Goal: Find contact information: Find contact information

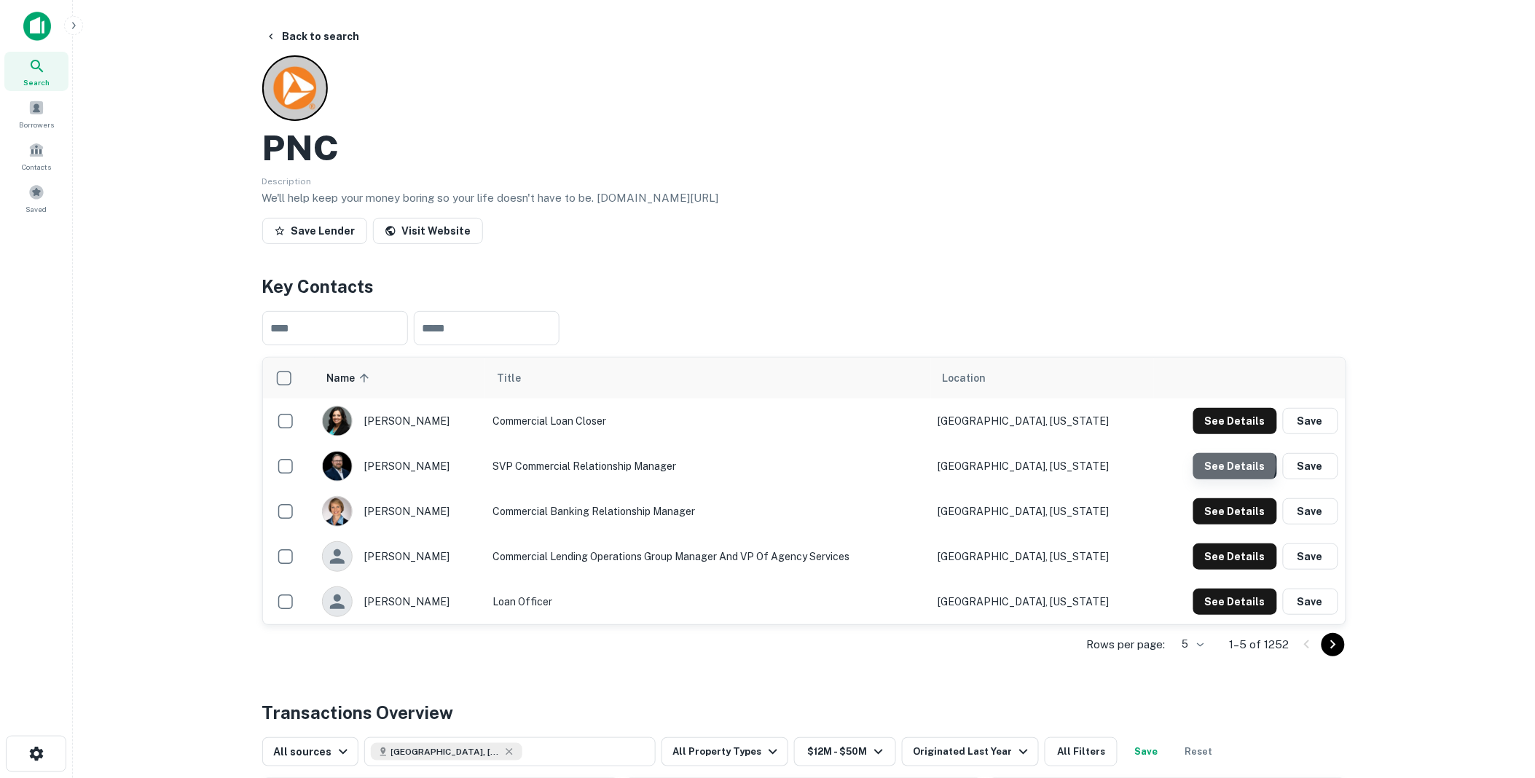
click at [1237, 465] on button "See Details" at bounding box center [1235, 466] width 84 height 26
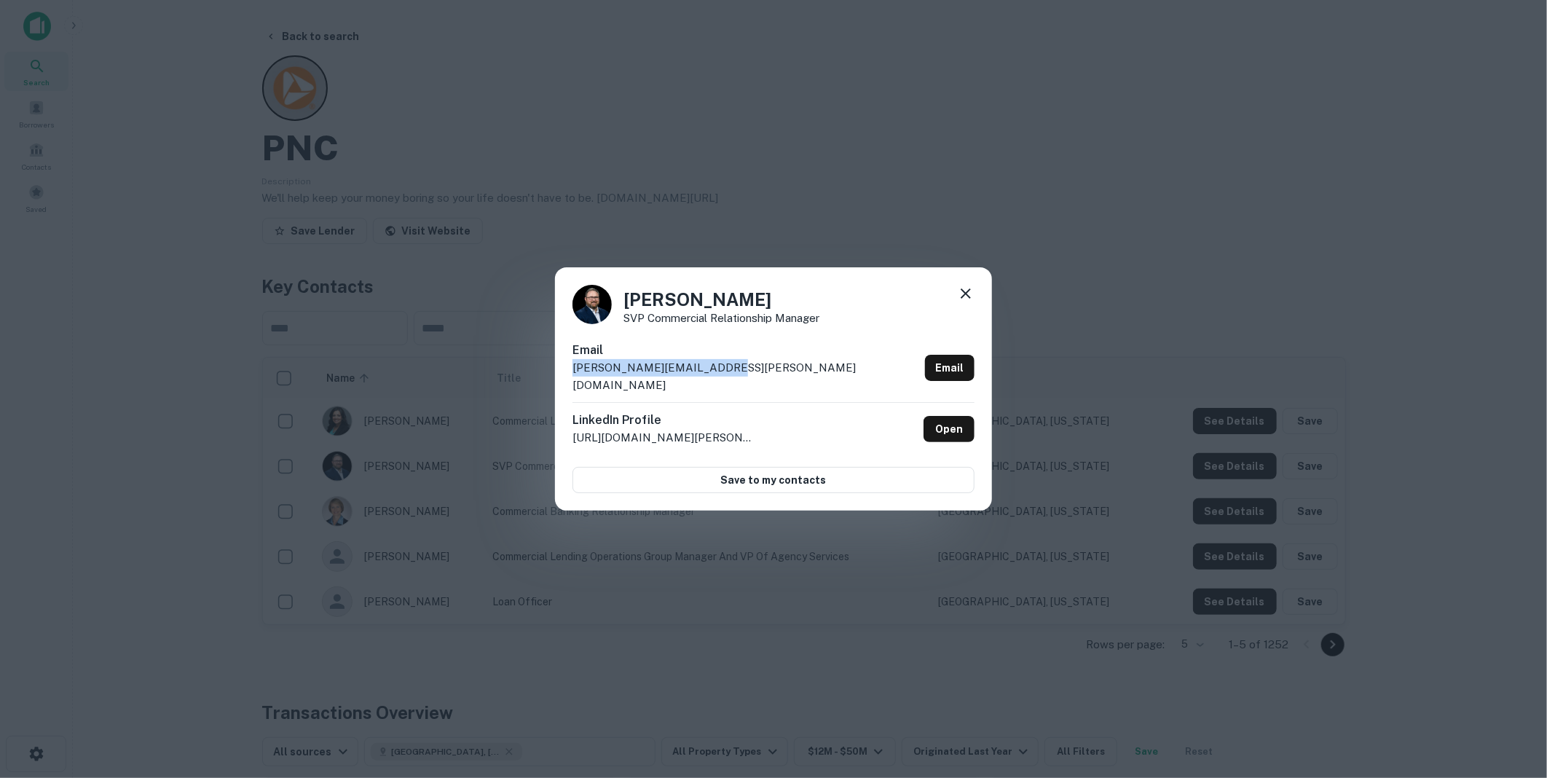
drag, startPoint x: 729, startPoint y: 375, endPoint x: 568, endPoint y: 380, distance: 161.0
click at [568, 380] on div "[PERSON_NAME] SVP Commercial Relationship Manager Email [PERSON_NAME][EMAIL_ADD…" at bounding box center [773, 388] width 437 height 243
drag, startPoint x: 568, startPoint y: 380, endPoint x: 624, endPoint y: 374, distance: 56.4
copy p "[PERSON_NAME][EMAIL_ADDRESS][PERSON_NAME][DOMAIN_NAME]"
click at [967, 302] on icon at bounding box center [965, 293] width 17 height 17
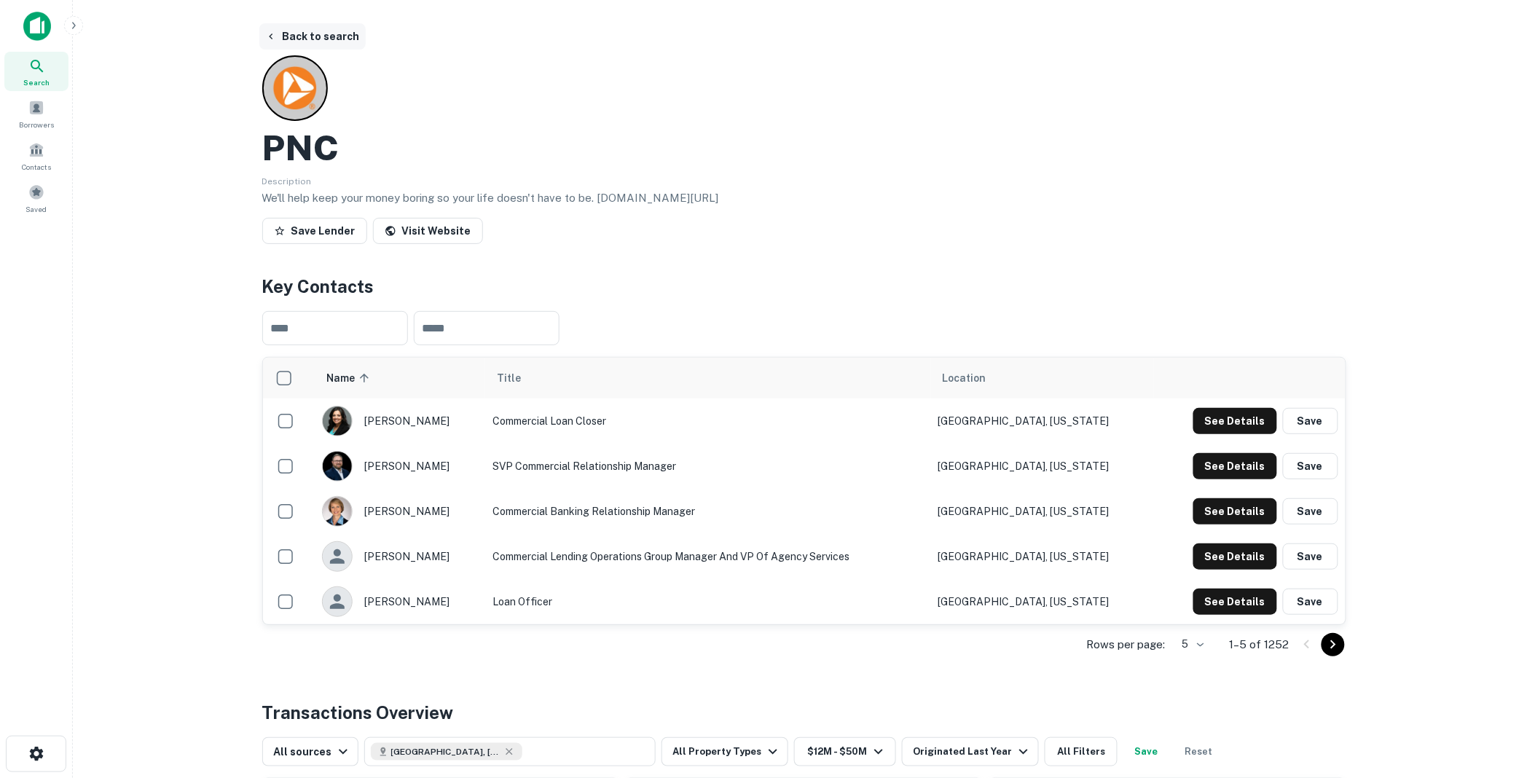
click at [293, 31] on button "Back to search" at bounding box center [312, 36] width 106 height 26
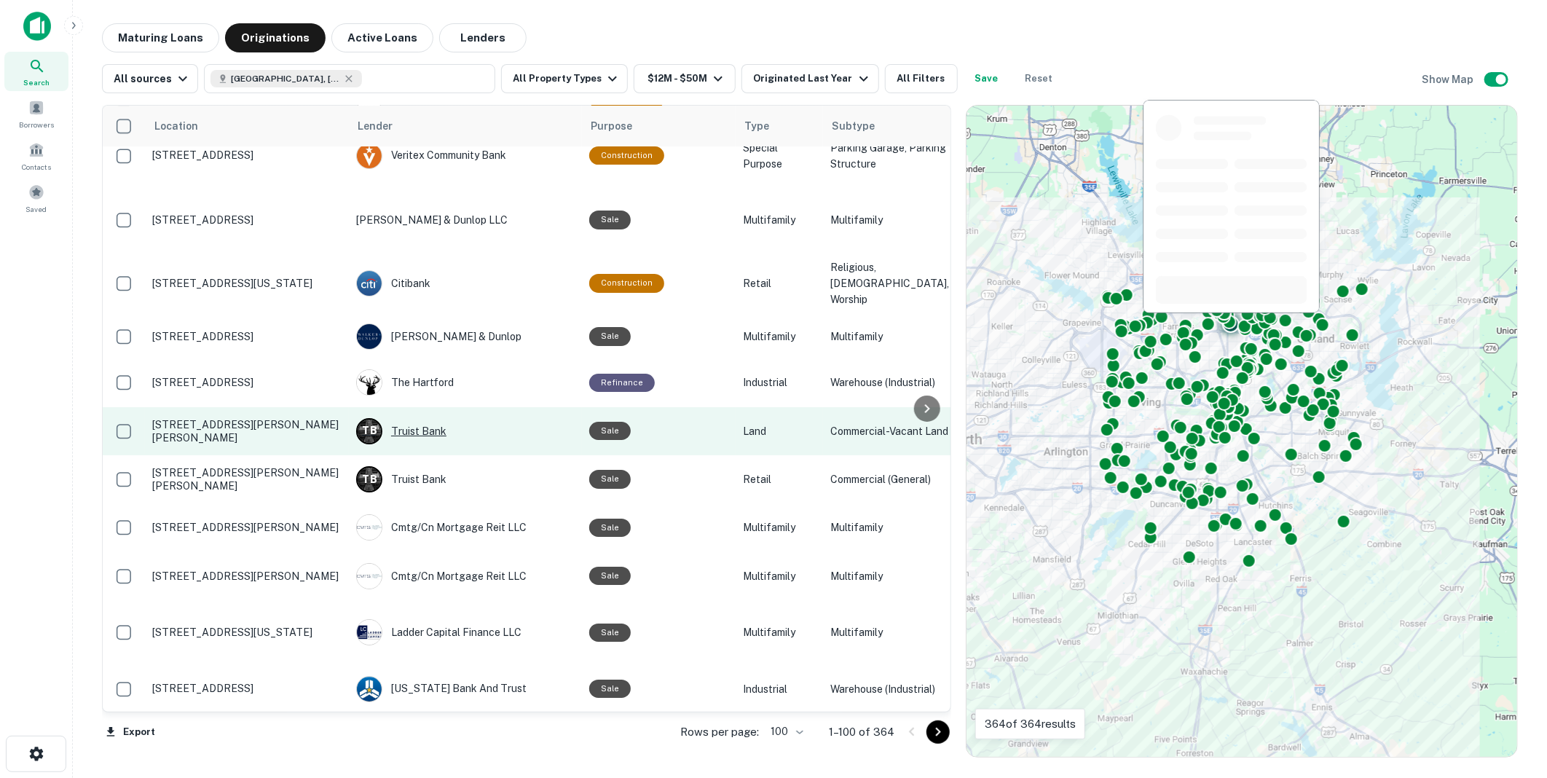
scroll to position [3153, 0]
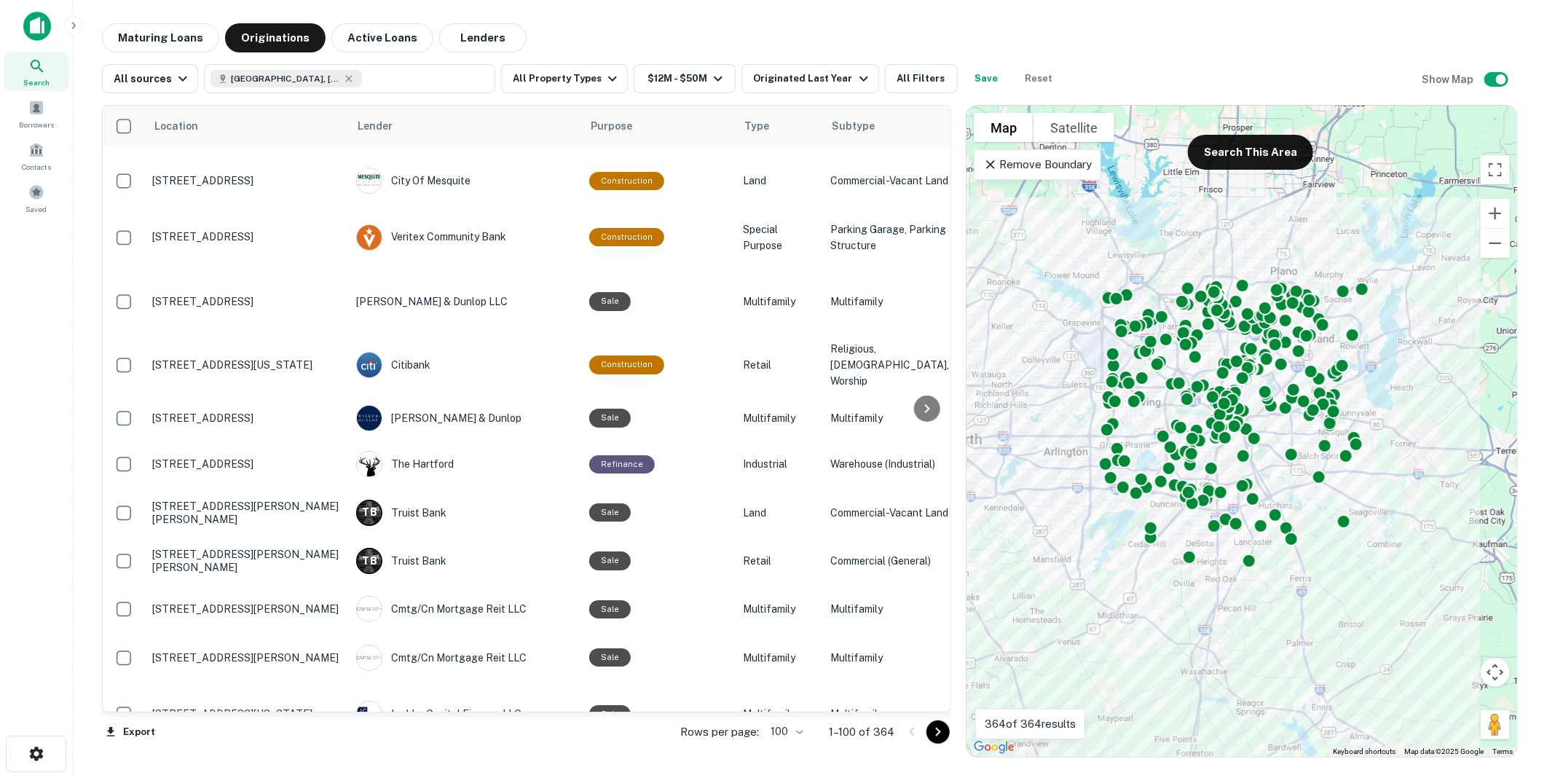
click at [938, 733] on icon "Go to next page" at bounding box center [938, 732] width 5 height 9
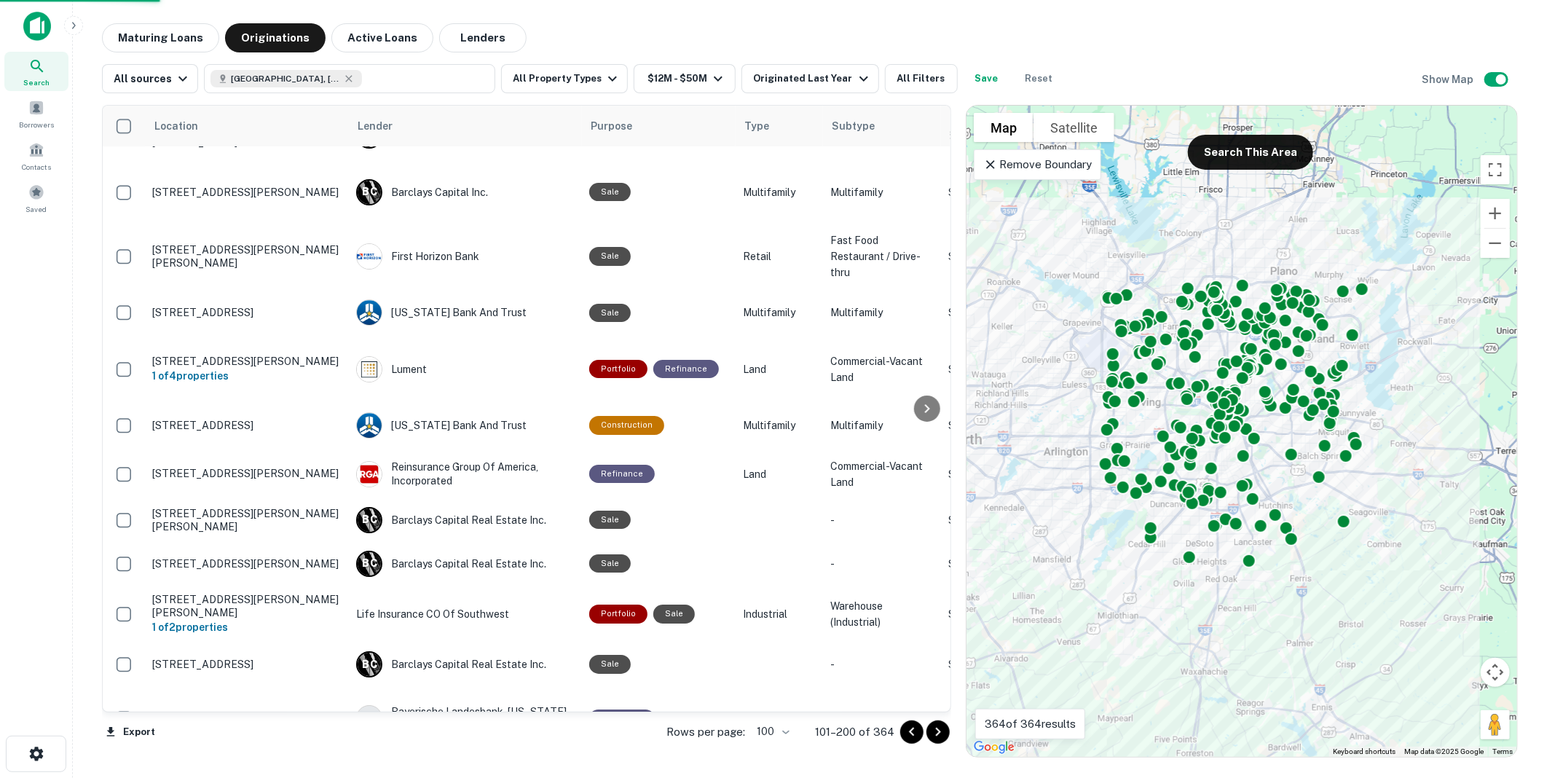
click at [938, 733] on icon "Go to next page" at bounding box center [938, 732] width 5 height 9
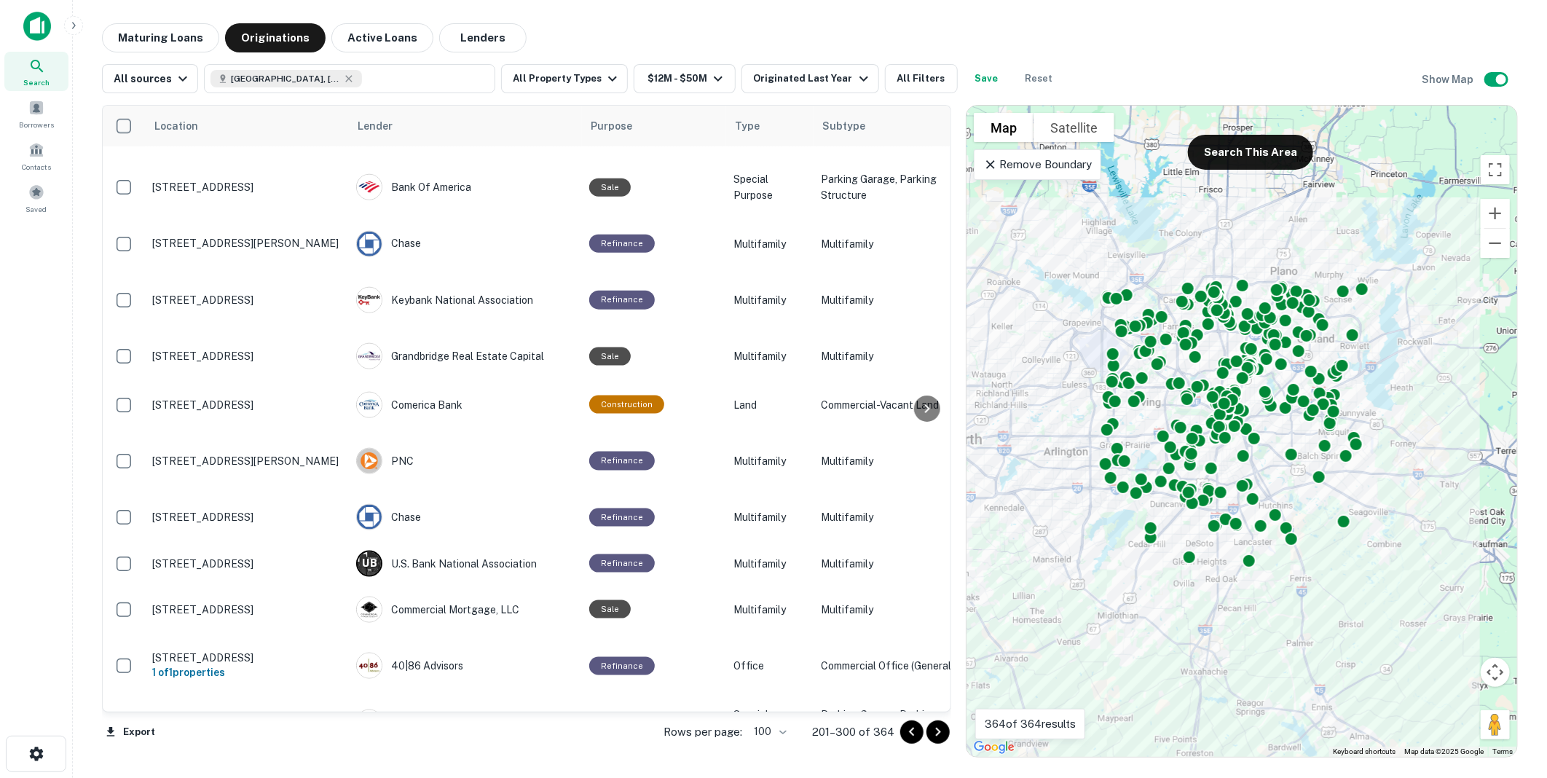
scroll to position [4560, 0]
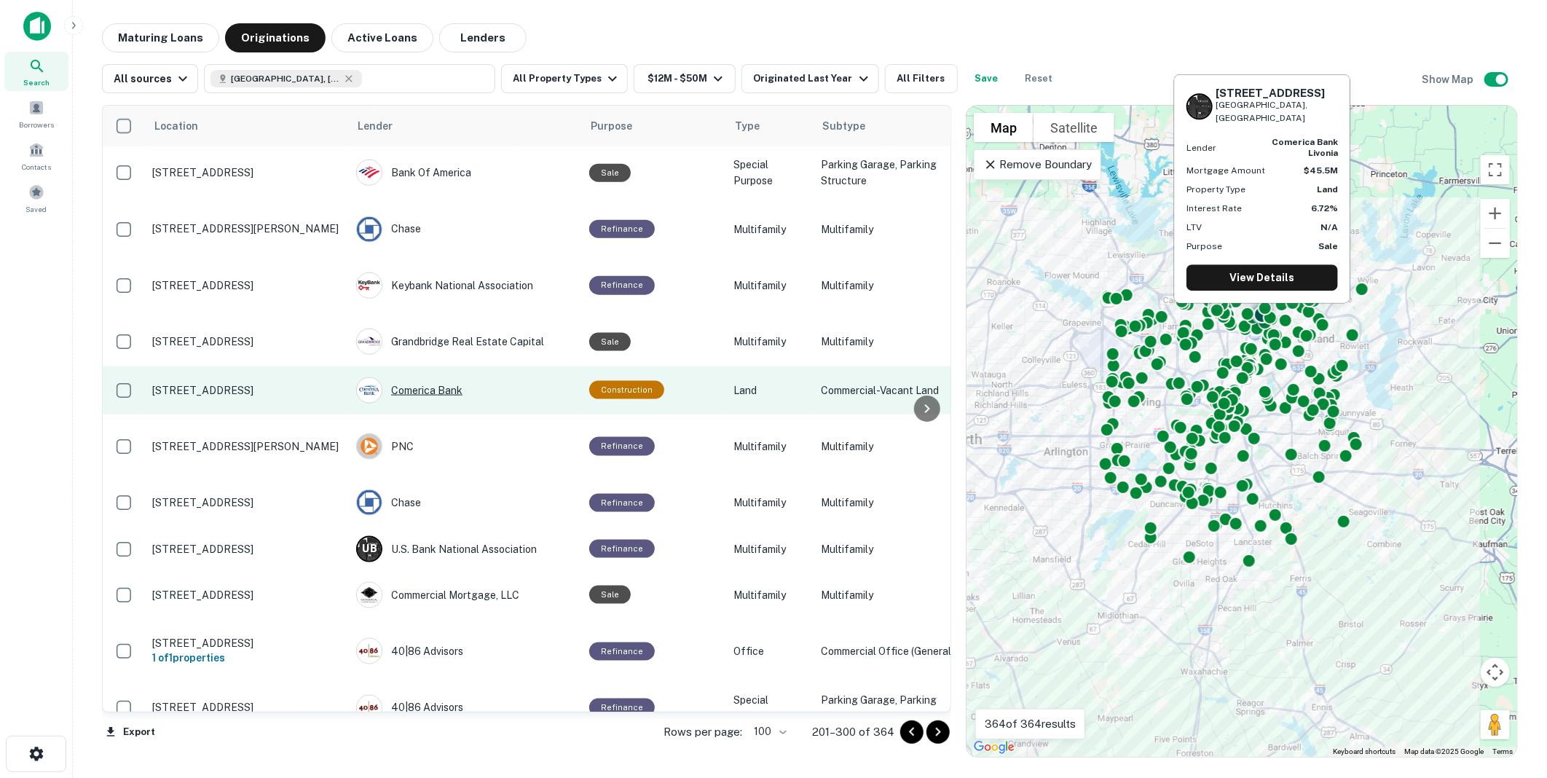
click at [420, 404] on div "Comerica Bank" at bounding box center [465, 390] width 219 height 26
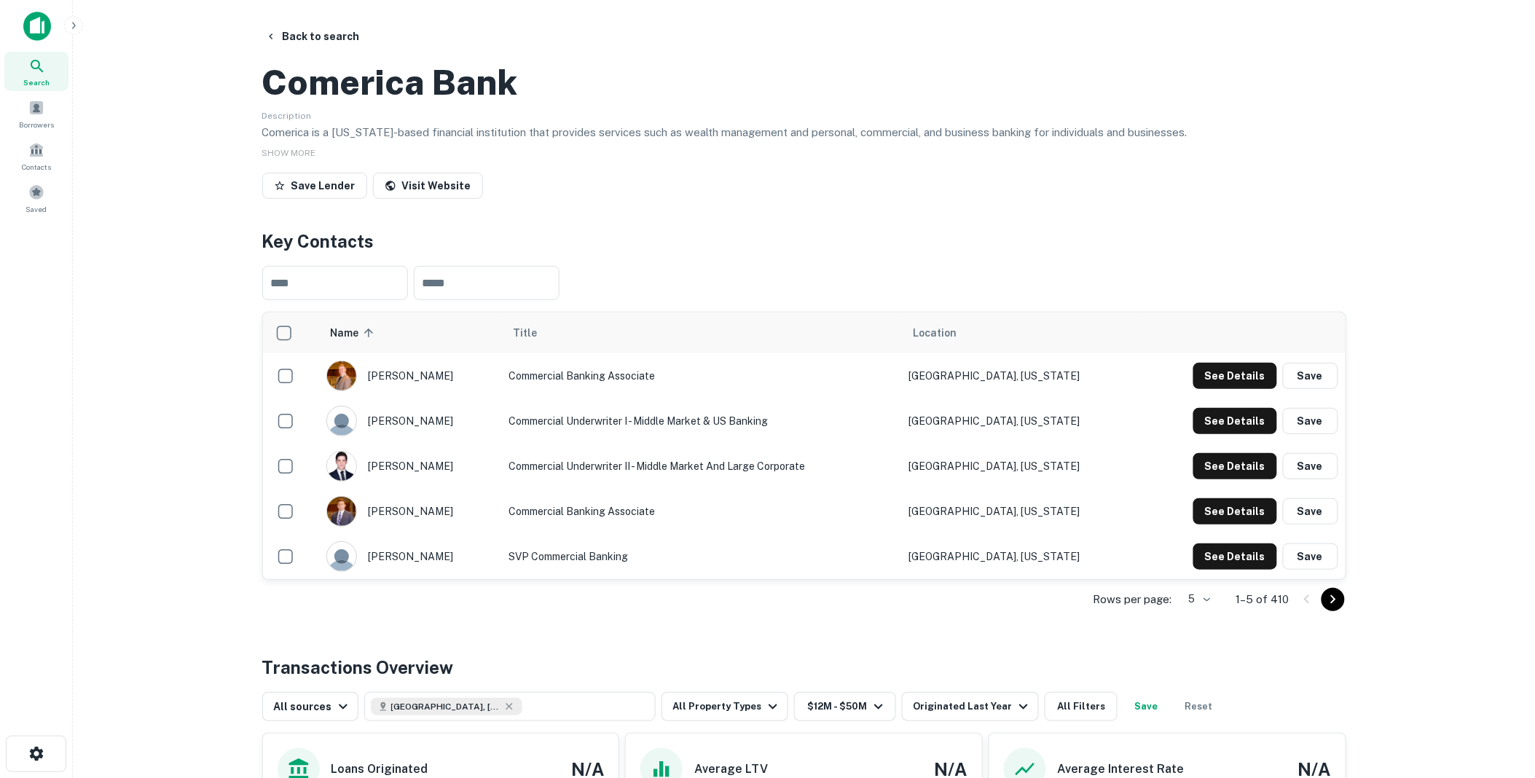
click at [1334, 608] on icon "Go to next page" at bounding box center [1332, 599] width 17 height 17
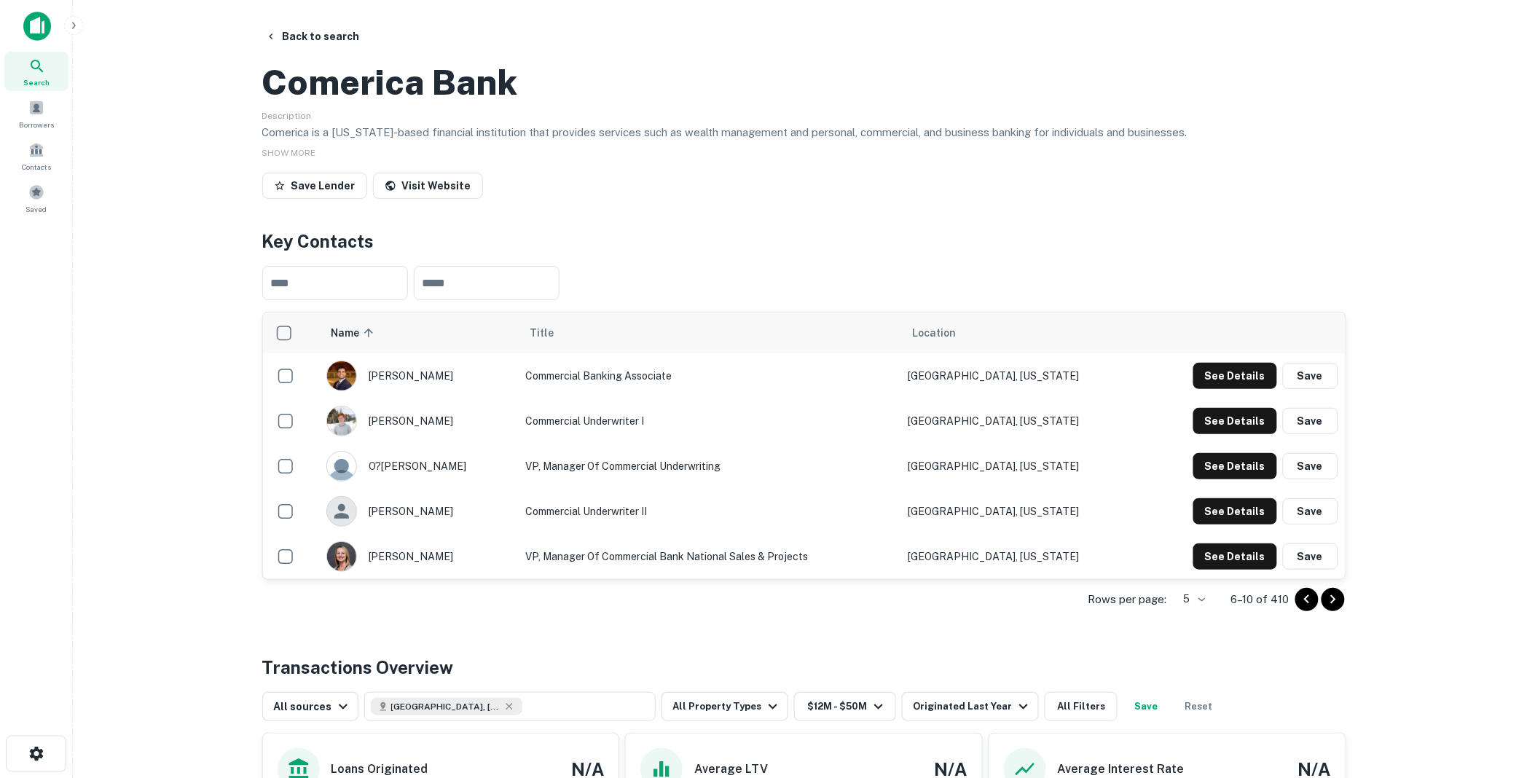
click at [1320, 611] on div at bounding box center [1320, 599] width 50 height 23
click at [1335, 608] on icon "Go to next page" at bounding box center [1332, 599] width 17 height 17
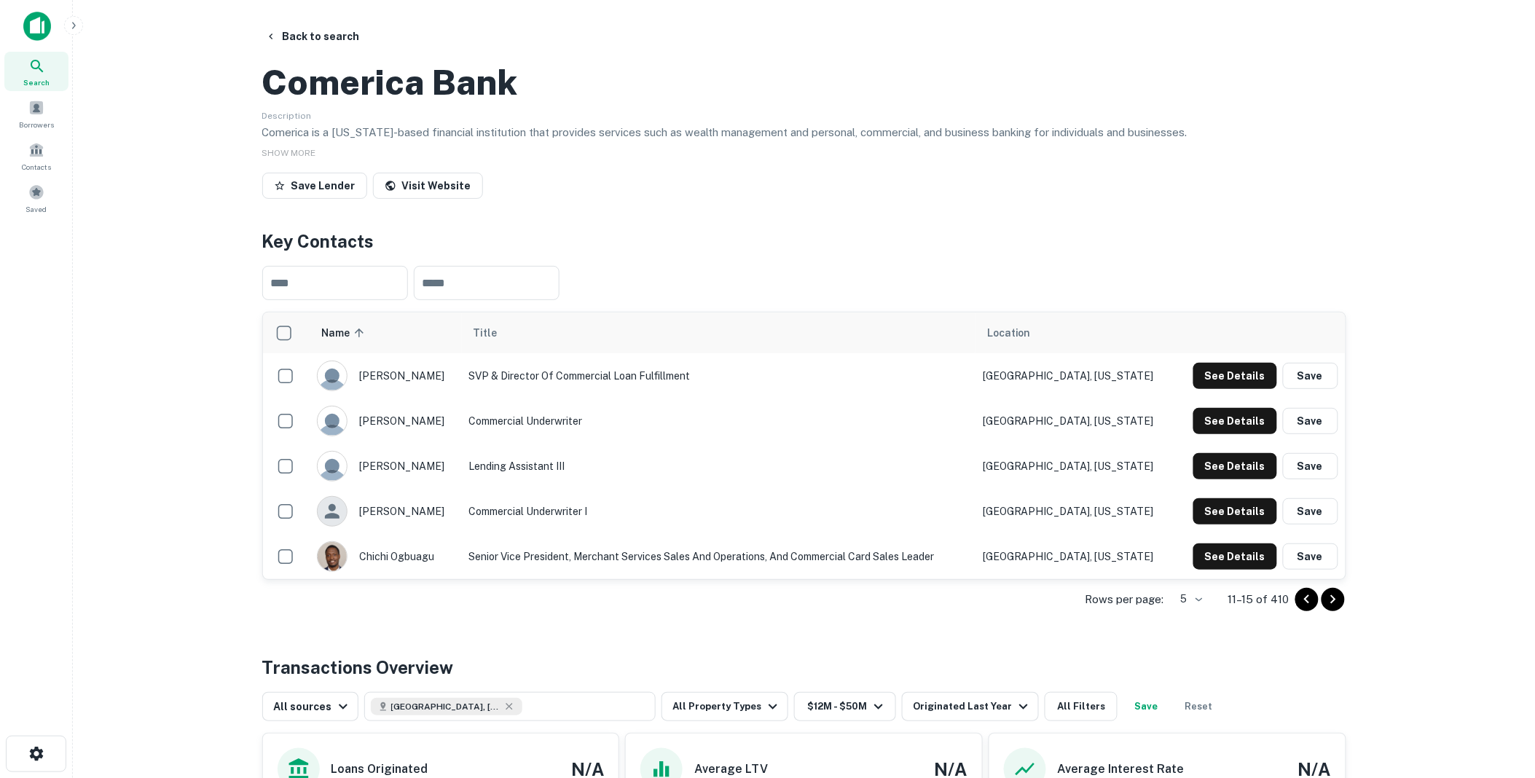
click at [1334, 608] on icon "Go to next page" at bounding box center [1332, 599] width 17 height 17
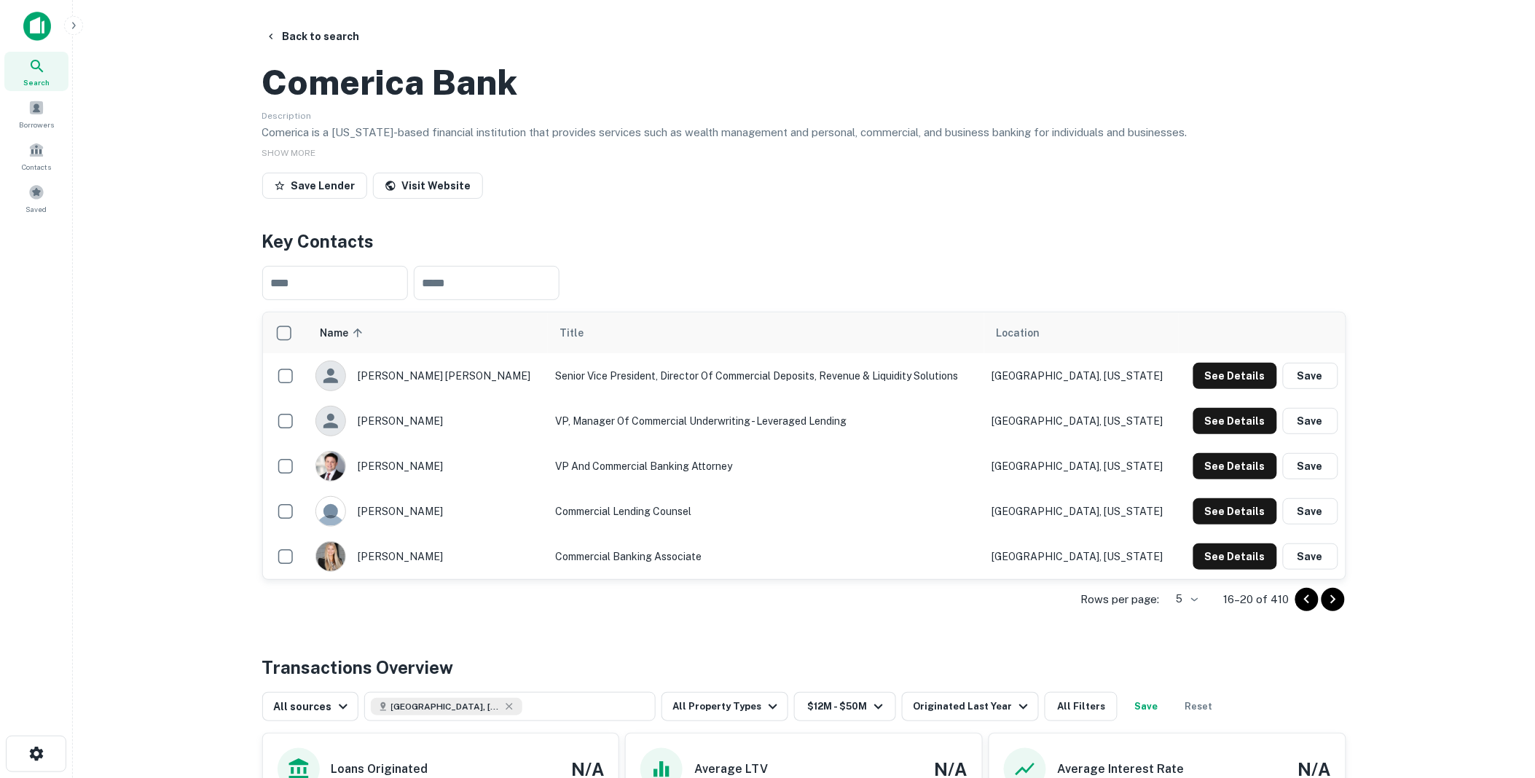
click at [1334, 604] on icon "Go to next page" at bounding box center [1332, 599] width 5 height 9
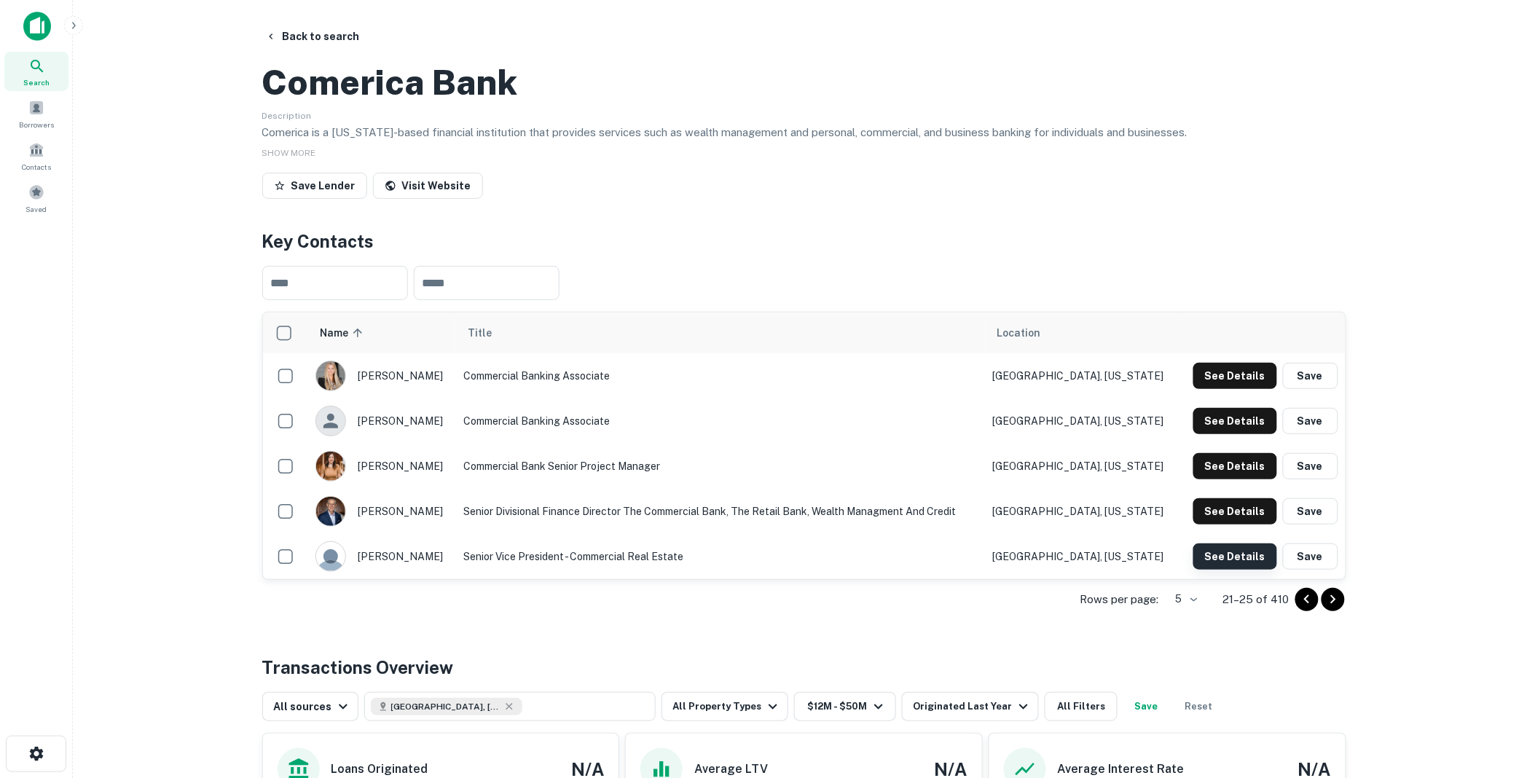
click at [1232, 570] on button "See Details" at bounding box center [1235, 556] width 84 height 26
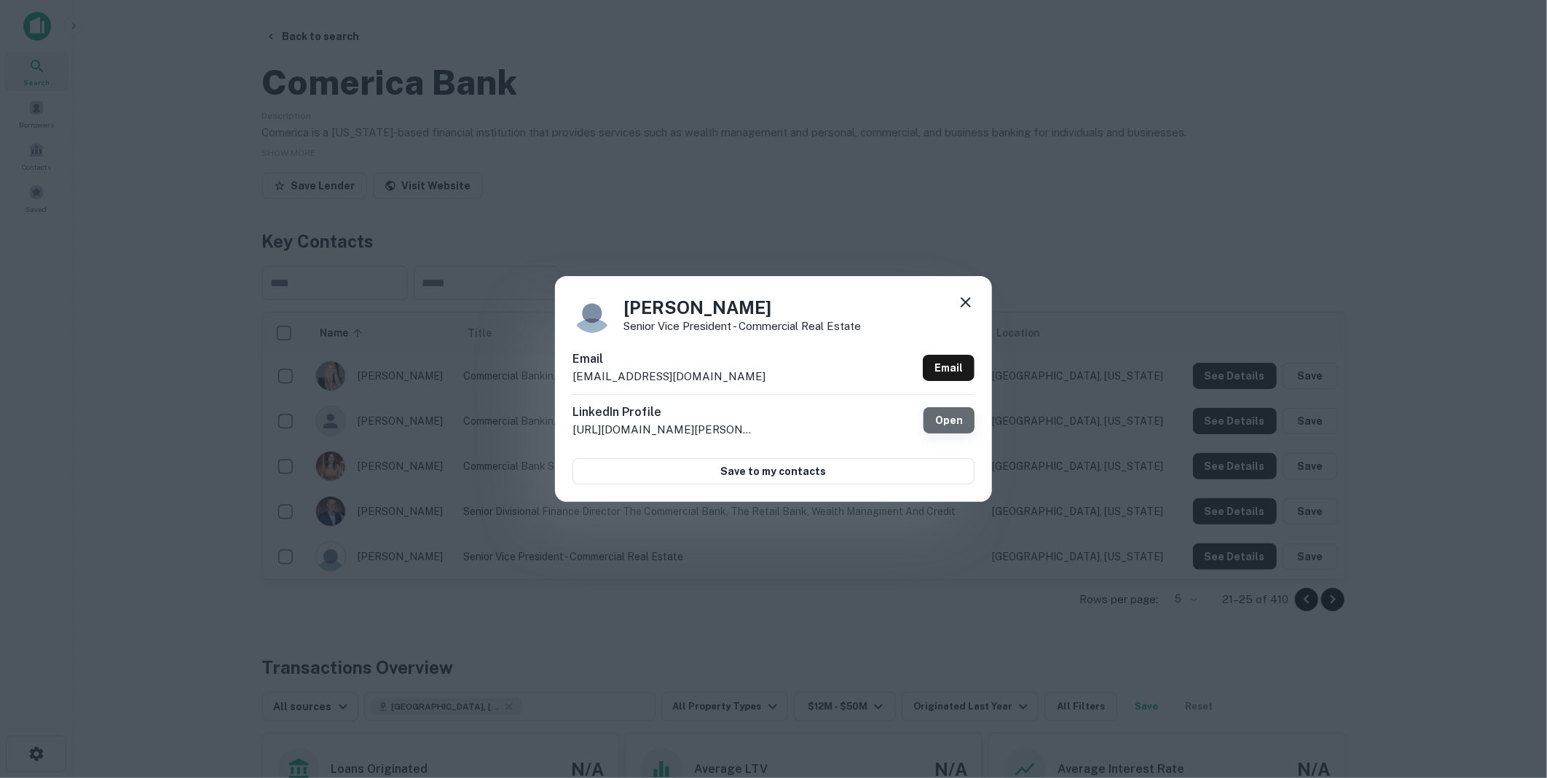
click at [943, 417] on link "Open" at bounding box center [949, 420] width 51 height 26
drag, startPoint x: 707, startPoint y: 377, endPoint x: 573, endPoint y: 380, distance: 133.3
click at [573, 380] on div "Email [EMAIL_ADDRESS][DOMAIN_NAME] Email" at bounding box center [774, 372] width 402 height 44
drag, startPoint x: 573, startPoint y: 380, endPoint x: 612, endPoint y: 375, distance: 38.9
copy p "[EMAIL_ADDRESS][DOMAIN_NAME]"
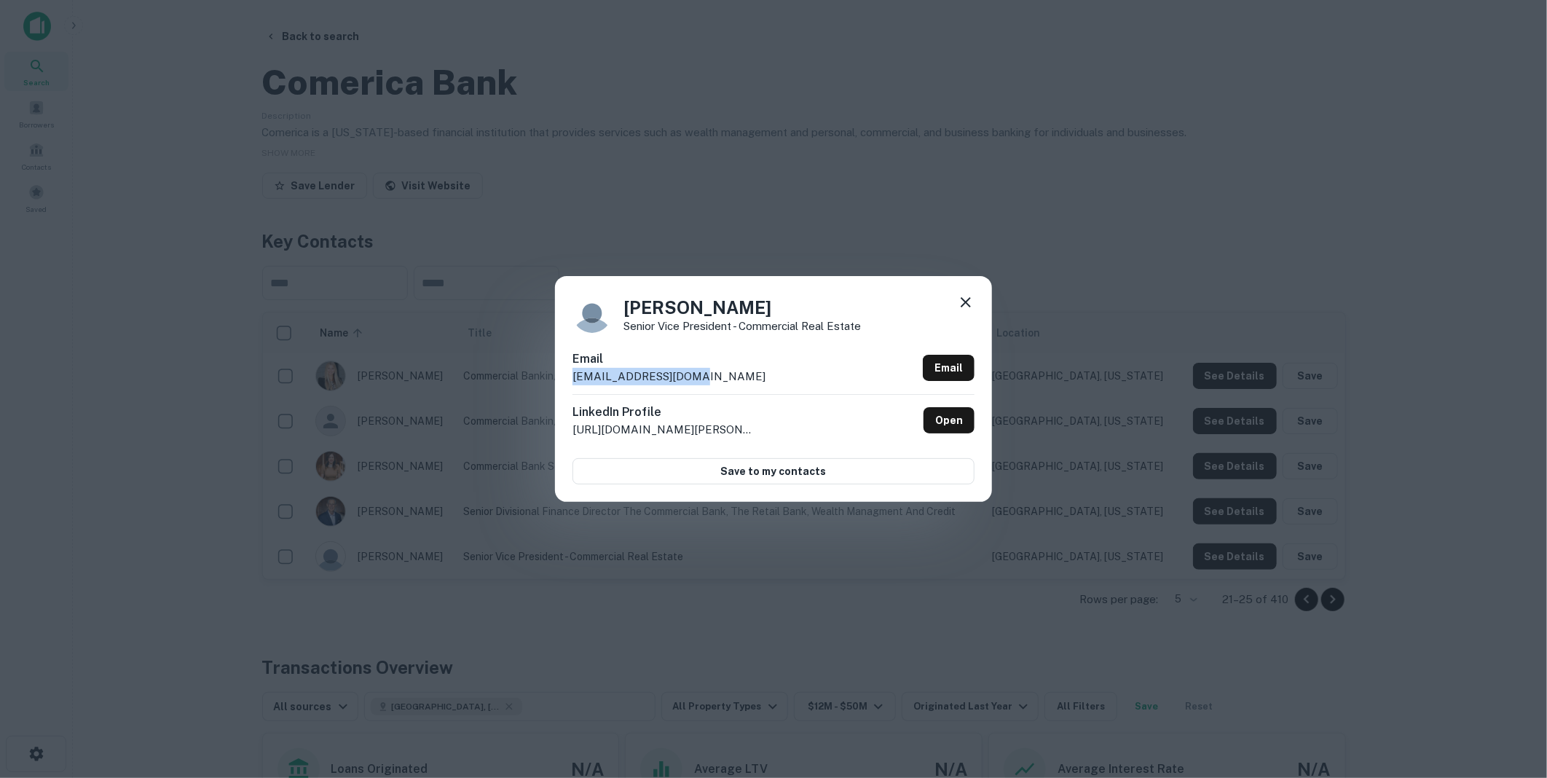
click at [973, 297] on icon at bounding box center [965, 302] width 17 height 17
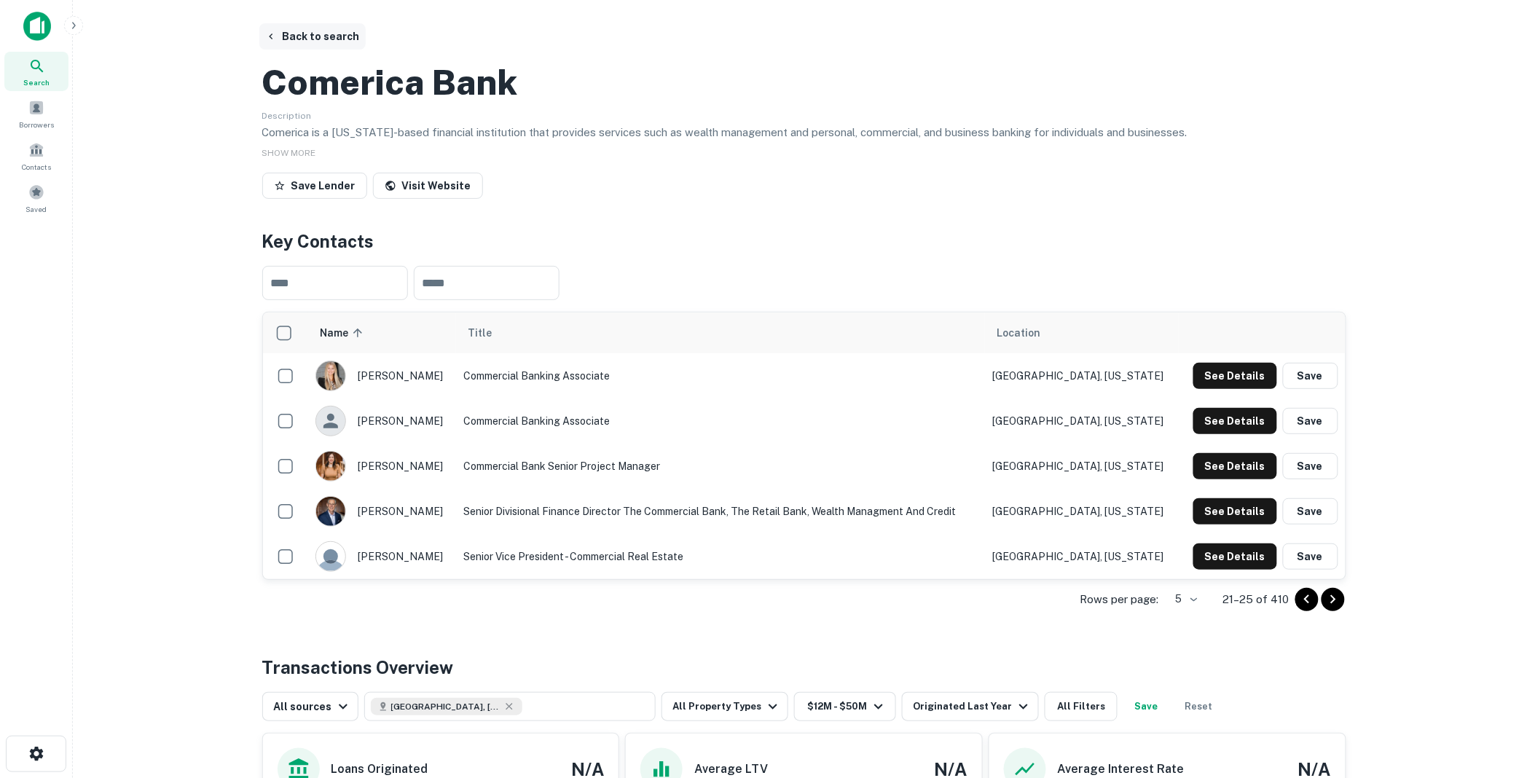
click at [323, 34] on button "Back to search" at bounding box center [312, 36] width 106 height 26
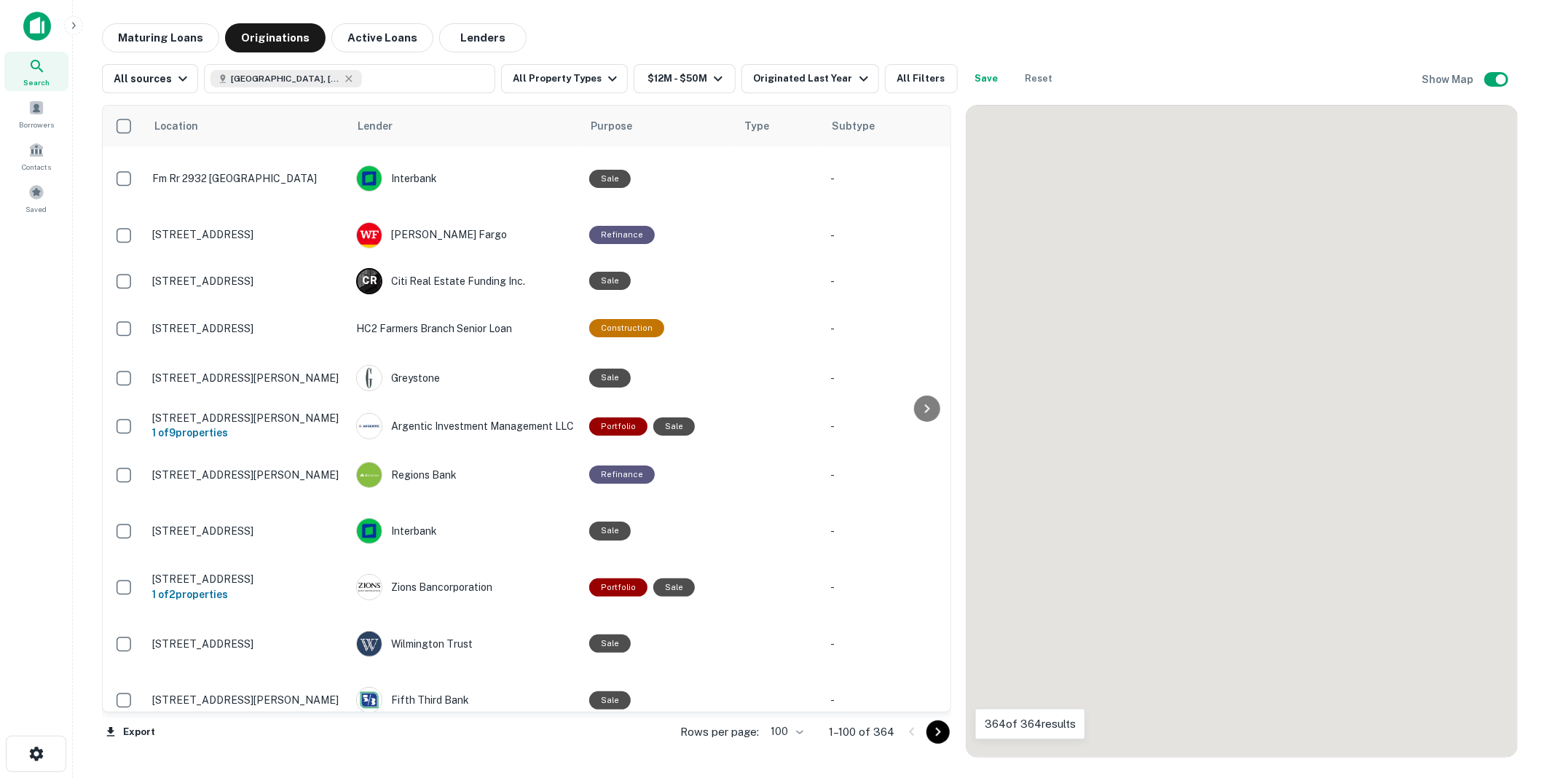
scroll to position [4560, 0]
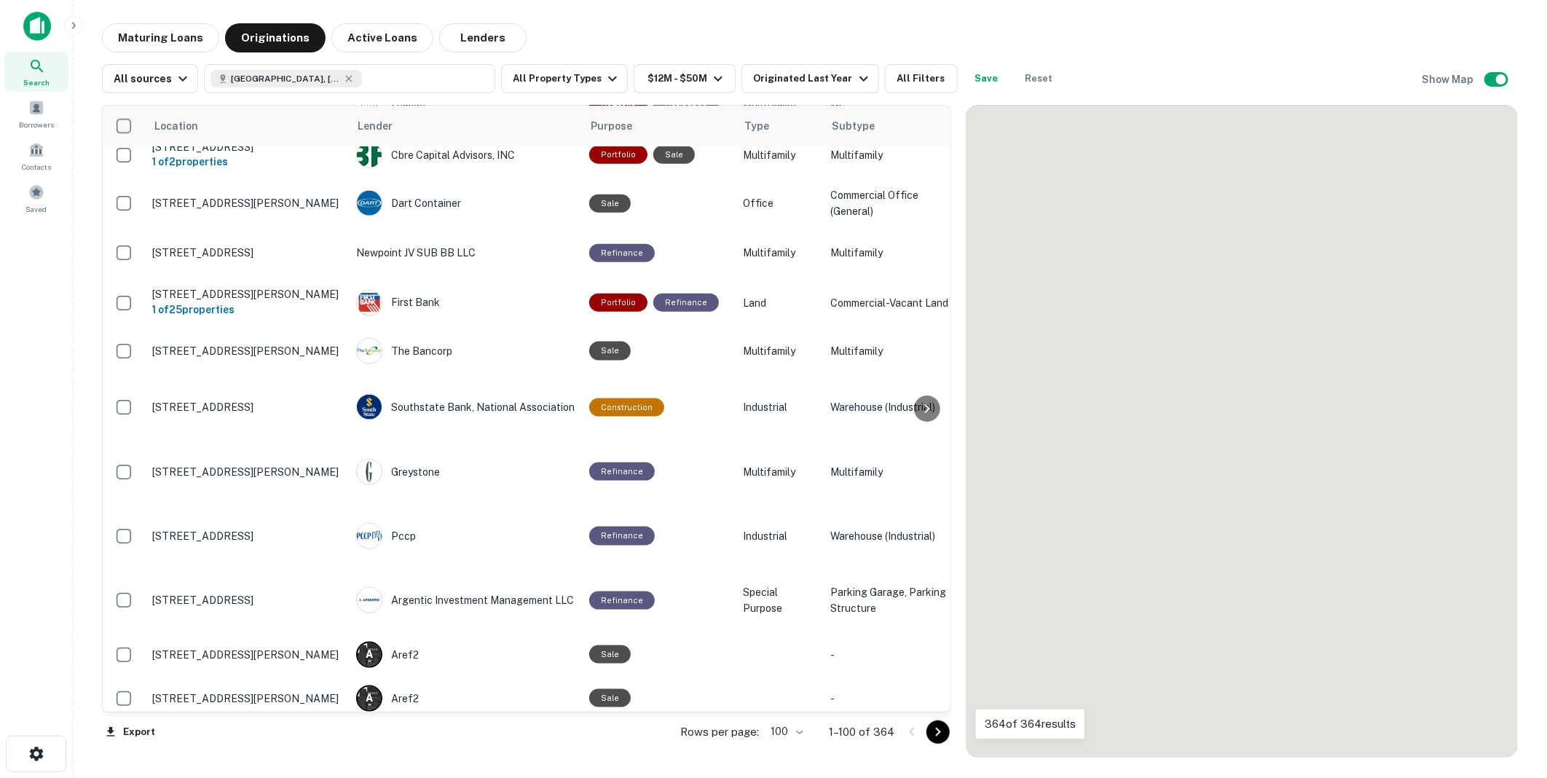
click at [935, 731] on icon "Go to next page" at bounding box center [937, 731] width 17 height 17
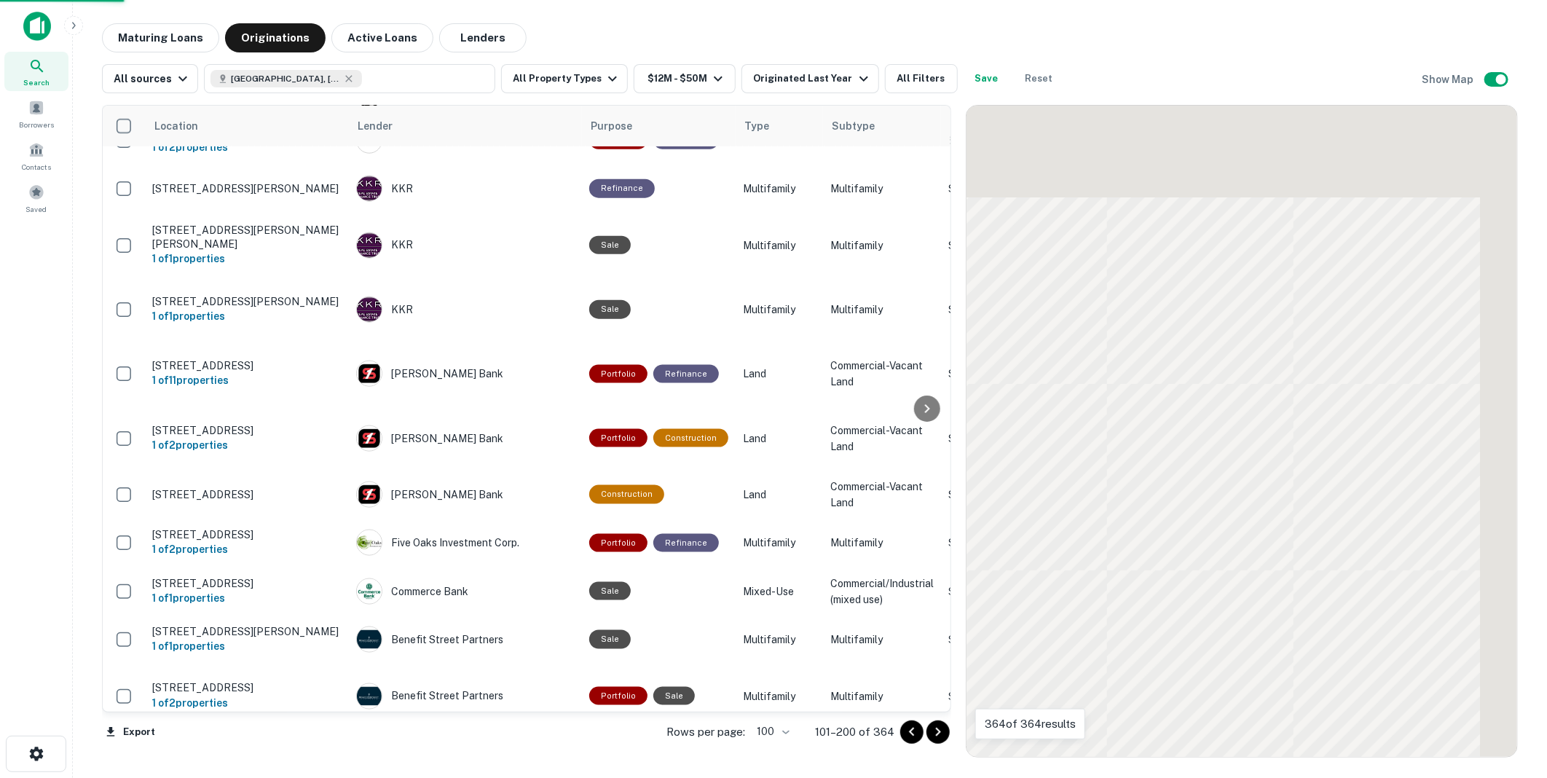
click at [935, 731] on icon "Go to next page" at bounding box center [937, 731] width 17 height 17
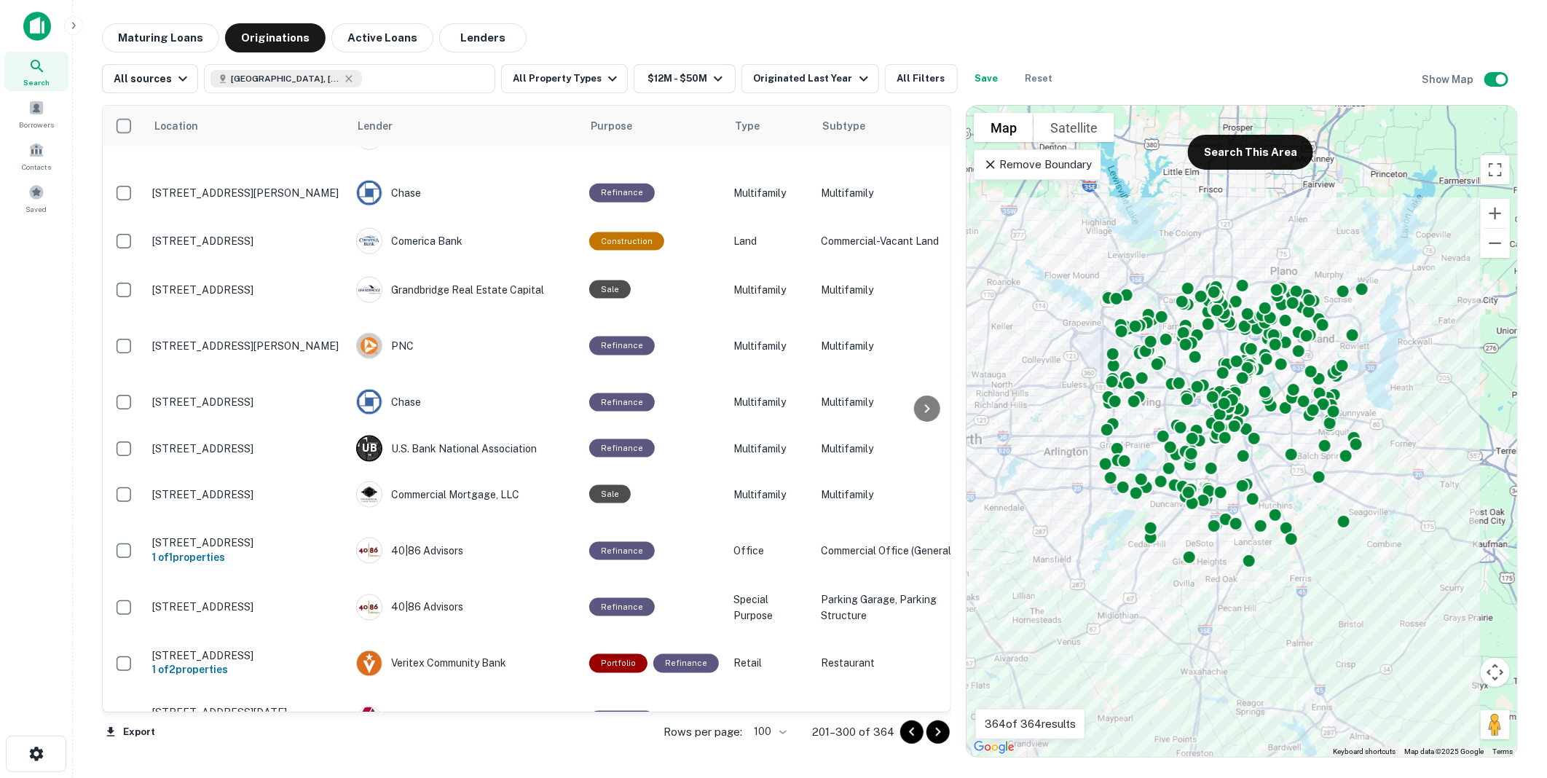
scroll to position [4730, 0]
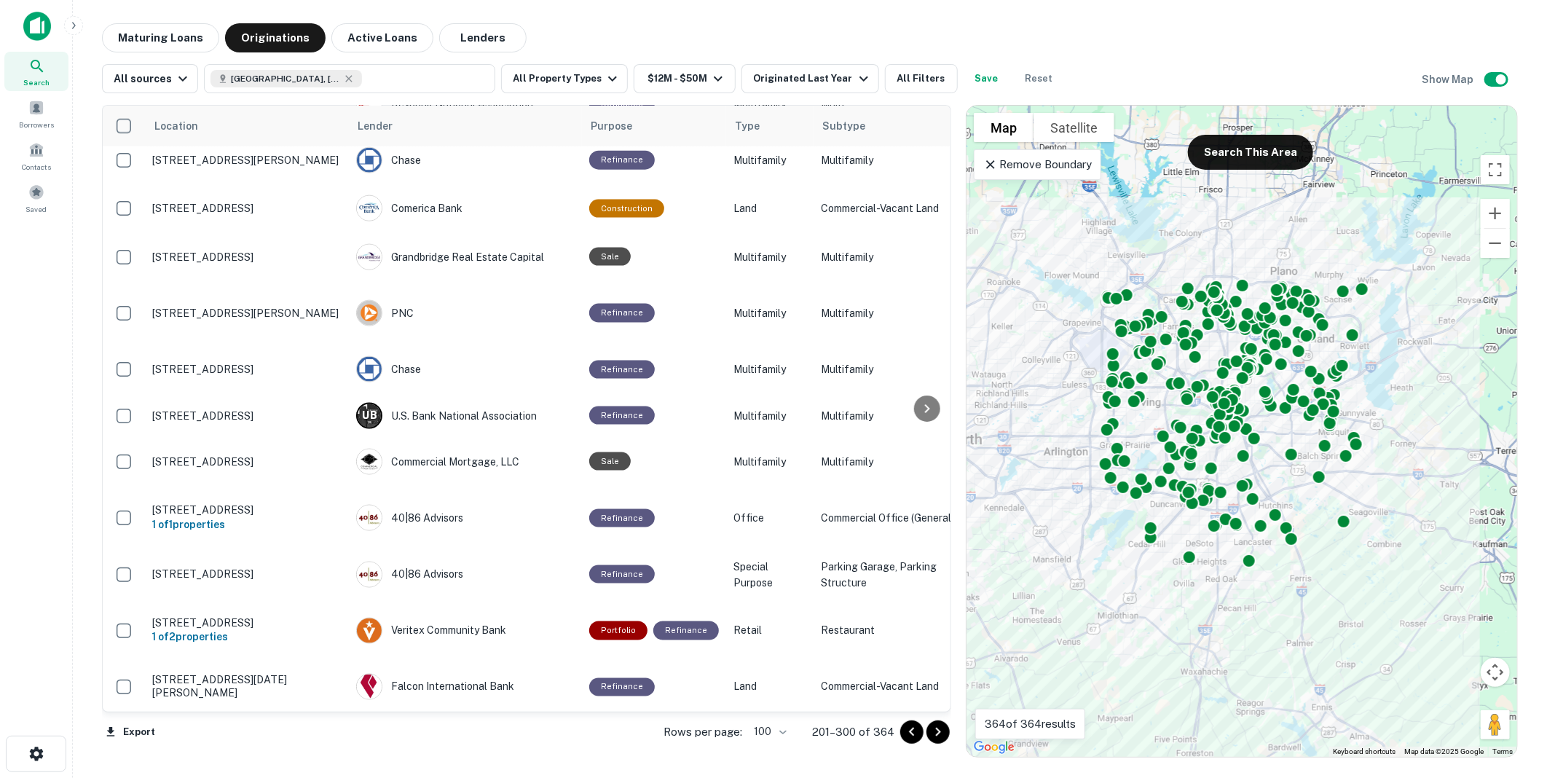
click at [937, 728] on icon "Go to next page" at bounding box center [938, 732] width 5 height 9
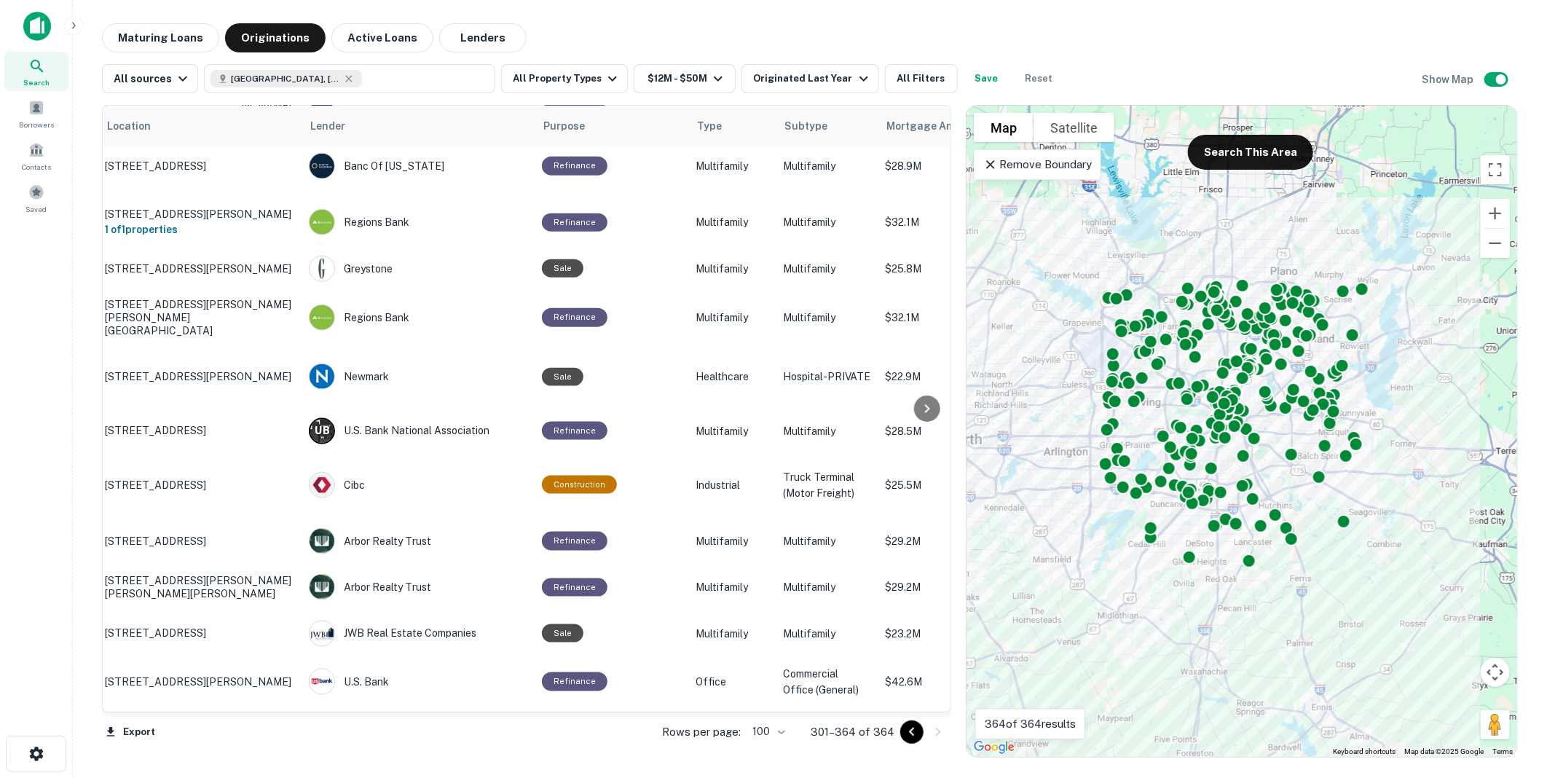
scroll to position [1043, 0]
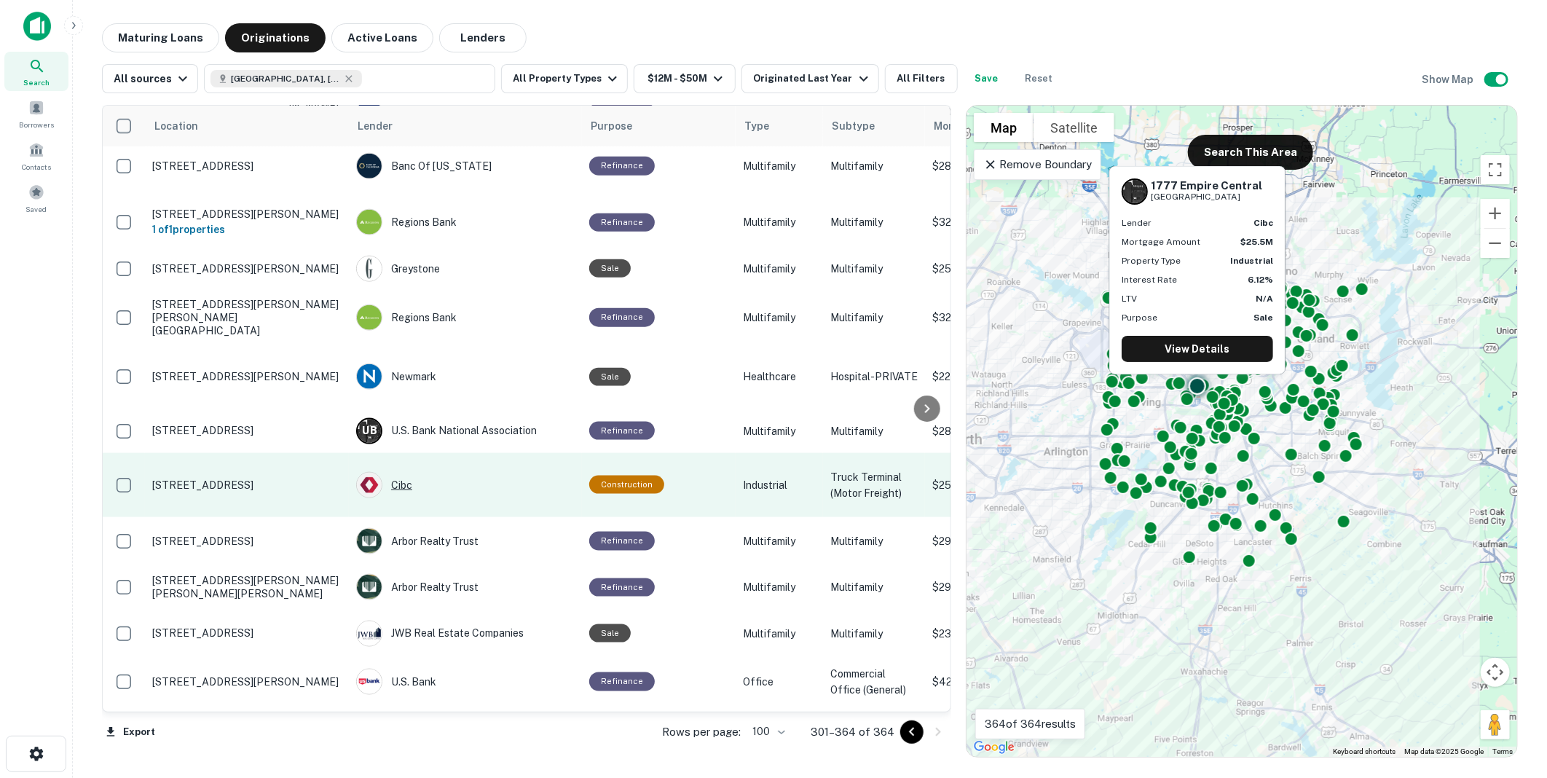
click at [401, 472] on div "Cibc" at bounding box center [465, 485] width 219 height 26
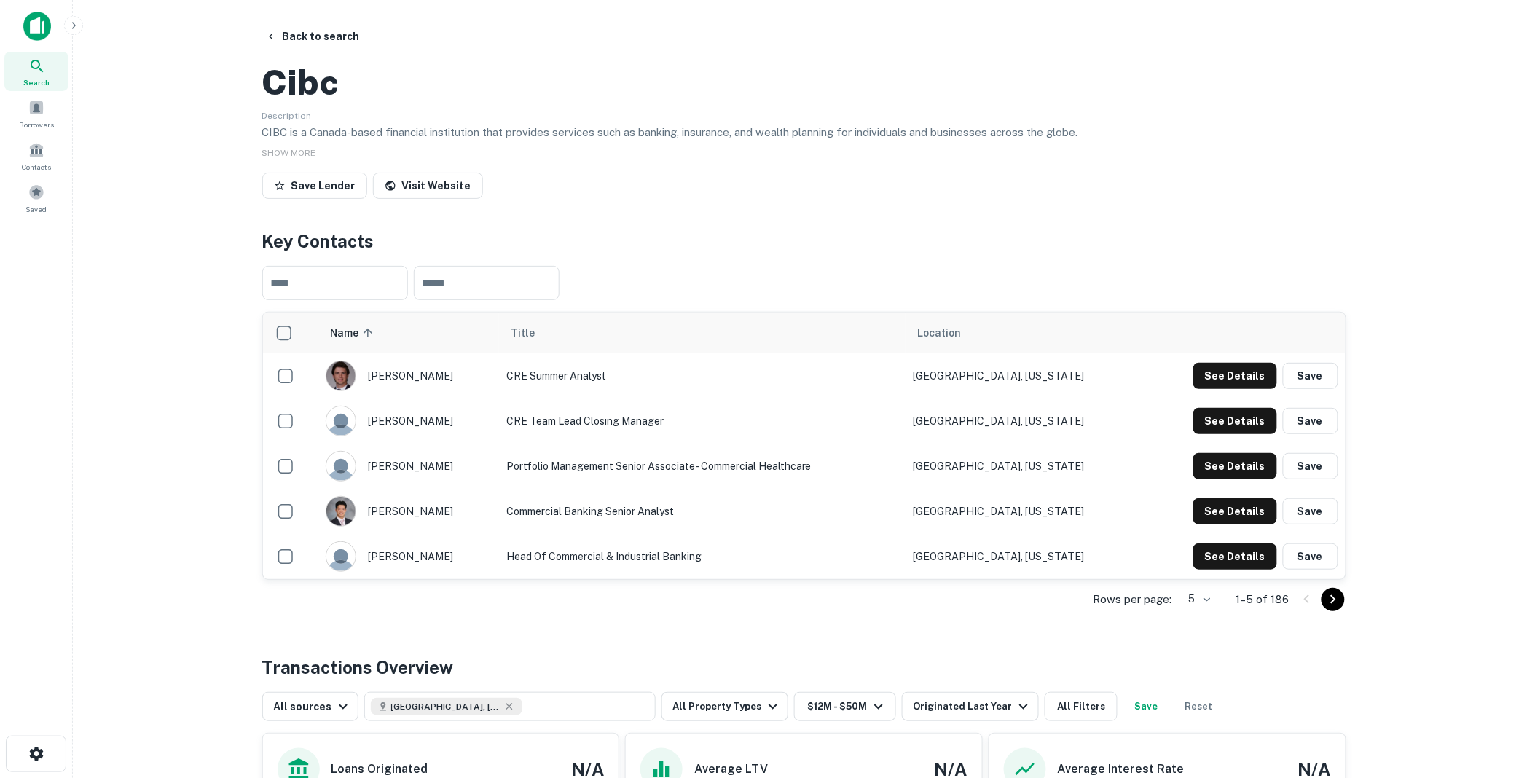
click at [1332, 608] on icon "Go to next page" at bounding box center [1332, 599] width 17 height 17
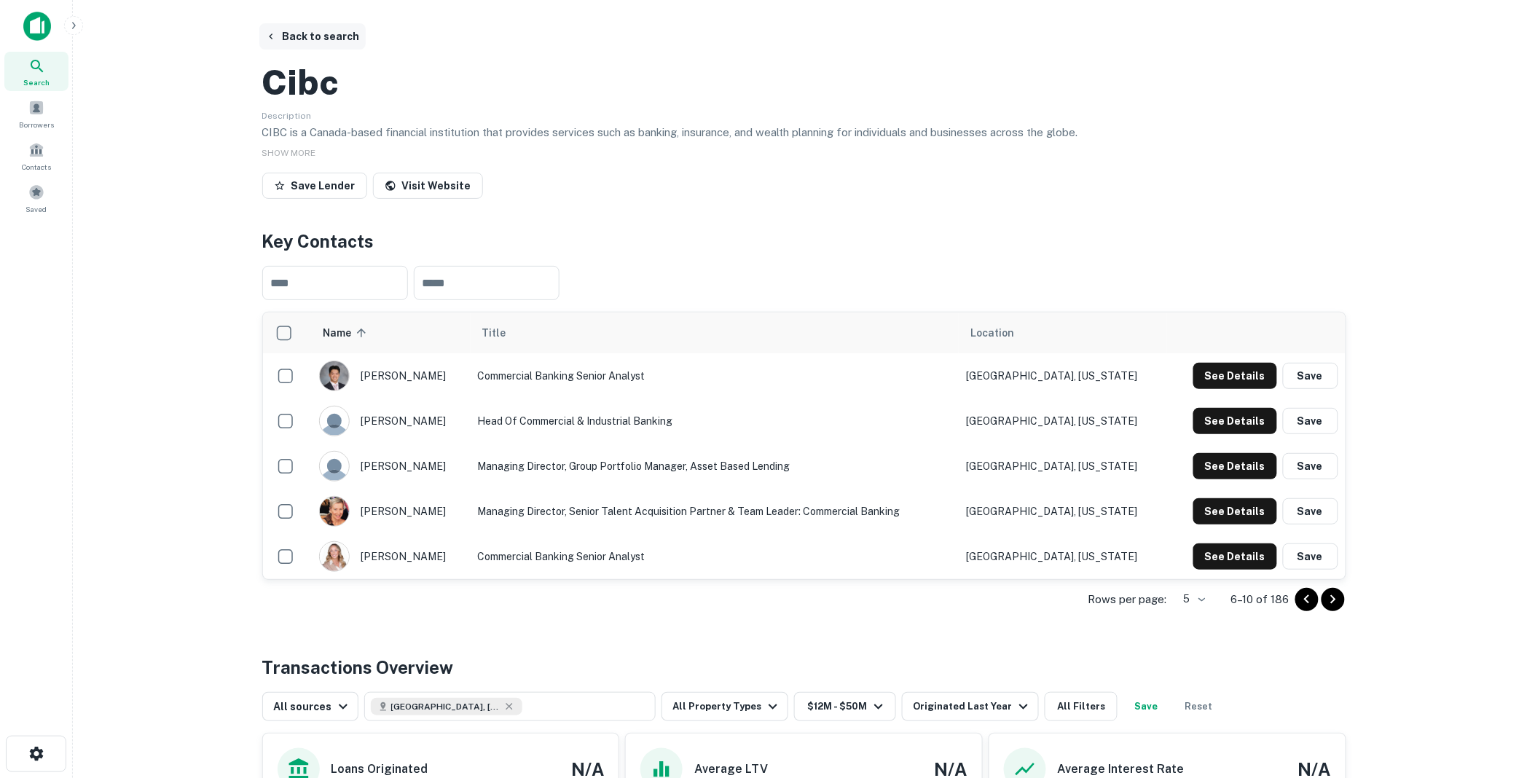
click at [291, 34] on button "Back to search" at bounding box center [312, 36] width 106 height 26
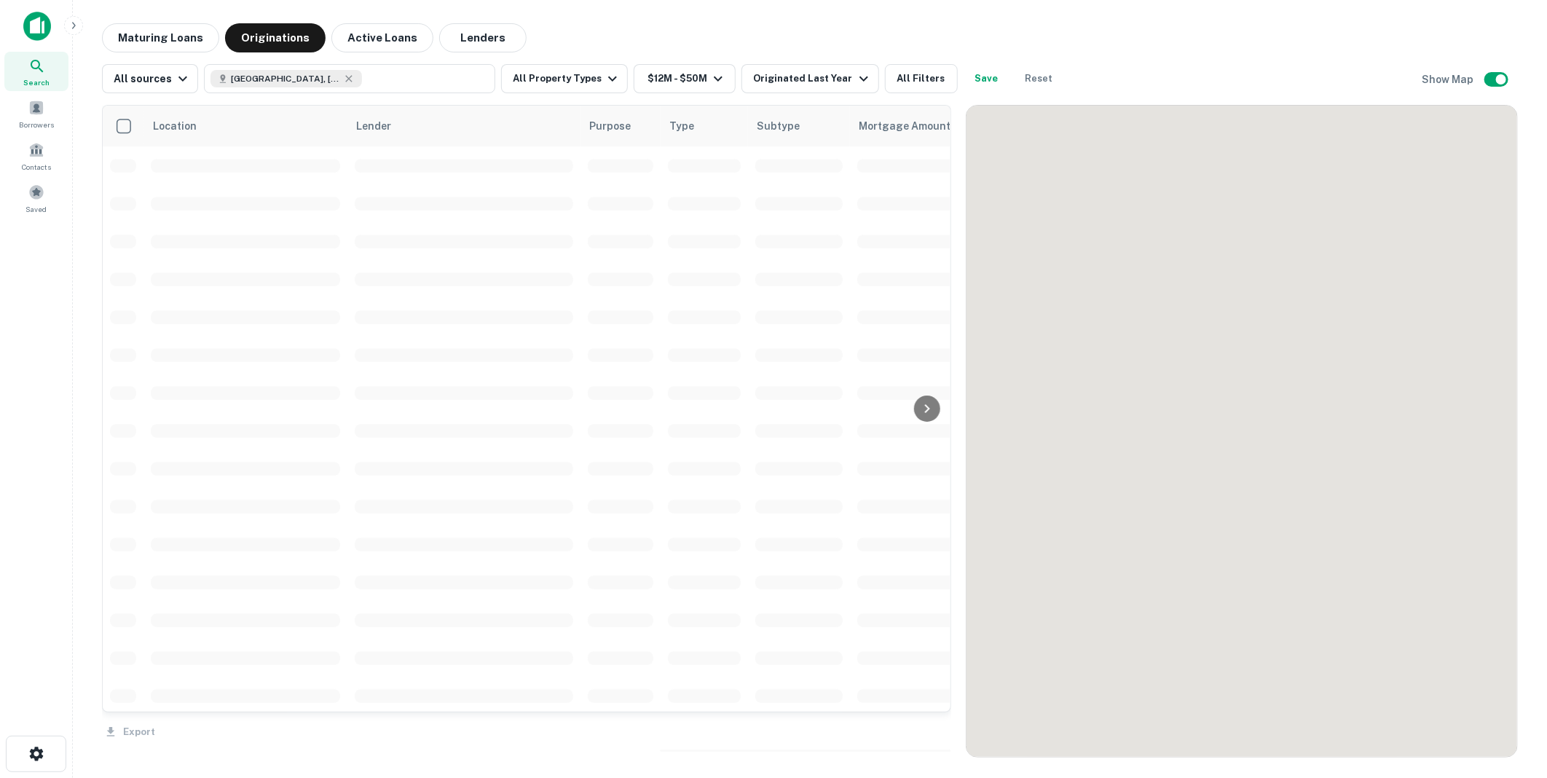
scroll to position [1043, 0]
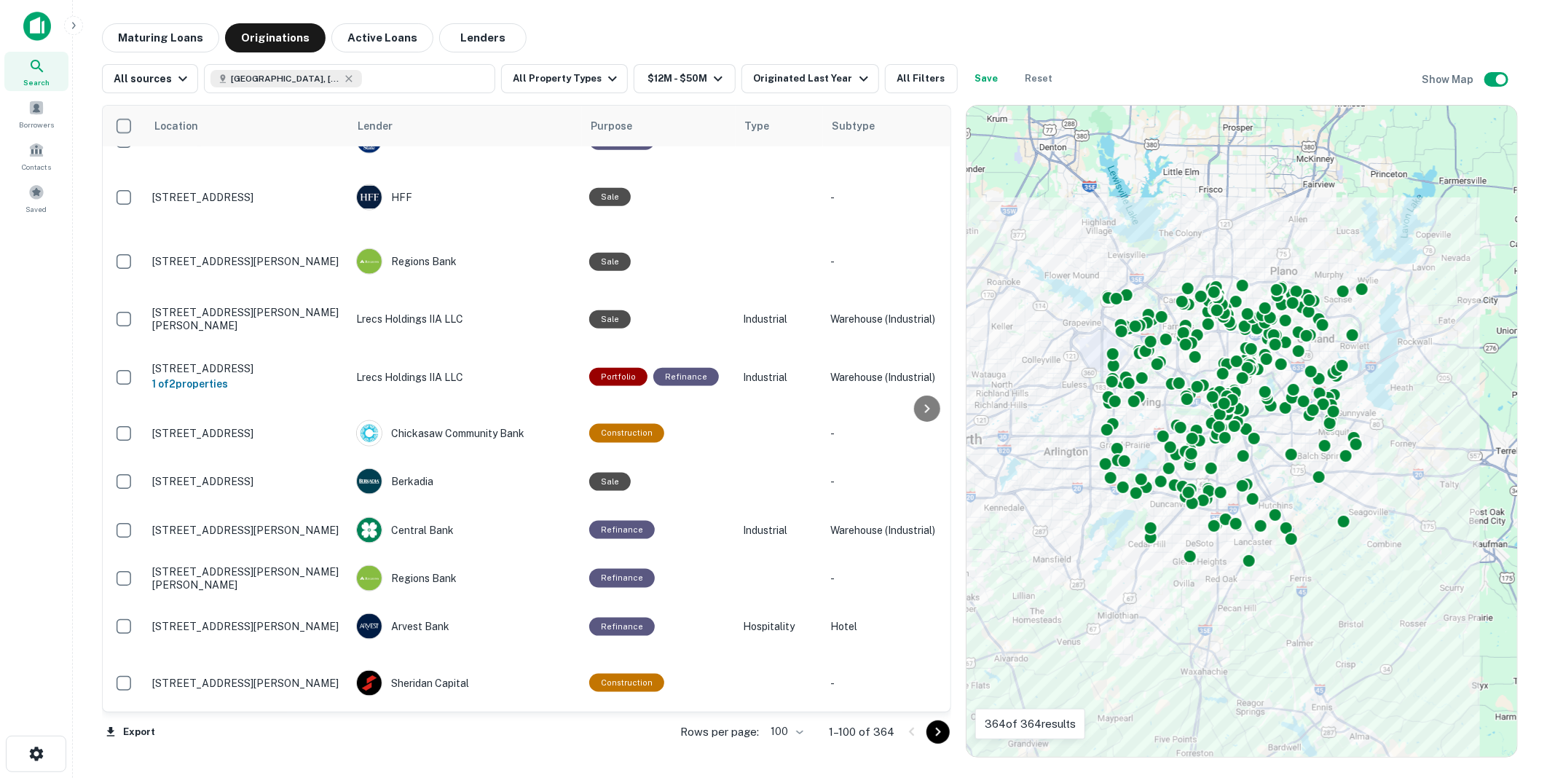
click at [937, 731] on icon "Go to next page" at bounding box center [938, 732] width 5 height 9
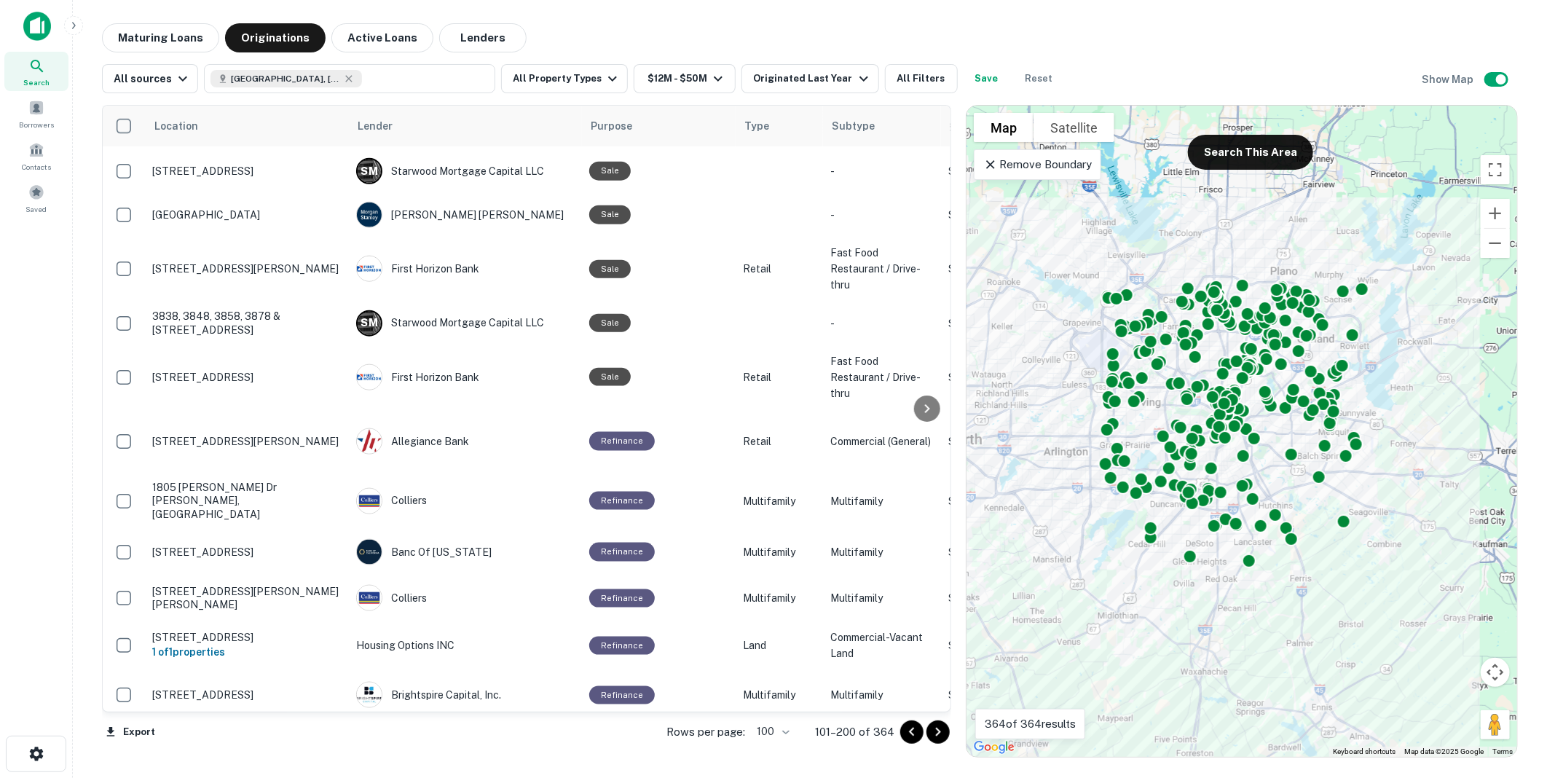
click at [937, 731] on icon "Go to next page" at bounding box center [937, 731] width 17 height 17
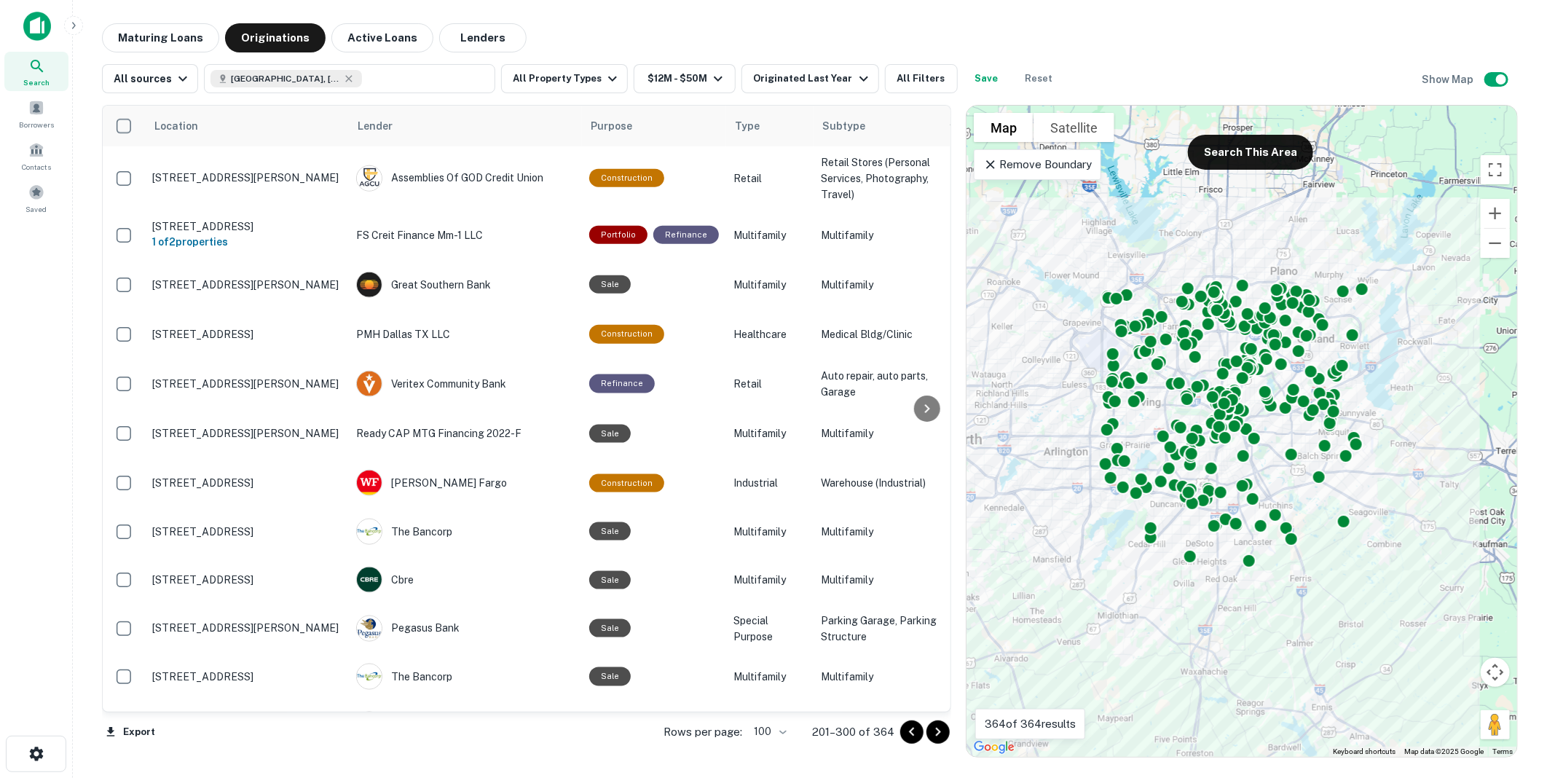
click at [937, 731] on icon "Go to next page" at bounding box center [937, 731] width 17 height 17
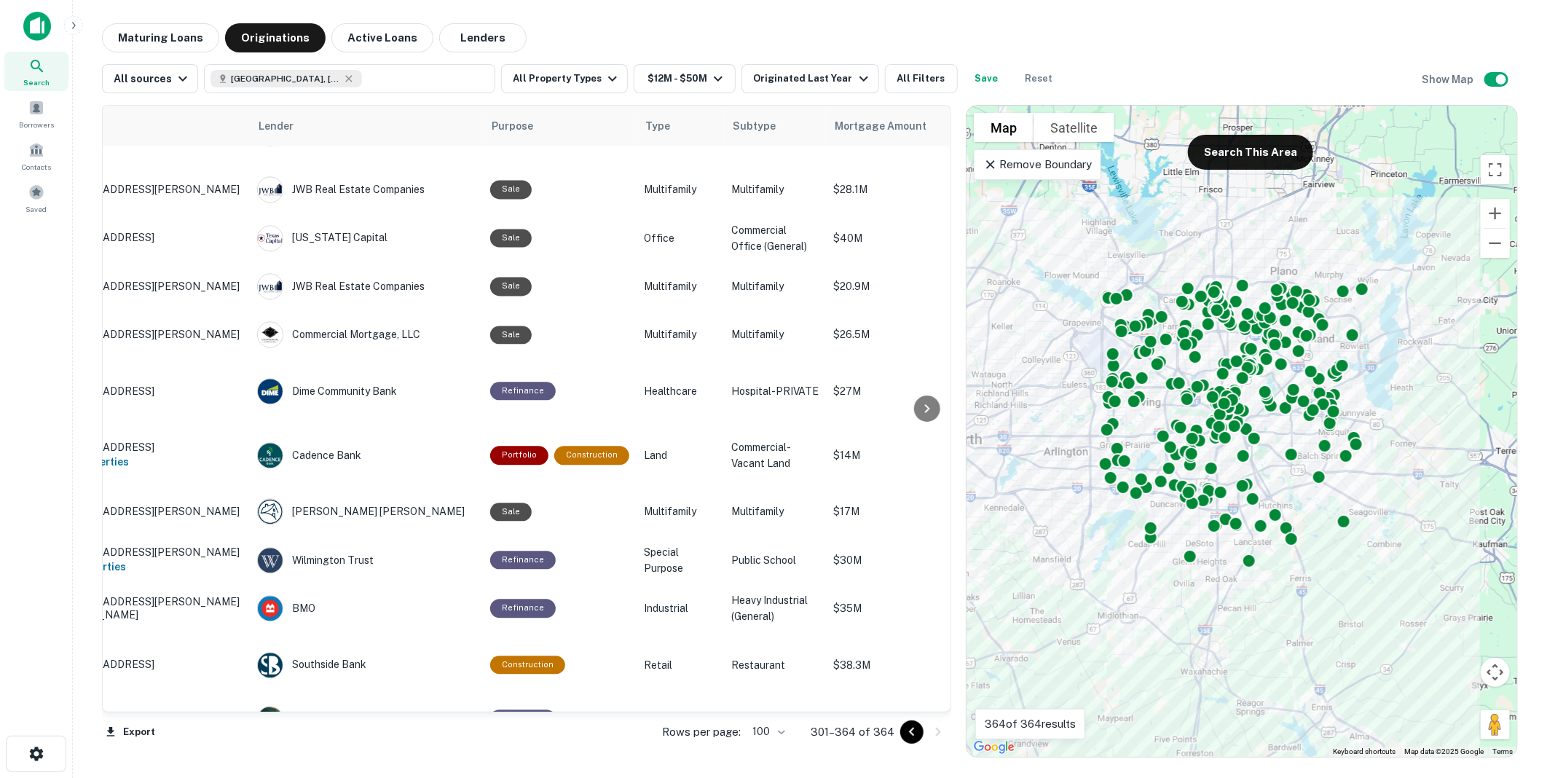
scroll to position [1952, 0]
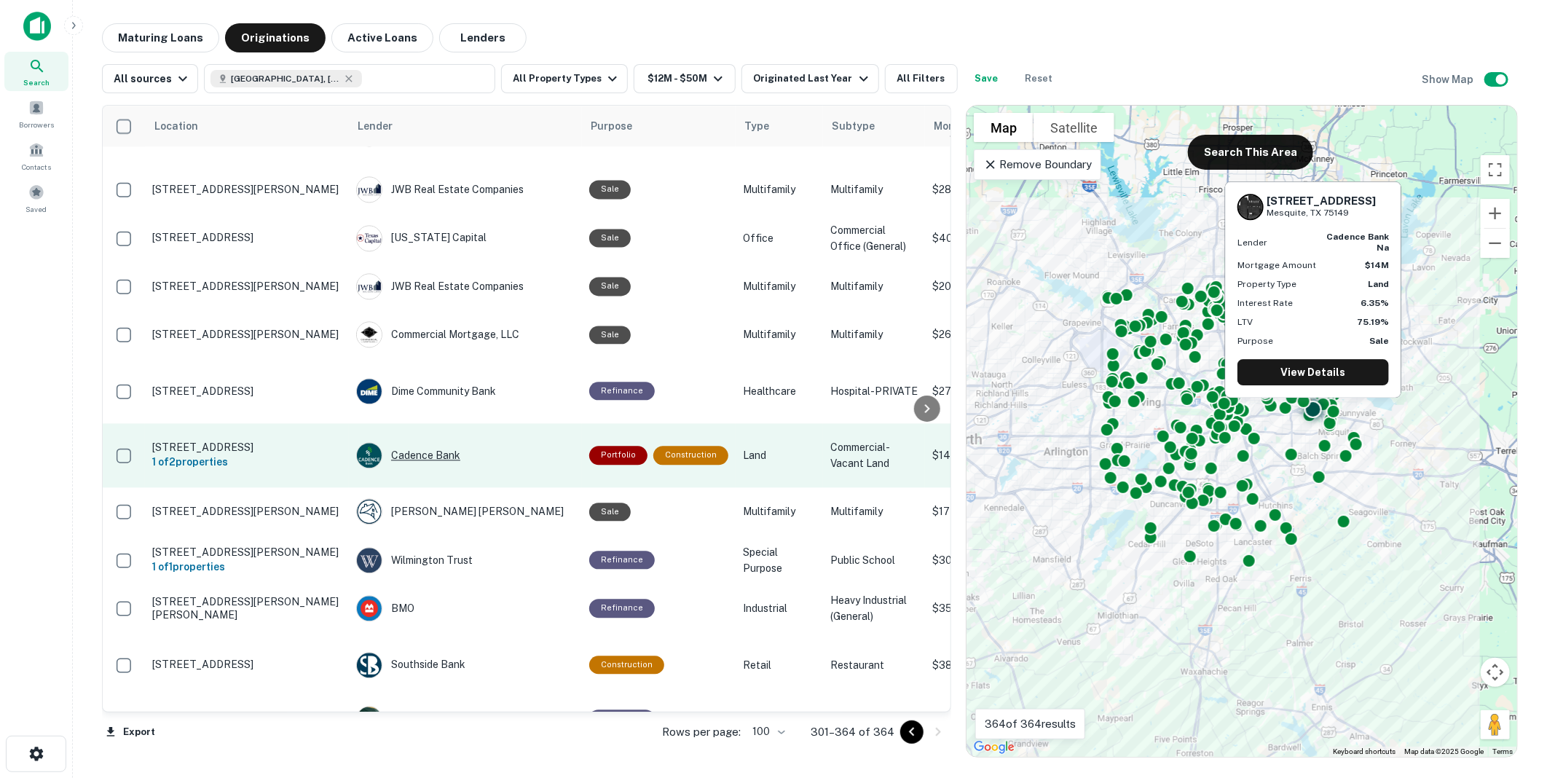
click at [418, 442] on div "Cadence Bank" at bounding box center [465, 455] width 219 height 26
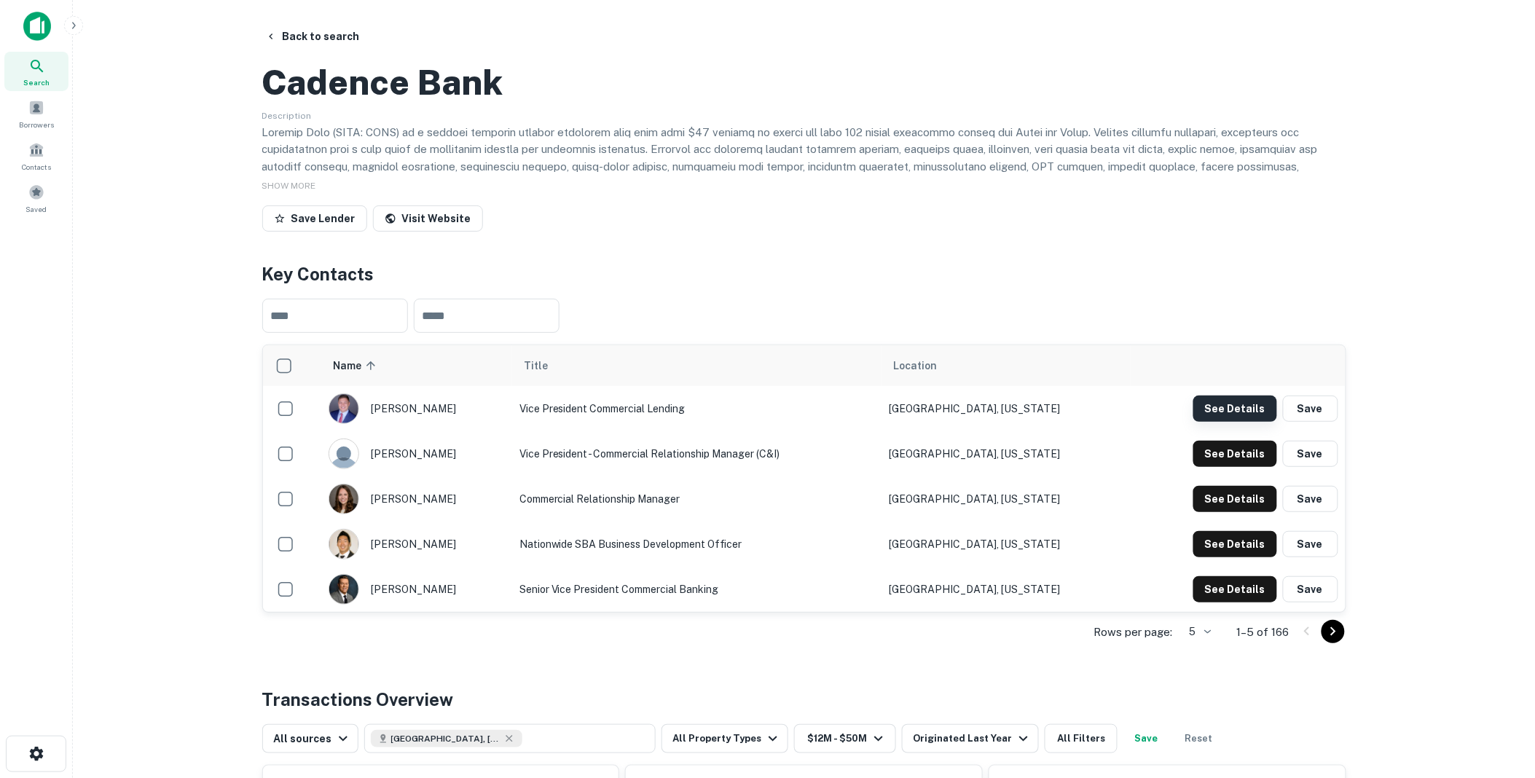
click at [1230, 422] on button "See Details" at bounding box center [1235, 409] width 84 height 26
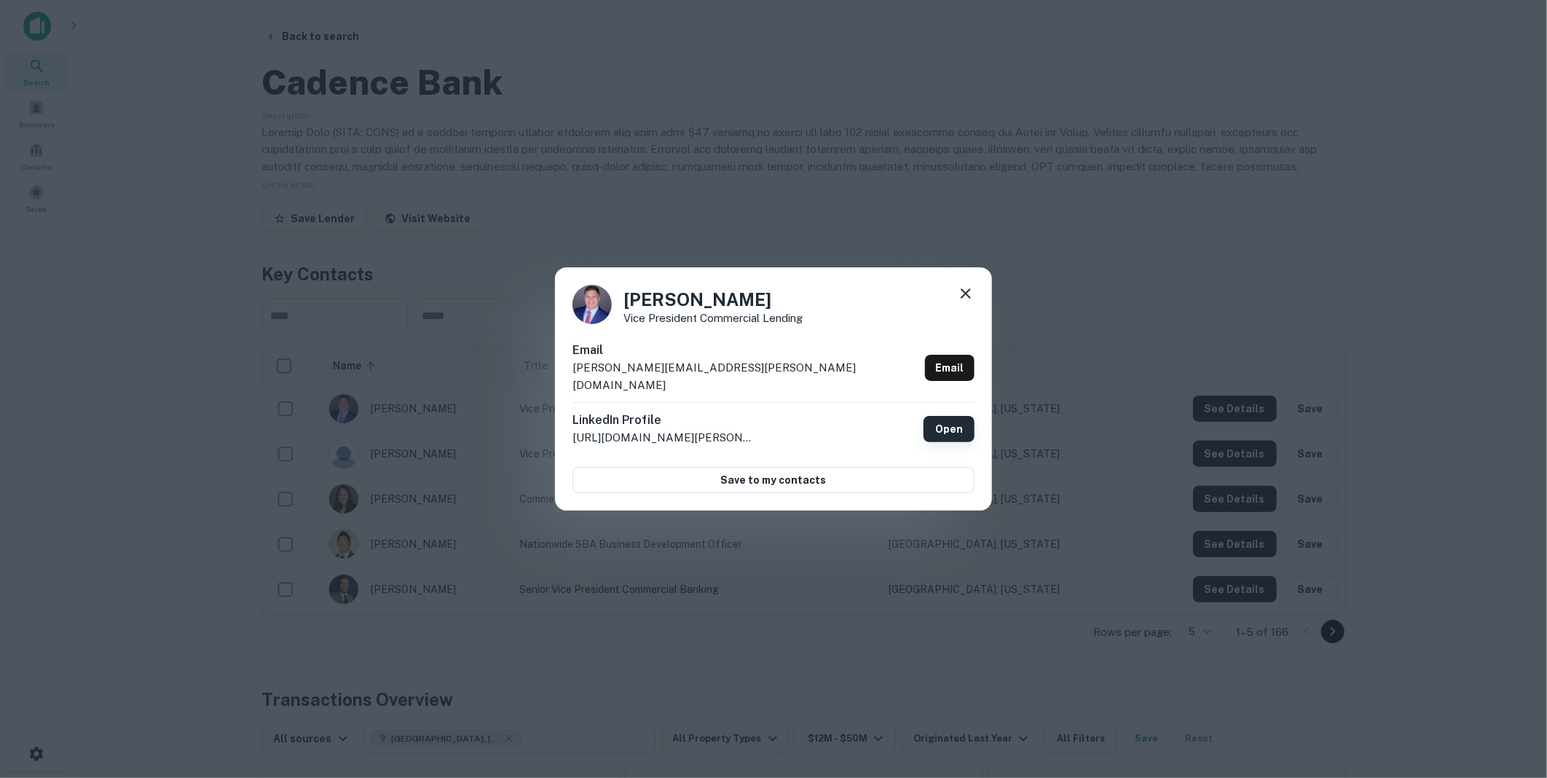
click at [950, 419] on link "Open" at bounding box center [949, 429] width 51 height 26
click at [964, 299] on icon at bounding box center [965, 293] width 17 height 17
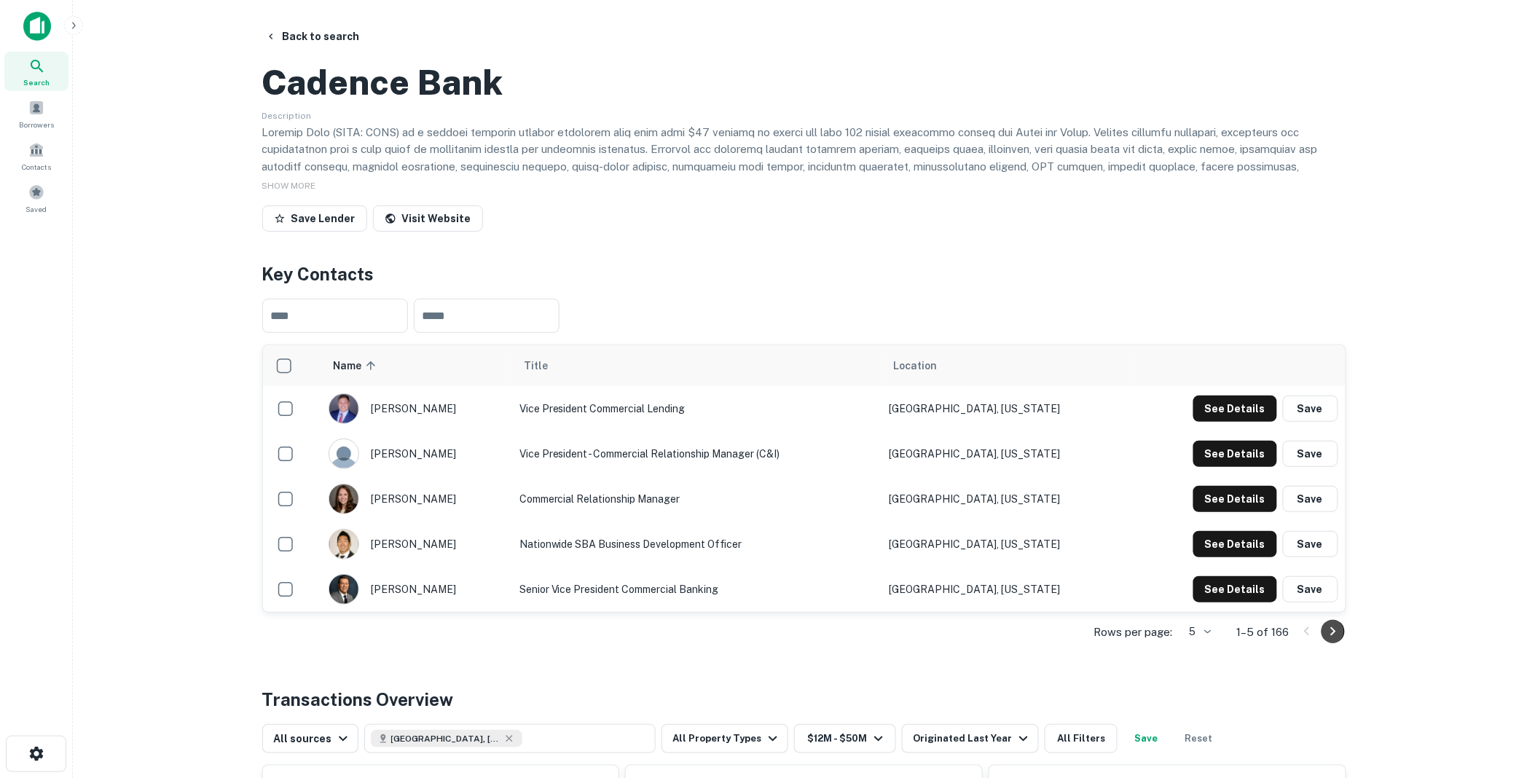
click at [1331, 640] on icon "Go to next page" at bounding box center [1332, 631] width 17 height 17
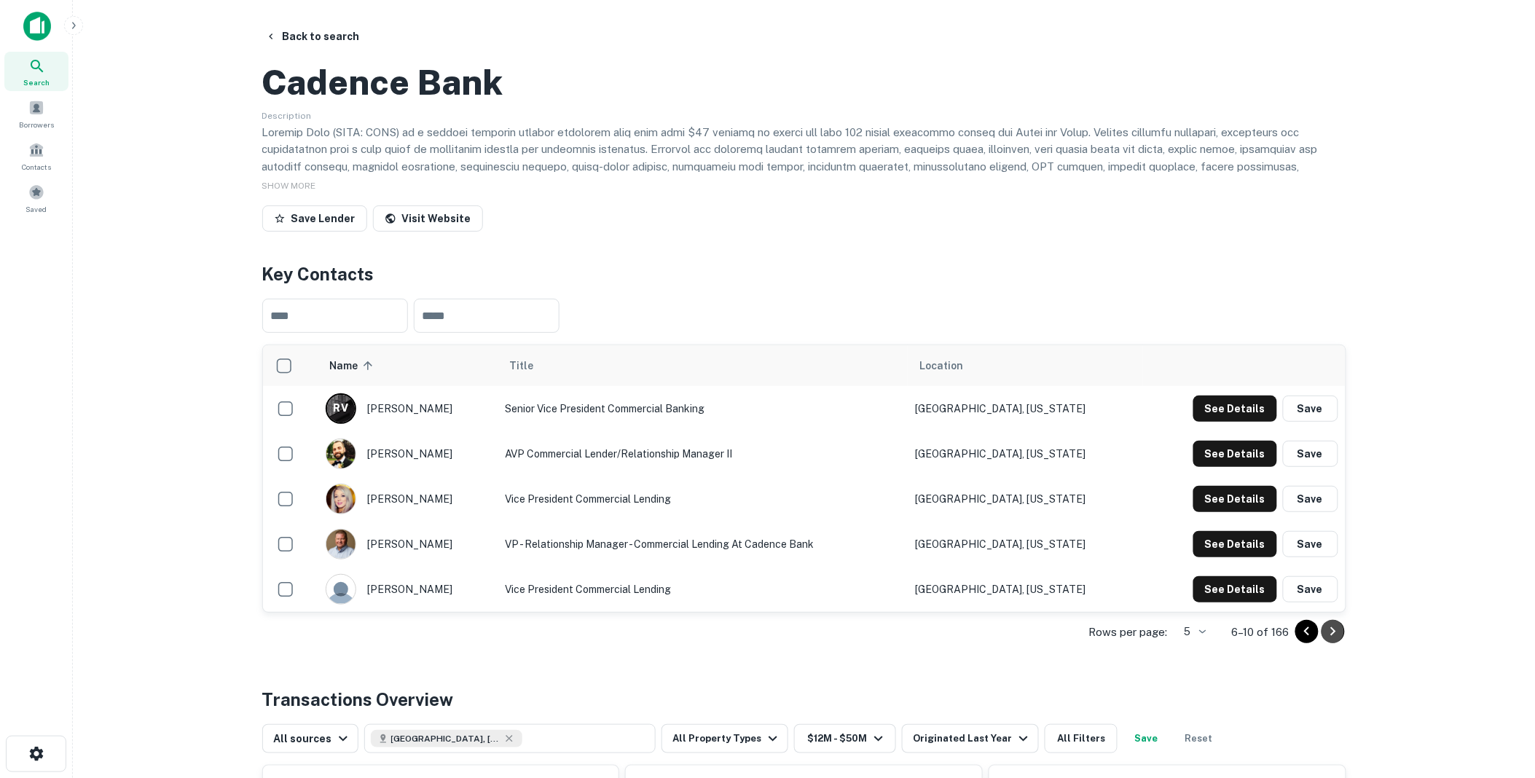
click at [1331, 640] on icon "Go to next page" at bounding box center [1332, 631] width 17 height 17
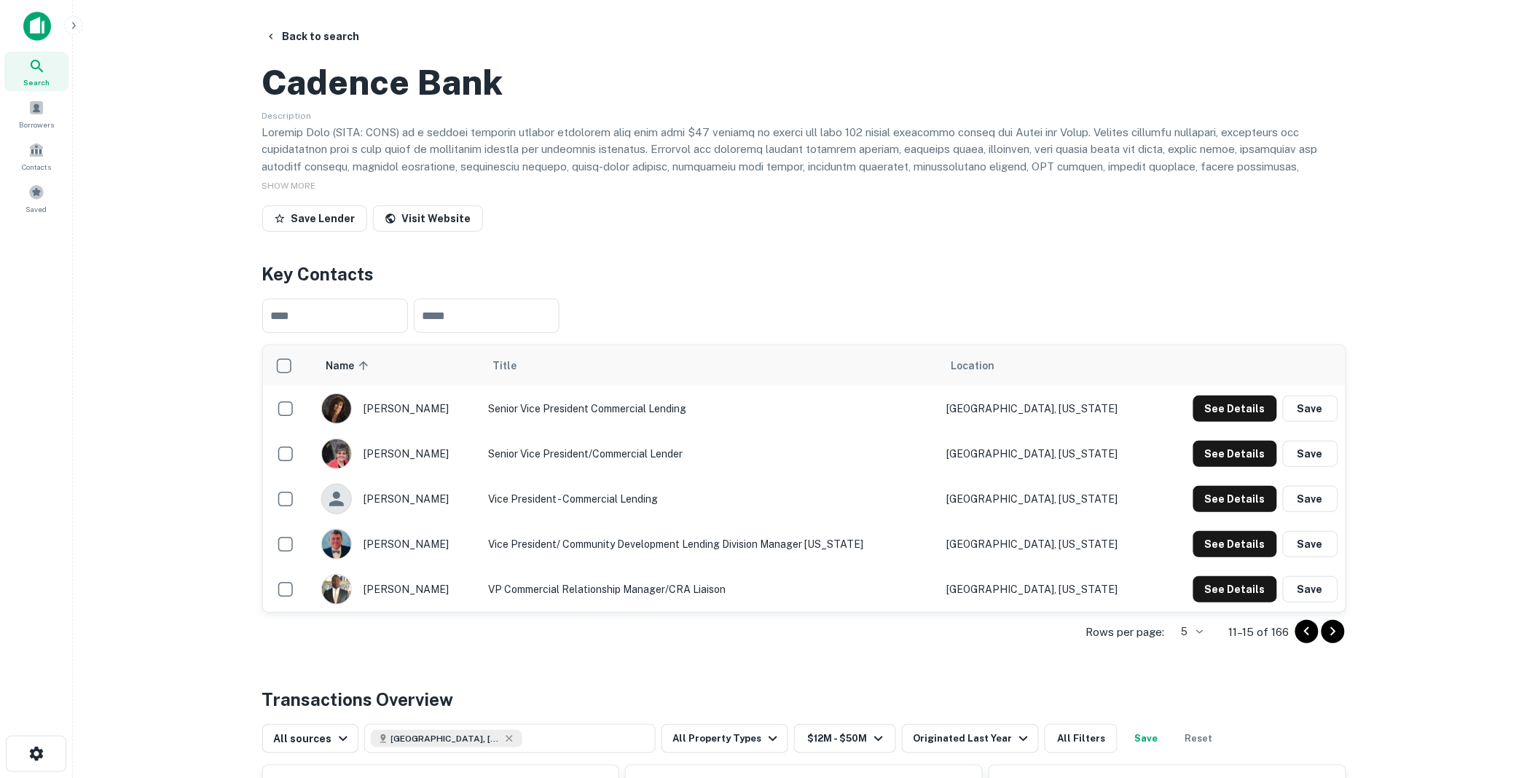
click at [1331, 640] on icon "Go to next page" at bounding box center [1332, 631] width 17 height 17
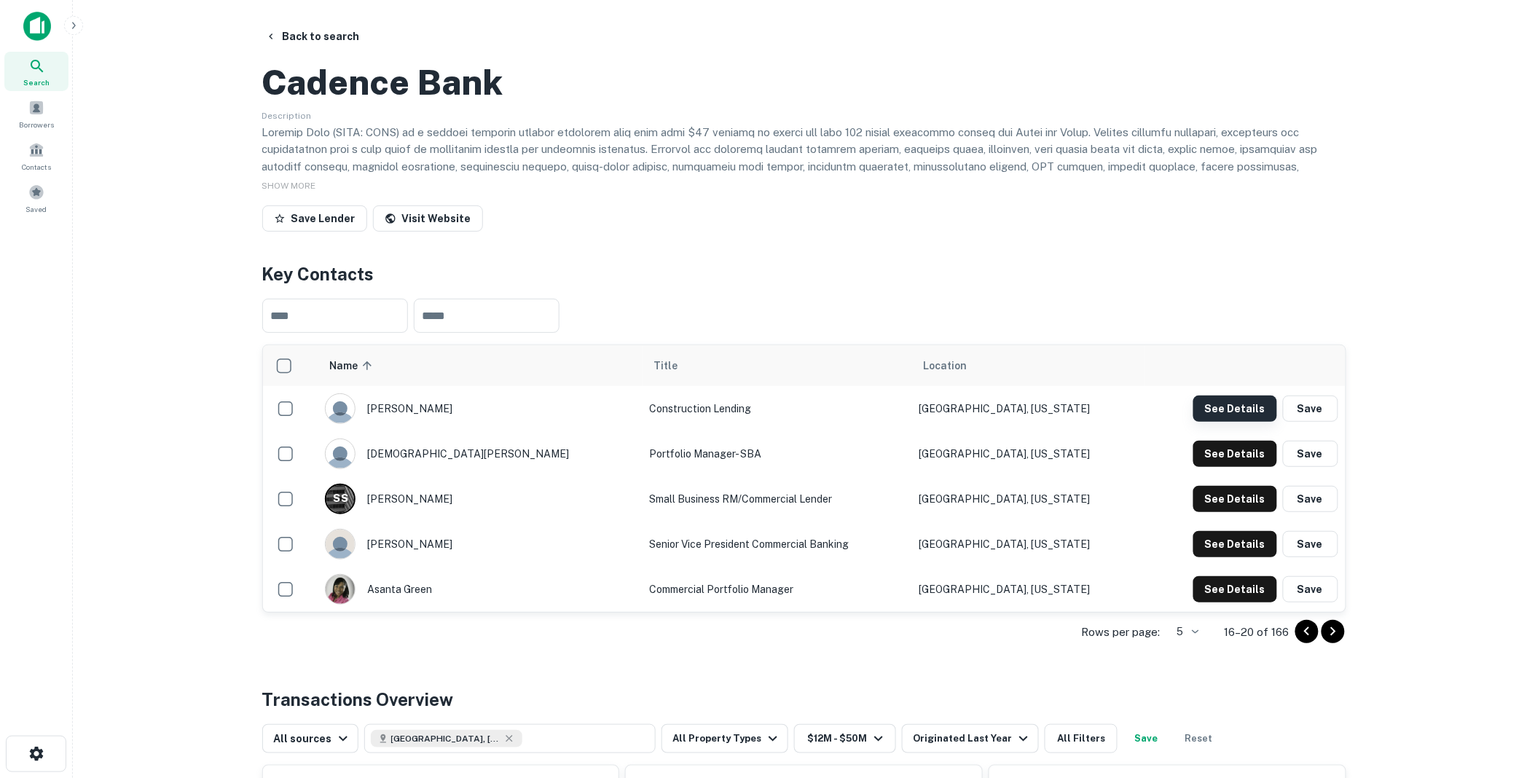
click at [1235, 422] on button "See Details" at bounding box center [1235, 409] width 84 height 26
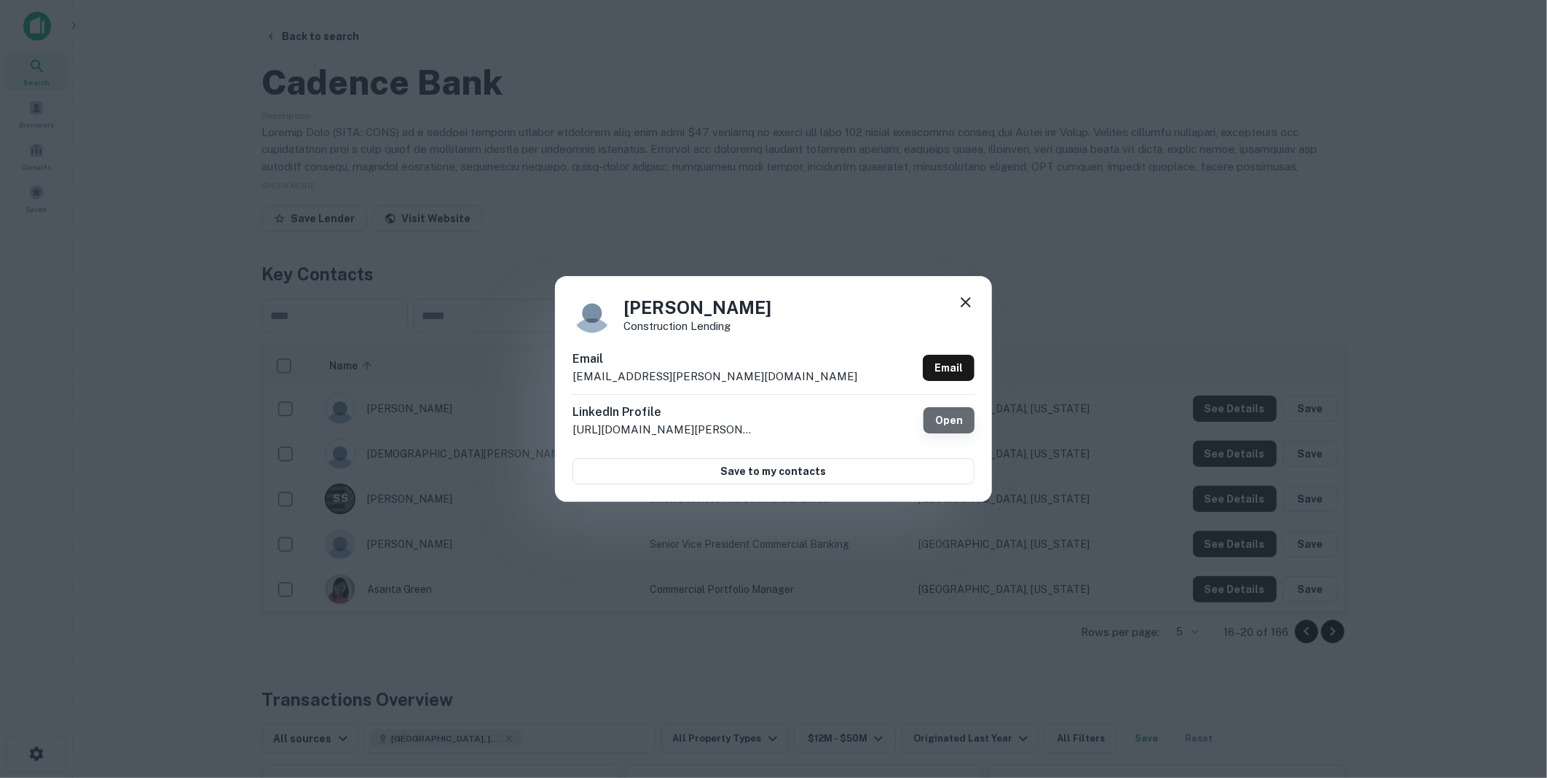
click at [947, 421] on link "Open" at bounding box center [949, 420] width 51 height 26
click at [970, 296] on icon at bounding box center [965, 302] width 17 height 17
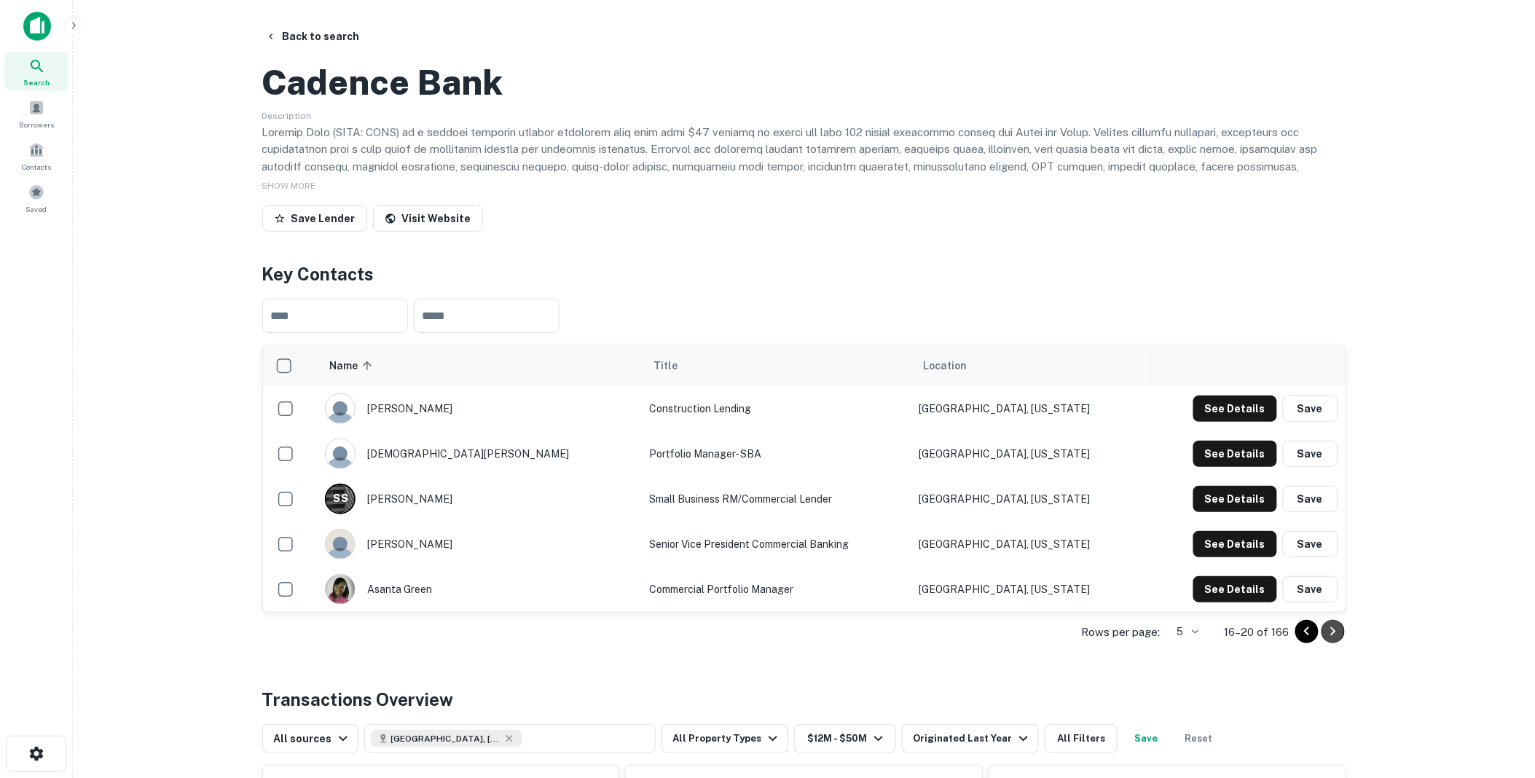
click at [1334, 640] on icon "Go to next page" at bounding box center [1332, 631] width 17 height 17
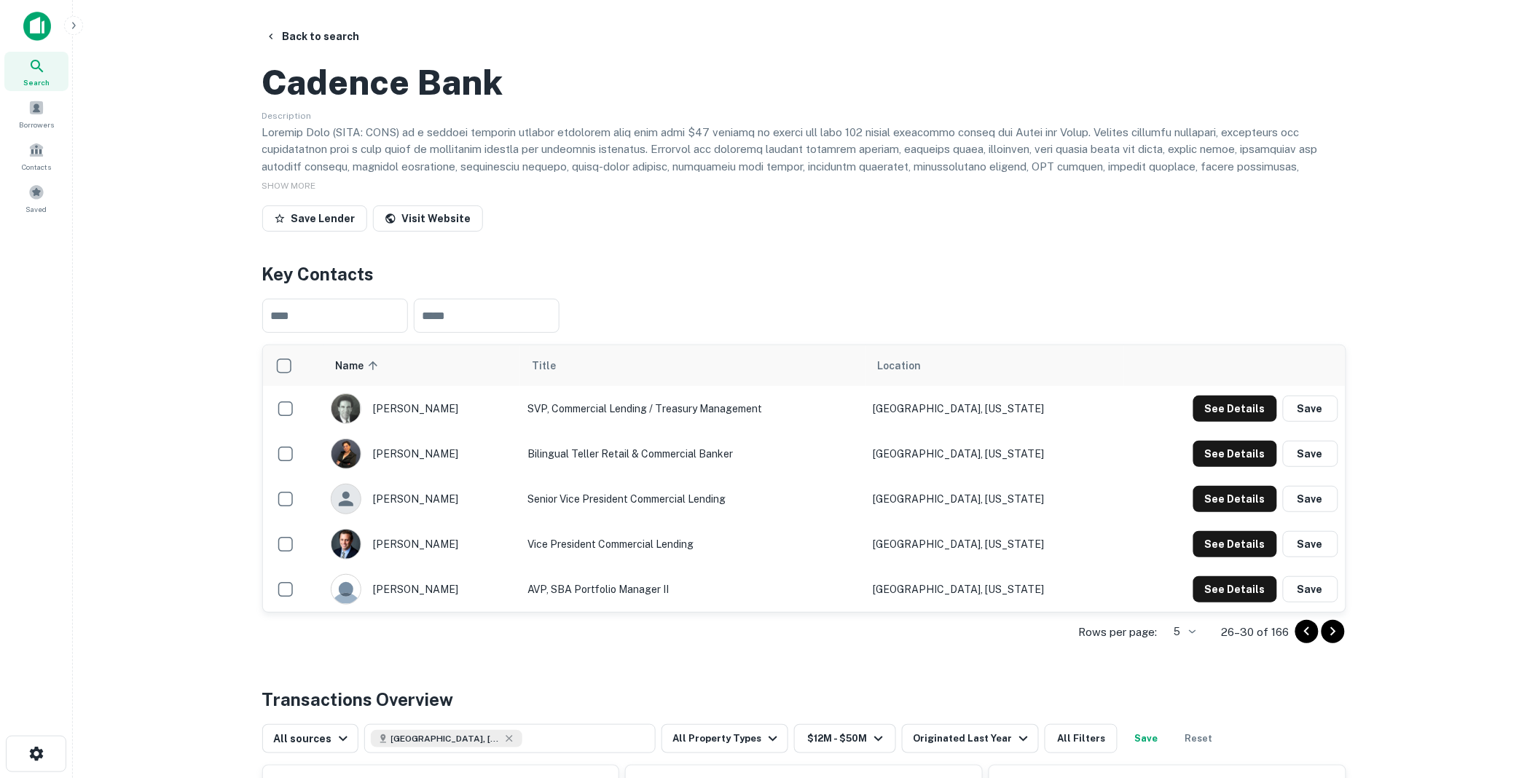
click at [1302, 640] on icon "Go to previous page" at bounding box center [1306, 631] width 17 height 17
click at [1306, 640] on icon "Go to previous page" at bounding box center [1306, 631] width 17 height 17
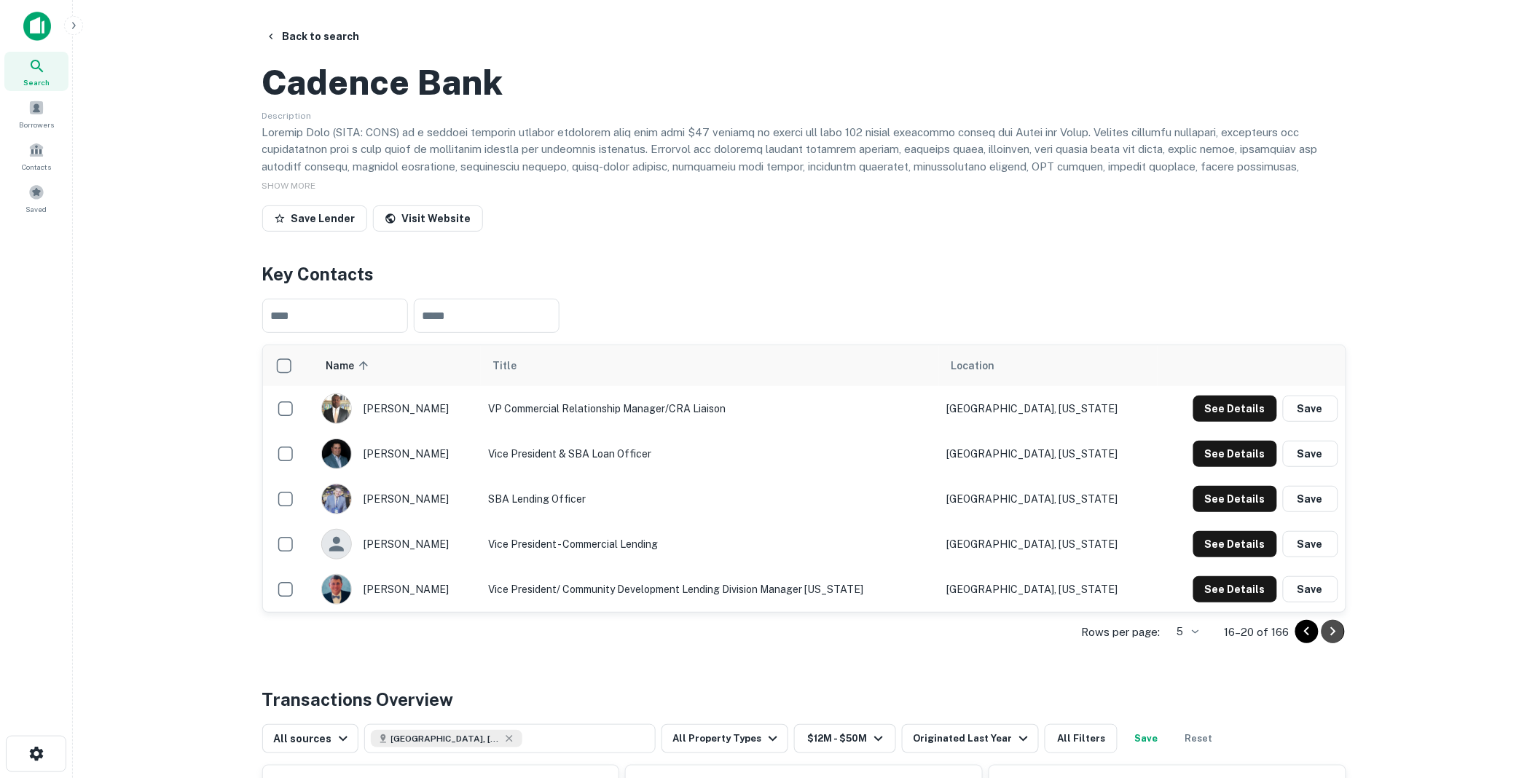
click at [1332, 636] on icon "Go to next page" at bounding box center [1332, 631] width 5 height 9
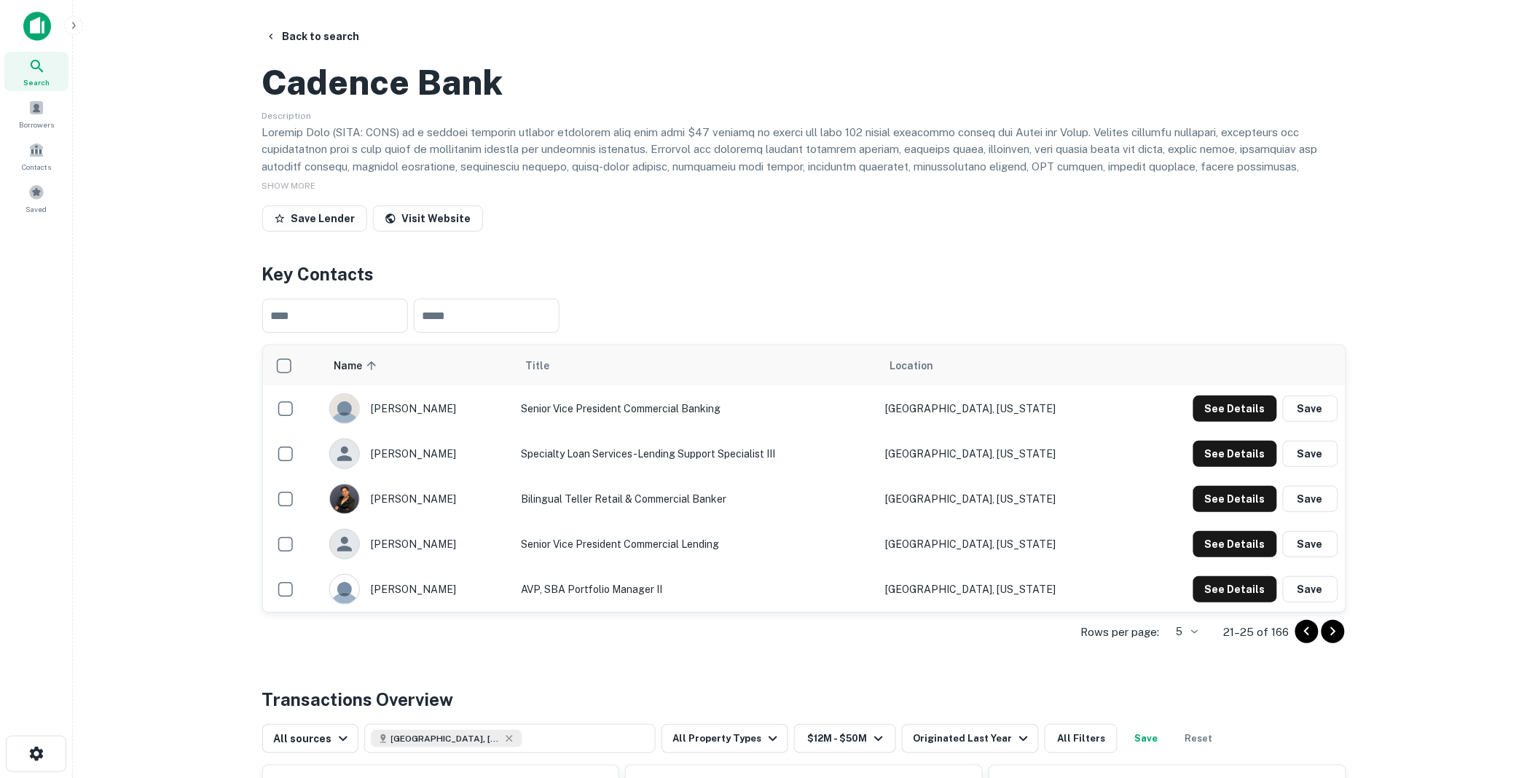
click at [1332, 636] on icon "Go to next page" at bounding box center [1332, 631] width 5 height 9
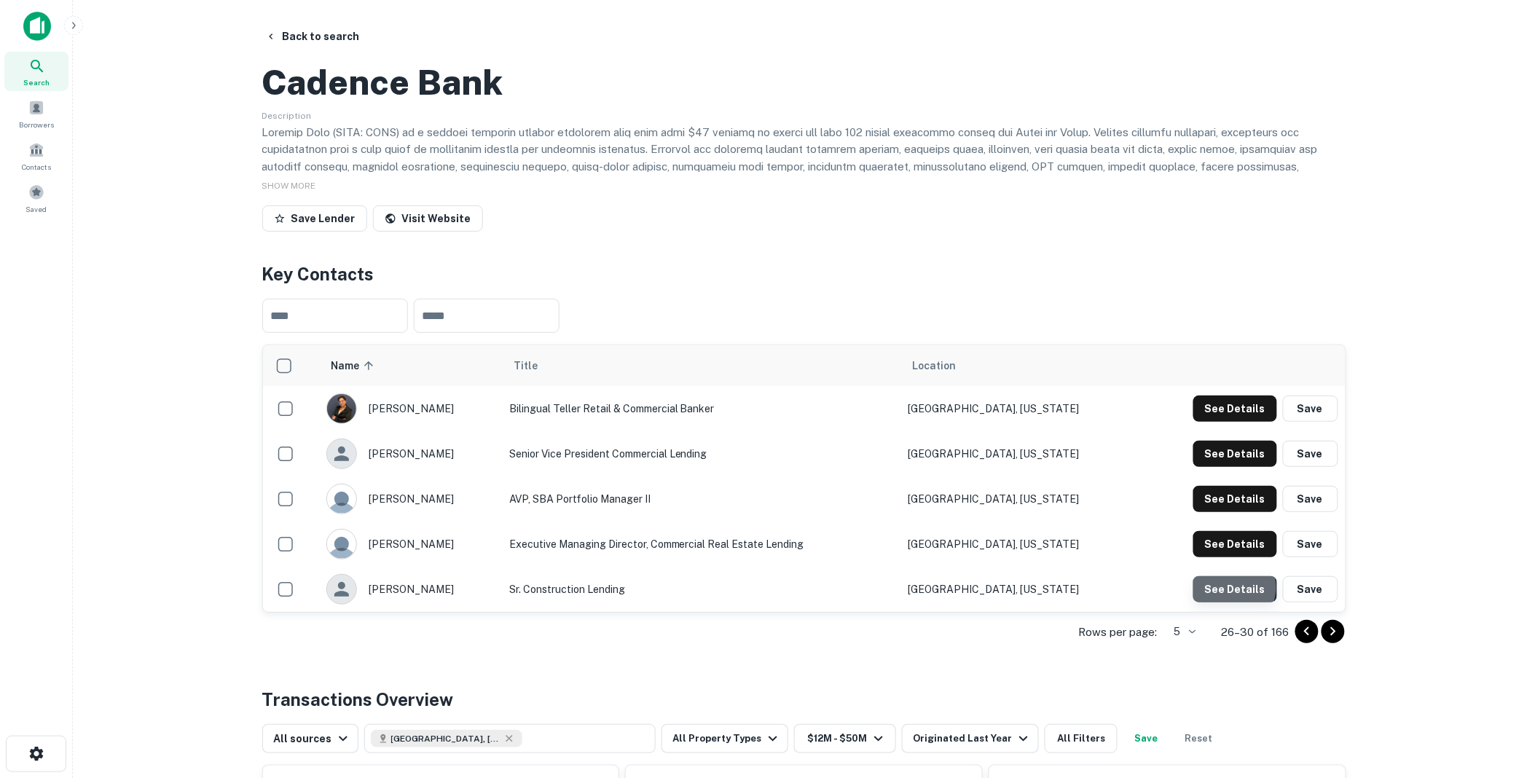
click at [1234, 602] on button "See Details" at bounding box center [1235, 589] width 84 height 26
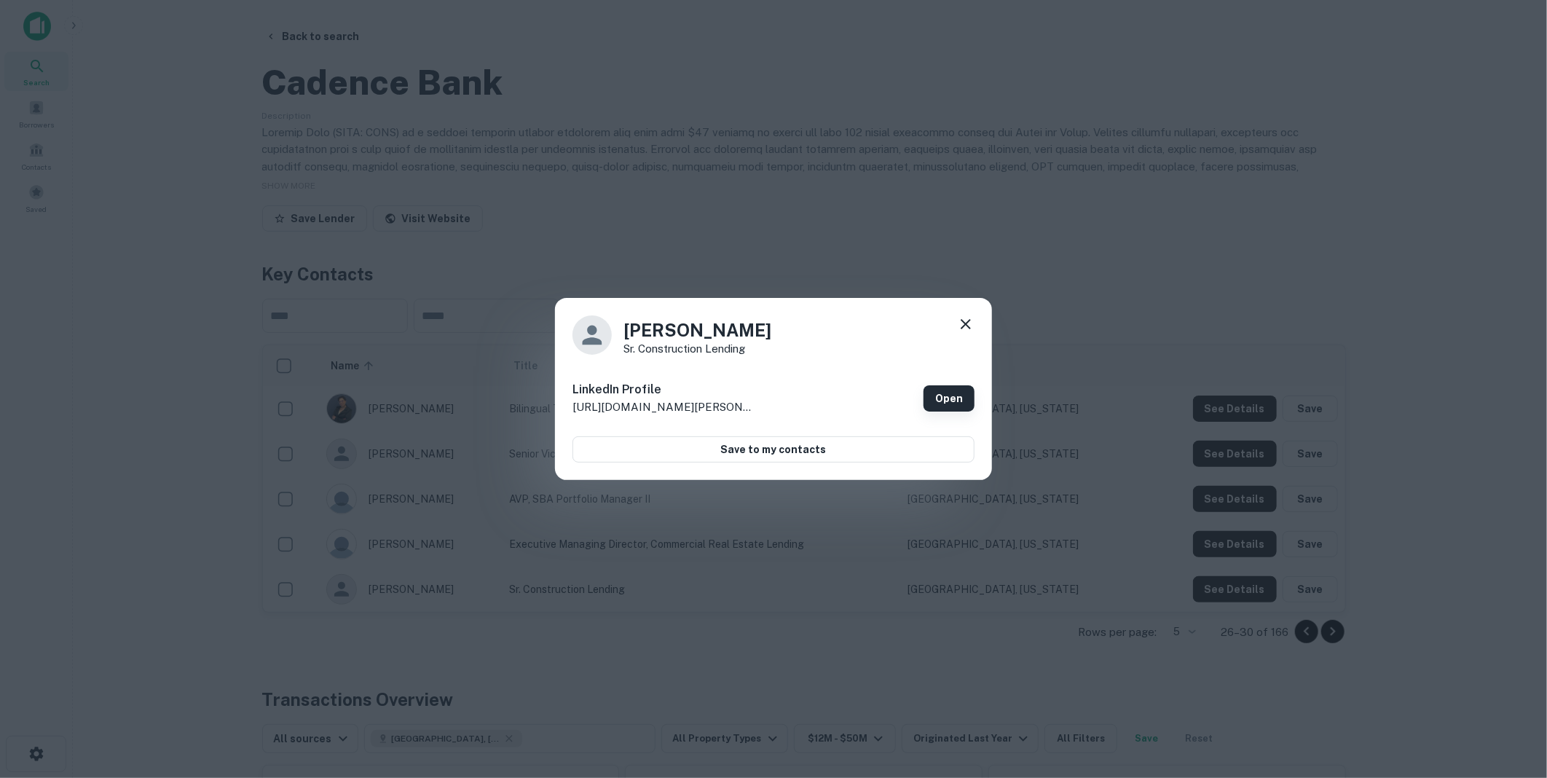
click at [948, 396] on link "Open" at bounding box center [949, 398] width 51 height 26
click at [971, 324] on icon at bounding box center [965, 323] width 17 height 17
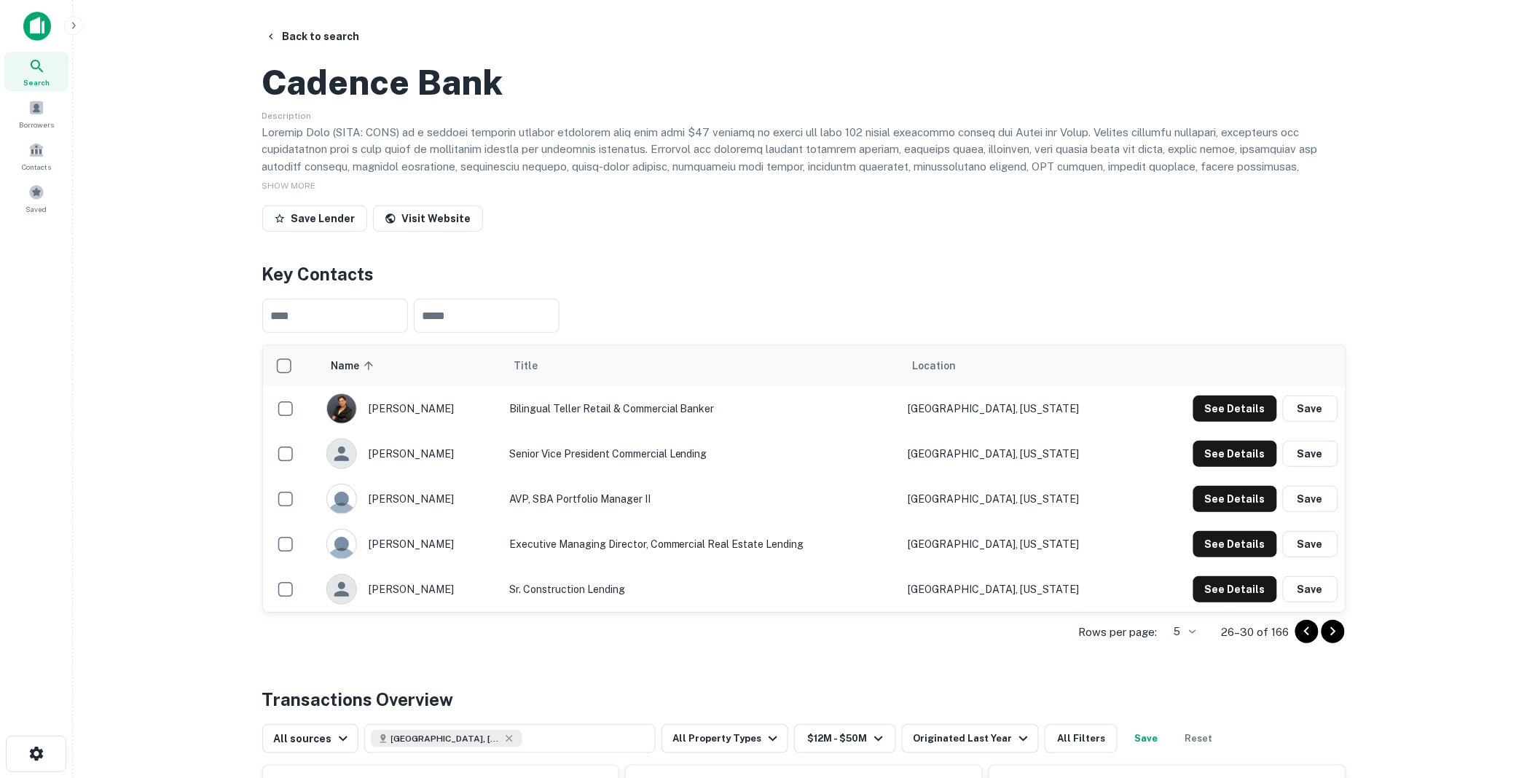
click at [1333, 636] on icon "Go to next page" at bounding box center [1332, 631] width 5 height 9
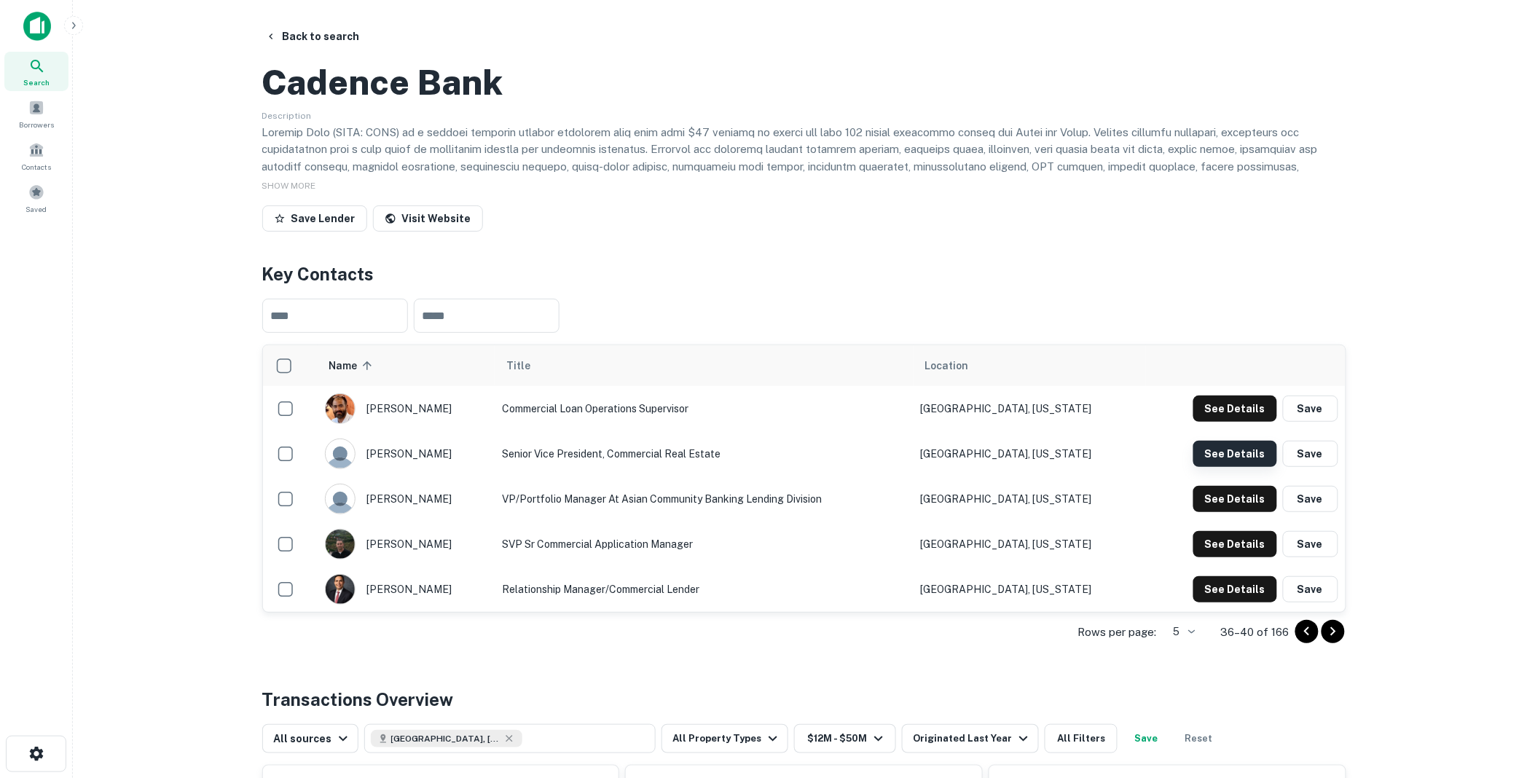
click at [1233, 467] on button "See Details" at bounding box center [1235, 454] width 84 height 26
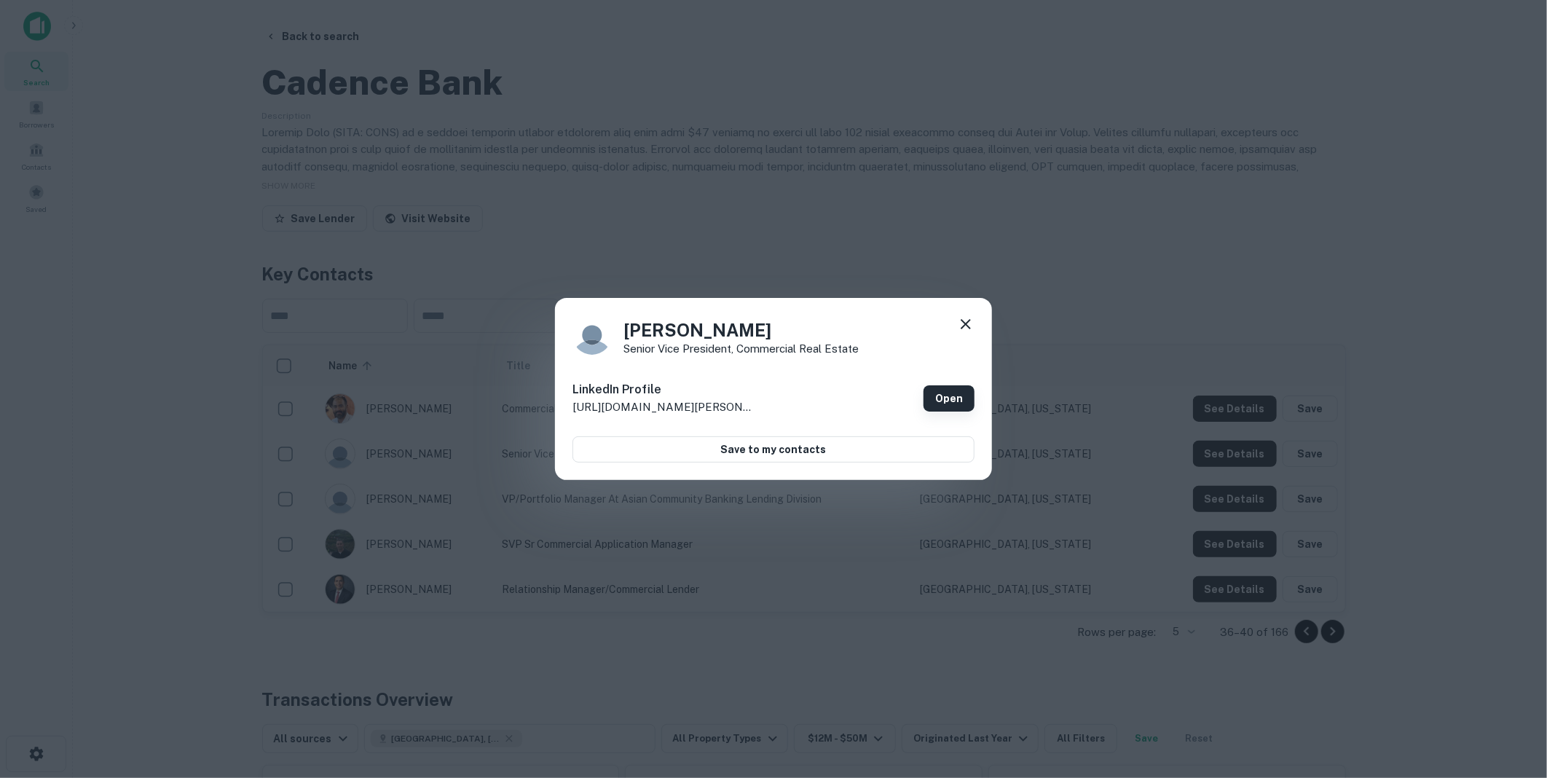
click at [944, 399] on link "Open" at bounding box center [949, 398] width 51 height 26
click at [964, 319] on icon at bounding box center [965, 323] width 17 height 17
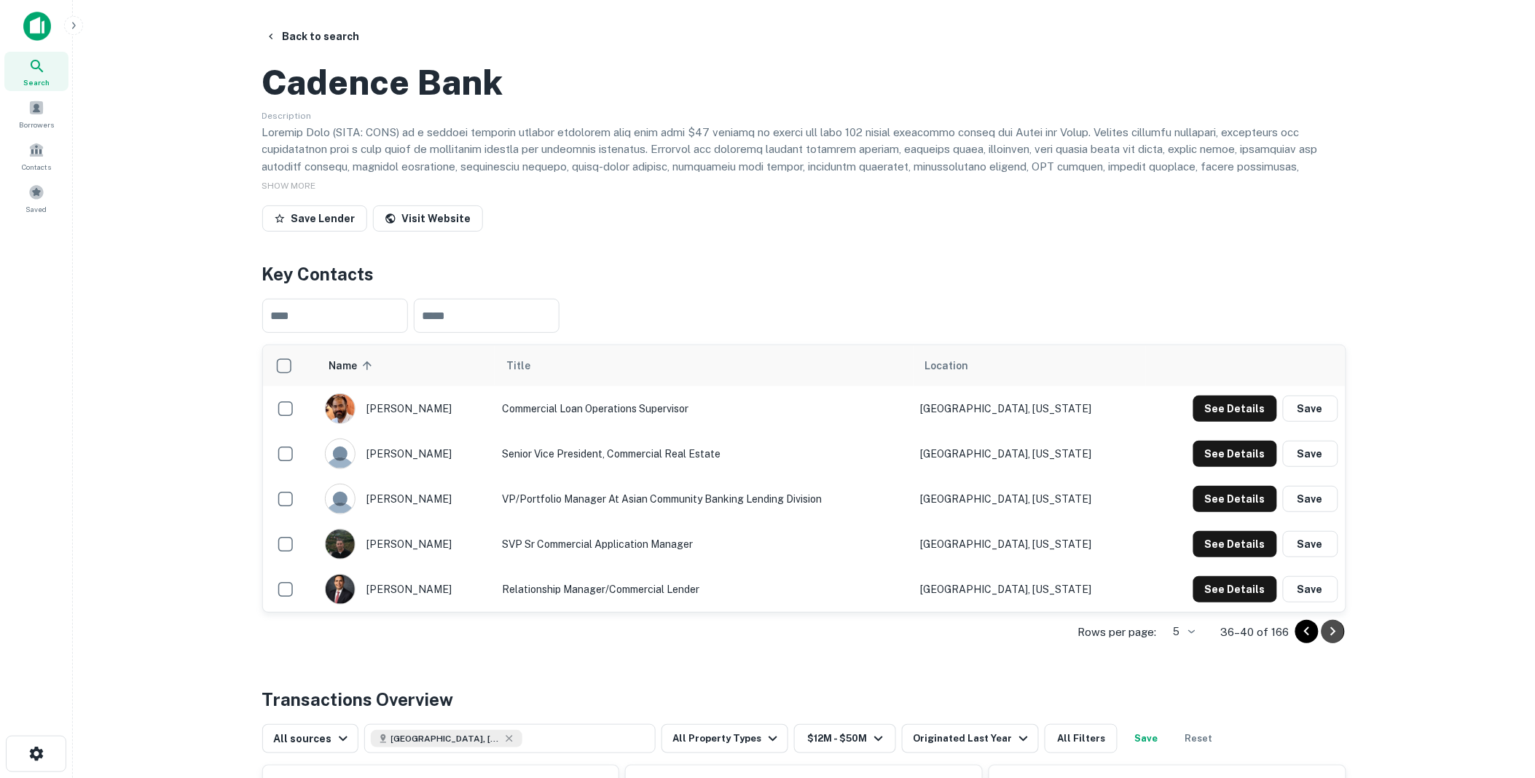
click at [1334, 640] on icon "Go to next page" at bounding box center [1332, 631] width 17 height 17
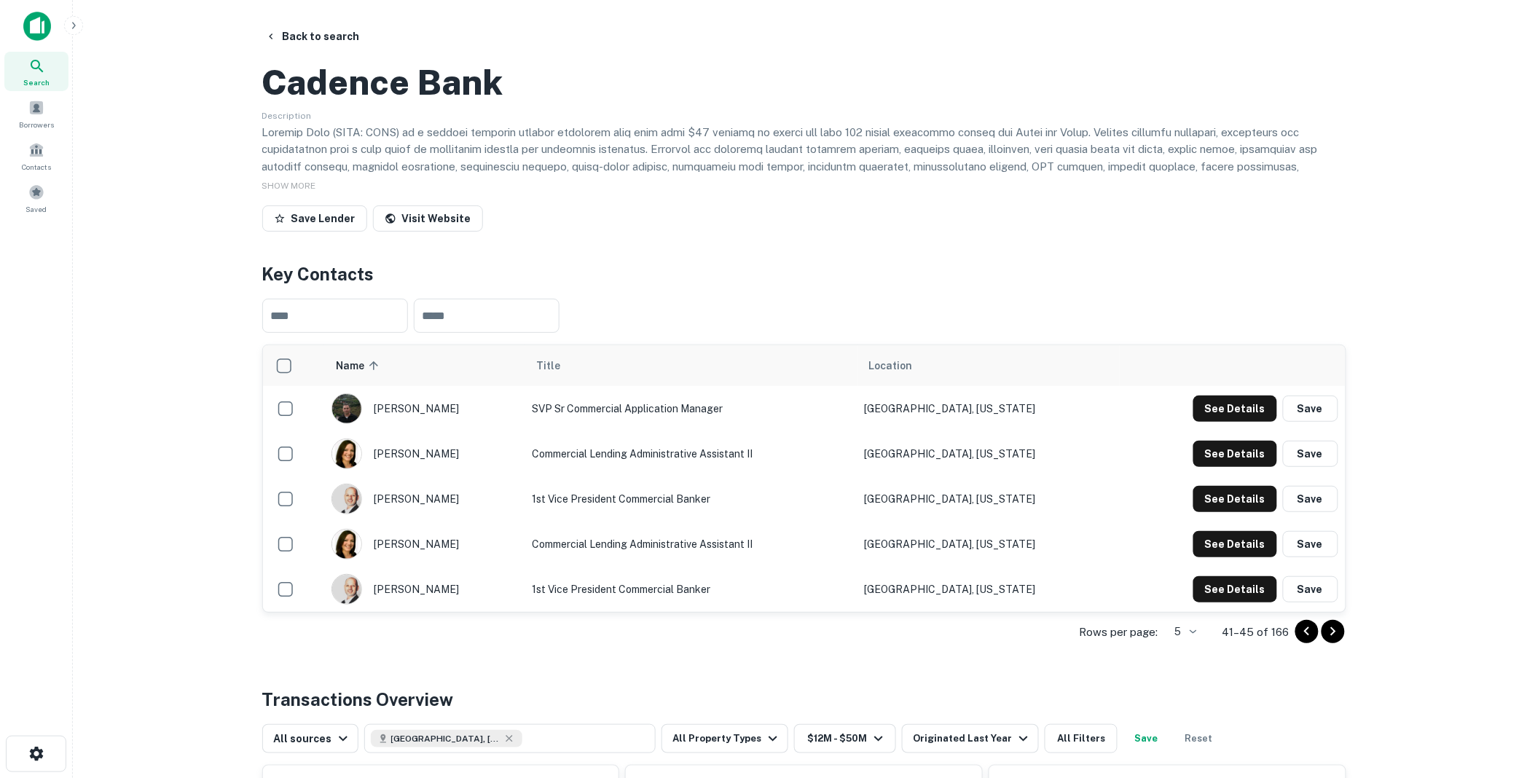
click at [1332, 640] on icon "Go to next page" at bounding box center [1332, 631] width 17 height 17
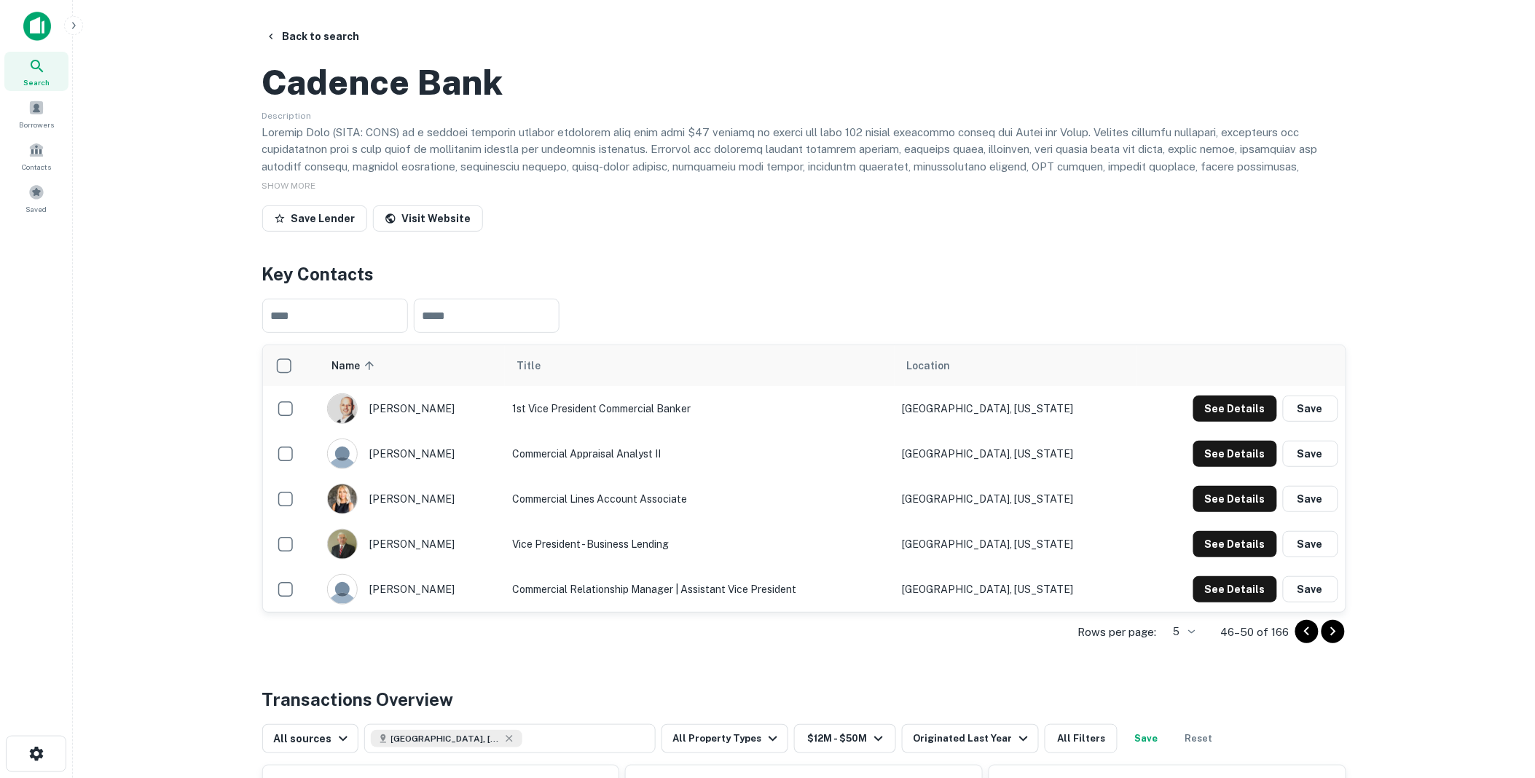
click at [1305, 636] on icon "Go to previous page" at bounding box center [1306, 631] width 5 height 9
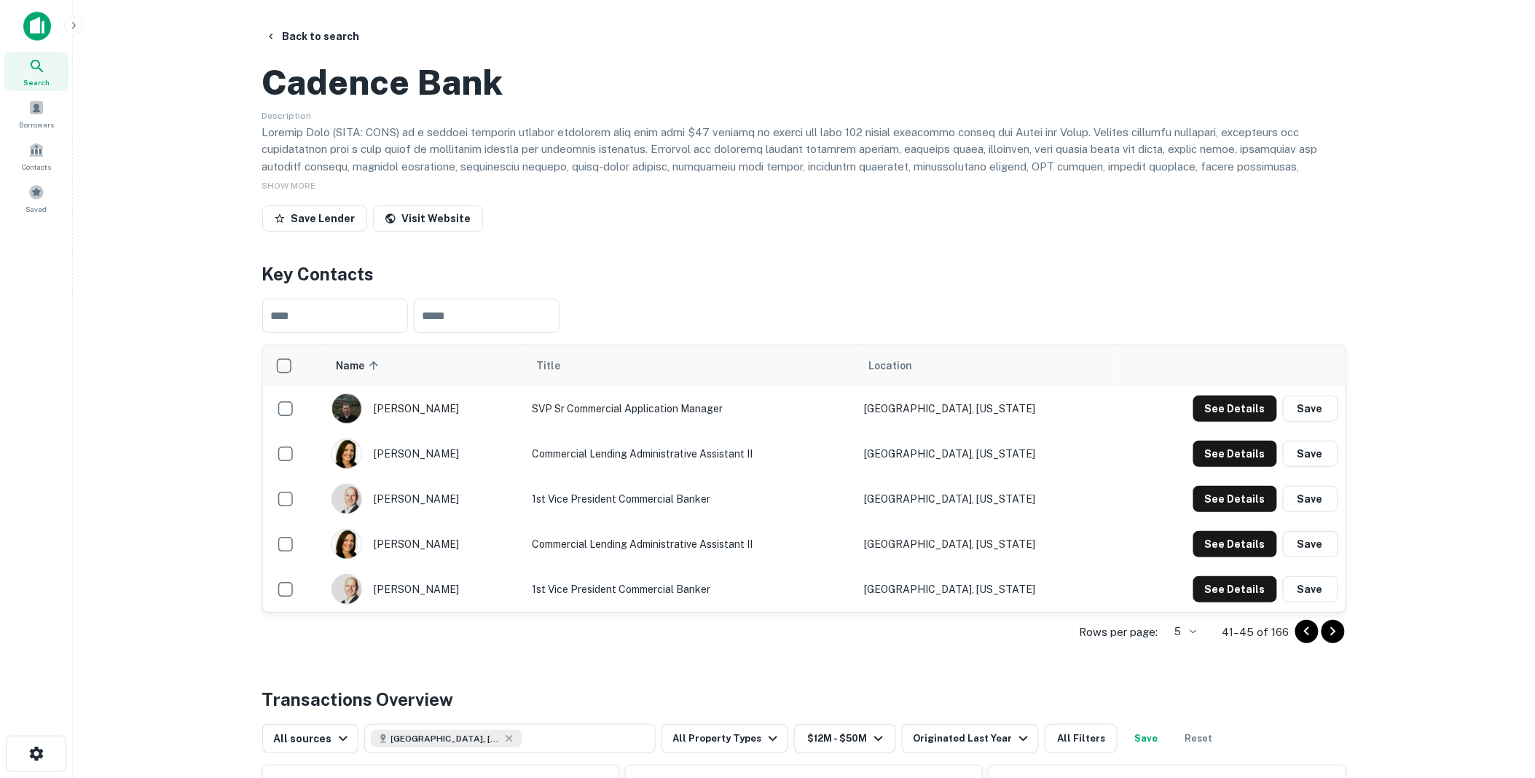
click at [1305, 636] on icon "Go to previous page" at bounding box center [1306, 631] width 5 height 9
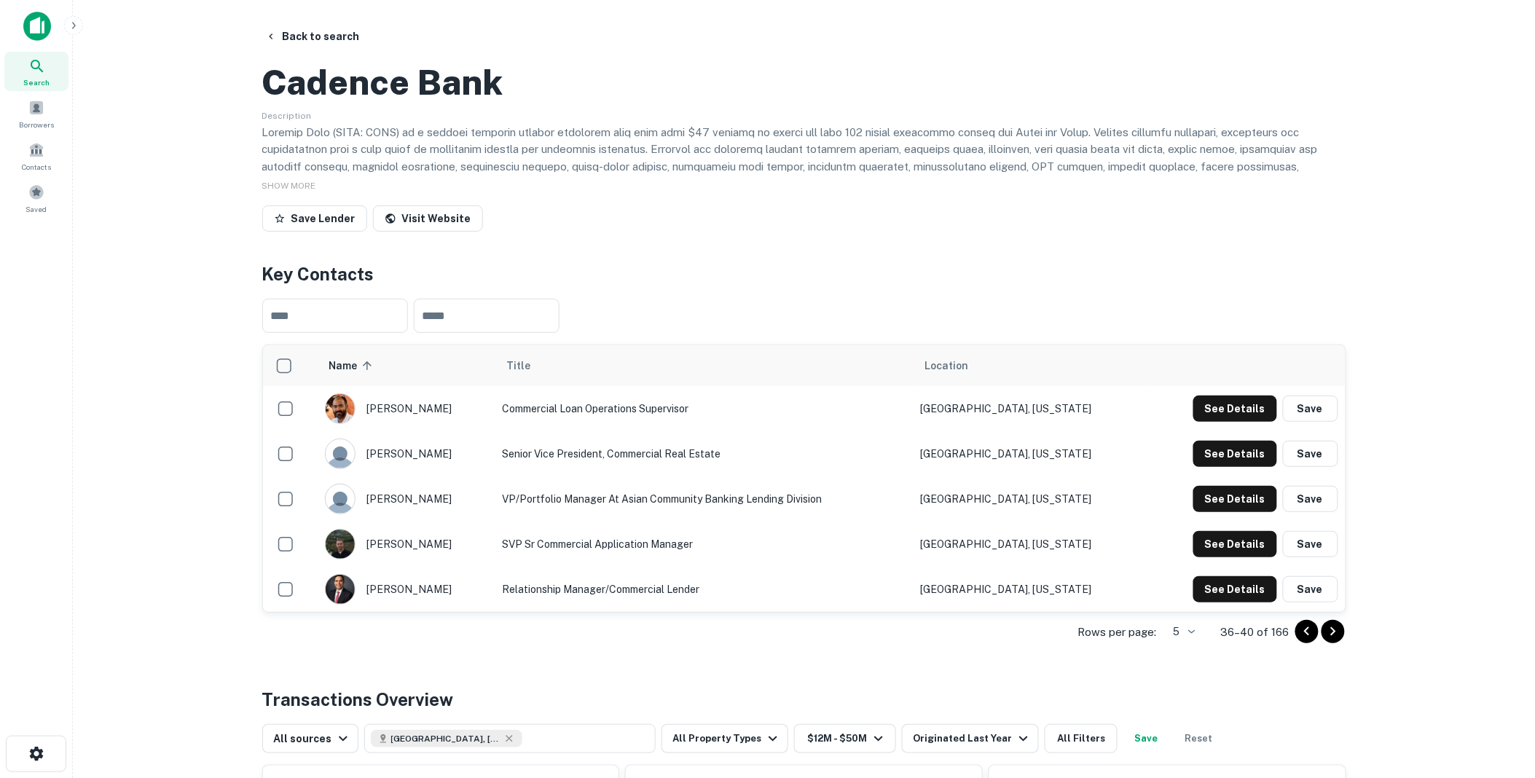
click at [1305, 636] on icon "Go to previous page" at bounding box center [1306, 631] width 5 height 9
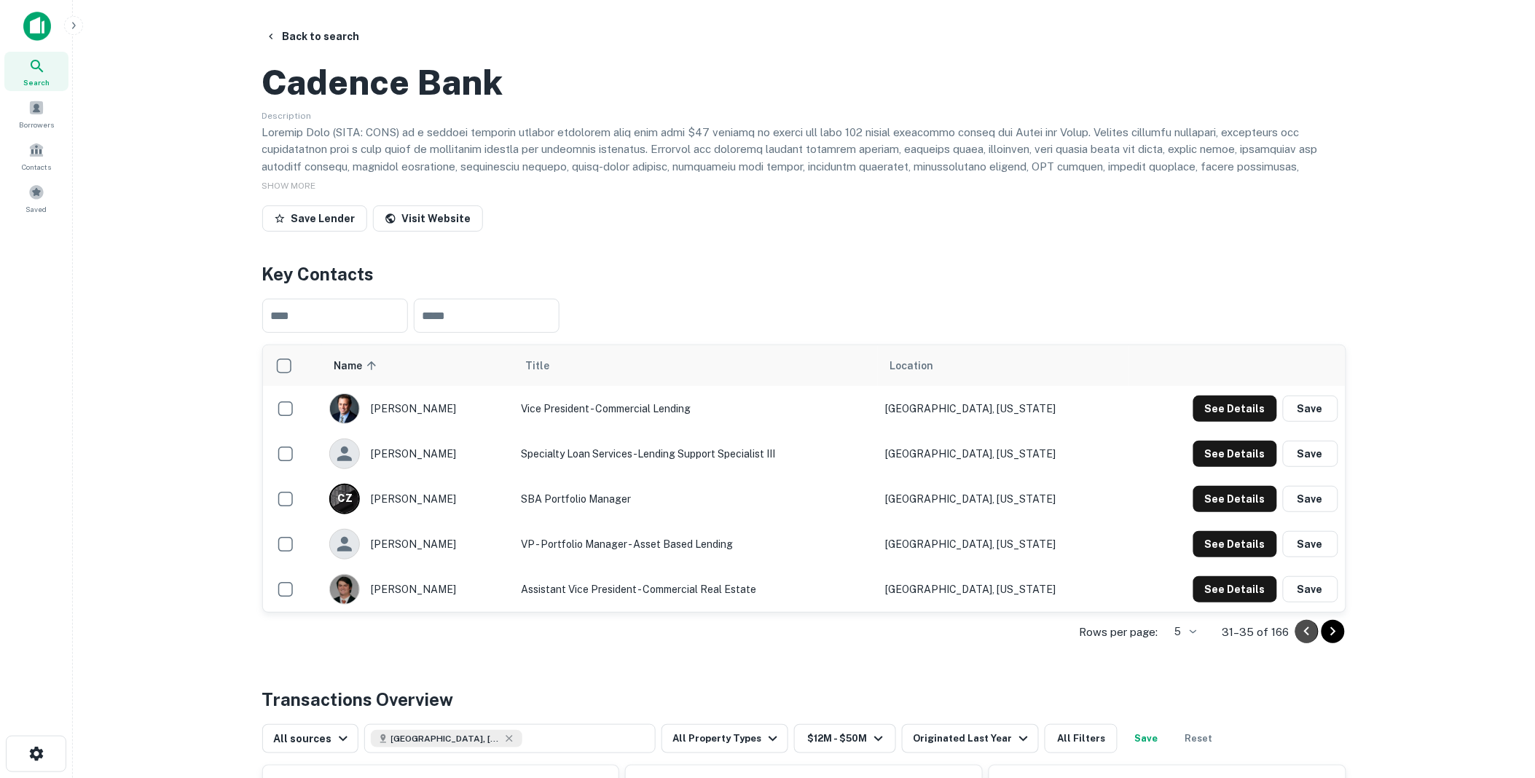
click at [1305, 636] on icon "Go to previous page" at bounding box center [1306, 631] width 5 height 9
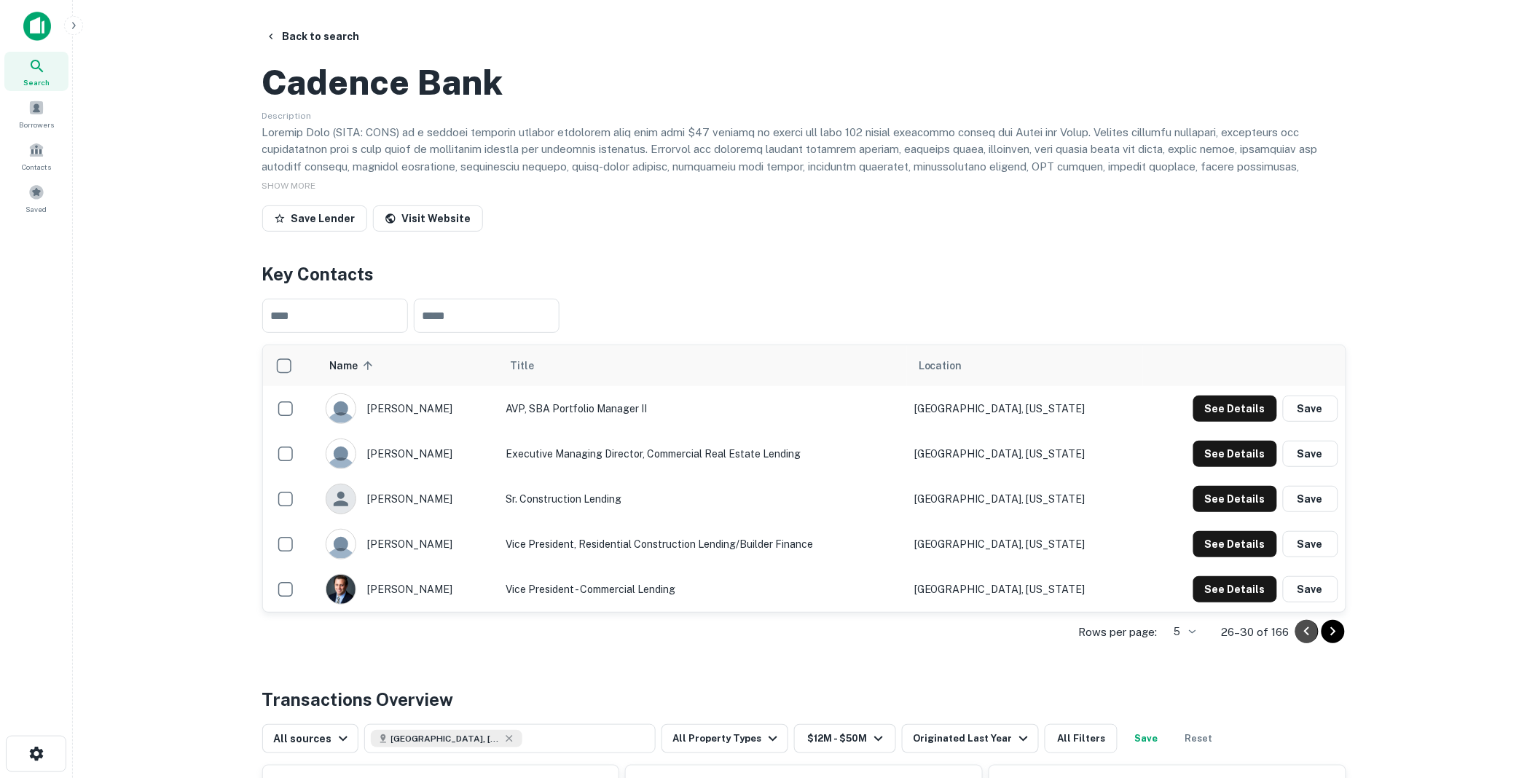
click at [1305, 636] on icon "Go to previous page" at bounding box center [1306, 631] width 5 height 9
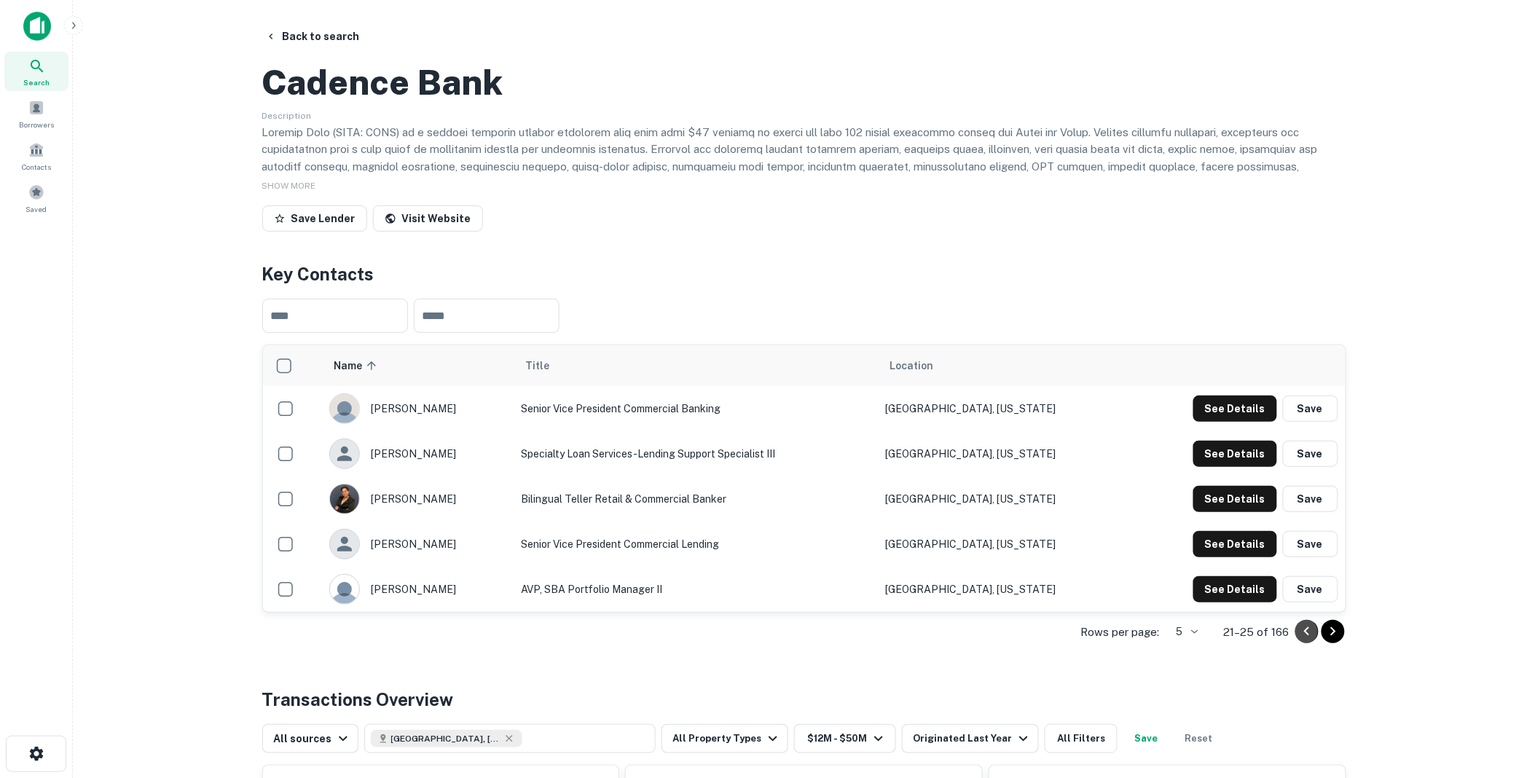
click at [1305, 636] on icon "Go to previous page" at bounding box center [1306, 631] width 5 height 9
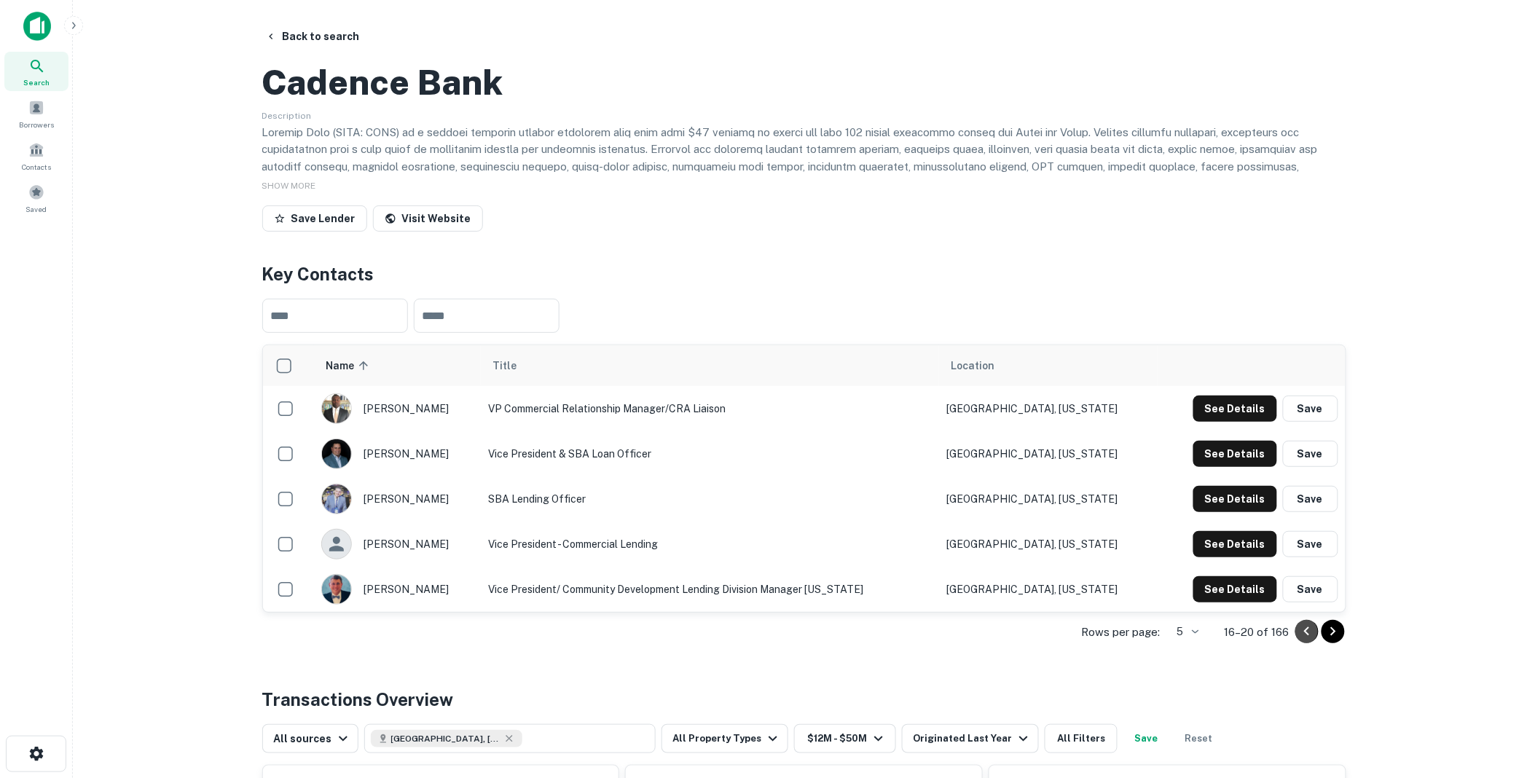
click at [1305, 636] on icon "Go to previous page" at bounding box center [1306, 631] width 5 height 9
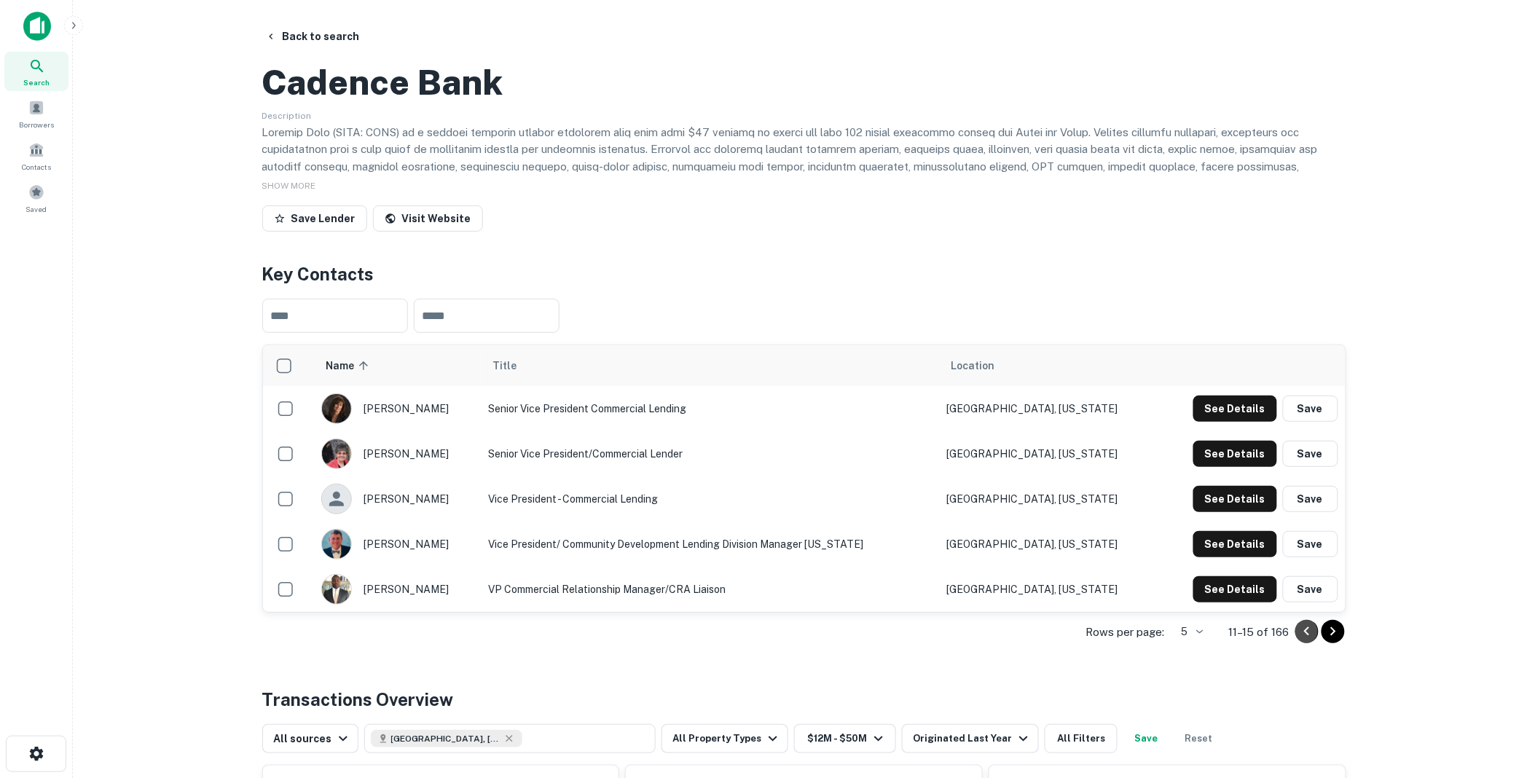
click at [1305, 636] on icon "Go to previous page" at bounding box center [1306, 631] width 5 height 9
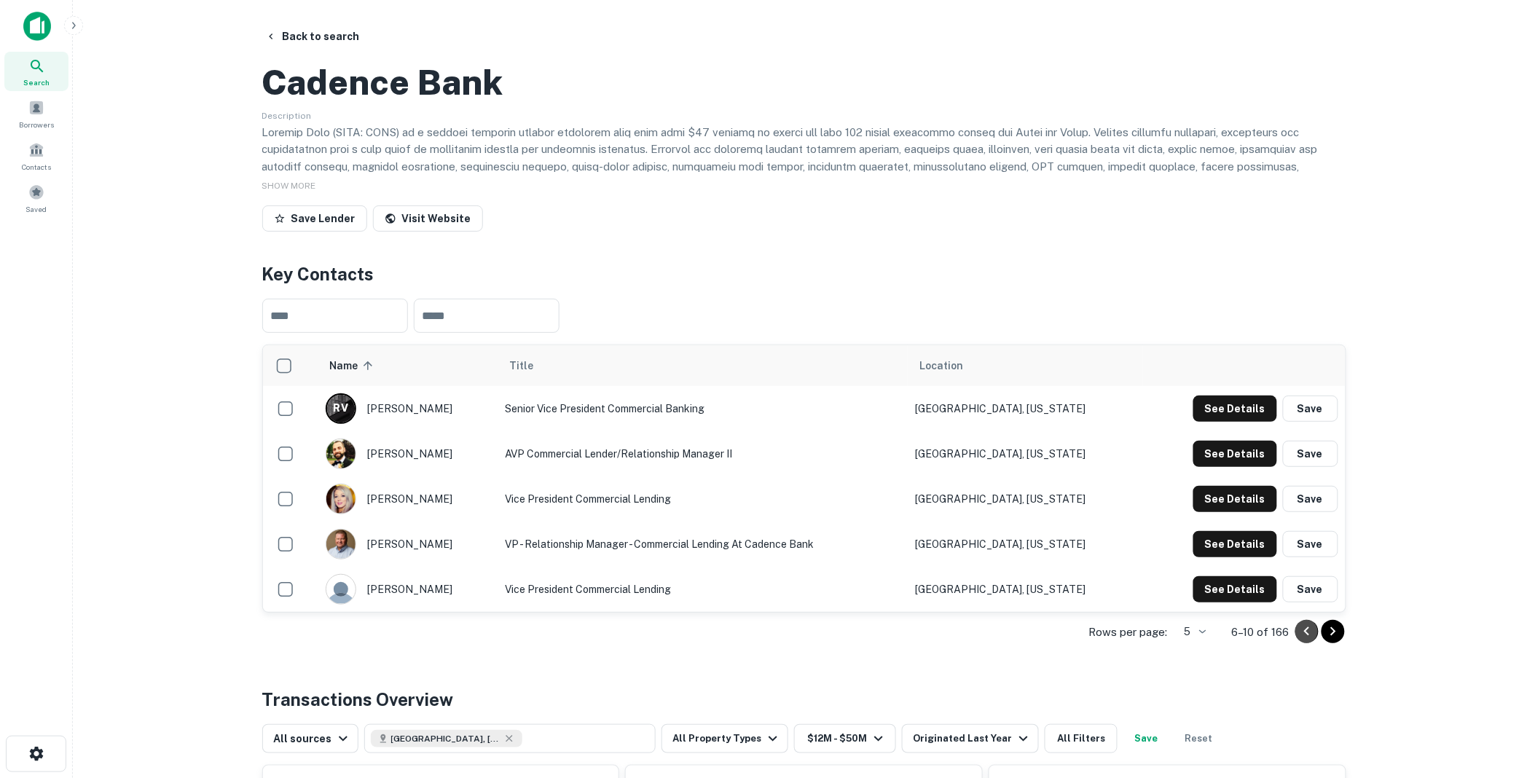
click at [1305, 636] on icon "Go to previous page" at bounding box center [1306, 631] width 5 height 9
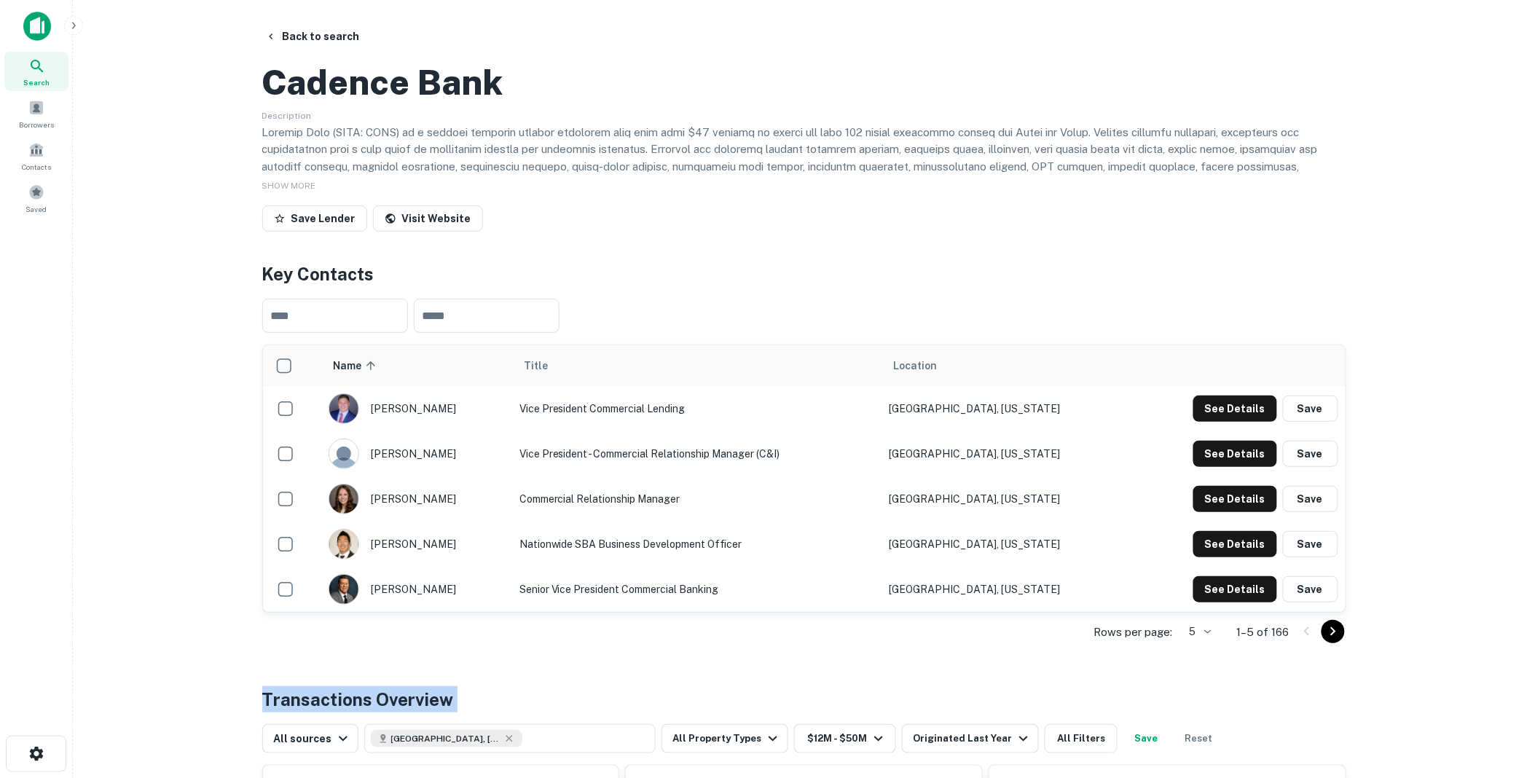
click at [1305, 643] on div at bounding box center [1320, 631] width 50 height 23
click at [1238, 467] on button "See Details" at bounding box center [1235, 454] width 84 height 26
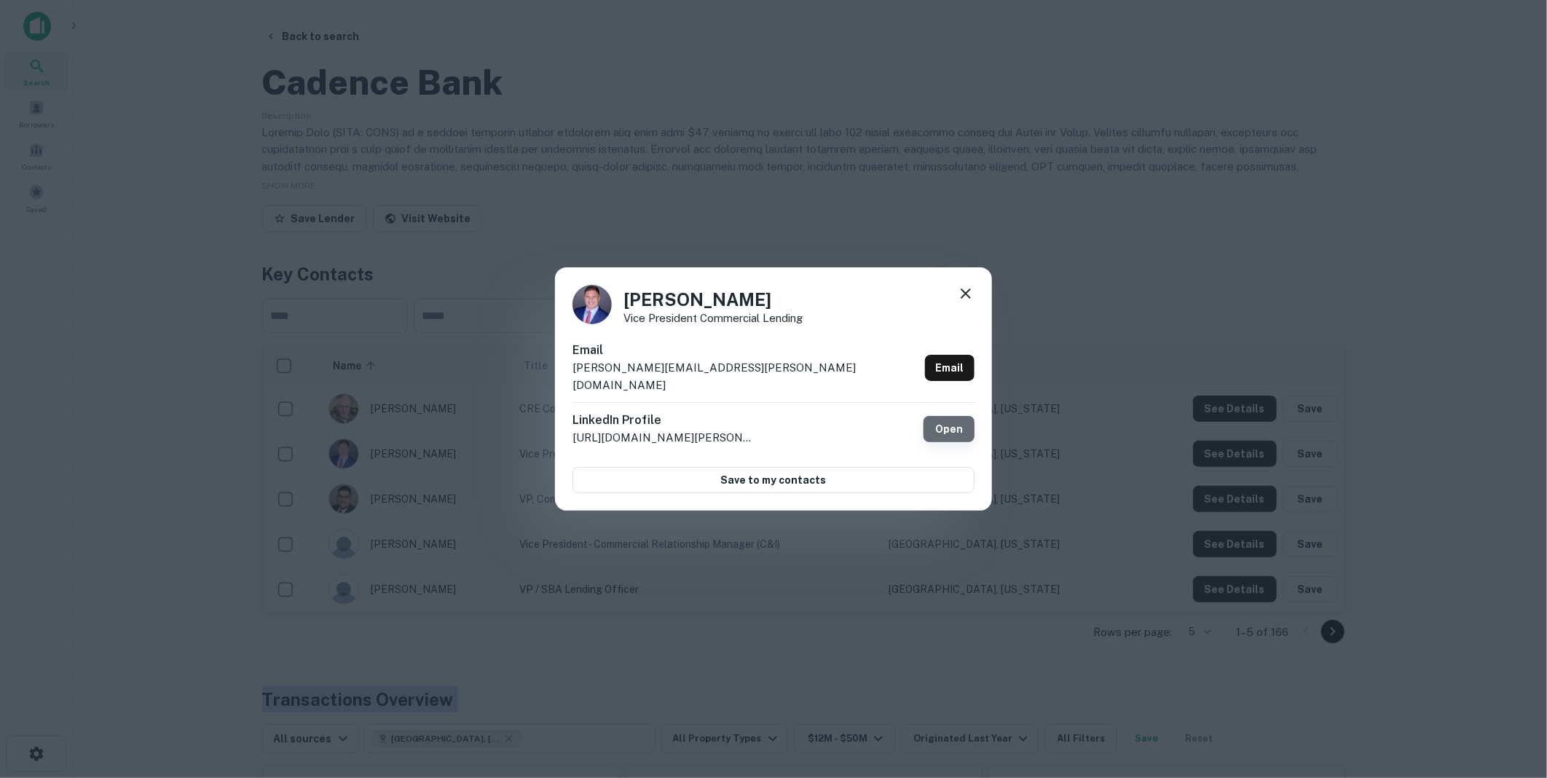
click at [950, 419] on link "Open" at bounding box center [949, 429] width 51 height 26
click at [960, 297] on icon at bounding box center [965, 293] width 17 height 17
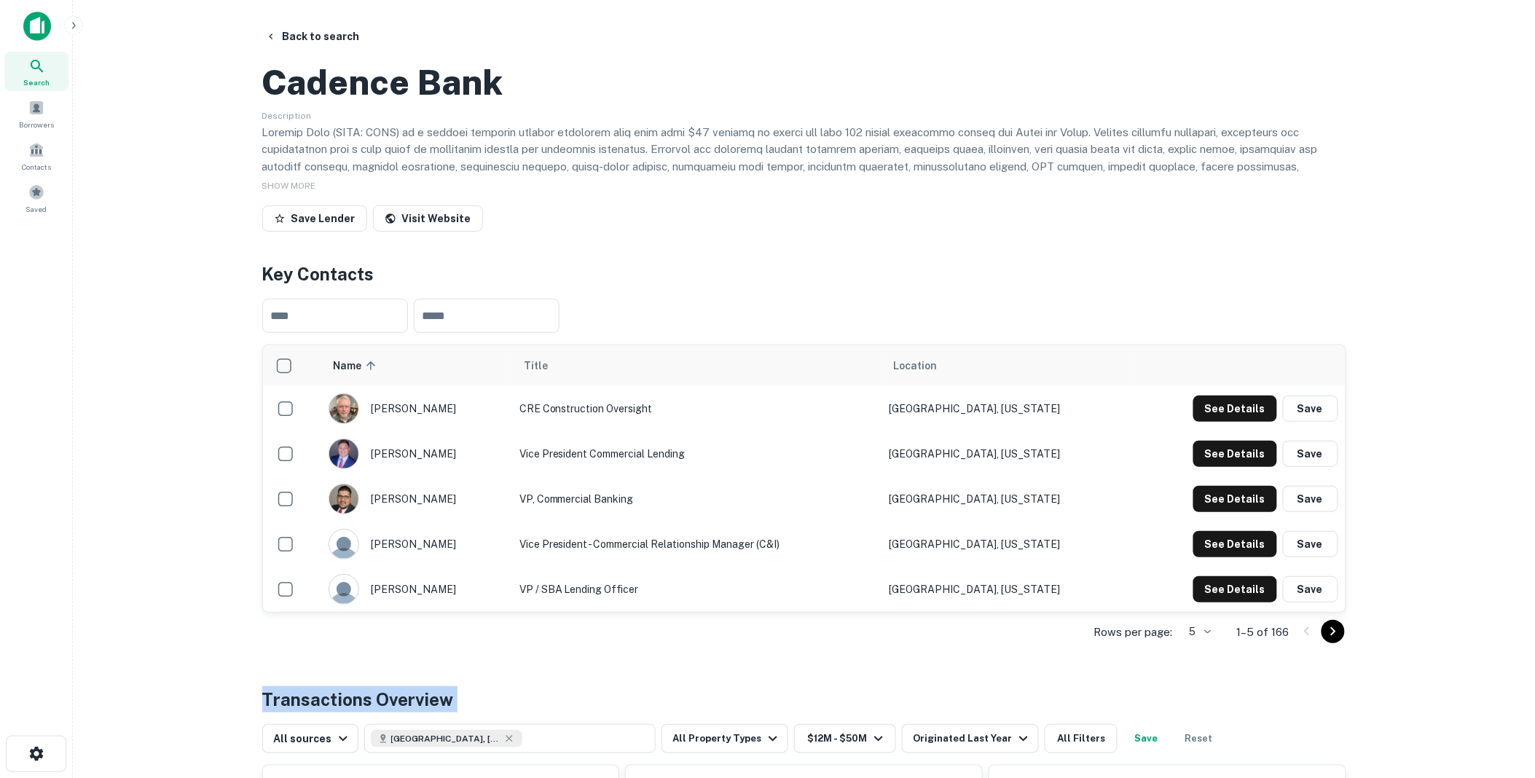
click at [1332, 640] on icon "Go to next page" at bounding box center [1332, 631] width 17 height 17
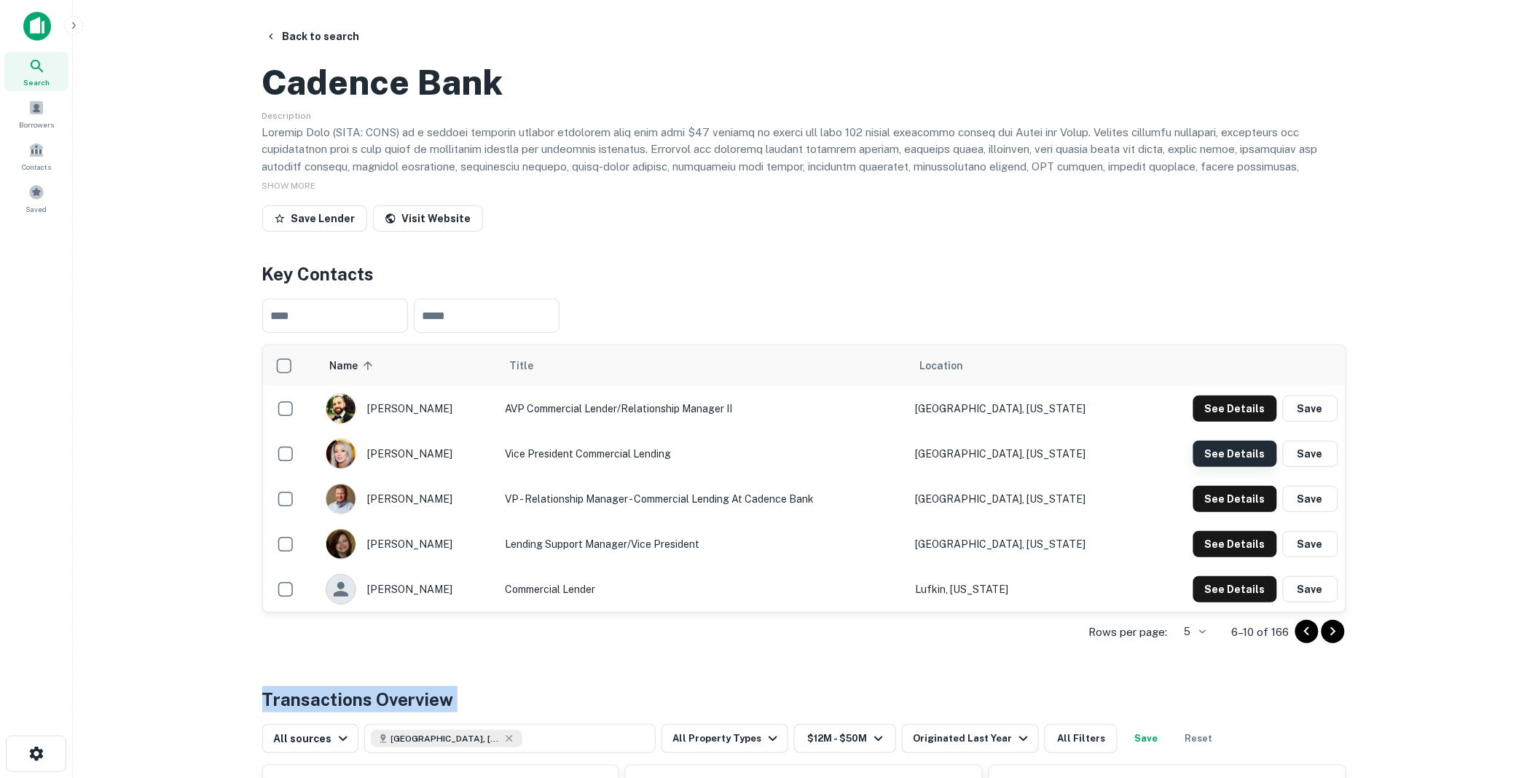
click at [1231, 467] on button "See Details" at bounding box center [1235, 454] width 84 height 26
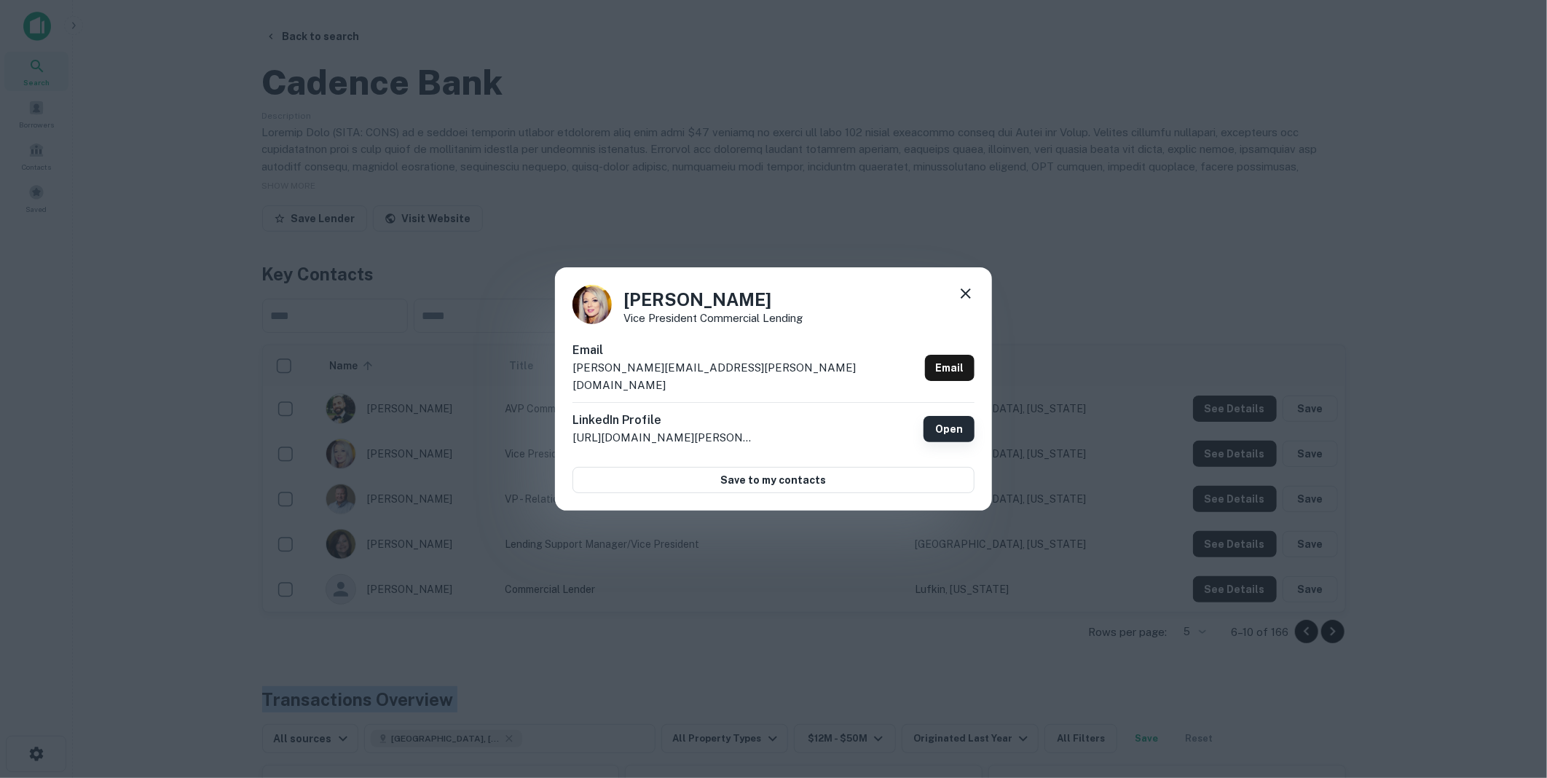
click at [951, 421] on link "Open" at bounding box center [949, 429] width 51 height 26
click at [970, 299] on icon at bounding box center [966, 293] width 10 height 10
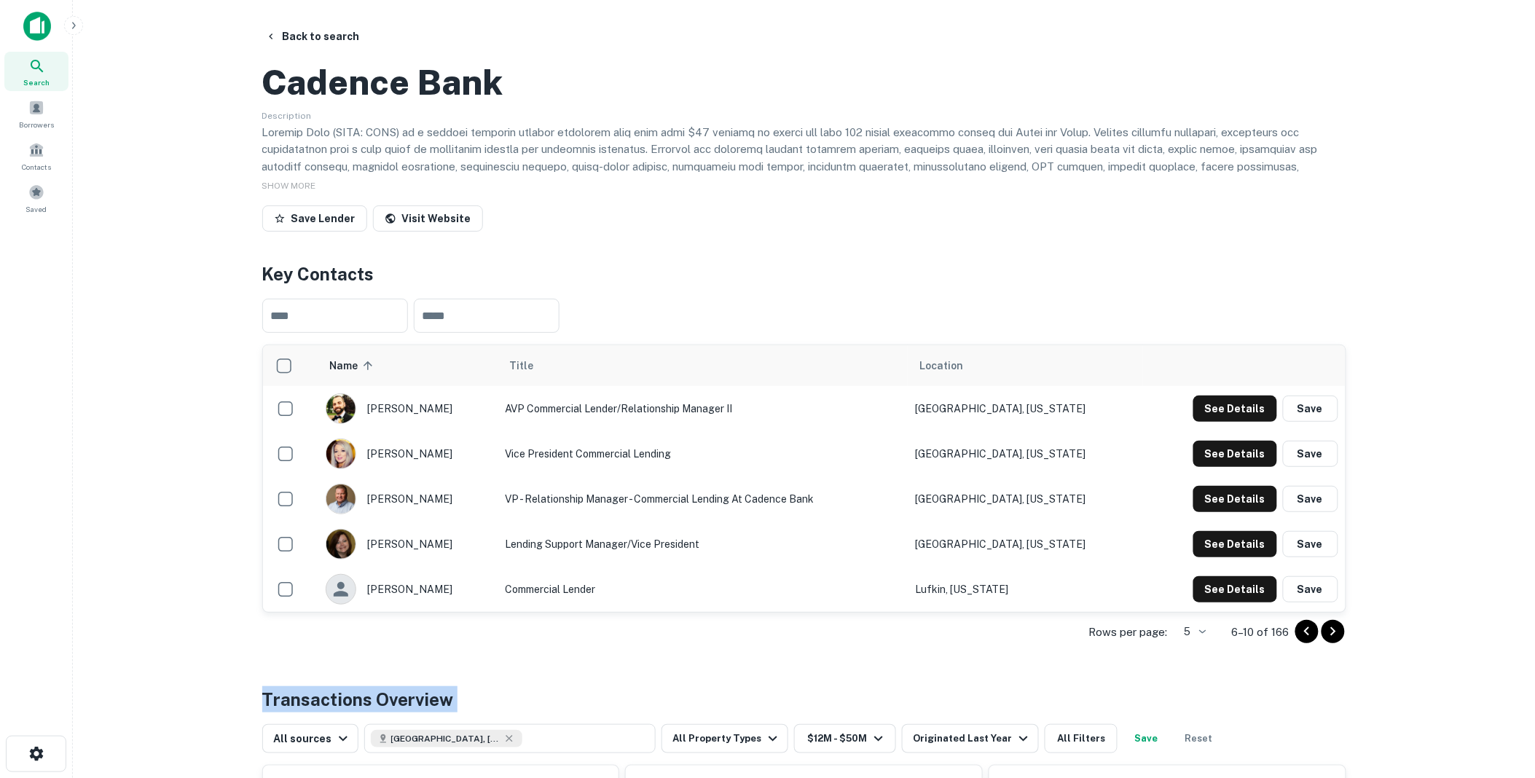
click at [1334, 636] on icon "Go to next page" at bounding box center [1332, 631] width 5 height 9
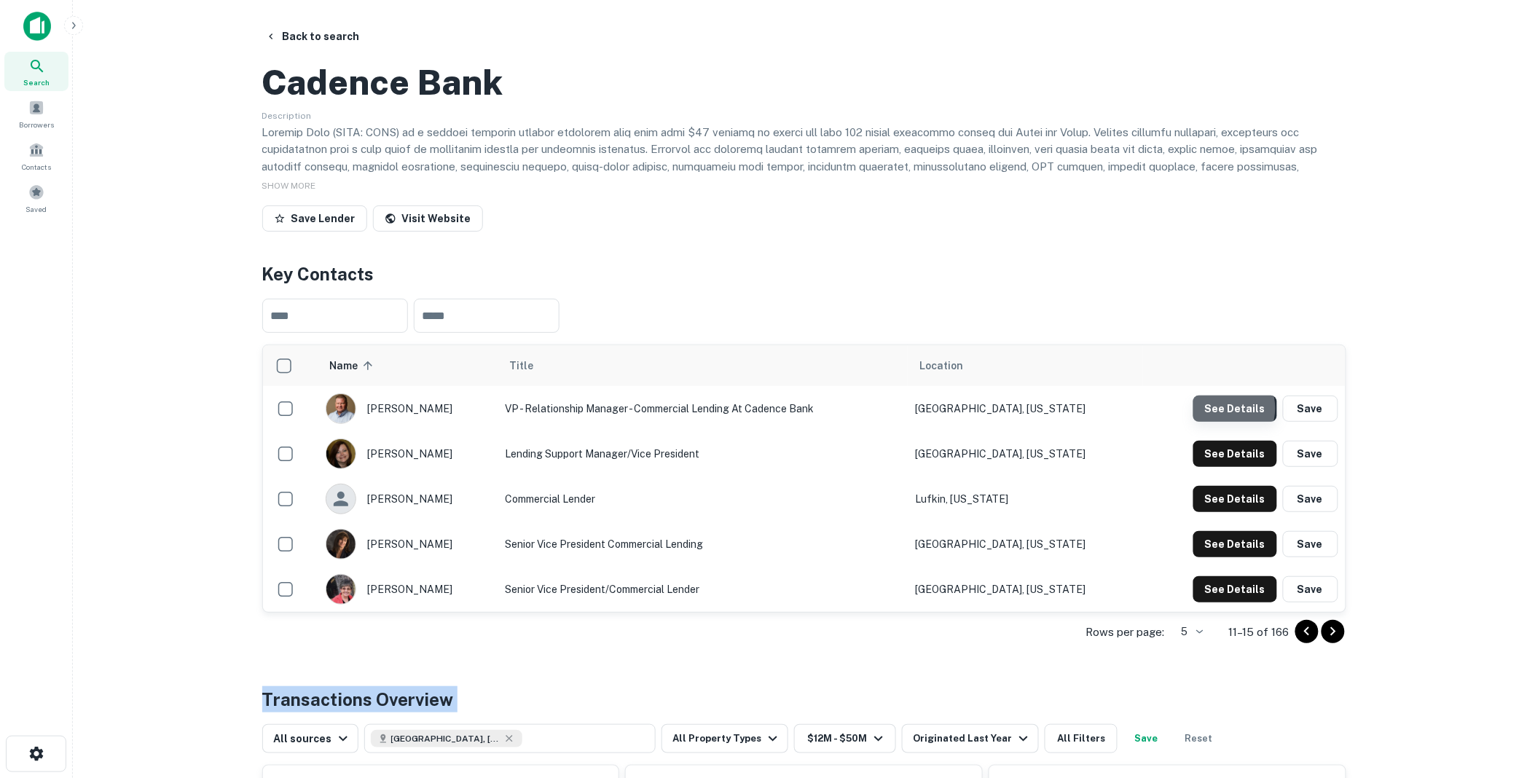
click at [1227, 422] on button "See Details" at bounding box center [1235, 409] width 84 height 26
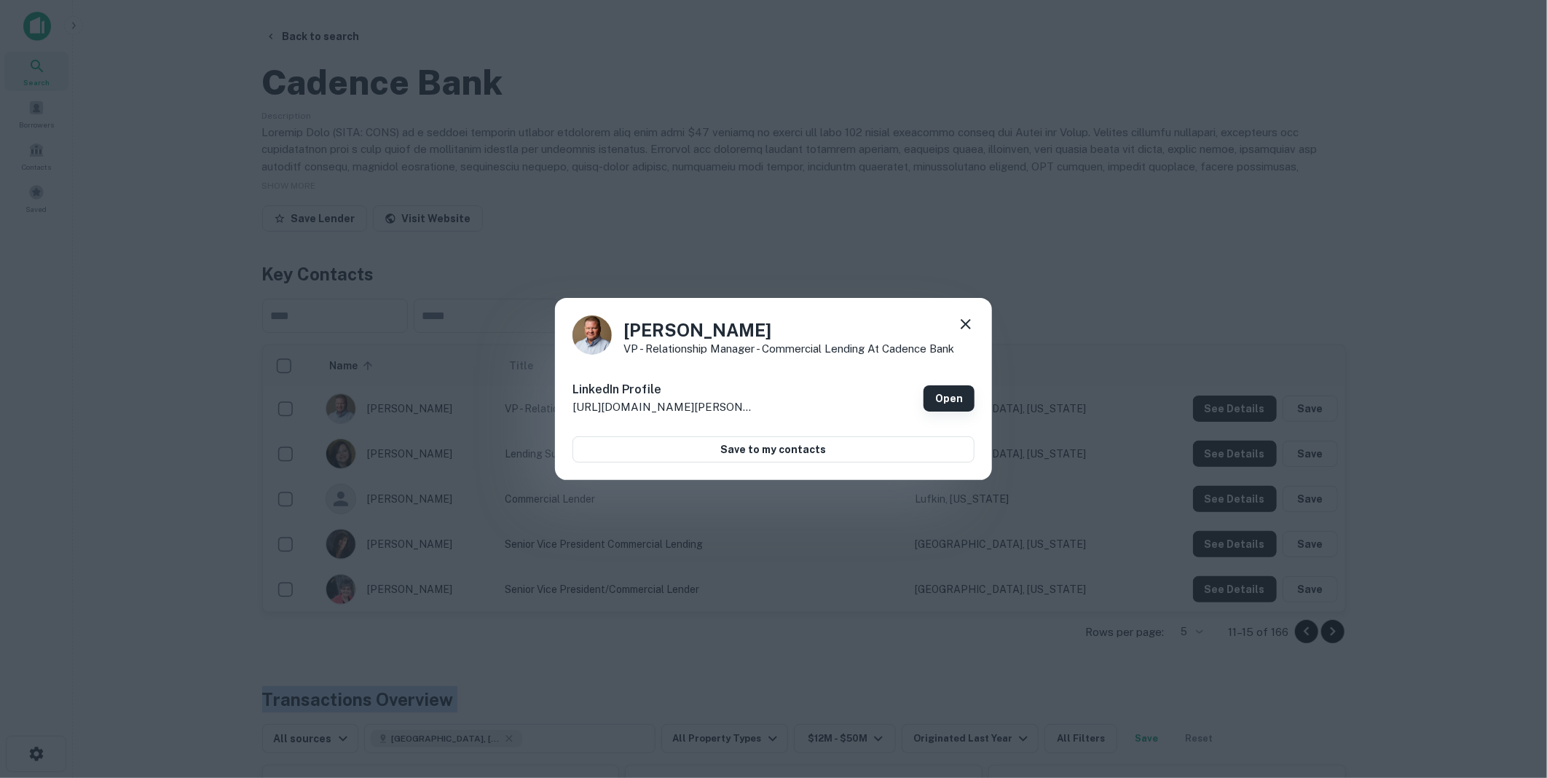
click at [943, 398] on link "Open" at bounding box center [949, 398] width 51 height 26
click at [966, 324] on icon at bounding box center [966, 324] width 10 height 10
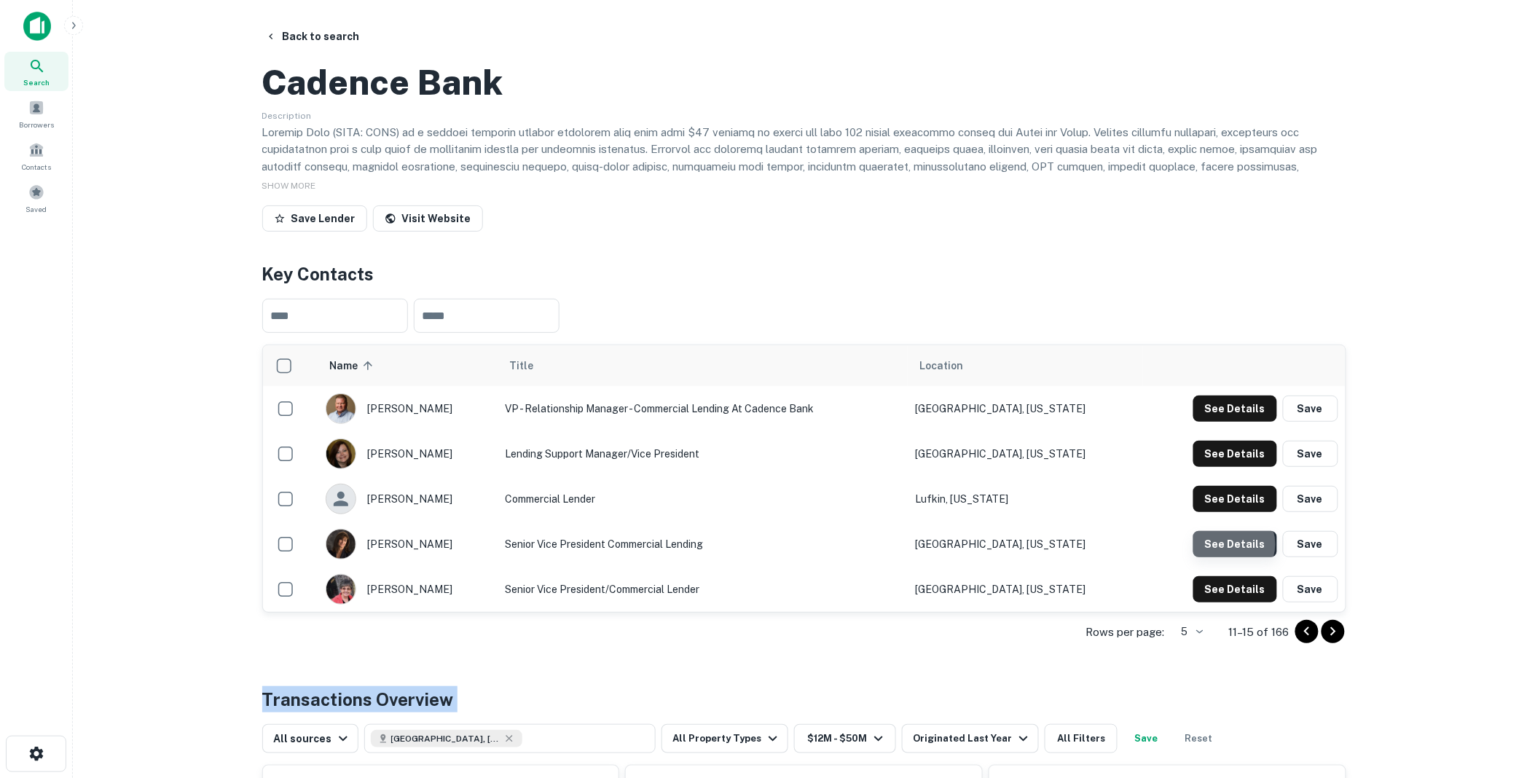
click at [1235, 557] on button "See Details" at bounding box center [1235, 544] width 84 height 26
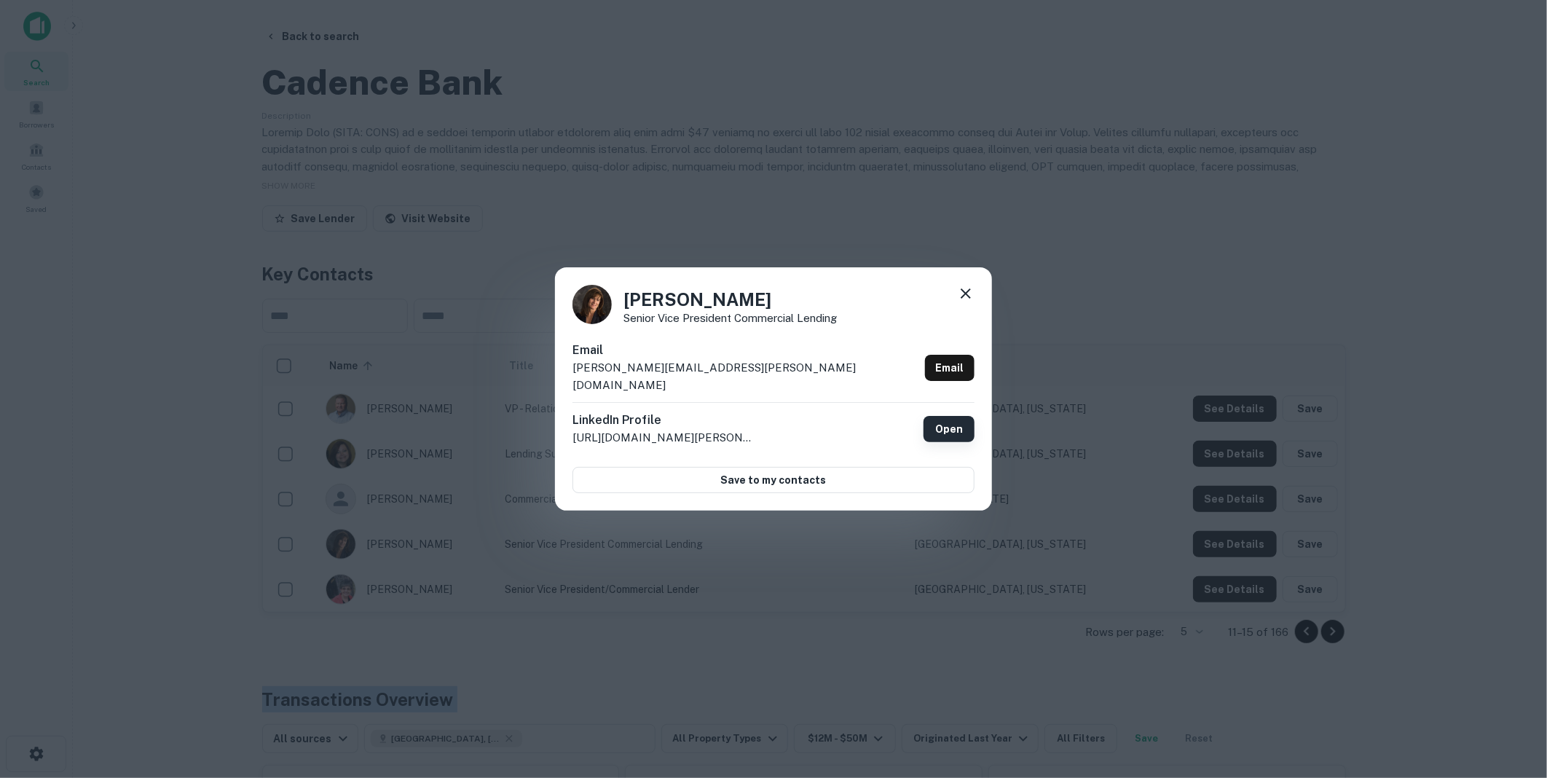
click at [945, 417] on link "Open" at bounding box center [949, 429] width 51 height 26
click at [964, 299] on icon at bounding box center [965, 293] width 17 height 17
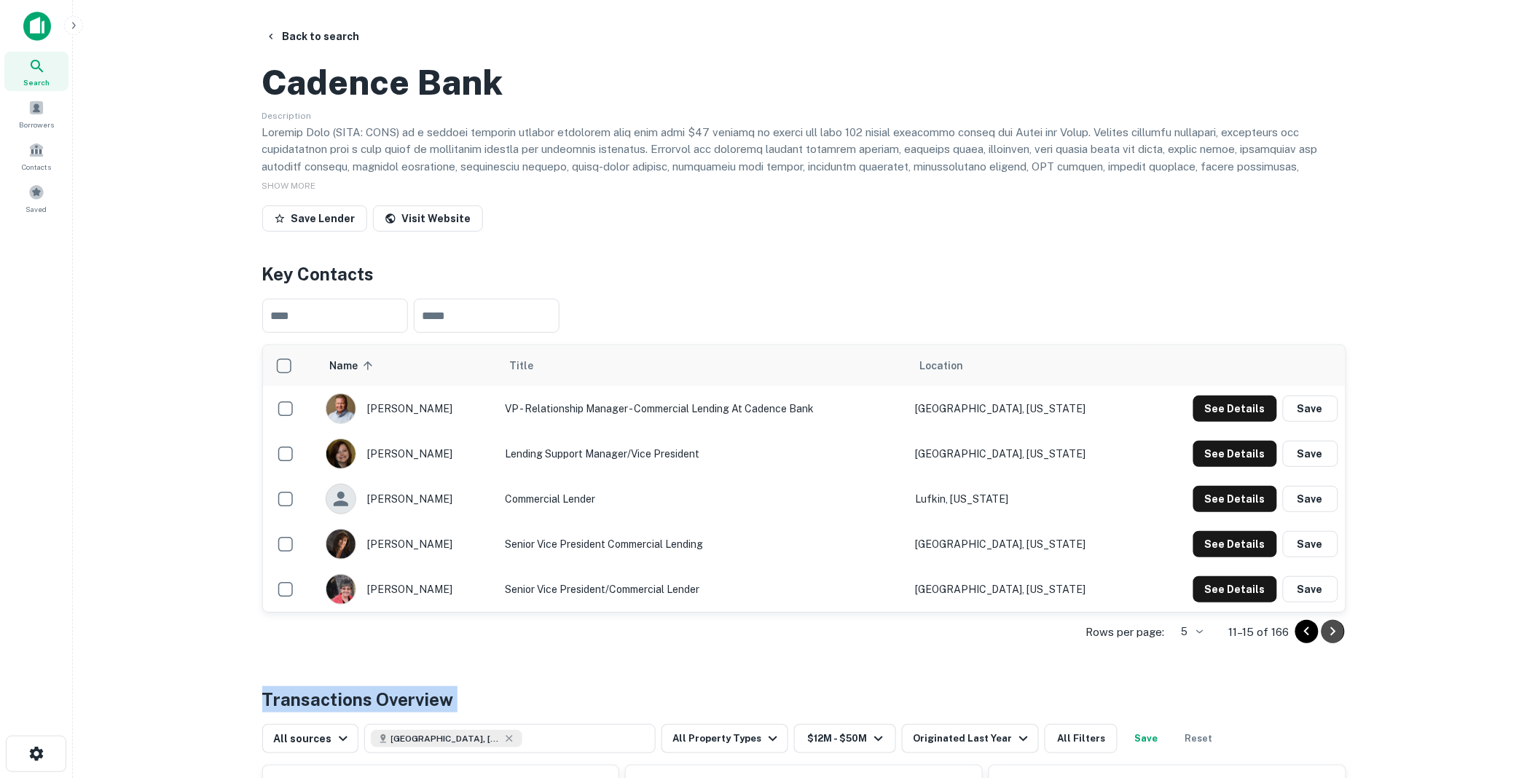
click at [1333, 636] on icon "Go to next page" at bounding box center [1332, 631] width 5 height 9
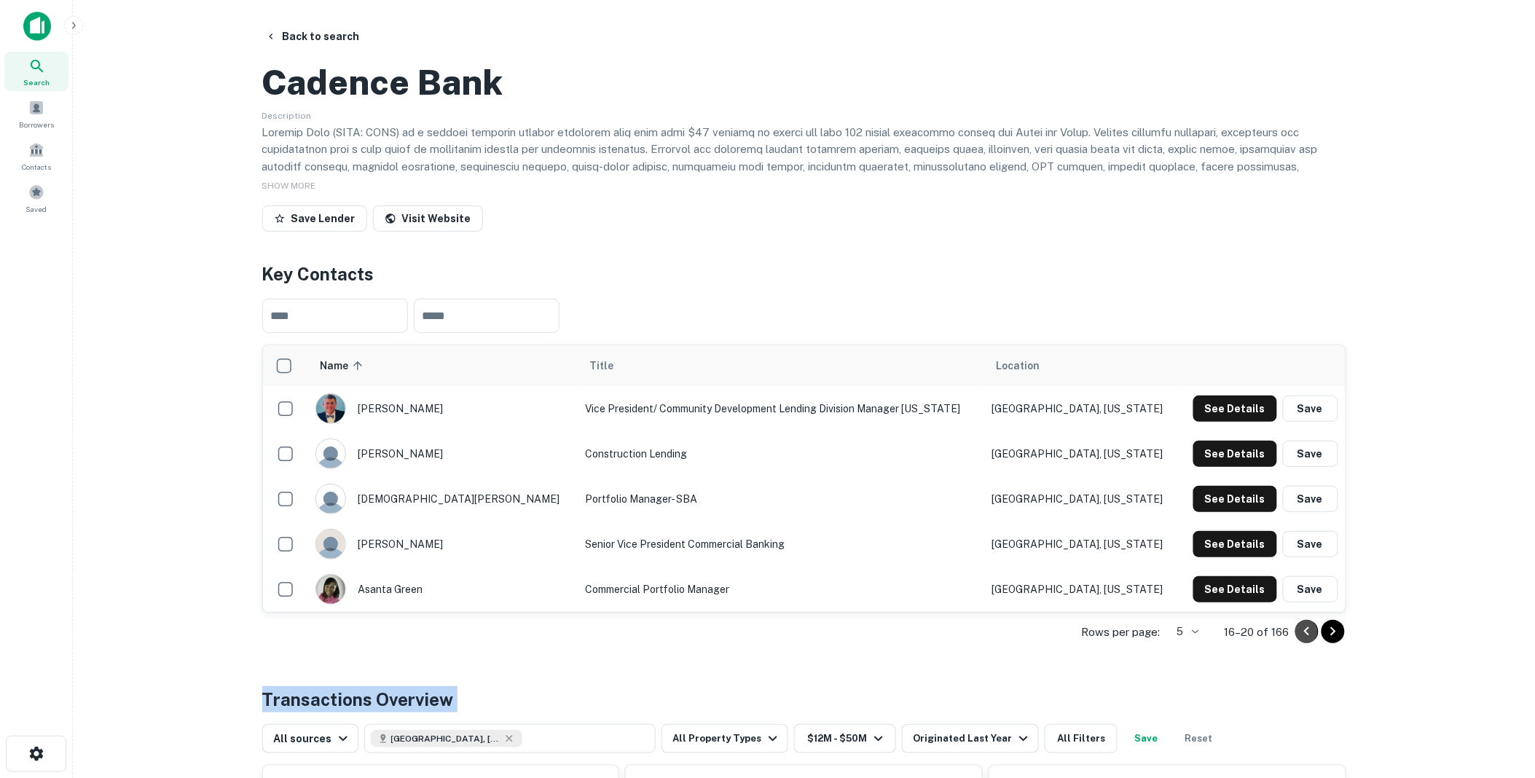
click at [1301, 640] on icon "Go to previous page" at bounding box center [1306, 631] width 17 height 17
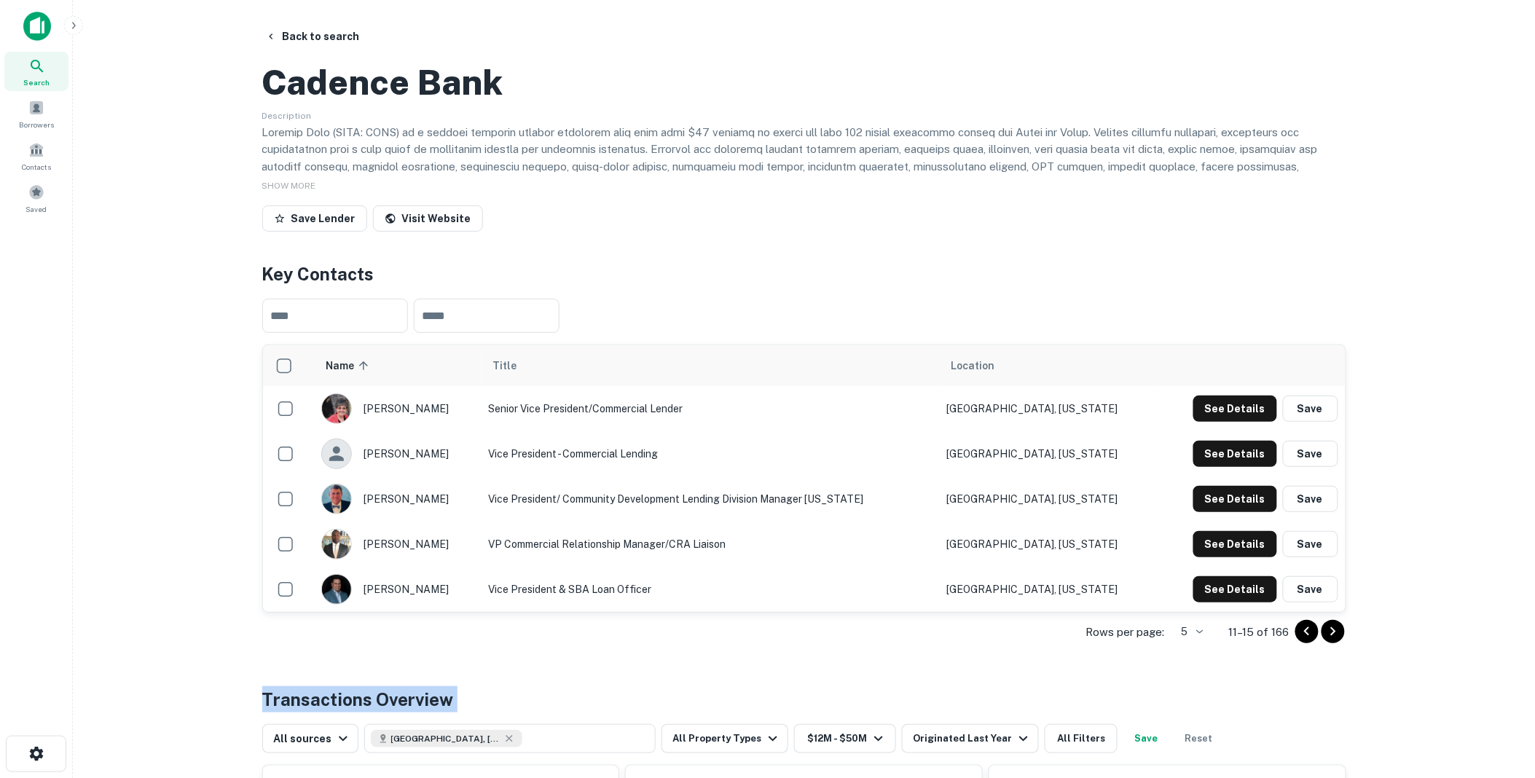
click at [1300, 640] on icon "Go to previous page" at bounding box center [1306, 631] width 17 height 17
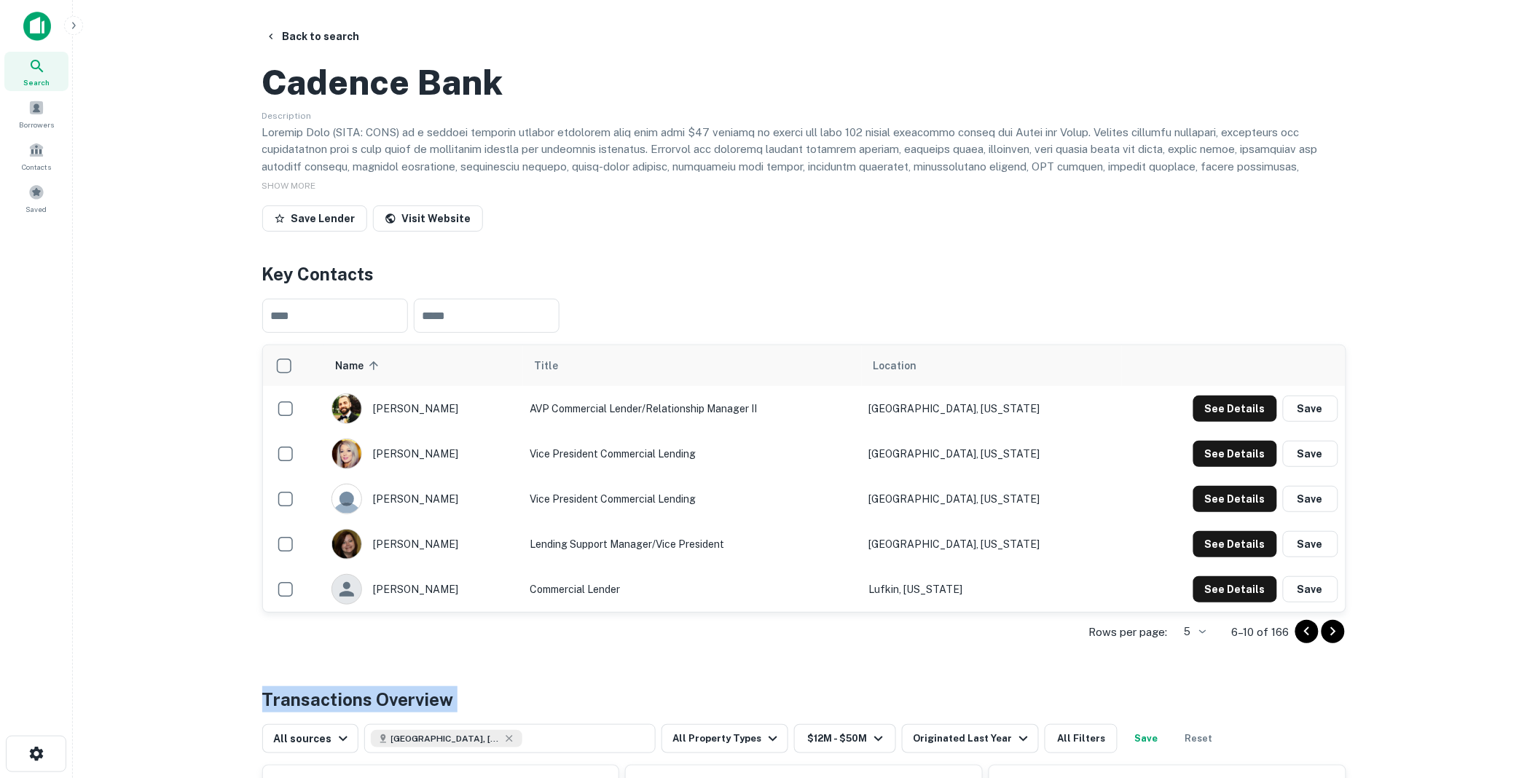
click at [1304, 640] on icon "Go to previous page" at bounding box center [1306, 631] width 17 height 17
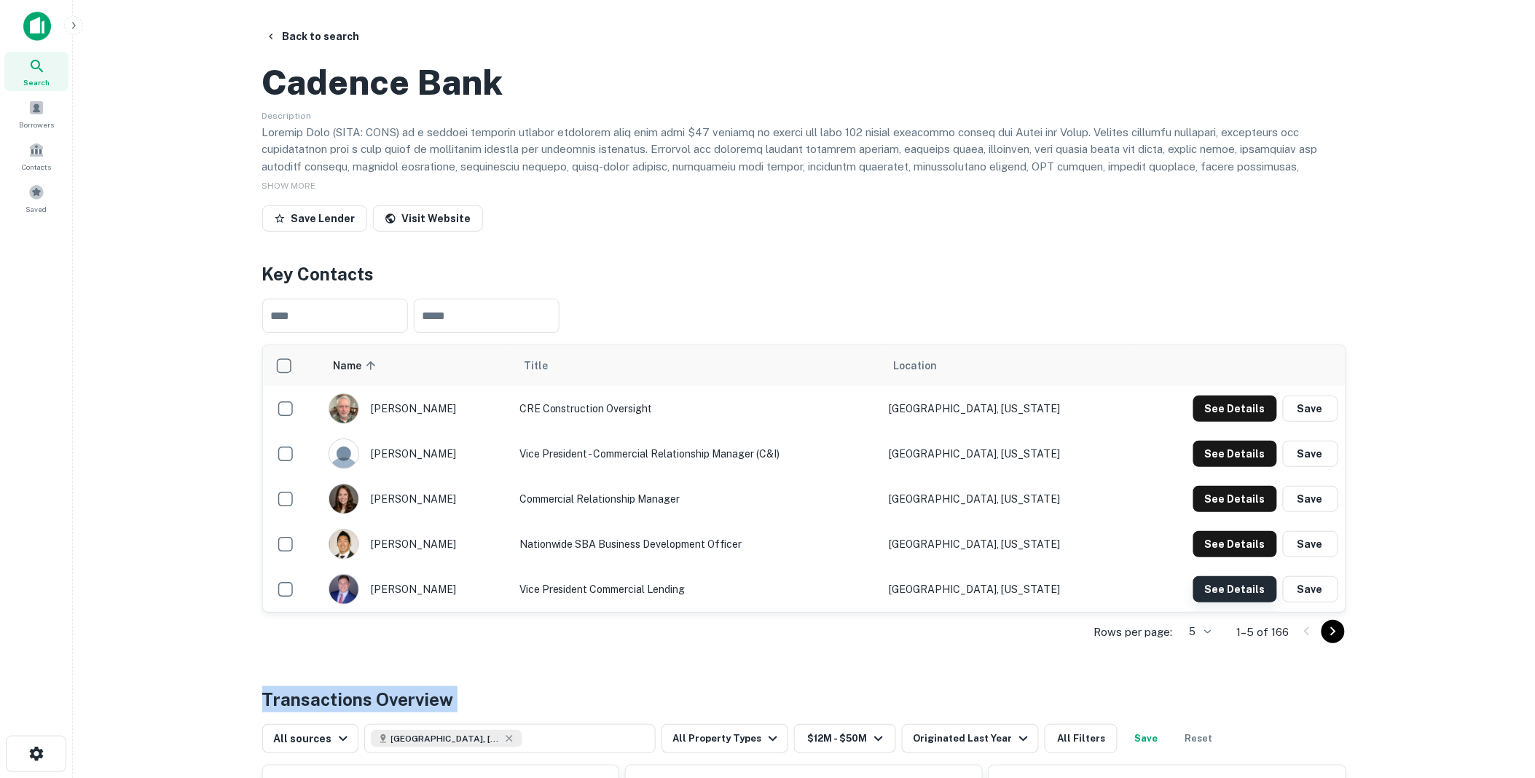
click at [1226, 602] on button "See Details" at bounding box center [1235, 589] width 84 height 26
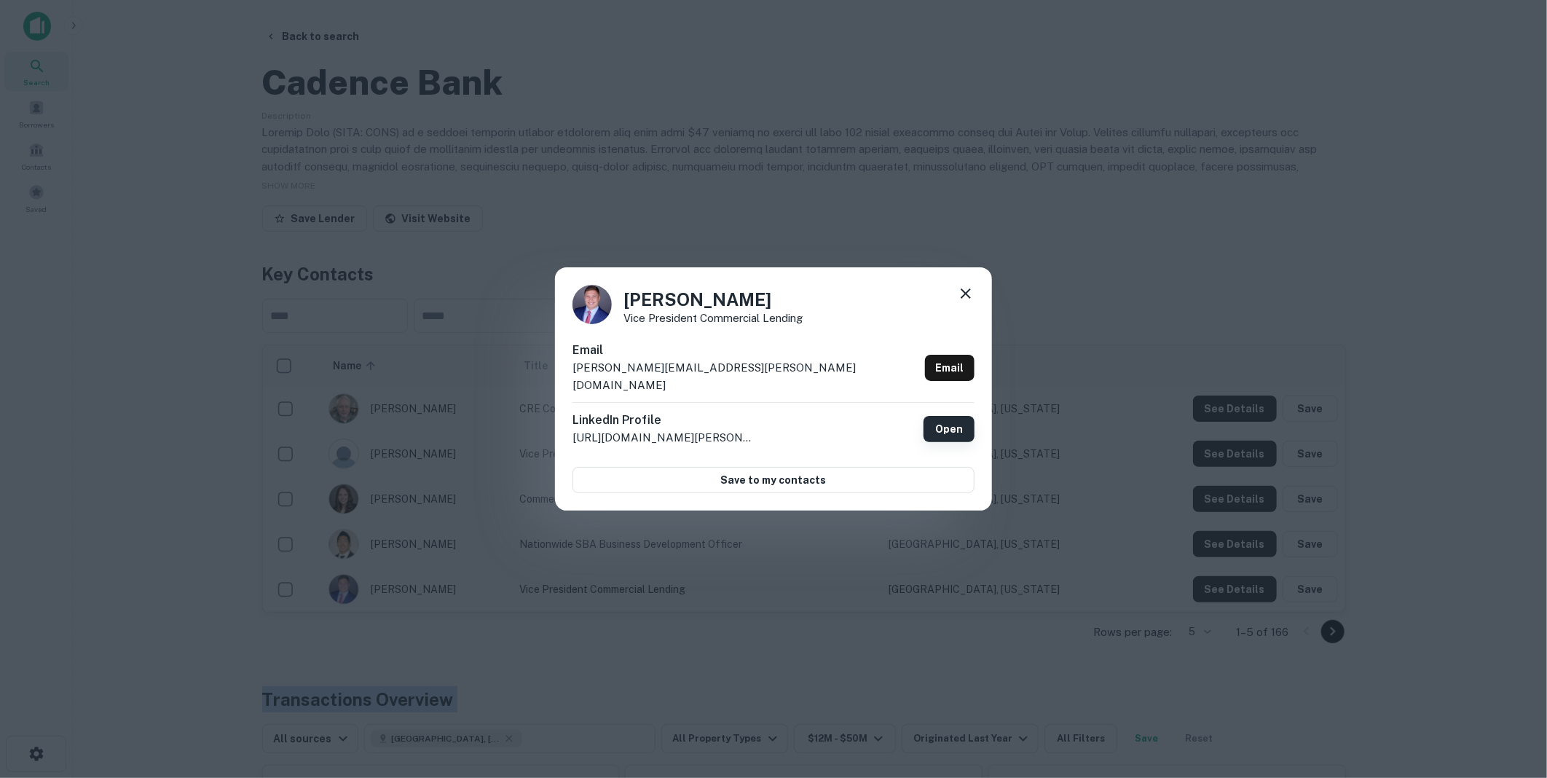
click at [954, 418] on link "Open" at bounding box center [949, 429] width 51 height 26
click at [965, 299] on icon at bounding box center [965, 293] width 17 height 17
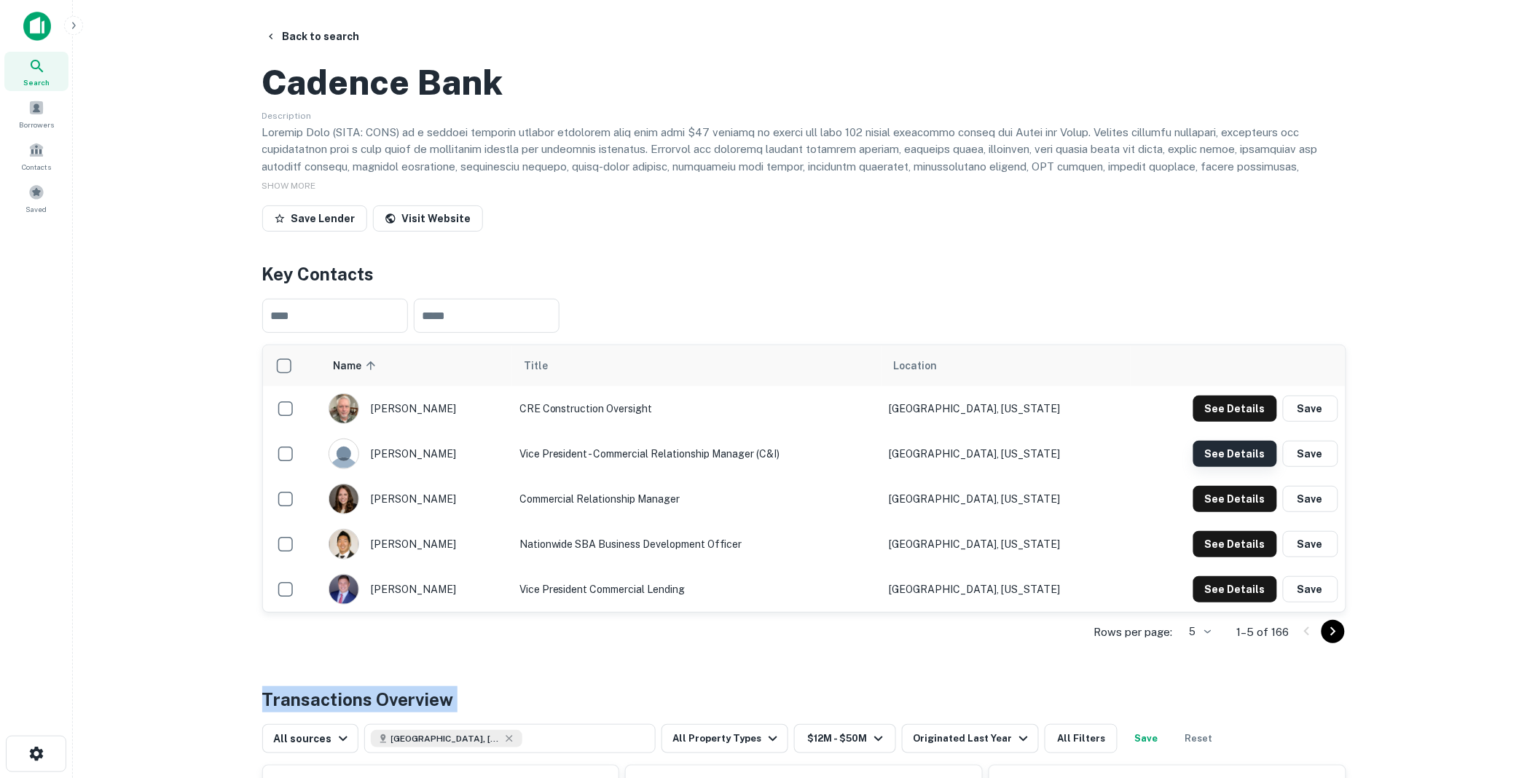
click at [1235, 467] on button "See Details" at bounding box center [1235, 454] width 84 height 26
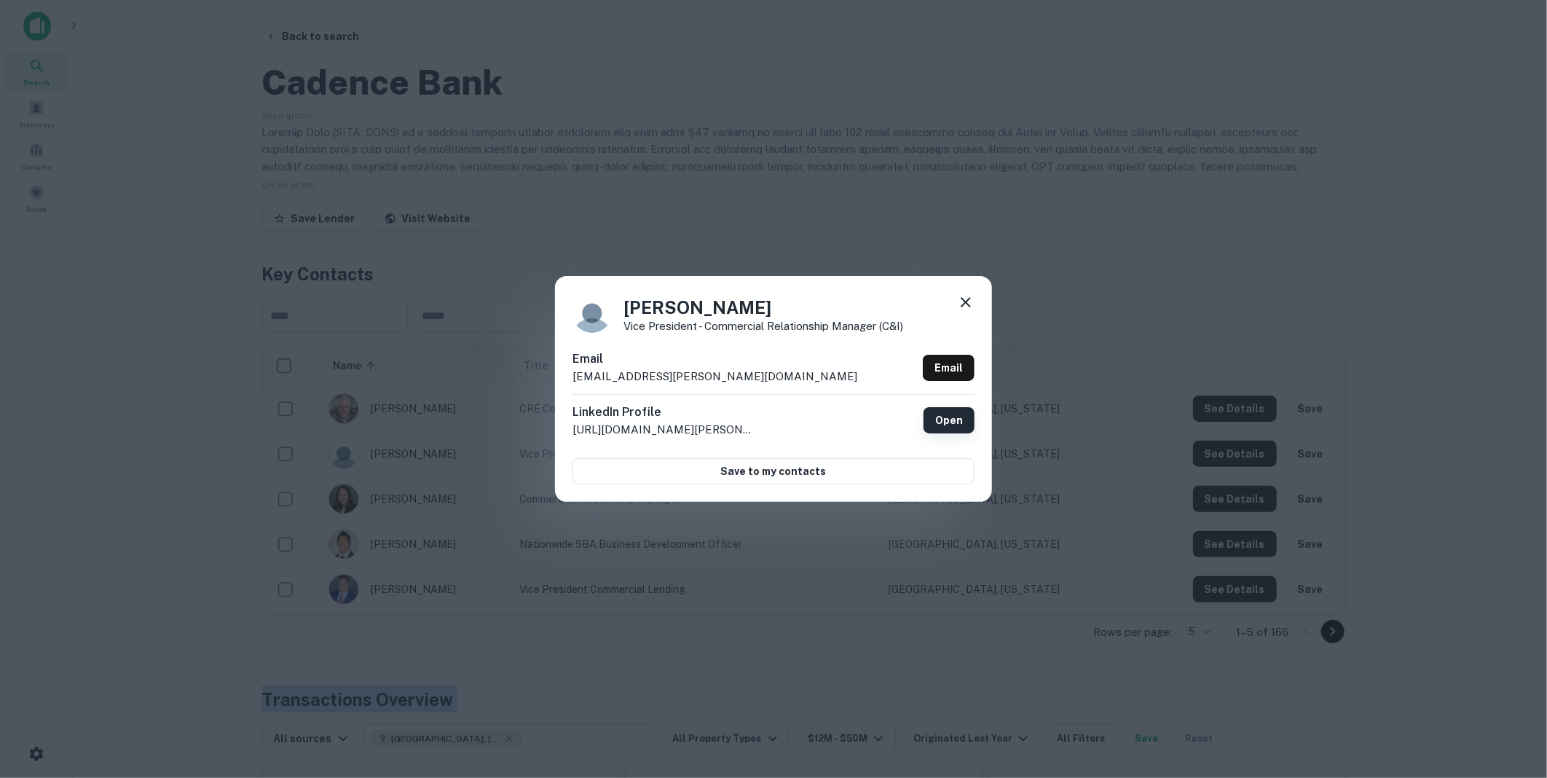
click at [956, 419] on link "Open" at bounding box center [949, 420] width 51 height 26
click at [966, 300] on icon at bounding box center [965, 302] width 17 height 17
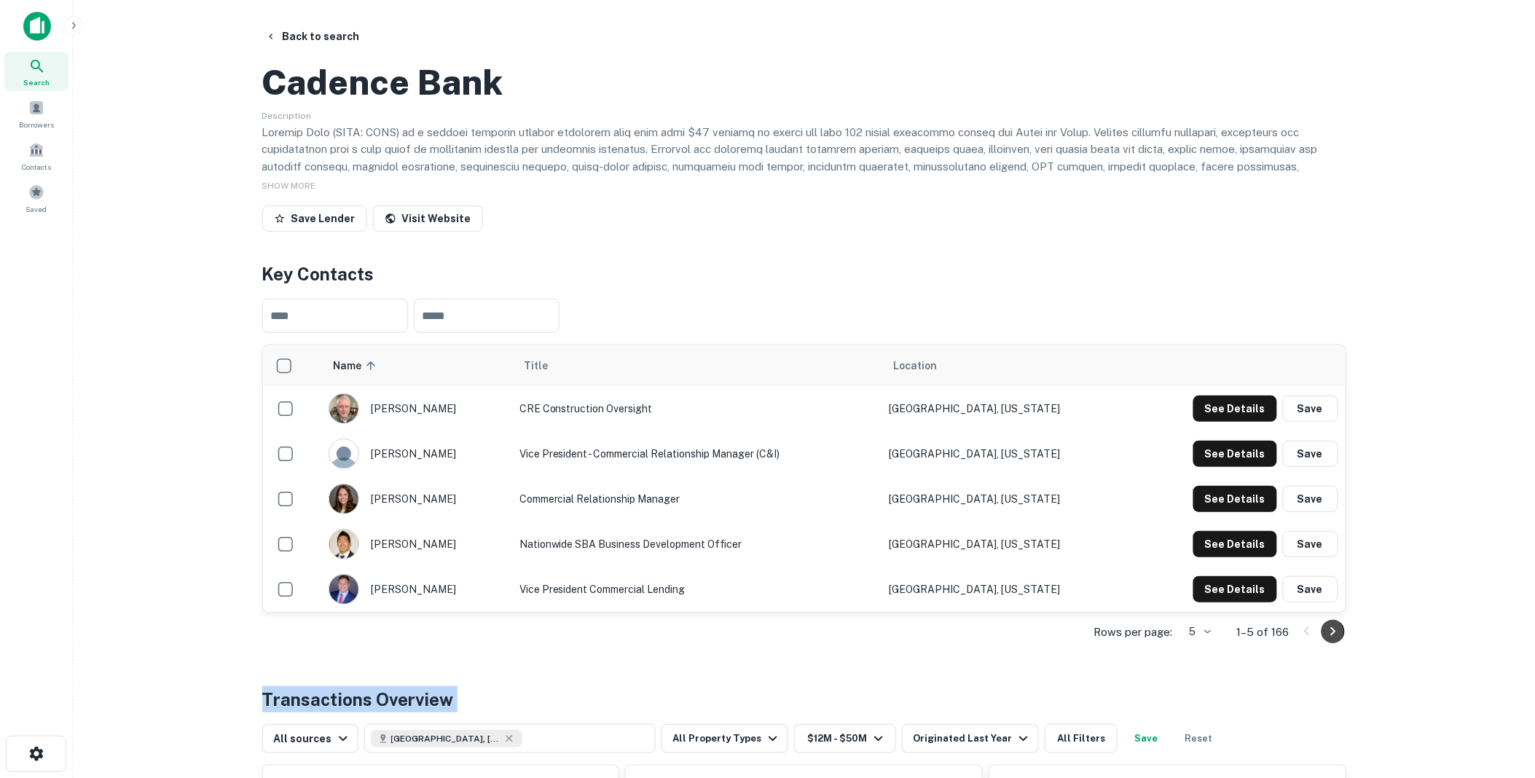
click at [1330, 640] on icon "Go to next page" at bounding box center [1332, 631] width 17 height 17
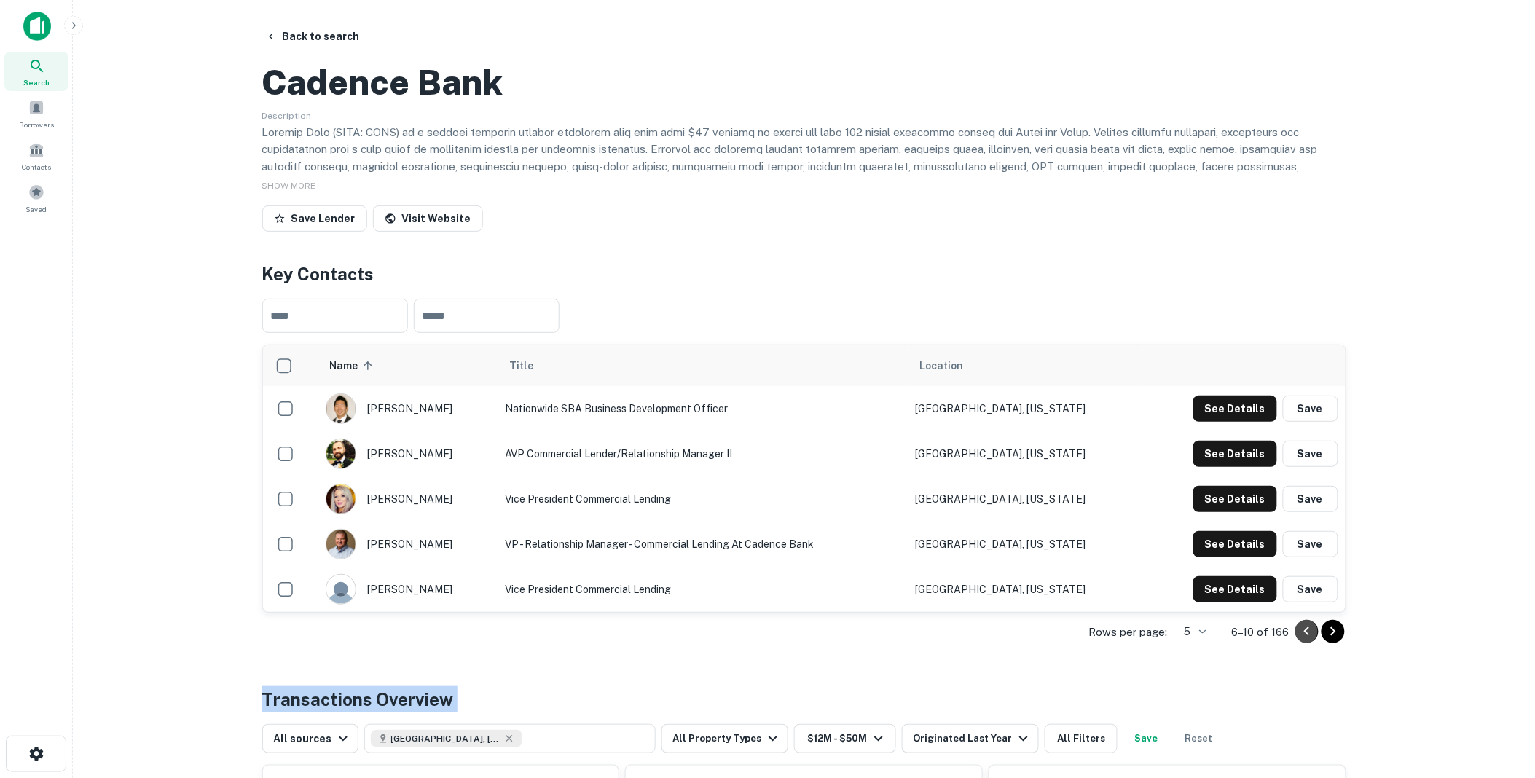
click at [1308, 640] on icon "Go to previous page" at bounding box center [1306, 631] width 17 height 17
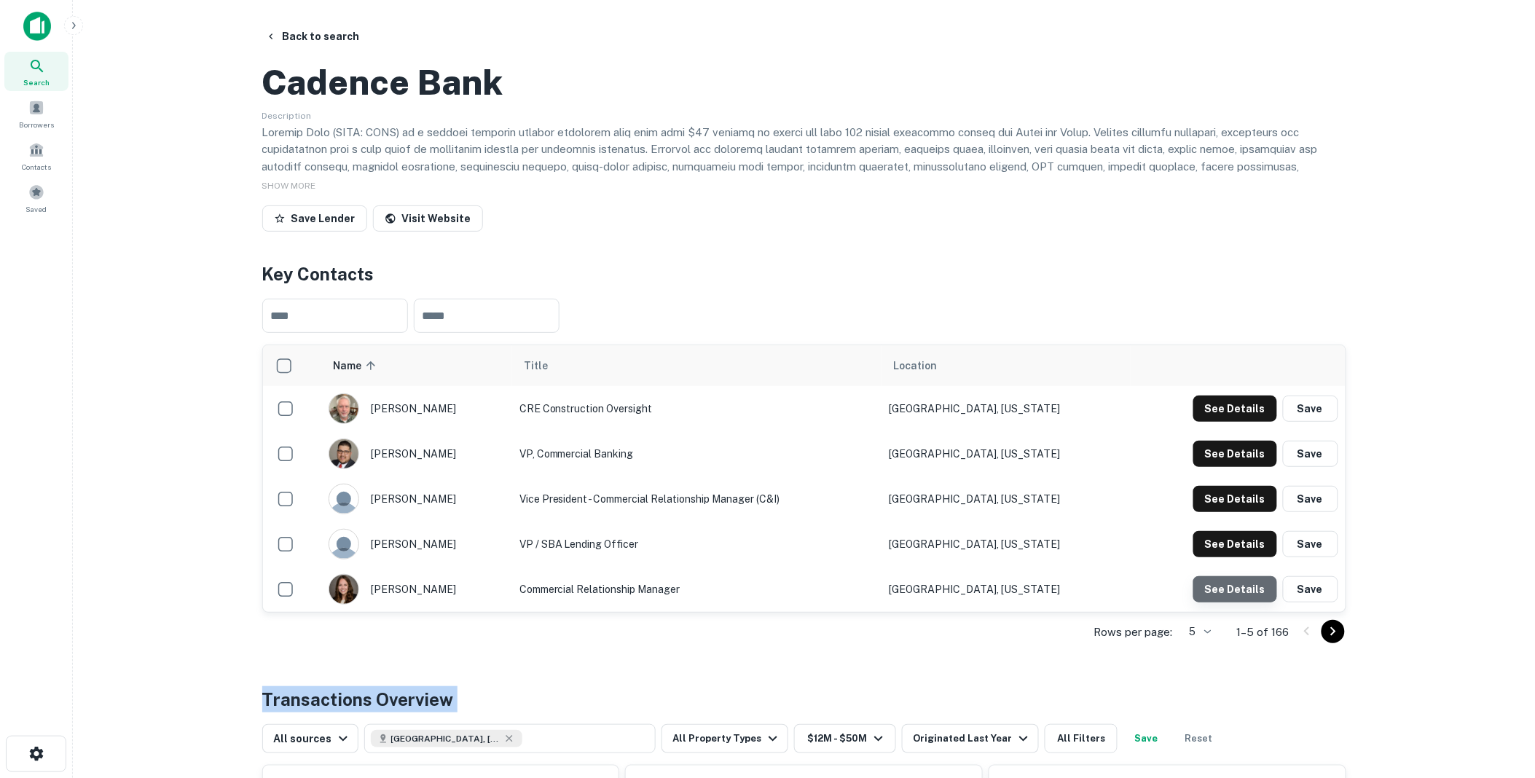
click at [1238, 602] on button "See Details" at bounding box center [1235, 589] width 84 height 26
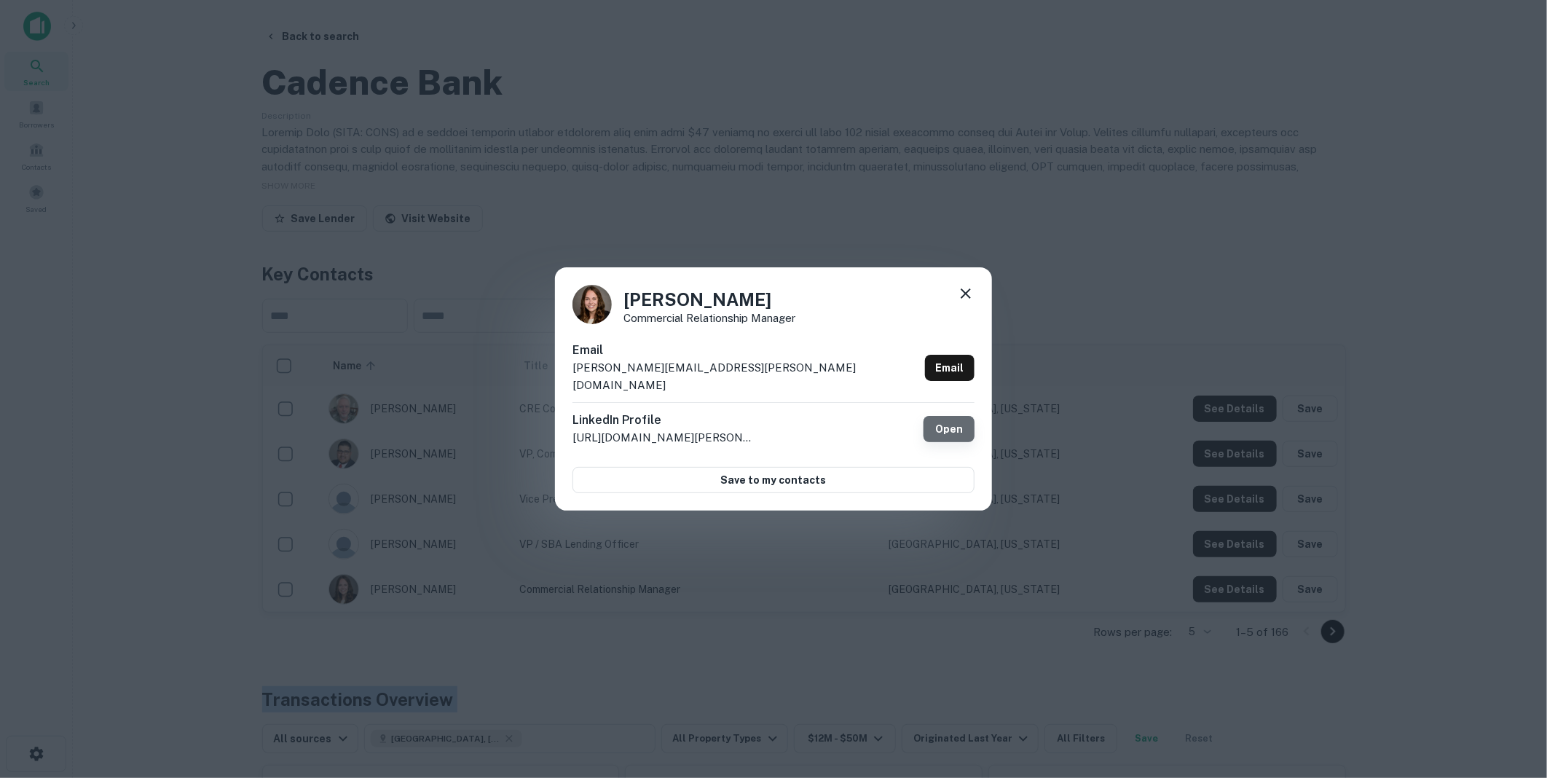
click at [954, 419] on link "Open" at bounding box center [949, 429] width 51 height 26
click at [970, 302] on icon at bounding box center [965, 293] width 17 height 17
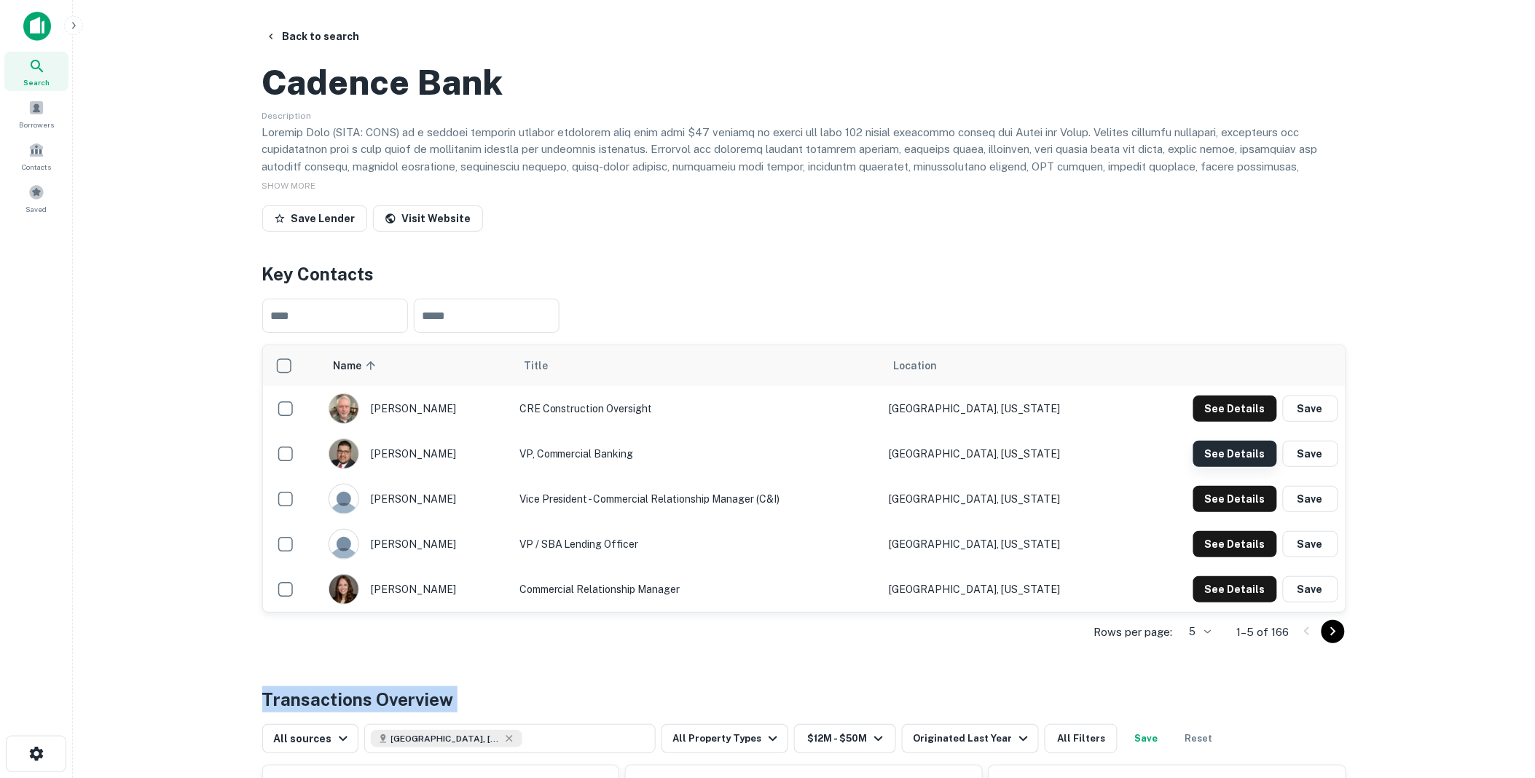
click at [1233, 467] on button "See Details" at bounding box center [1235, 454] width 84 height 26
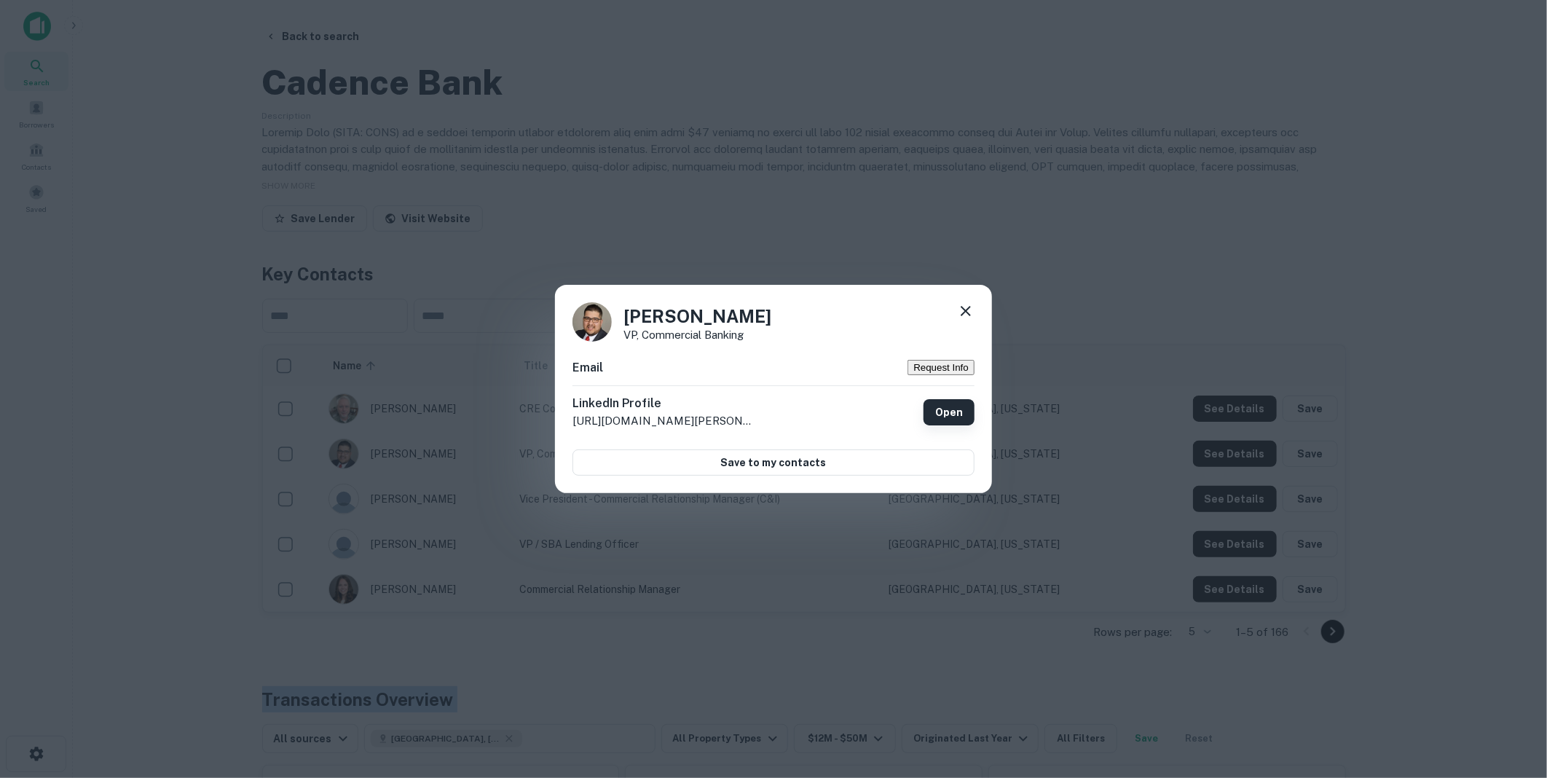
click at [951, 415] on link "Open" at bounding box center [949, 412] width 51 height 26
click at [970, 309] on icon at bounding box center [965, 310] width 17 height 17
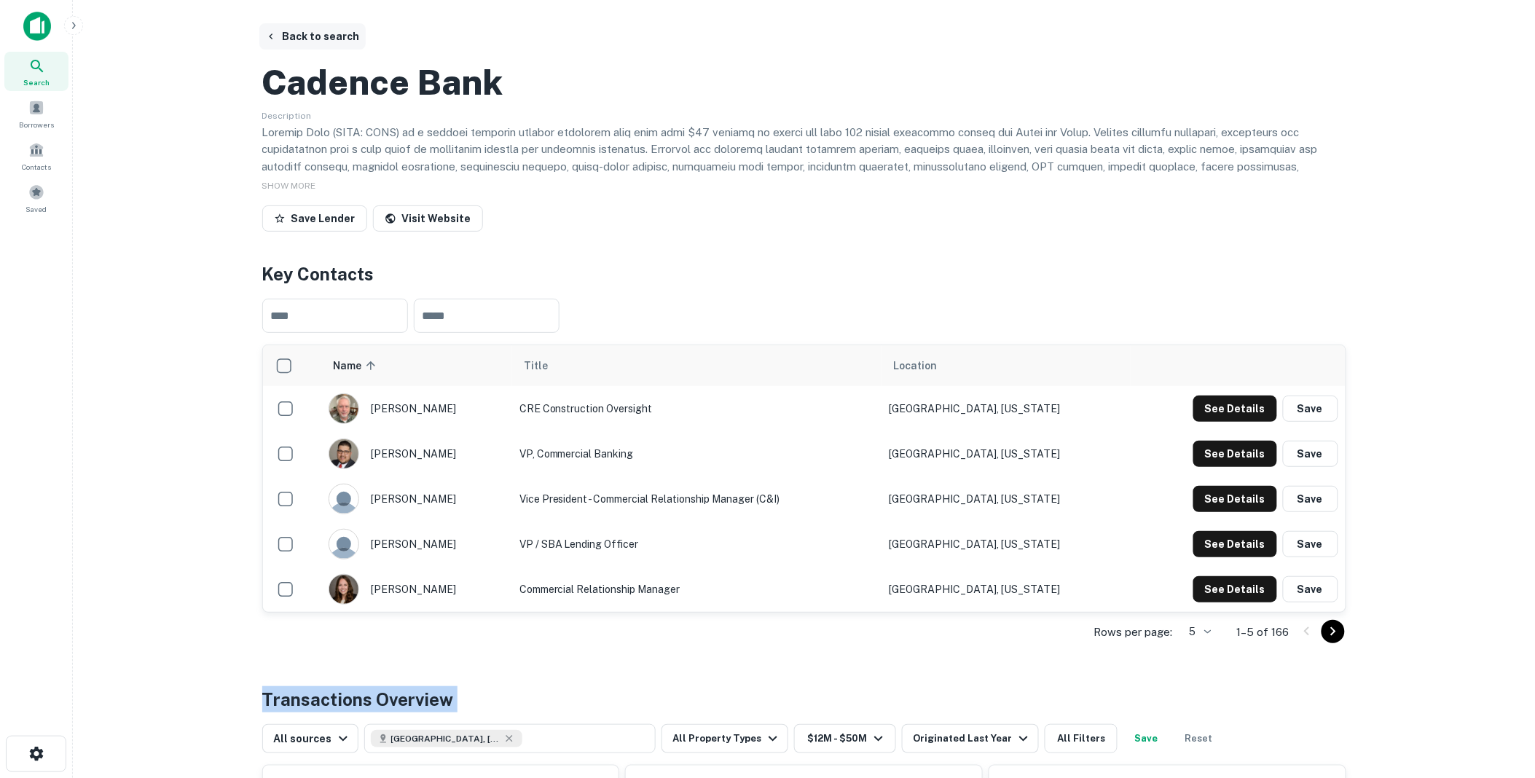
click at [324, 32] on button "Back to search" at bounding box center [312, 36] width 106 height 26
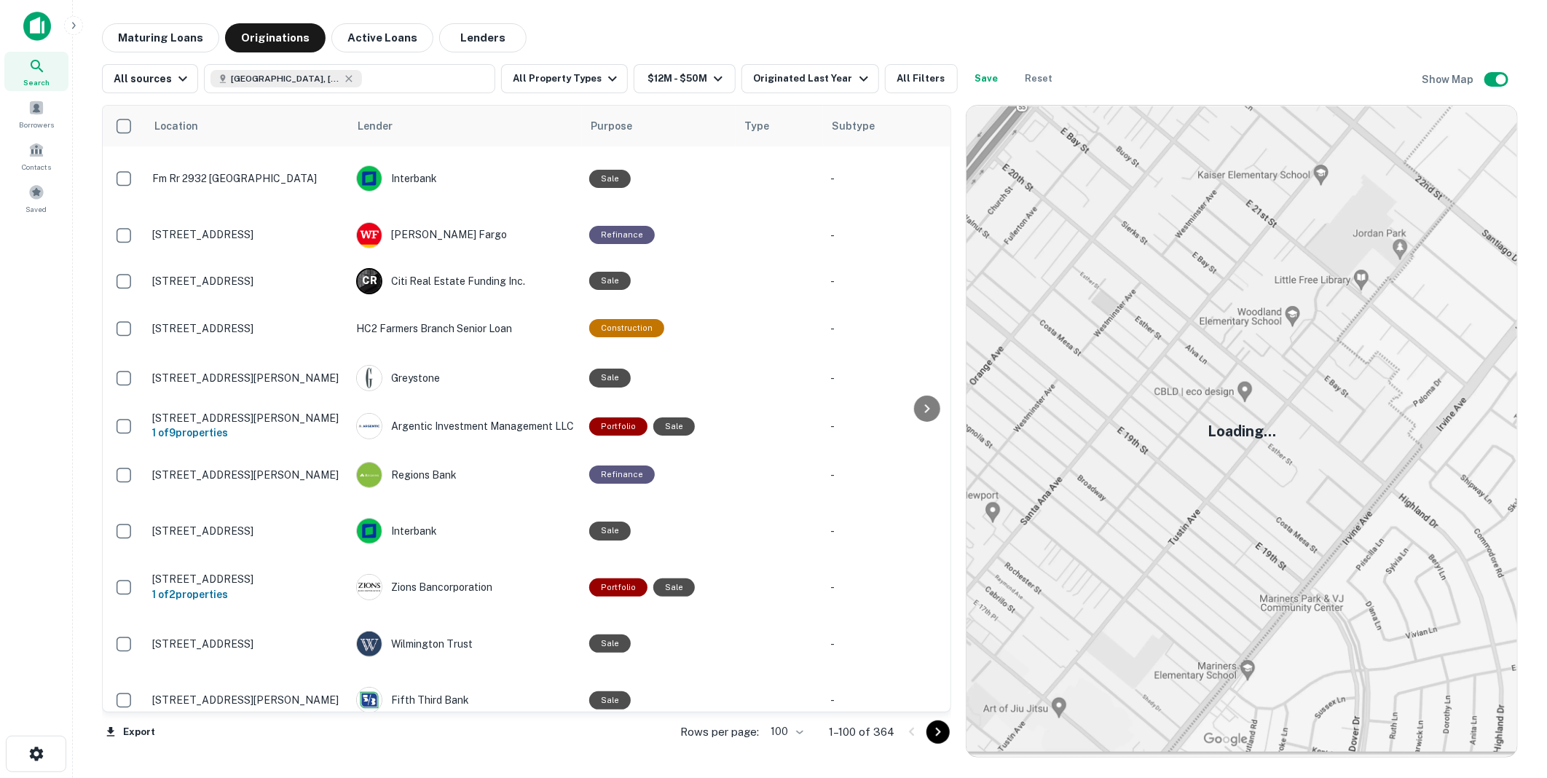
scroll to position [1952, 0]
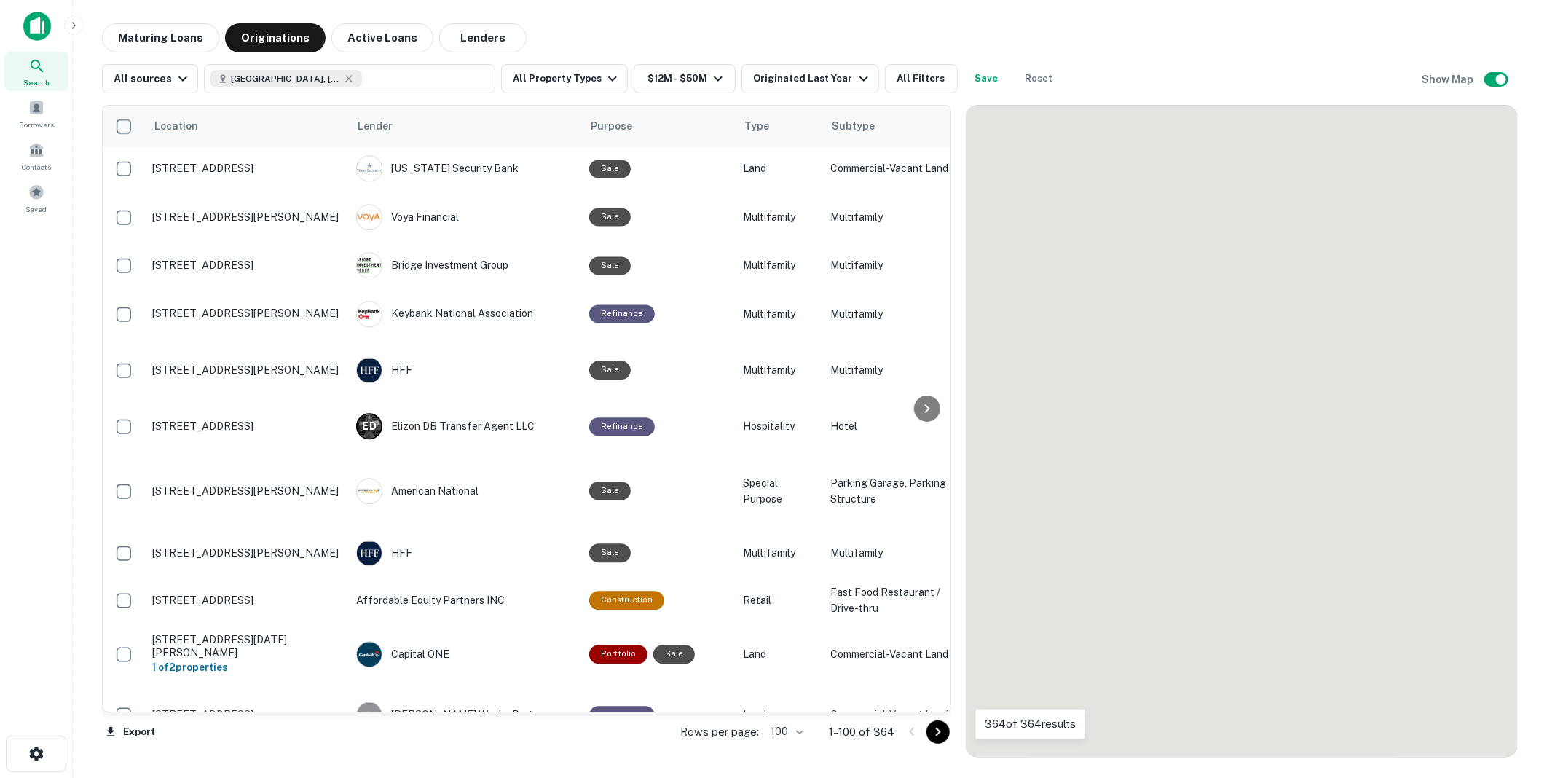
click at [935, 731] on icon "Go to next page" at bounding box center [937, 731] width 17 height 17
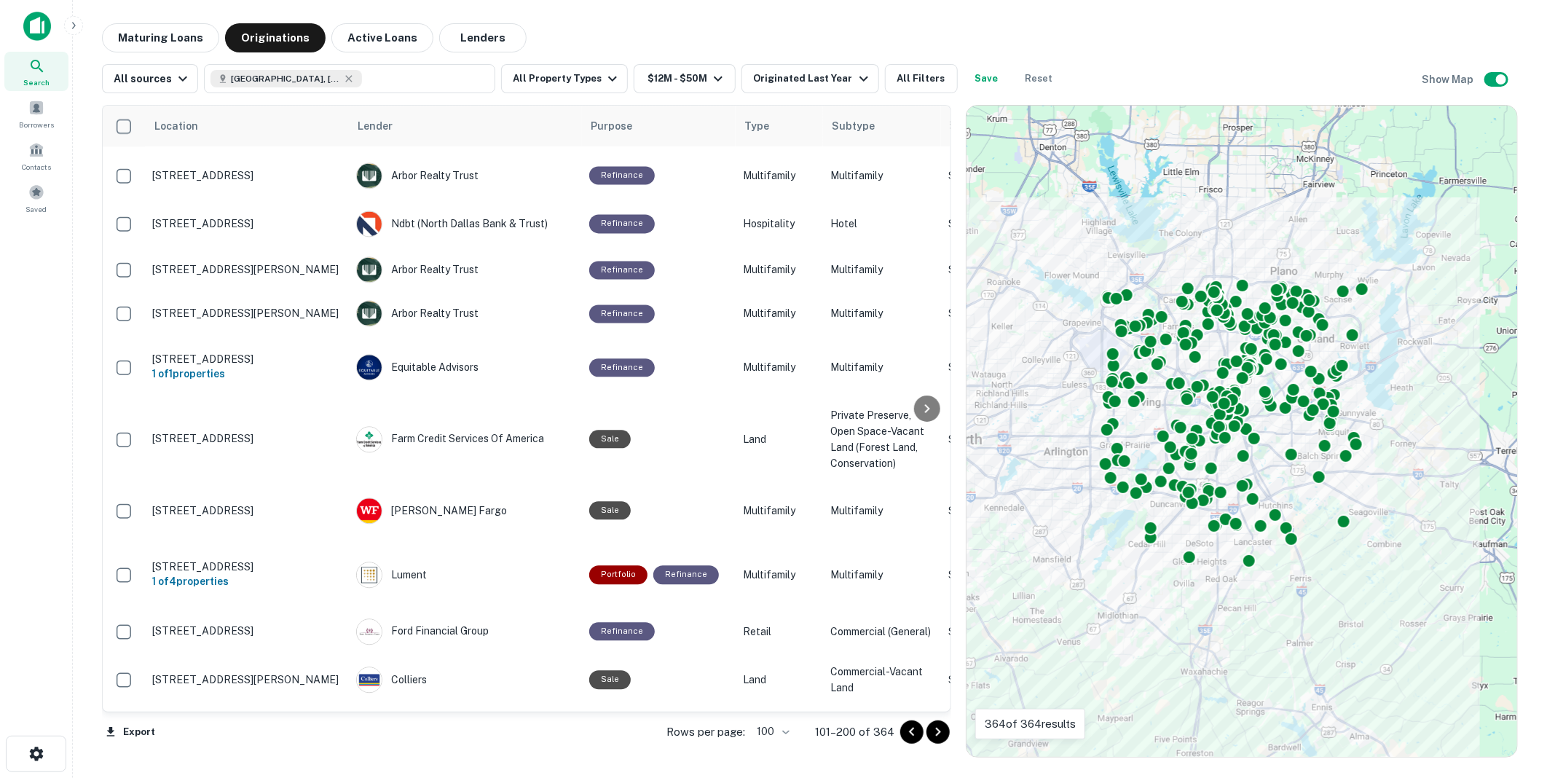
click at [935, 729] on icon "Go to next page" at bounding box center [937, 731] width 17 height 17
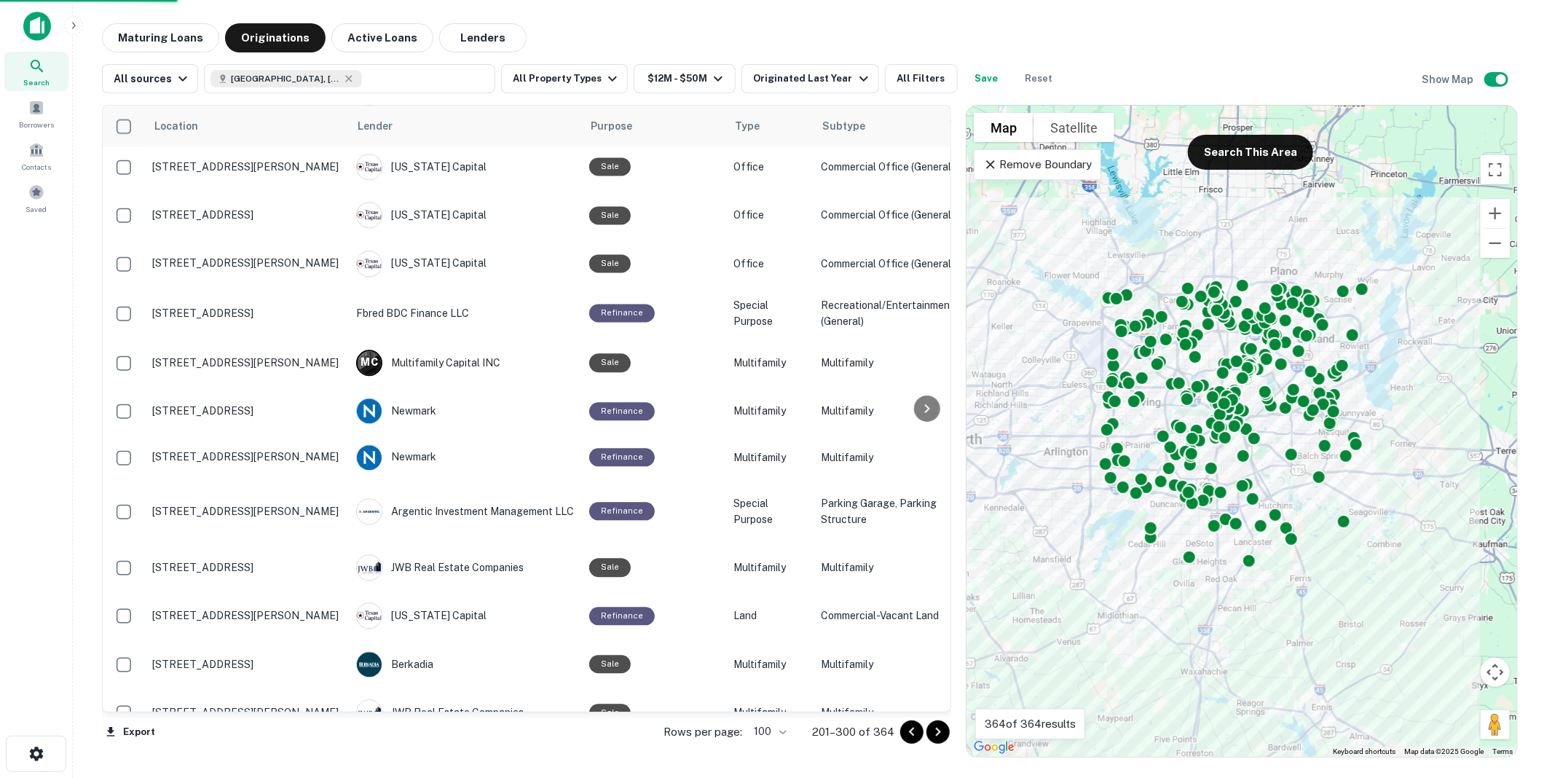
click at [935, 729] on icon "Go to next page" at bounding box center [937, 731] width 17 height 17
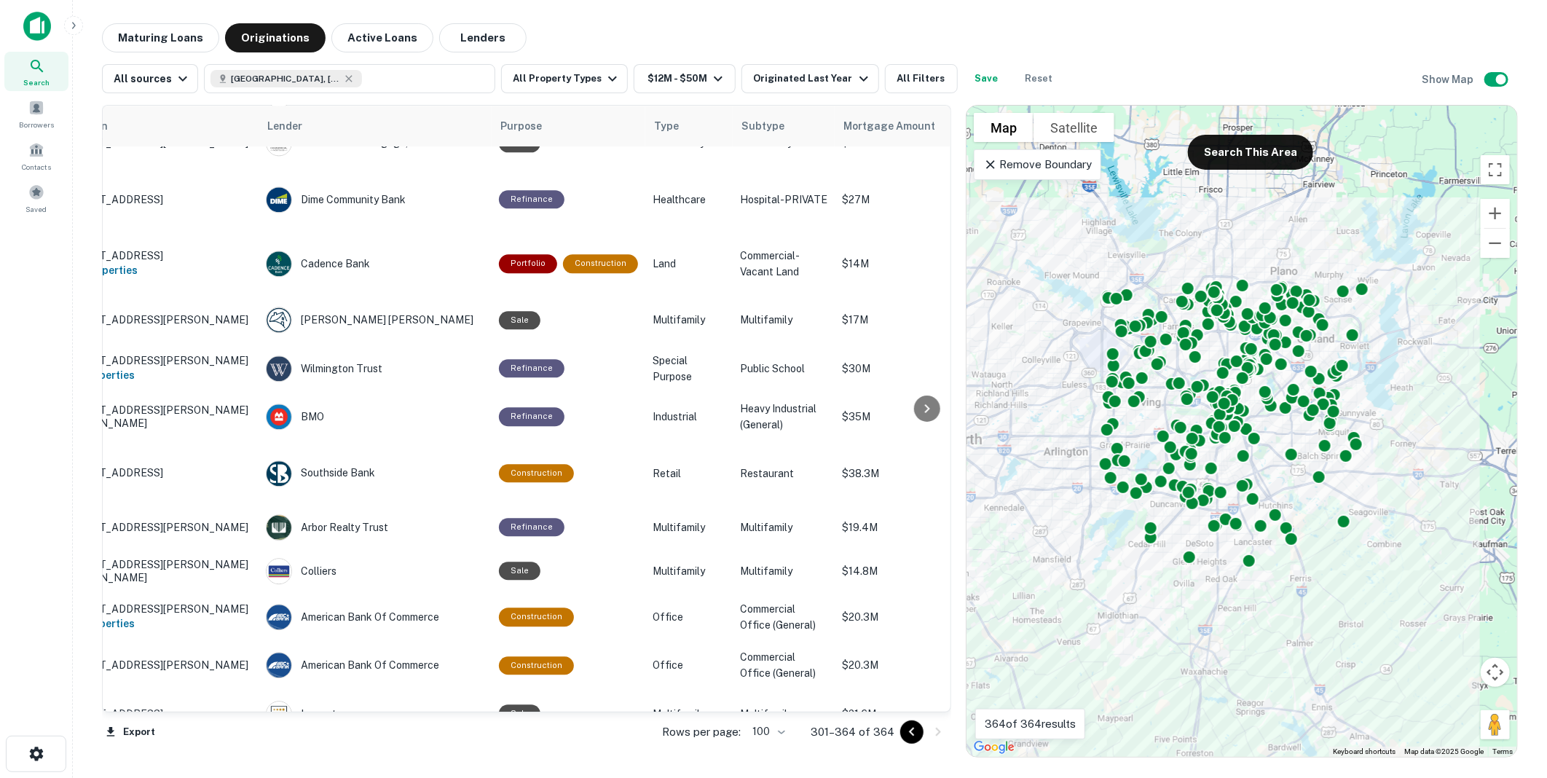
scroll to position [2144, 0]
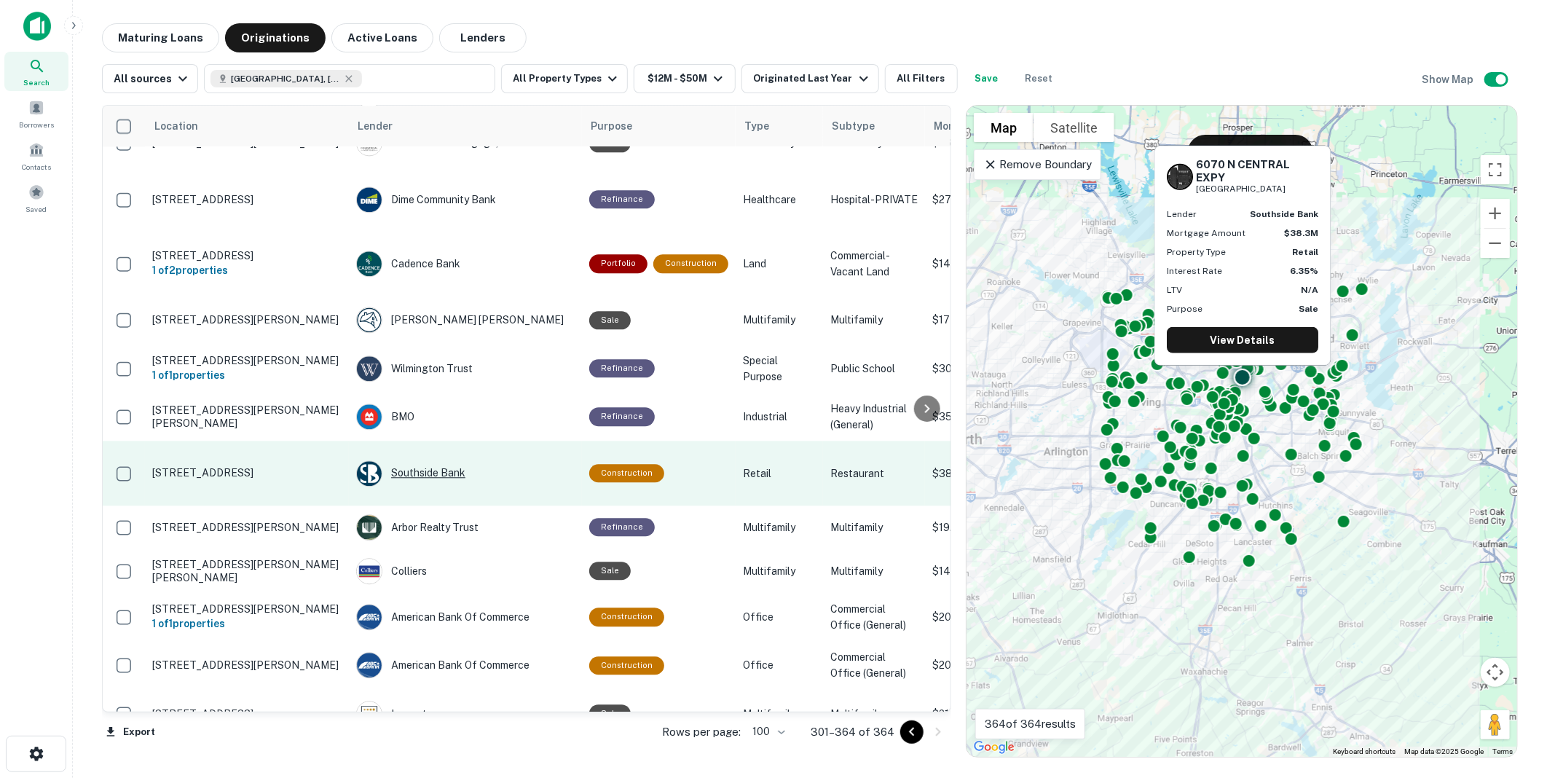
click at [423, 460] on div "Southside Bank" at bounding box center [465, 473] width 219 height 26
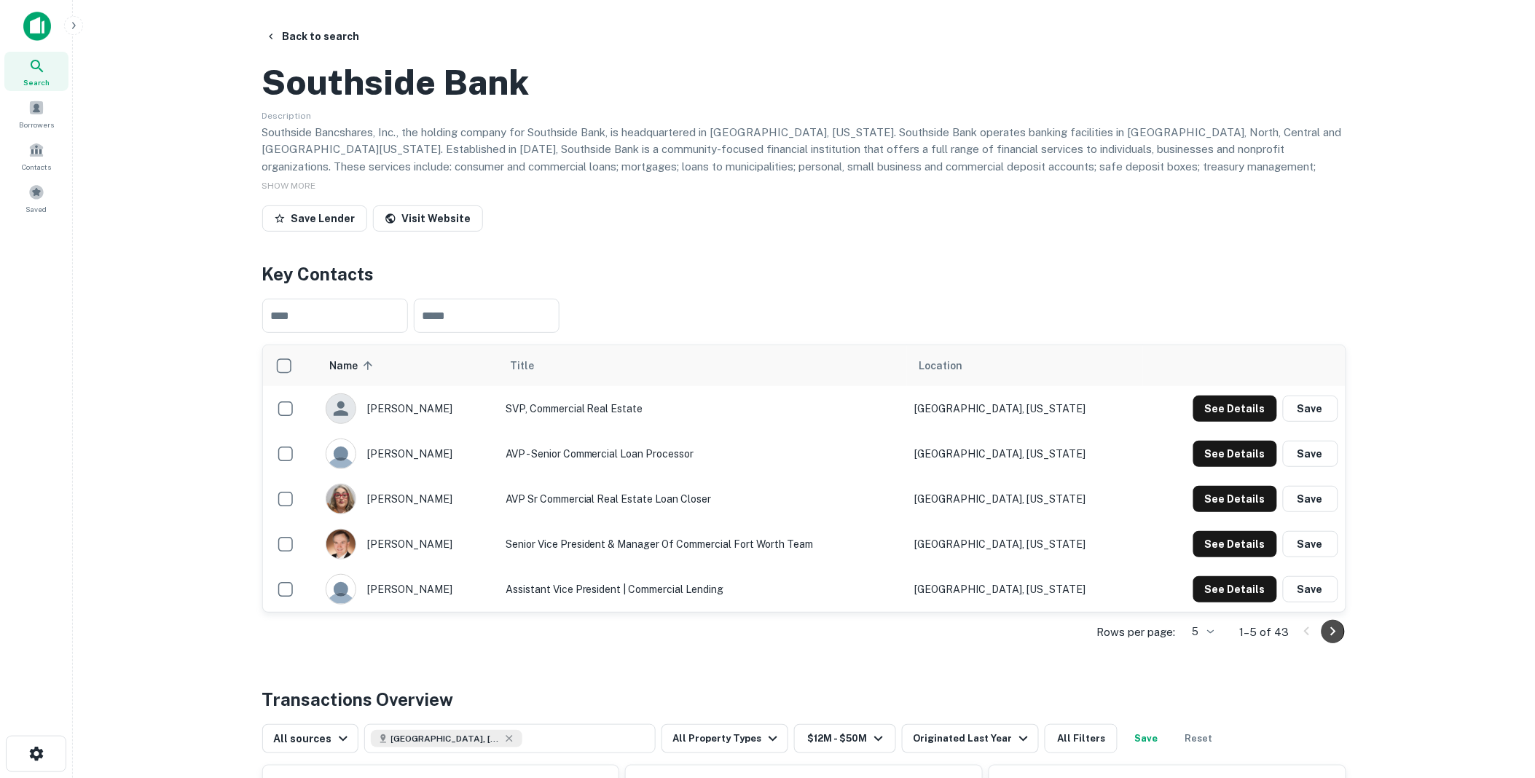
click at [1333, 640] on icon "Go to next page" at bounding box center [1332, 631] width 17 height 17
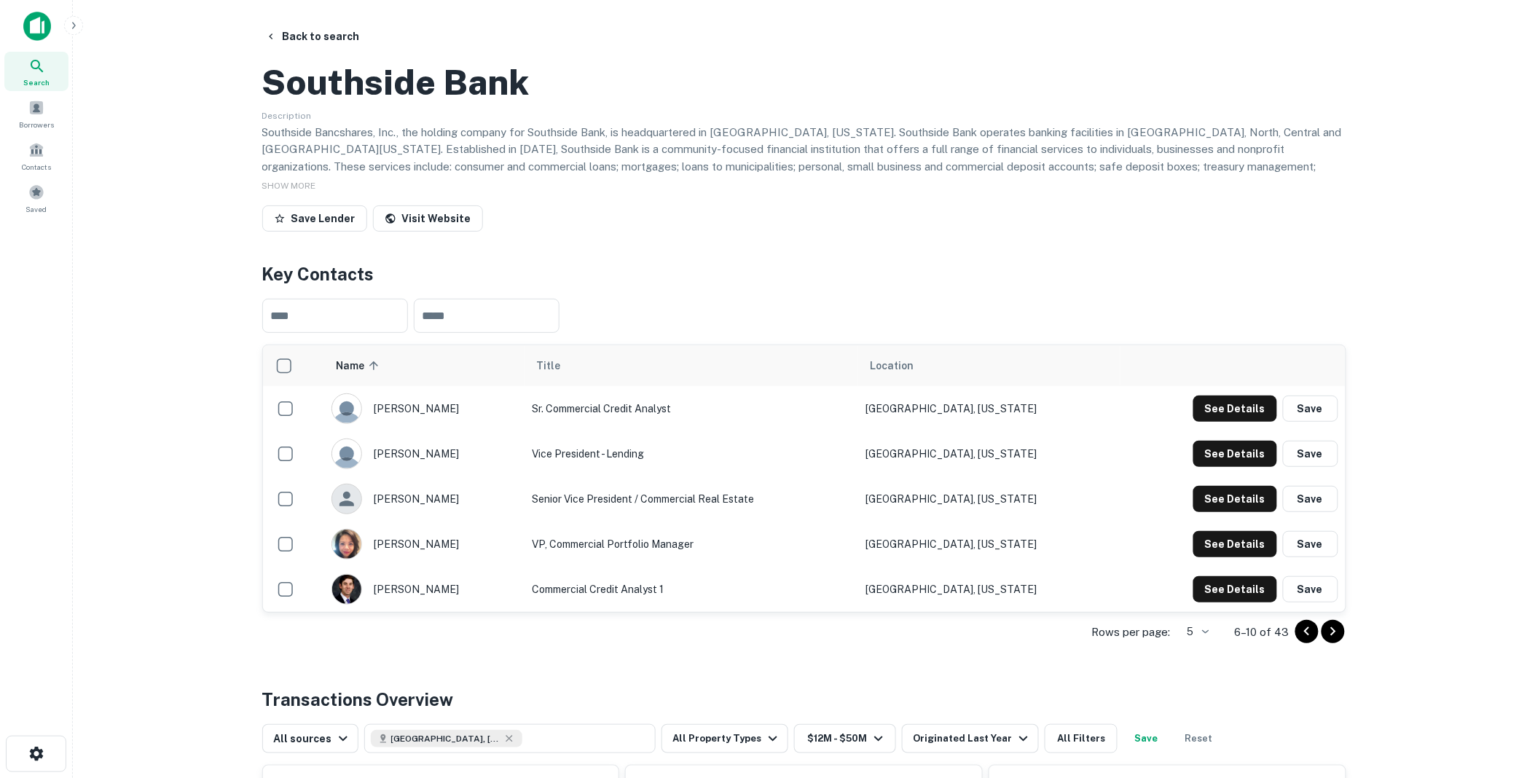
click at [1332, 640] on icon "Go to next page" at bounding box center [1332, 631] width 17 height 17
click at [1306, 636] on icon "Go to previous page" at bounding box center [1306, 631] width 5 height 9
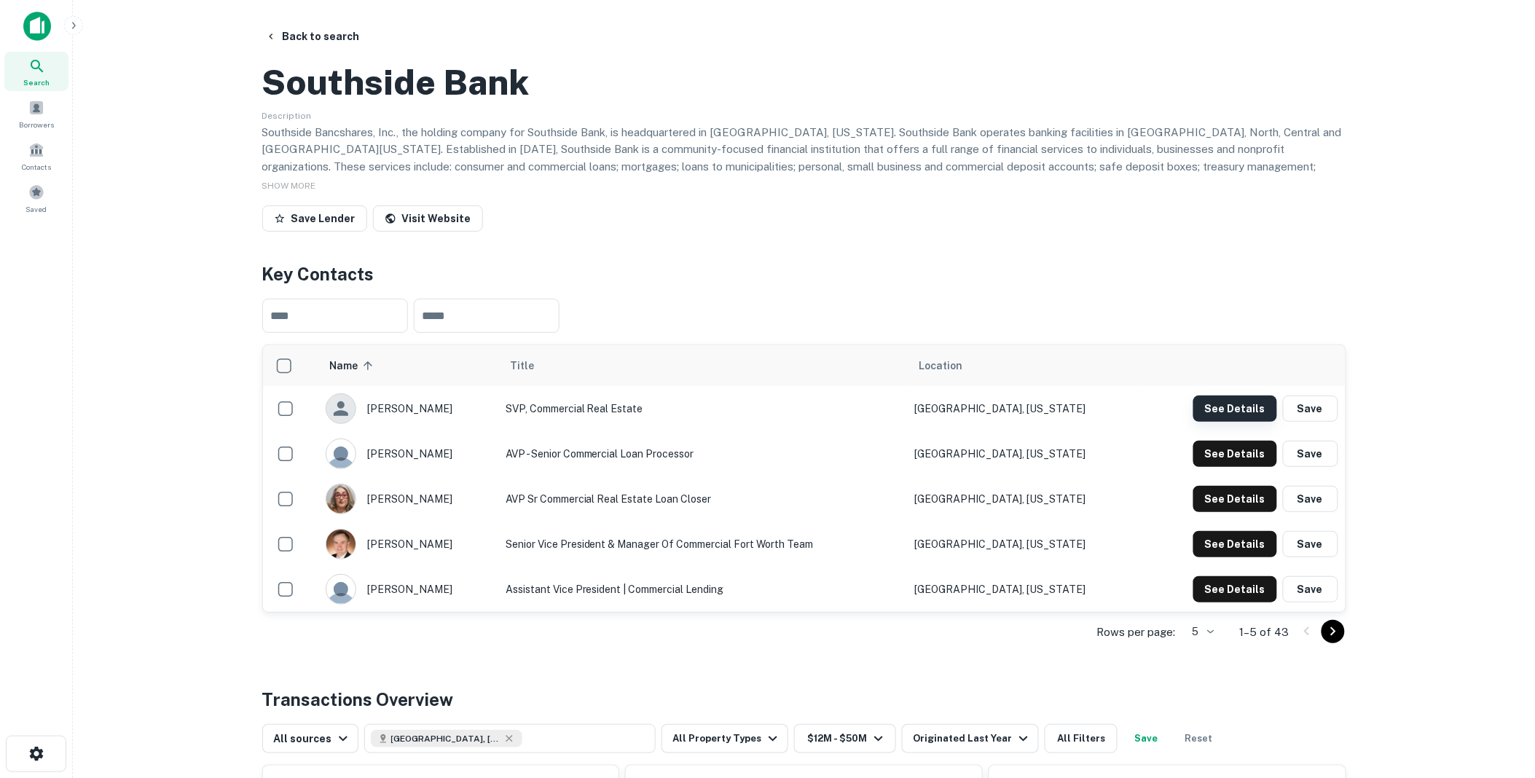
click at [1230, 422] on button "See Details" at bounding box center [1235, 409] width 84 height 26
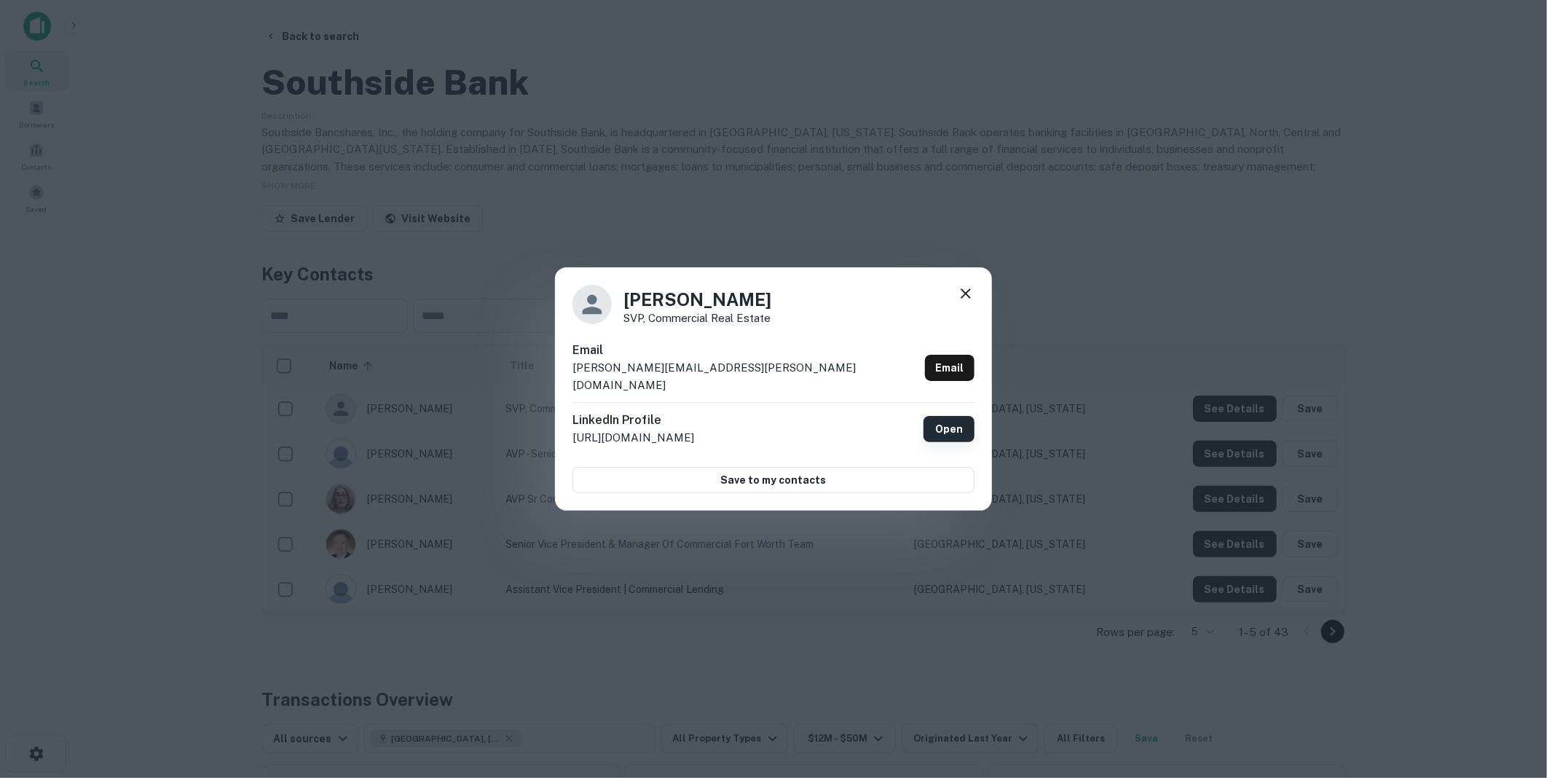
click at [951, 418] on link "Open" at bounding box center [949, 429] width 51 height 26
drag, startPoint x: 747, startPoint y: 373, endPoint x: 565, endPoint y: 377, distance: 182.9
click at [565, 377] on div "[PERSON_NAME] SVP, Commercial Real Estate Email [PERSON_NAME][EMAIL_ADDRESS][PE…" at bounding box center [773, 388] width 437 height 243
drag, startPoint x: 565, startPoint y: 377, endPoint x: 651, endPoint y: 374, distance: 86.7
copy p "[PERSON_NAME][EMAIL_ADDRESS][PERSON_NAME][DOMAIN_NAME]"
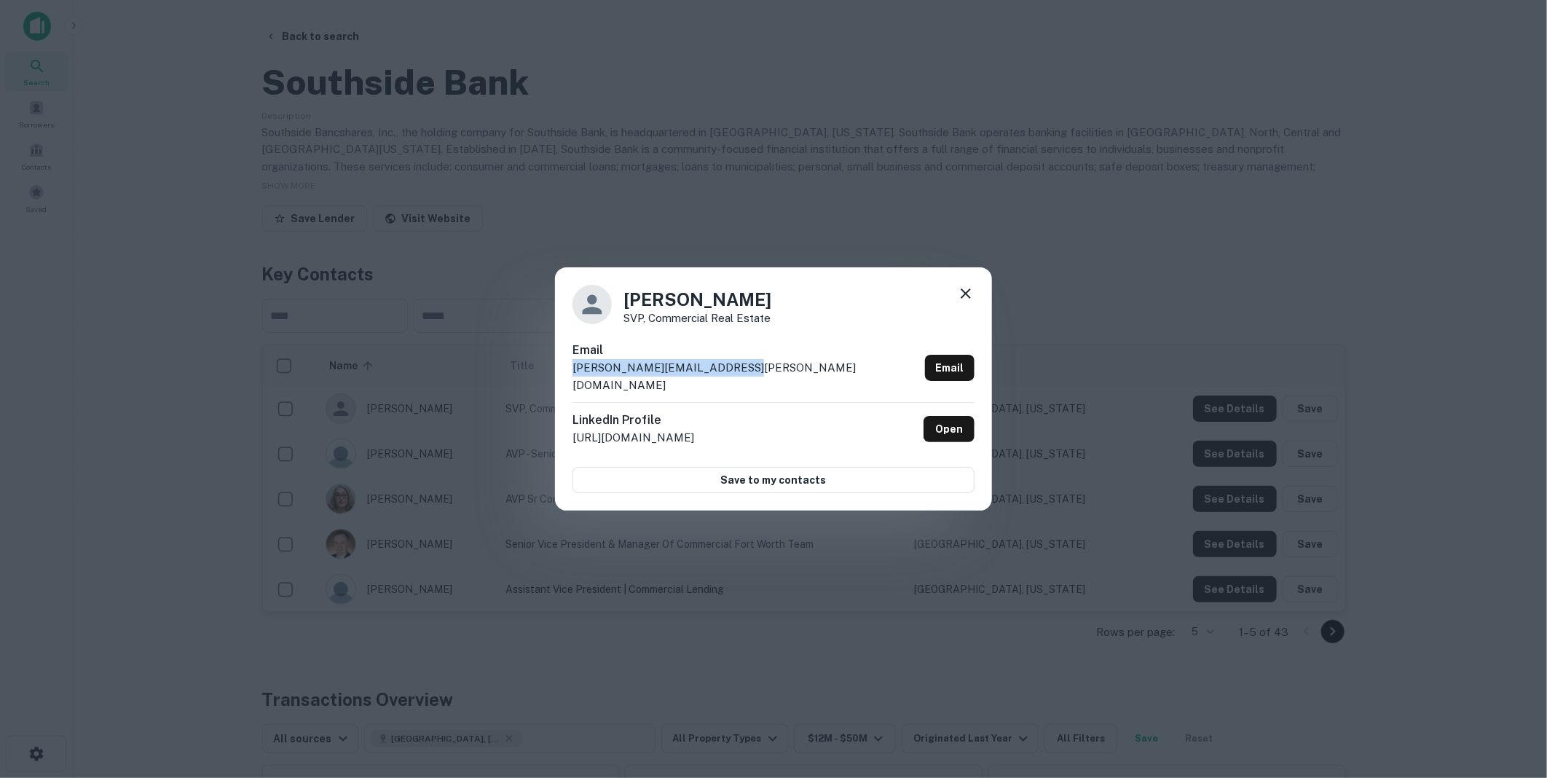
click at [965, 300] on icon at bounding box center [965, 293] width 17 height 17
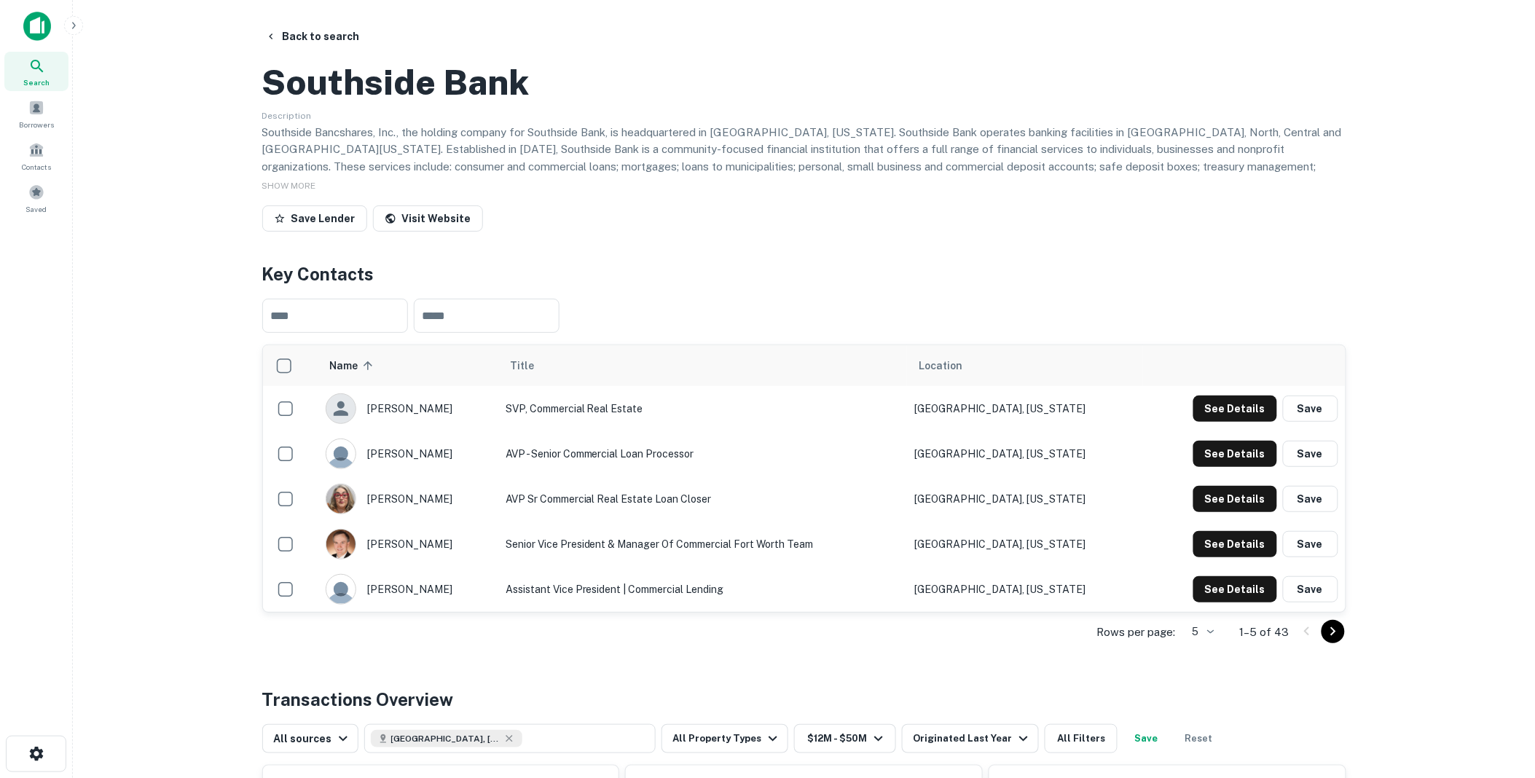
click at [1333, 636] on icon "Go to next page" at bounding box center [1332, 631] width 5 height 9
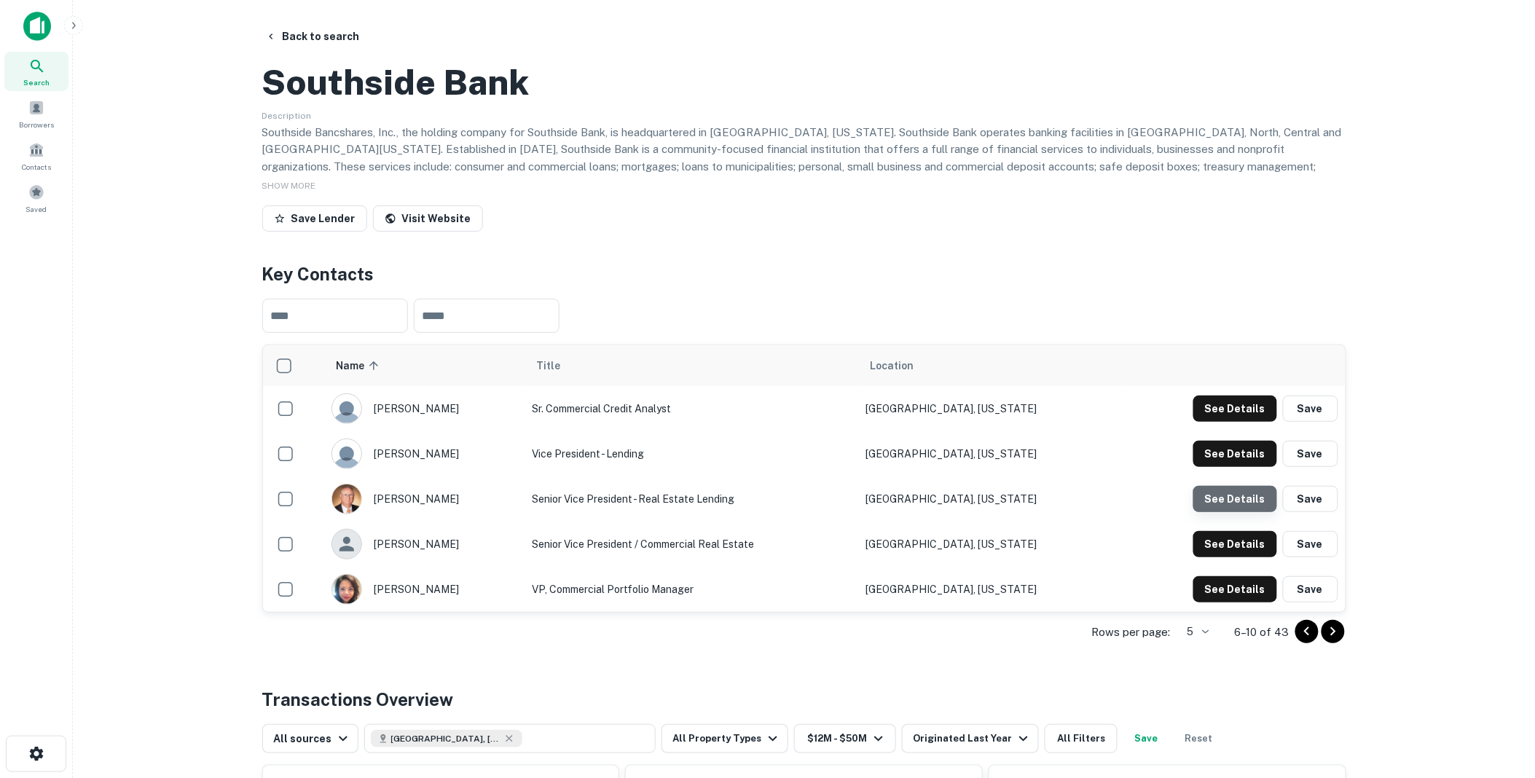
click at [1247, 512] on button "See Details" at bounding box center [1235, 499] width 84 height 26
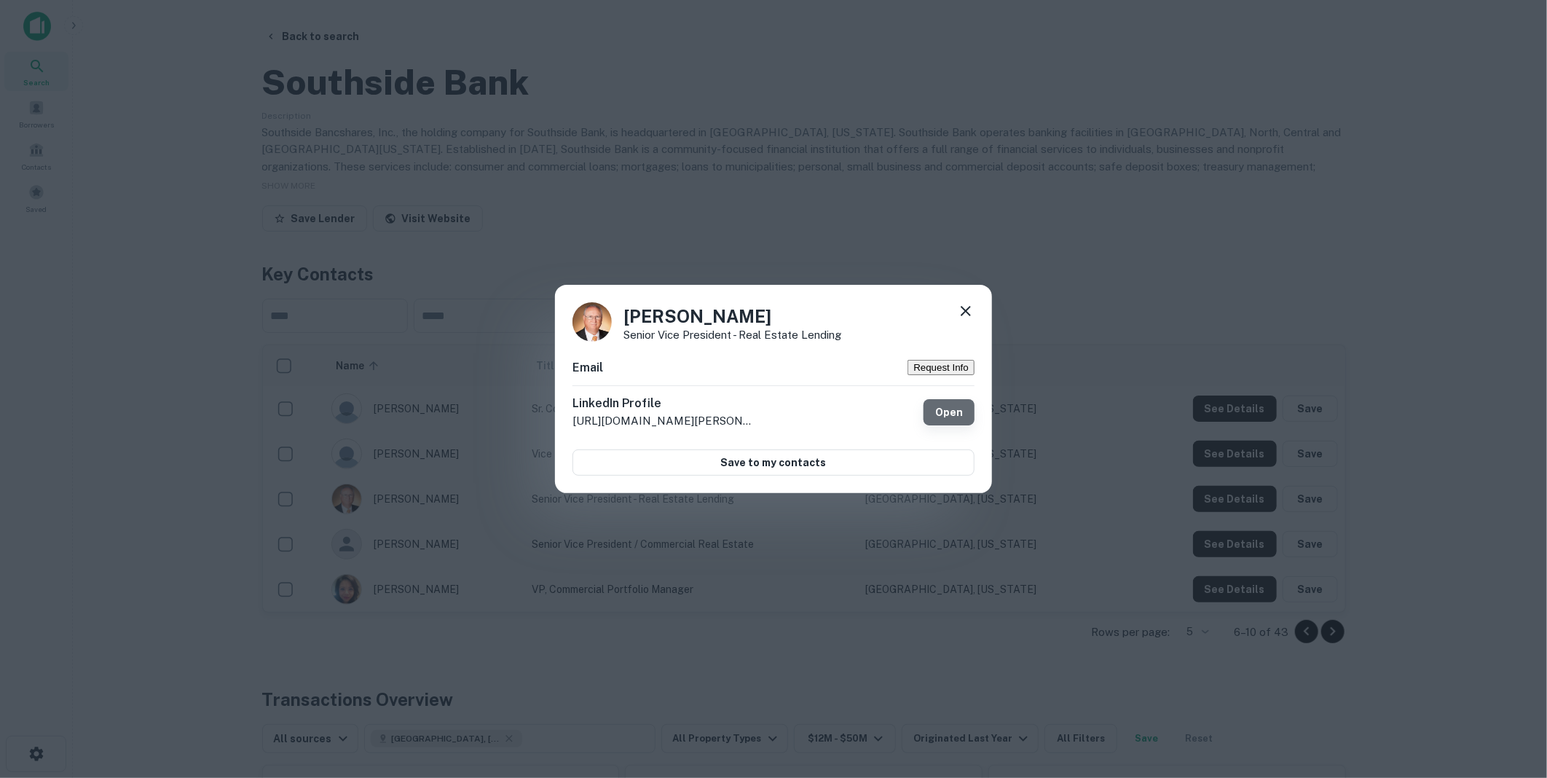
click at [948, 414] on link "Open" at bounding box center [949, 412] width 51 height 26
click at [969, 306] on icon at bounding box center [966, 311] width 10 height 10
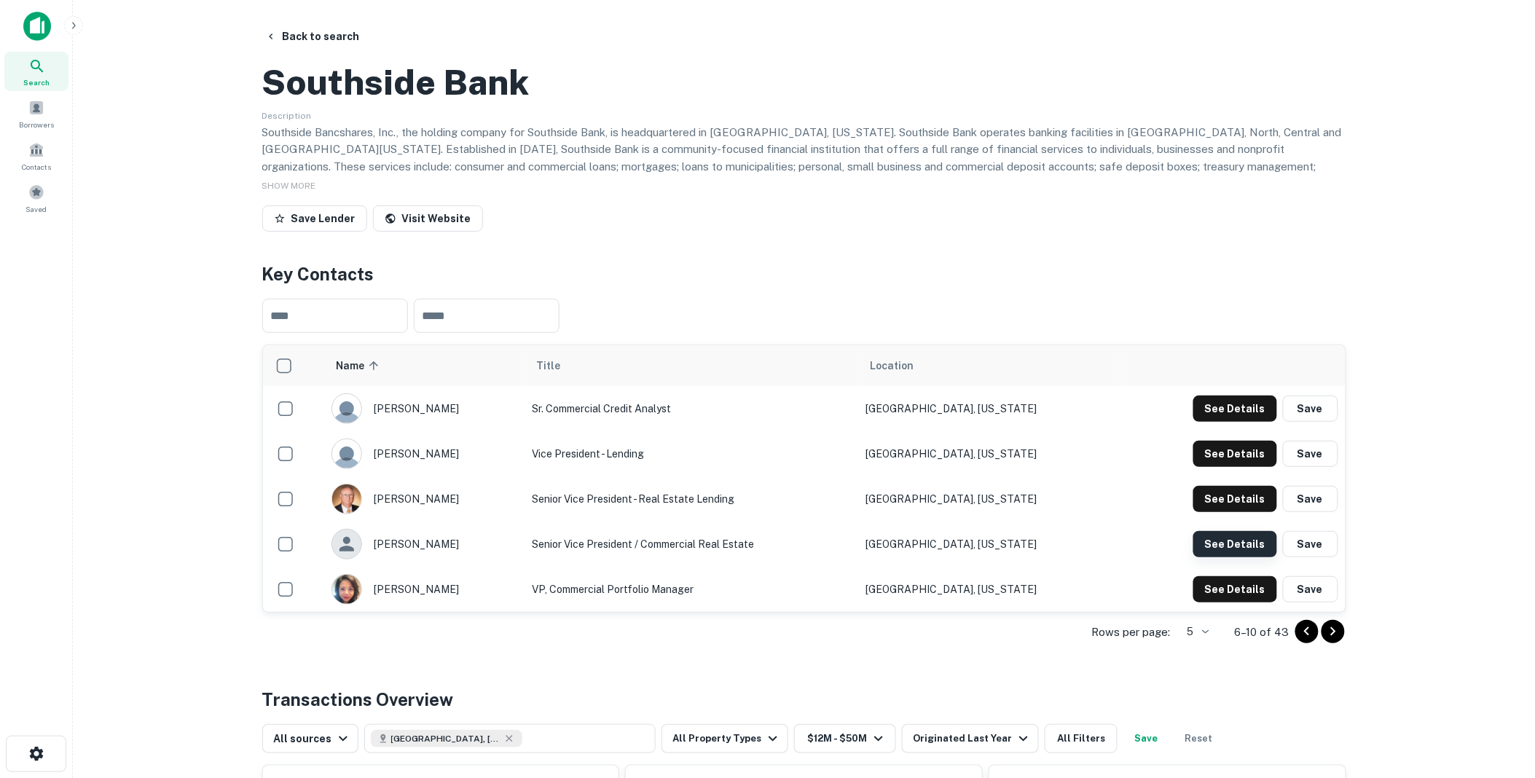
click at [1237, 557] on button "See Details" at bounding box center [1235, 544] width 84 height 26
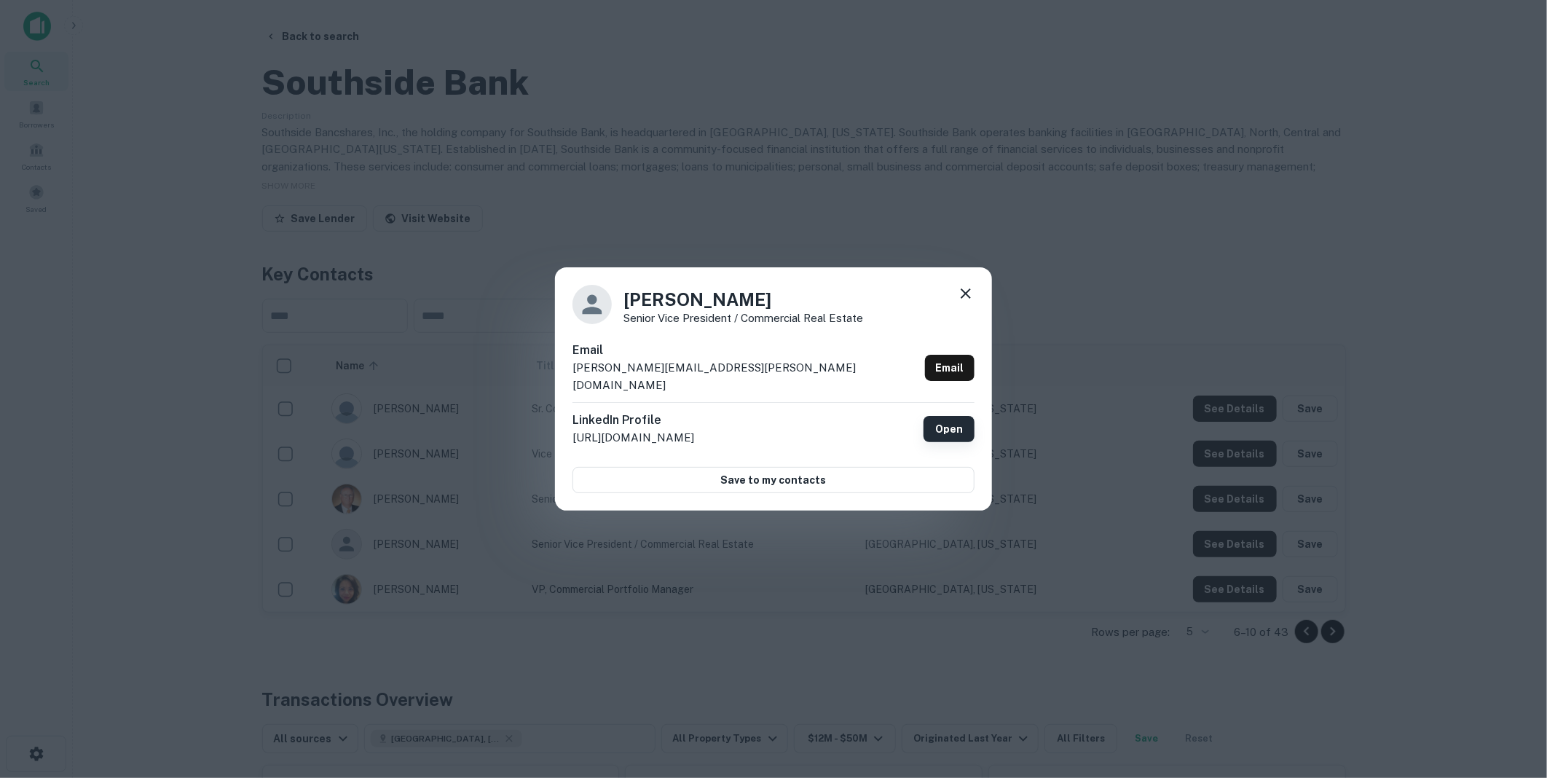
click at [949, 417] on link "Open" at bounding box center [949, 429] width 51 height 26
click at [969, 302] on icon at bounding box center [965, 293] width 17 height 17
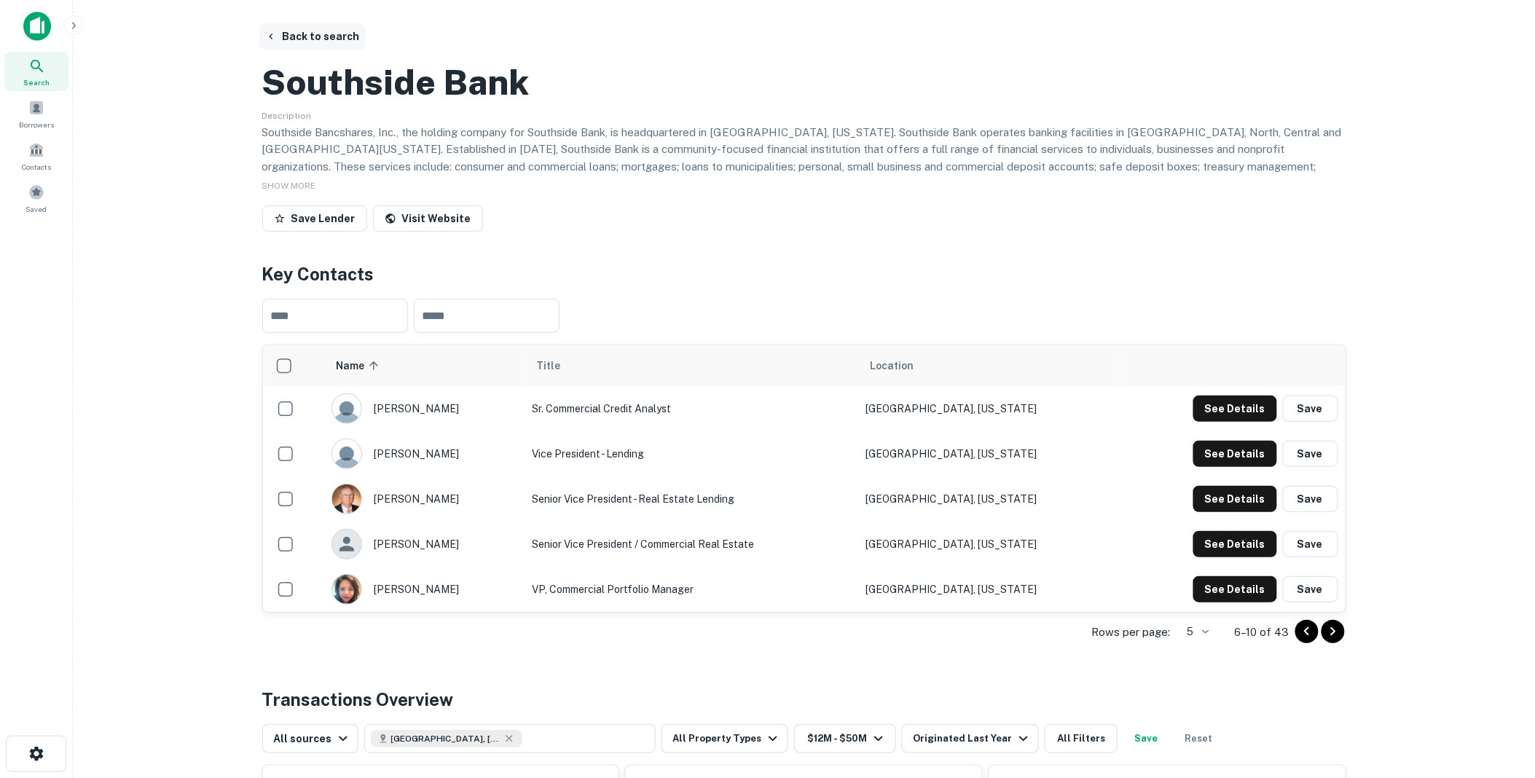
click at [322, 34] on button "Back to search" at bounding box center [312, 36] width 106 height 26
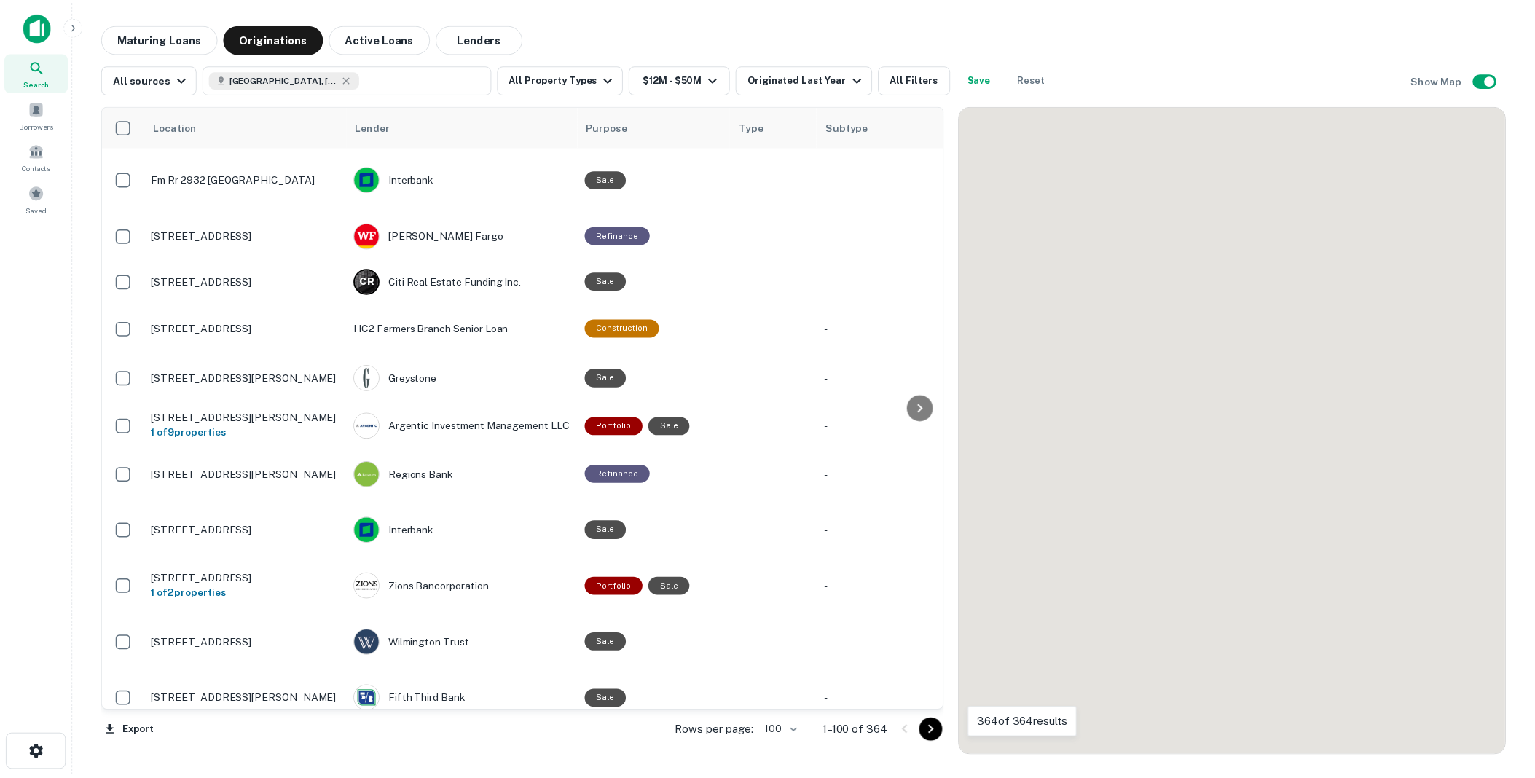
scroll to position [2144, 0]
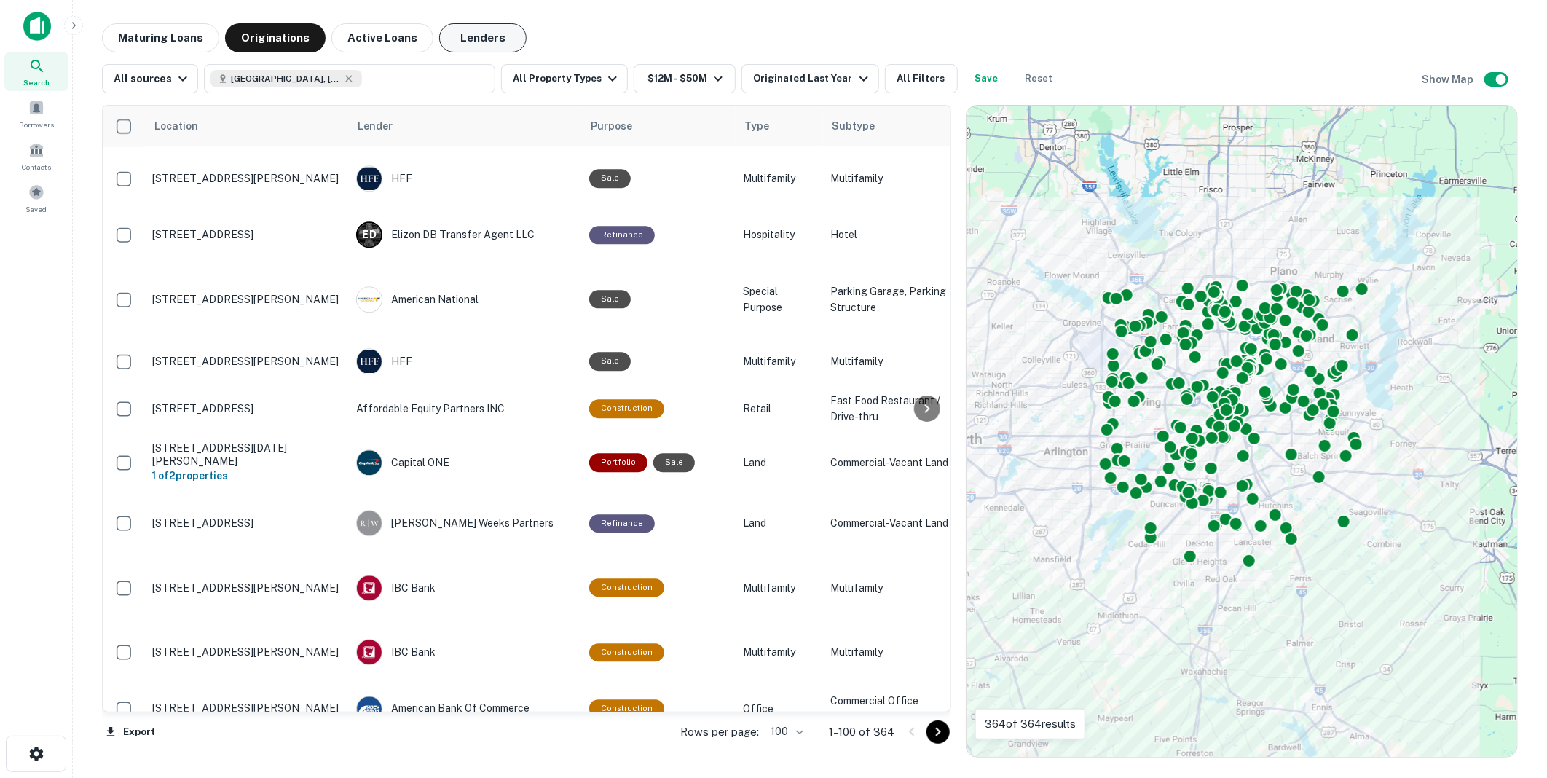
click at [465, 33] on button "Lenders" at bounding box center [482, 37] width 87 height 29
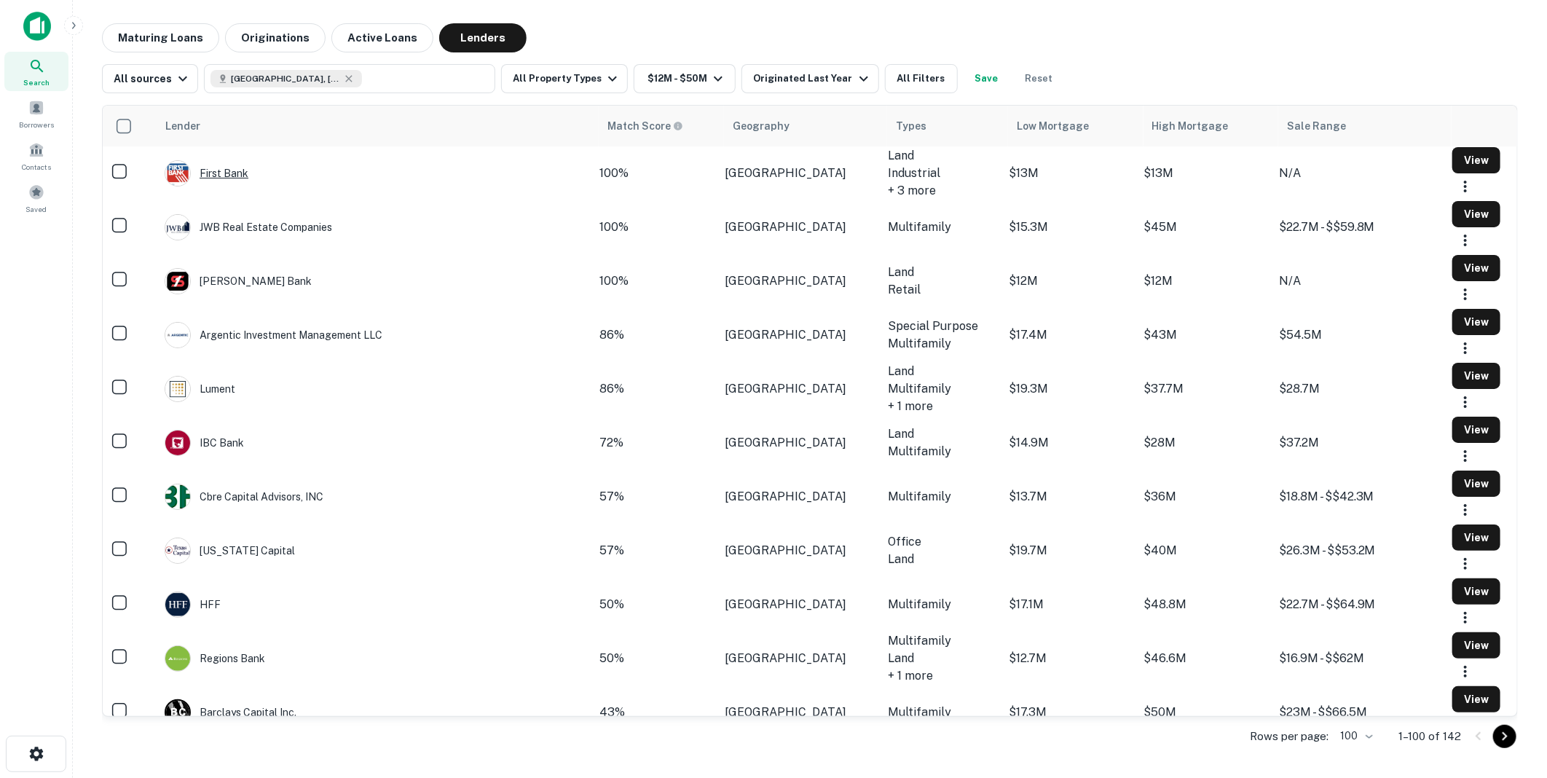
click at [243, 170] on div "First Bank" at bounding box center [207, 173] width 84 height 26
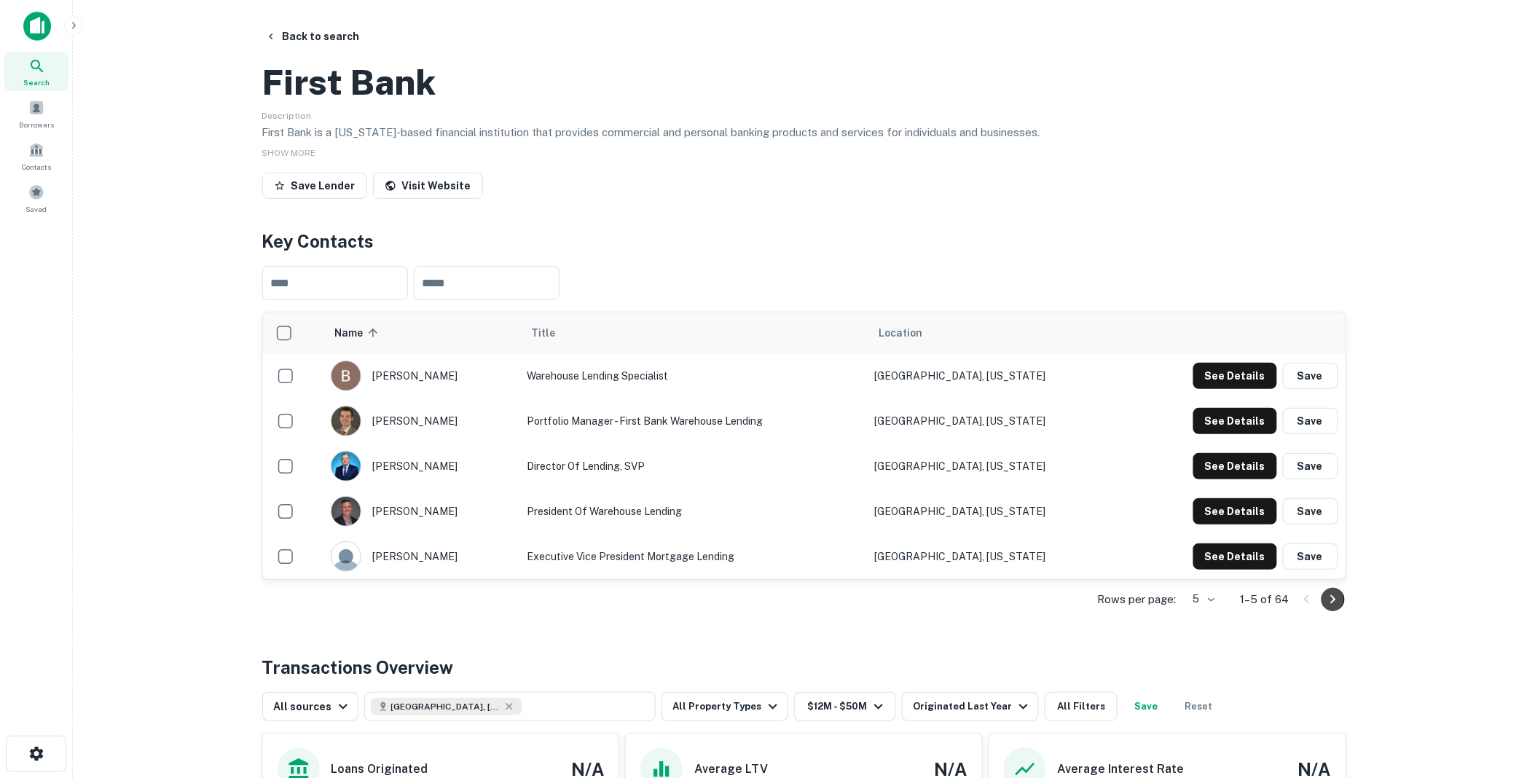
click at [1334, 604] on icon "Go to next page" at bounding box center [1332, 599] width 5 height 9
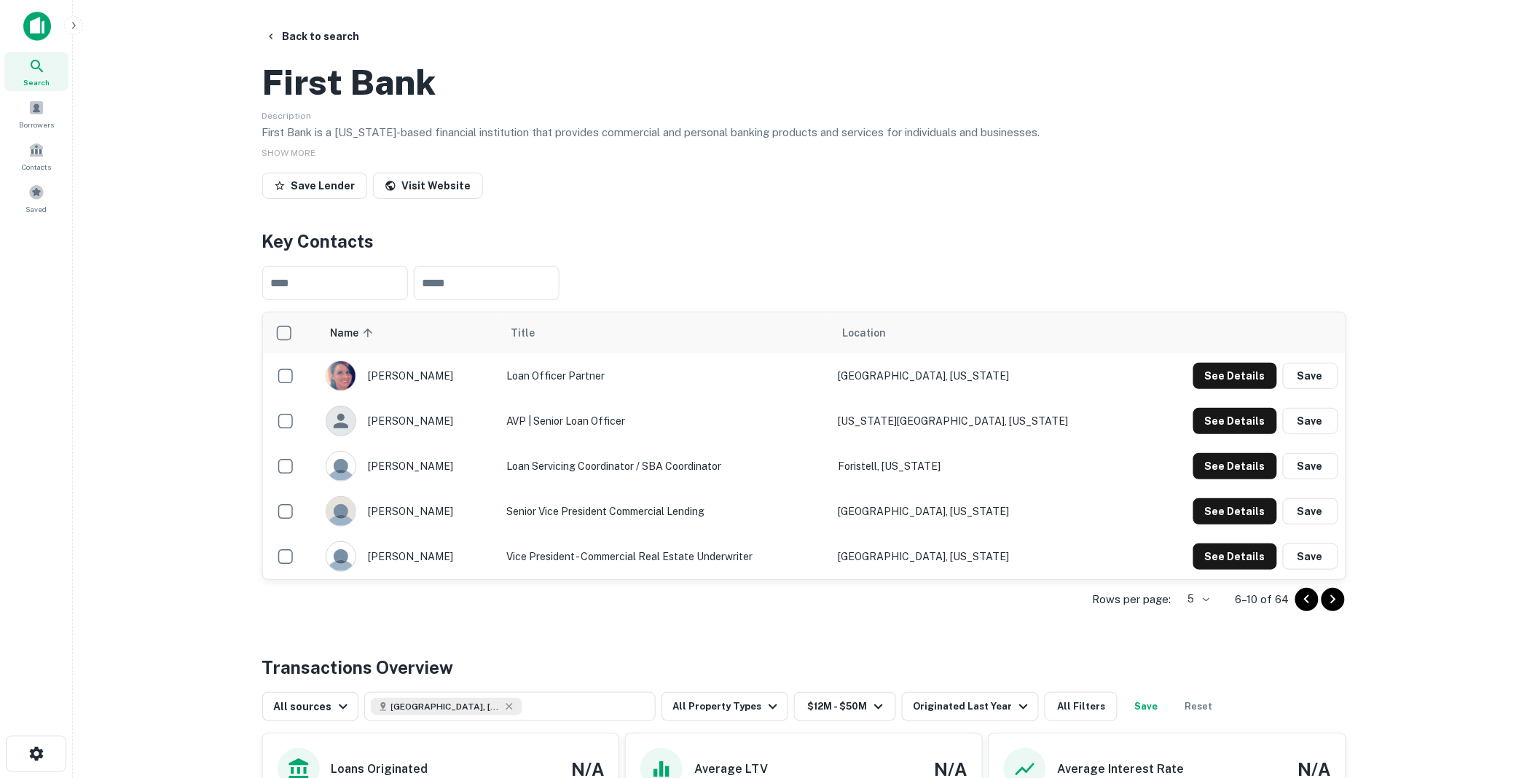
click at [1307, 608] on icon "Go to previous page" at bounding box center [1306, 599] width 17 height 17
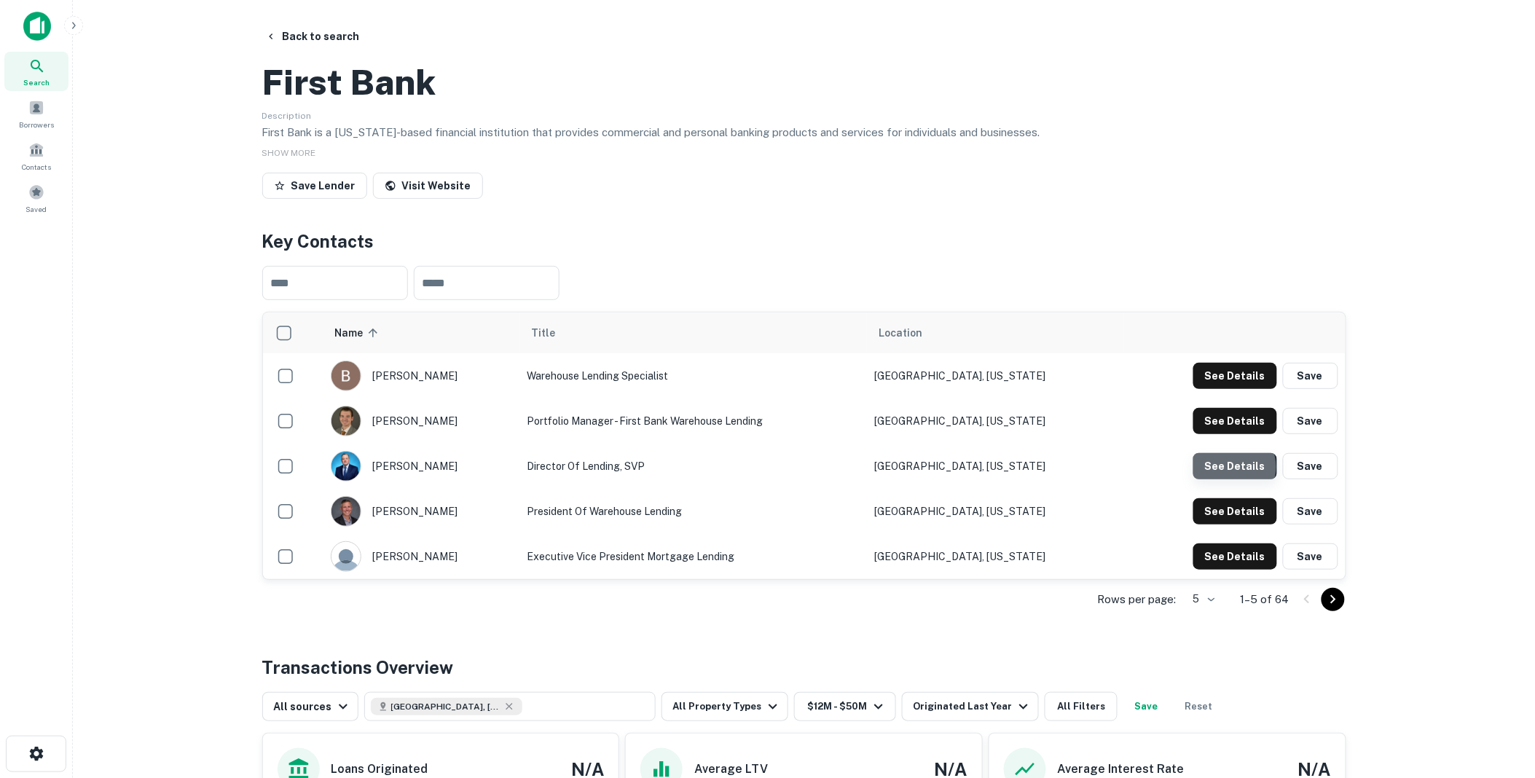
click at [1232, 479] on button "See Details" at bounding box center [1235, 466] width 84 height 26
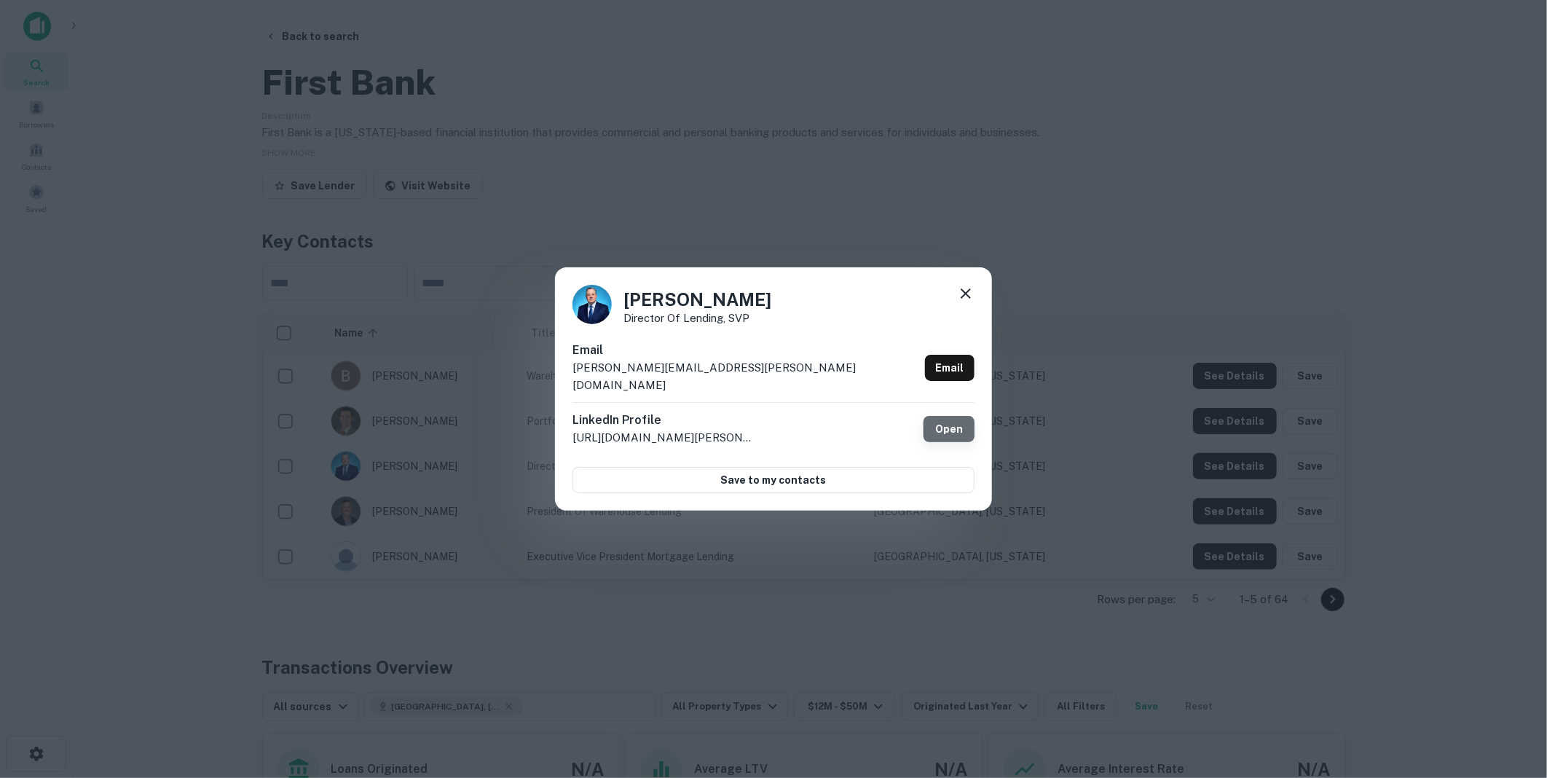
click at [947, 417] on link "Open" at bounding box center [949, 429] width 51 height 26
click at [963, 299] on icon at bounding box center [966, 293] width 10 height 10
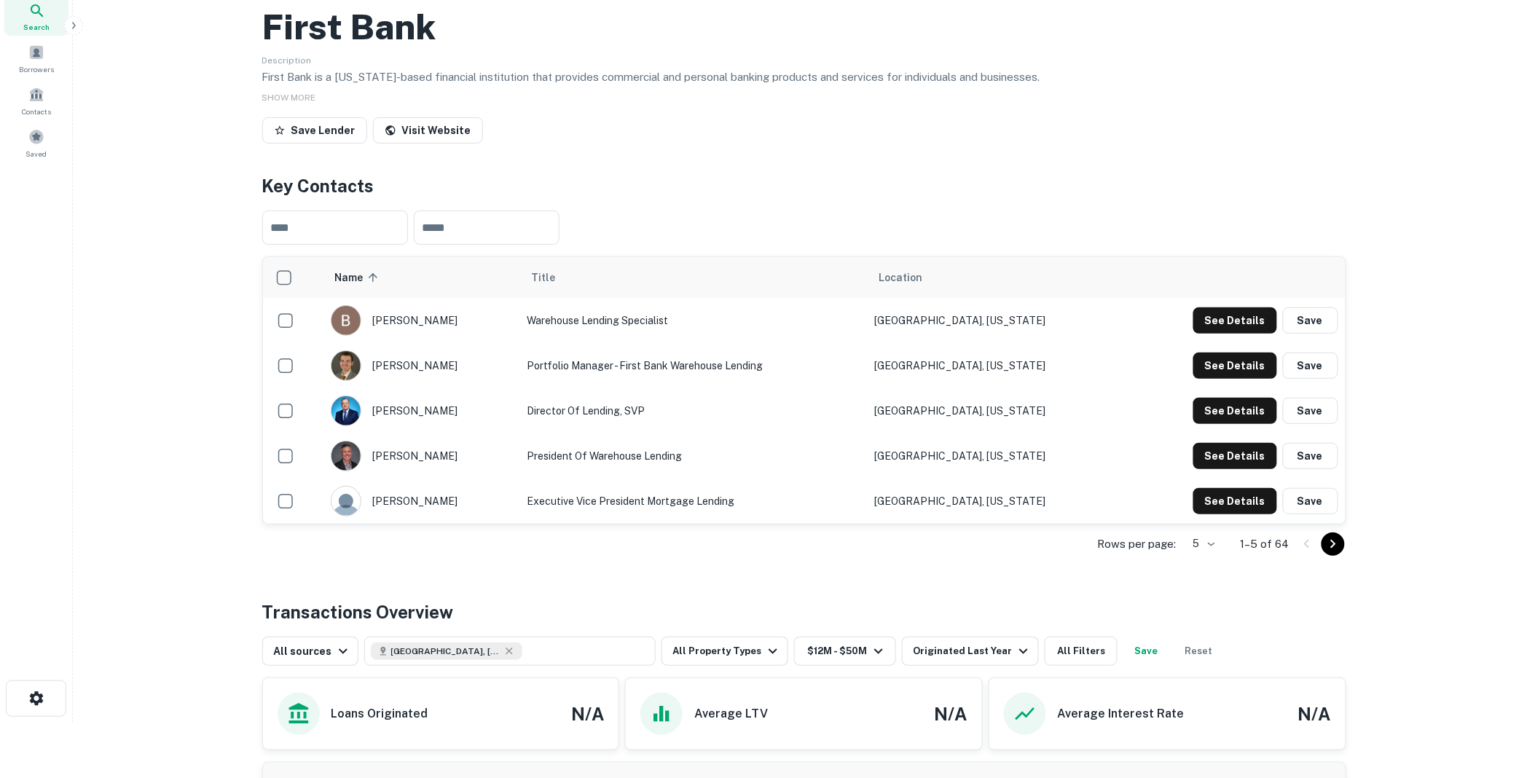
scroll to position [81, 0]
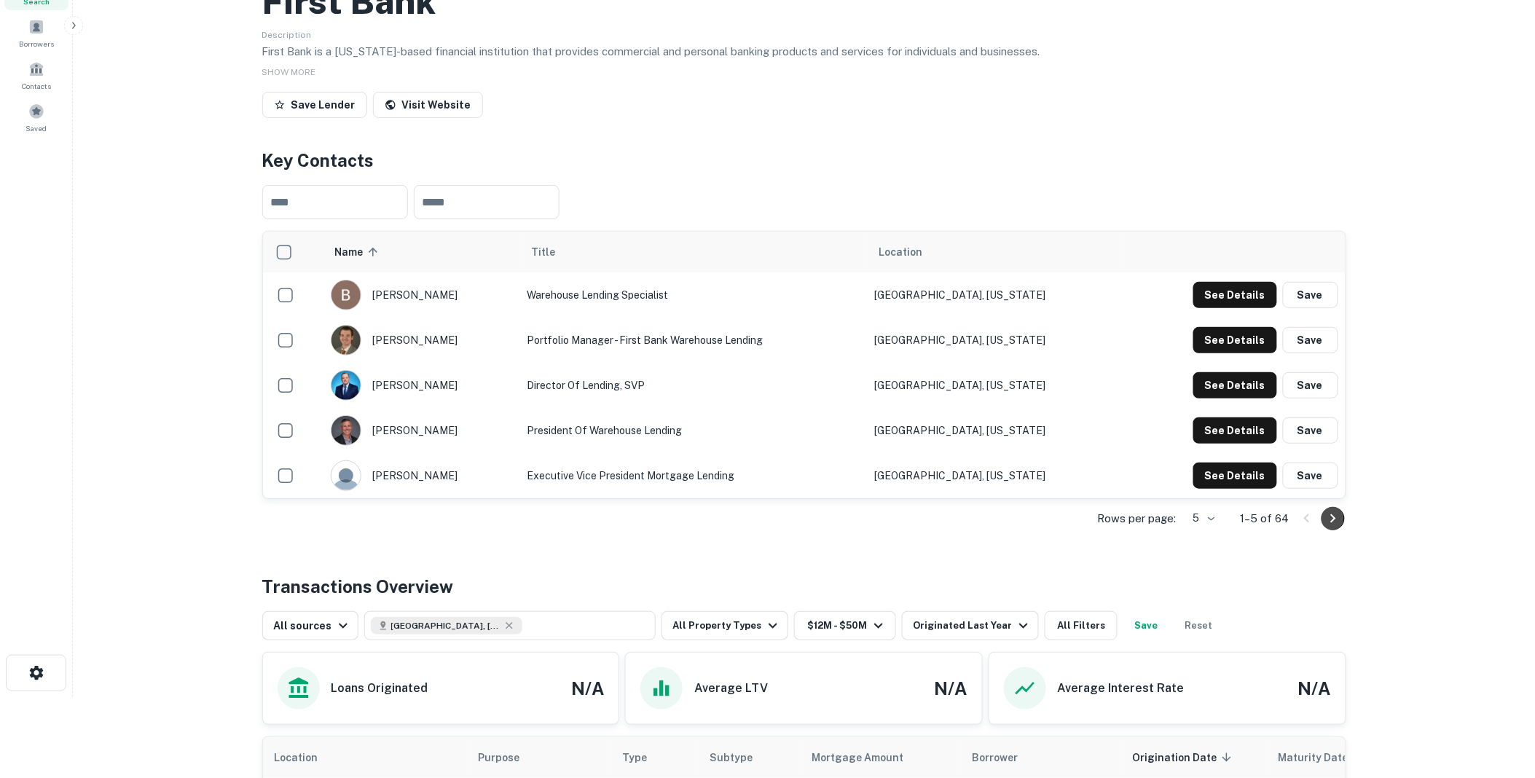
click at [1324, 527] on icon "Go to next page" at bounding box center [1332, 518] width 17 height 17
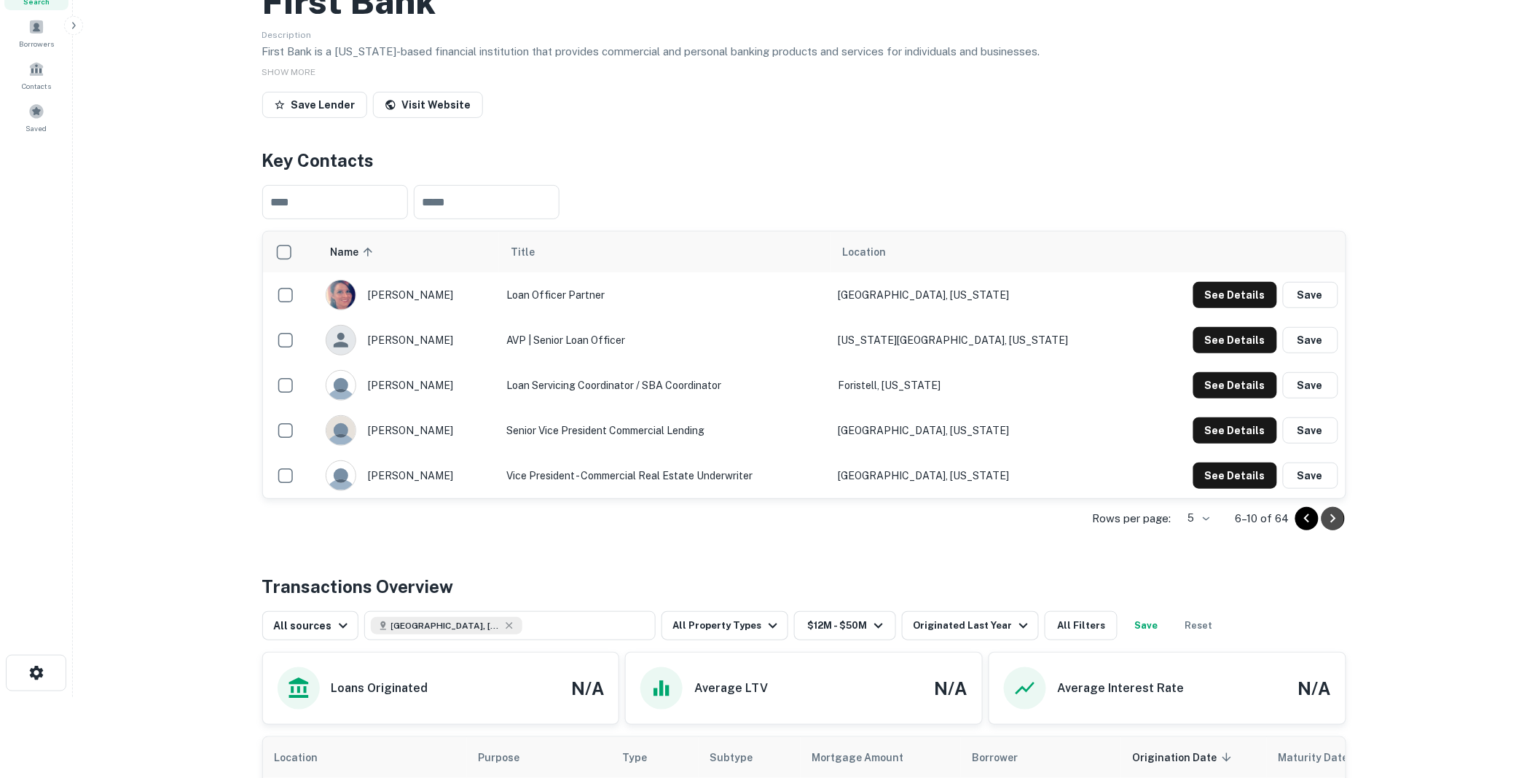
click at [1332, 527] on icon "Go to next page" at bounding box center [1332, 518] width 17 height 17
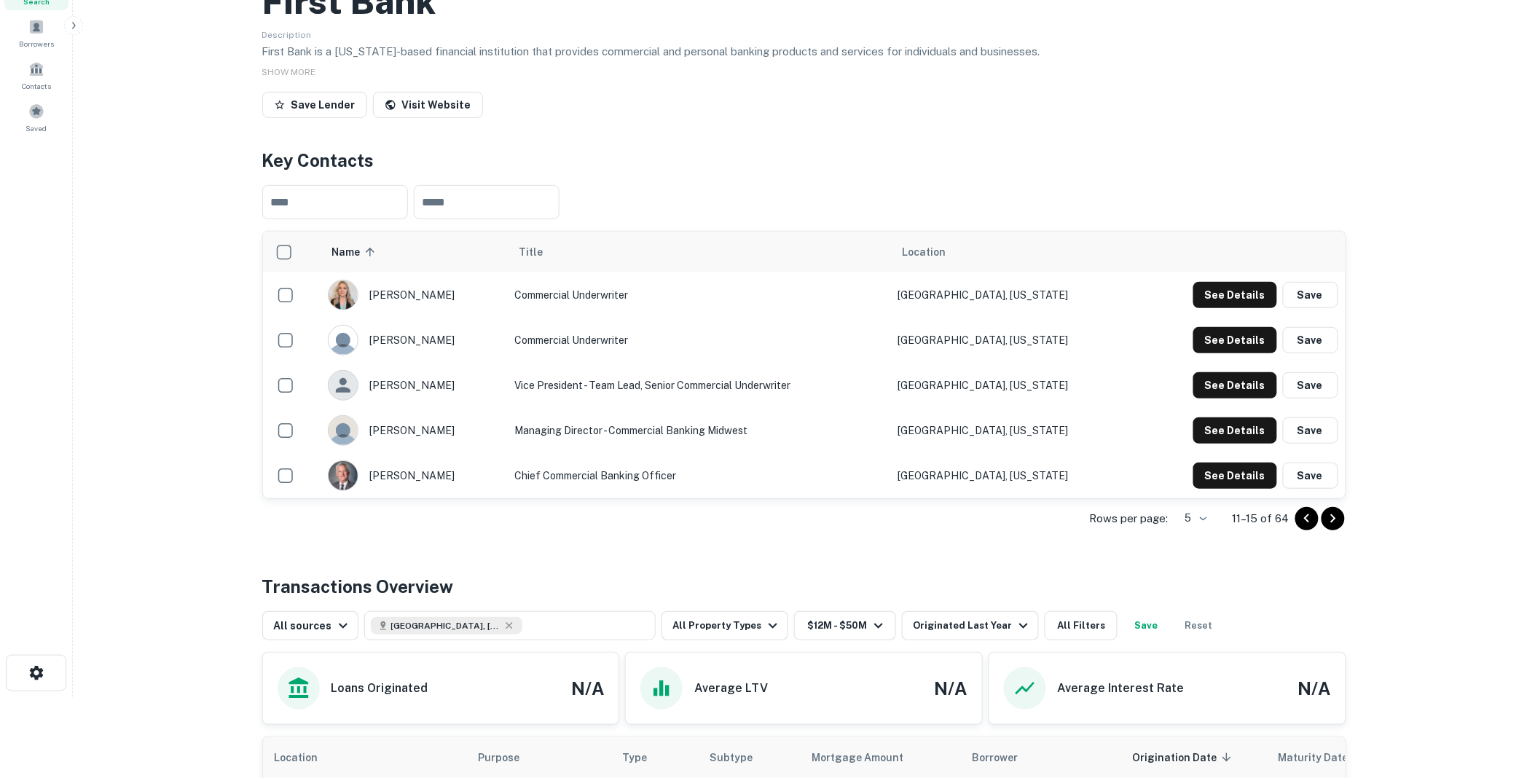
click at [1330, 527] on icon "Go to next page" at bounding box center [1332, 518] width 17 height 17
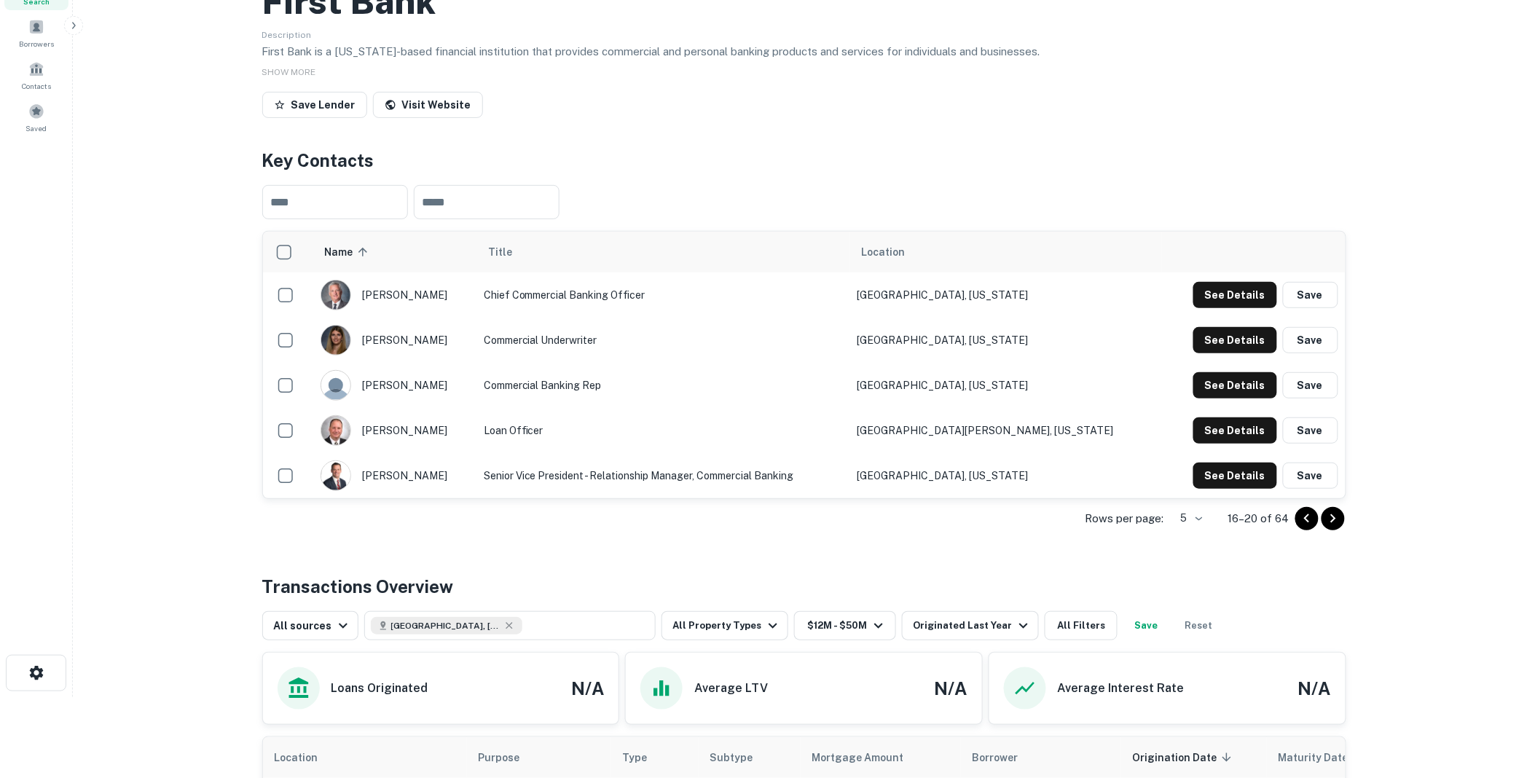
click at [1330, 527] on icon "Go to next page" at bounding box center [1332, 518] width 17 height 17
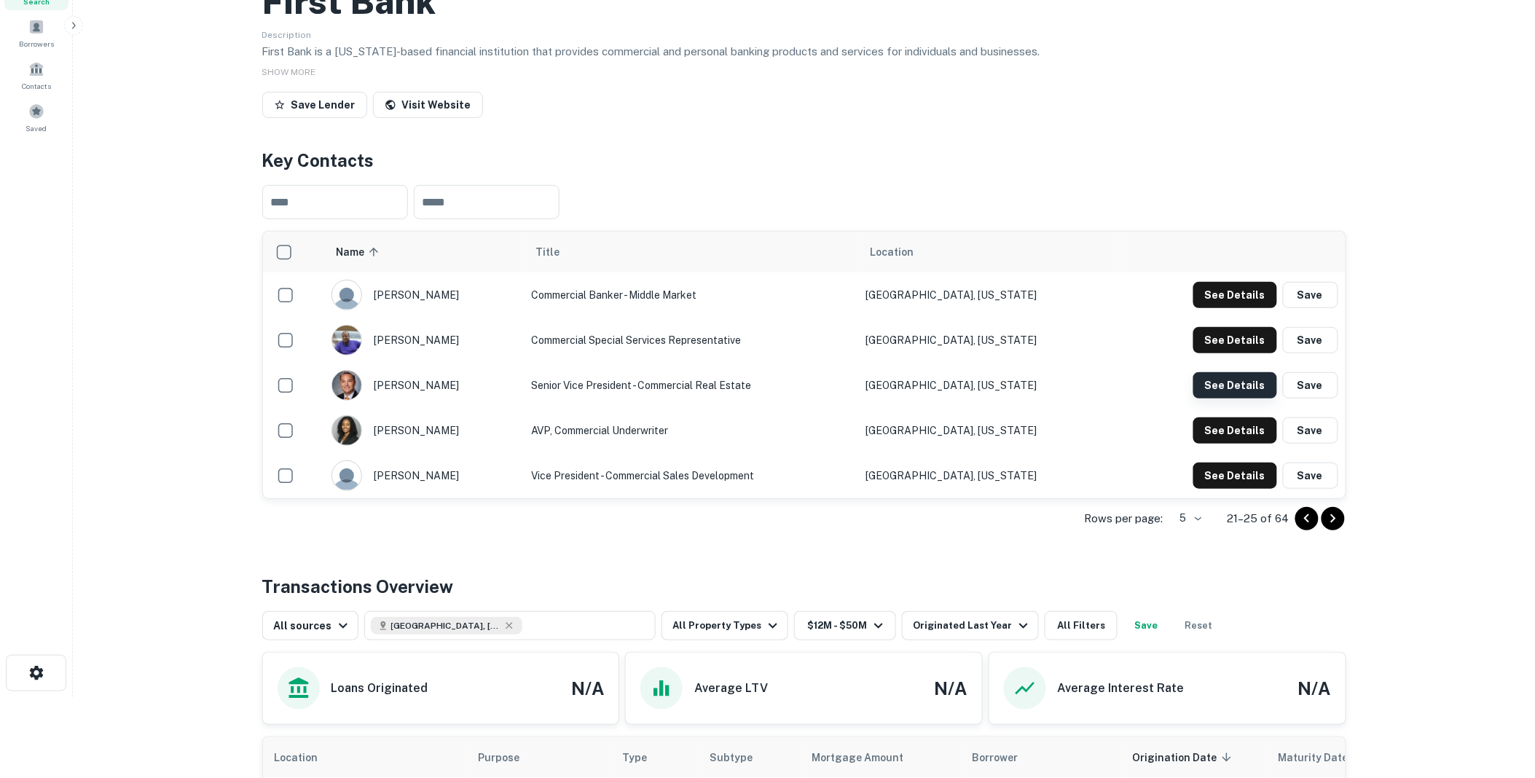
click at [1228, 398] on button "See Details" at bounding box center [1235, 385] width 84 height 26
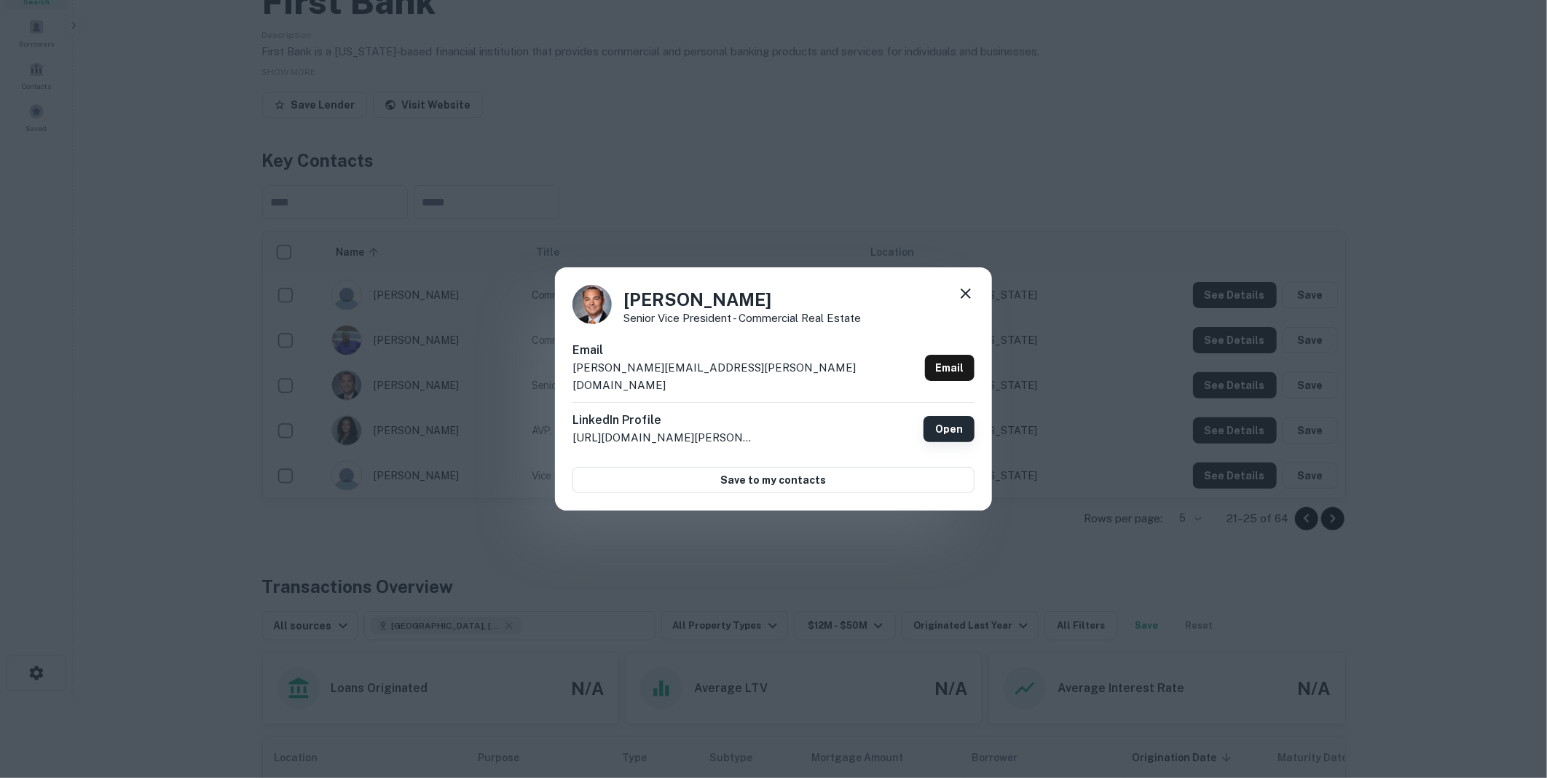
click at [951, 420] on link "Open" at bounding box center [949, 429] width 51 height 26
click at [945, 417] on link "Open" at bounding box center [949, 429] width 51 height 26
click at [563, 372] on div "[PERSON_NAME] Senior Vice President - Commercial Real Estate Email [PERSON_NAME…" at bounding box center [773, 388] width 437 height 243
drag, startPoint x: 563, startPoint y: 372, endPoint x: 608, endPoint y: 377, distance: 44.6
copy p "[PERSON_NAME][EMAIL_ADDRESS][PERSON_NAME][DOMAIN_NAME]"
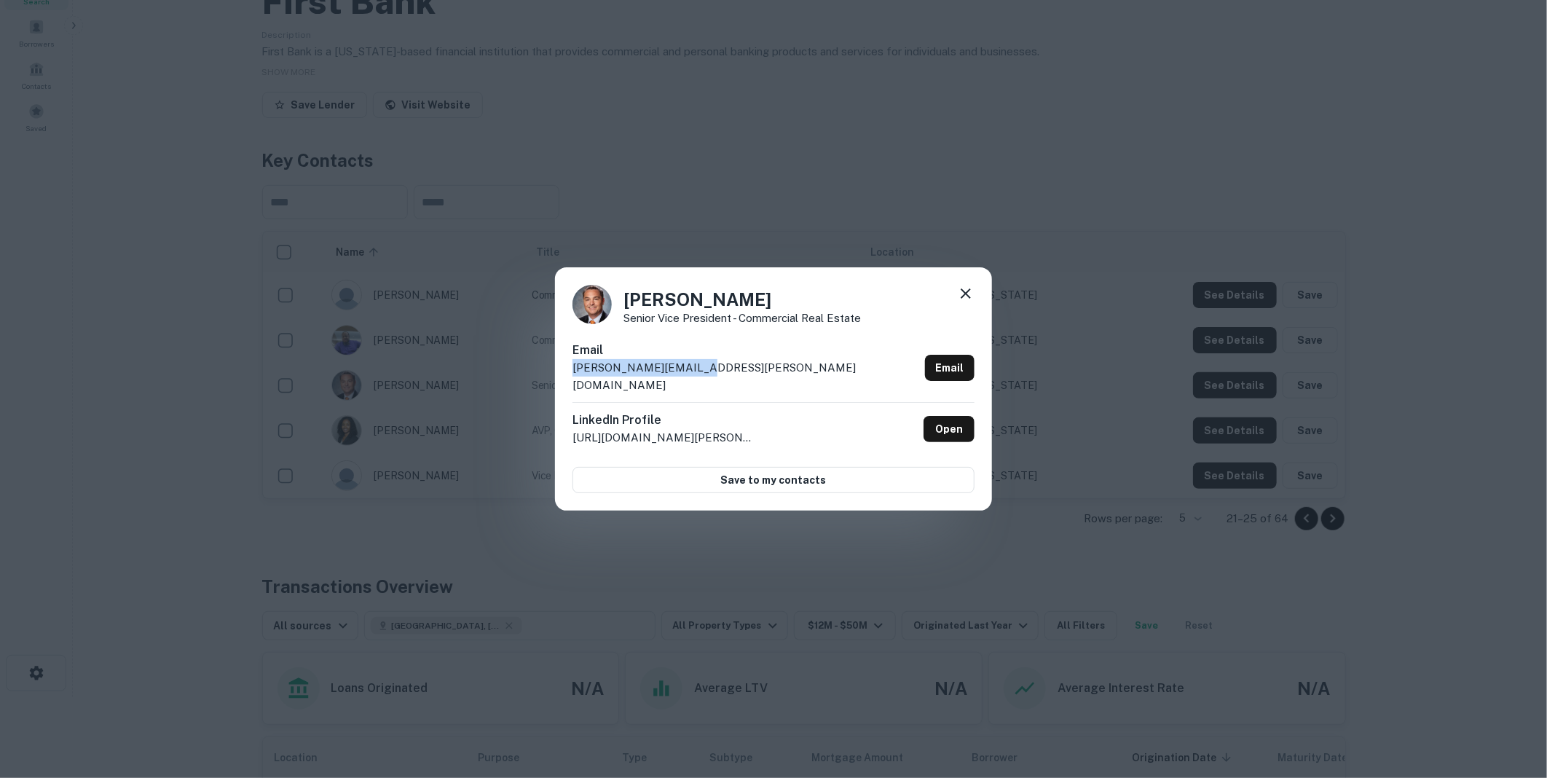
click at [963, 299] on icon at bounding box center [966, 293] width 10 height 10
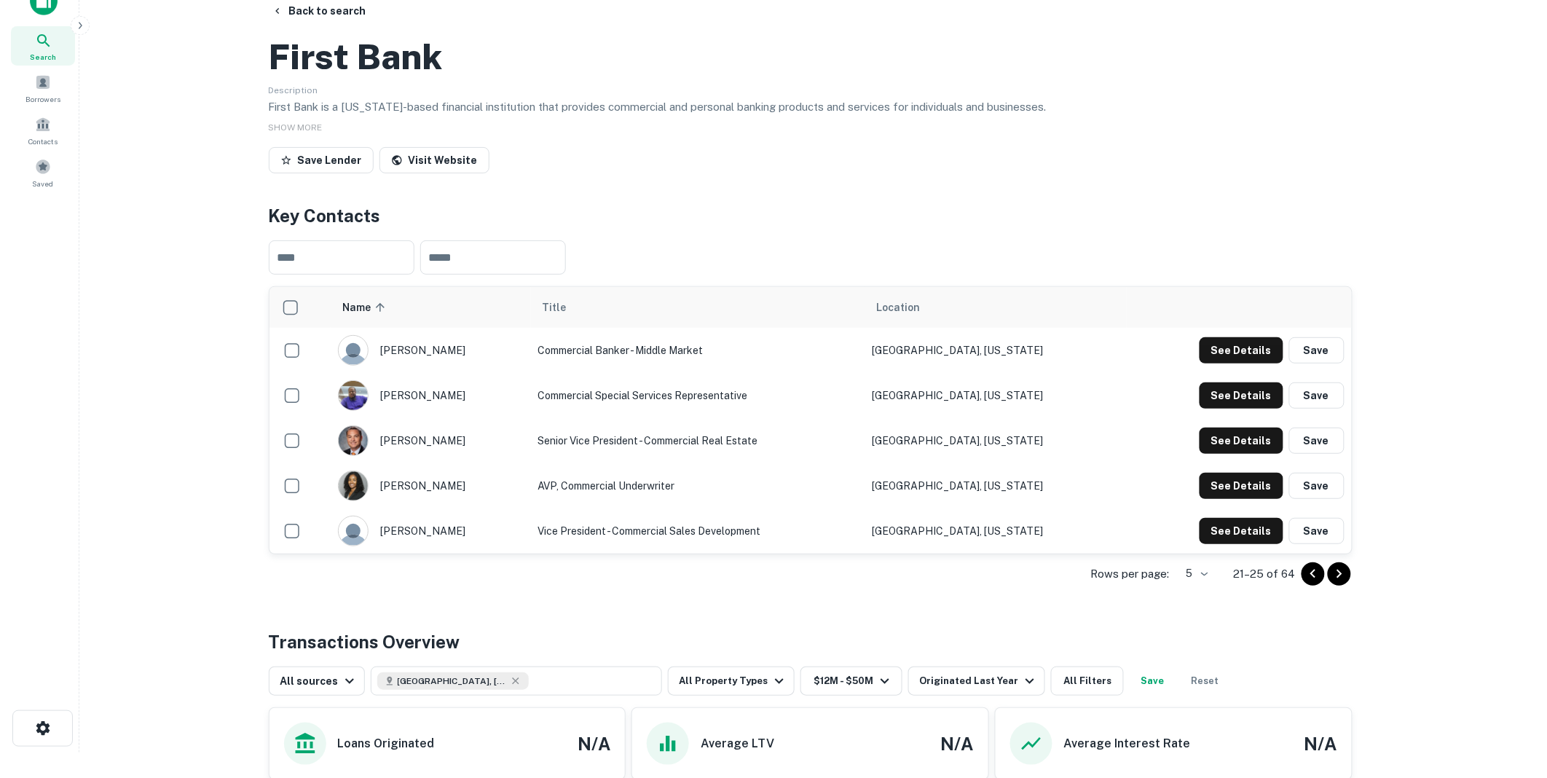
scroll to position [0, 0]
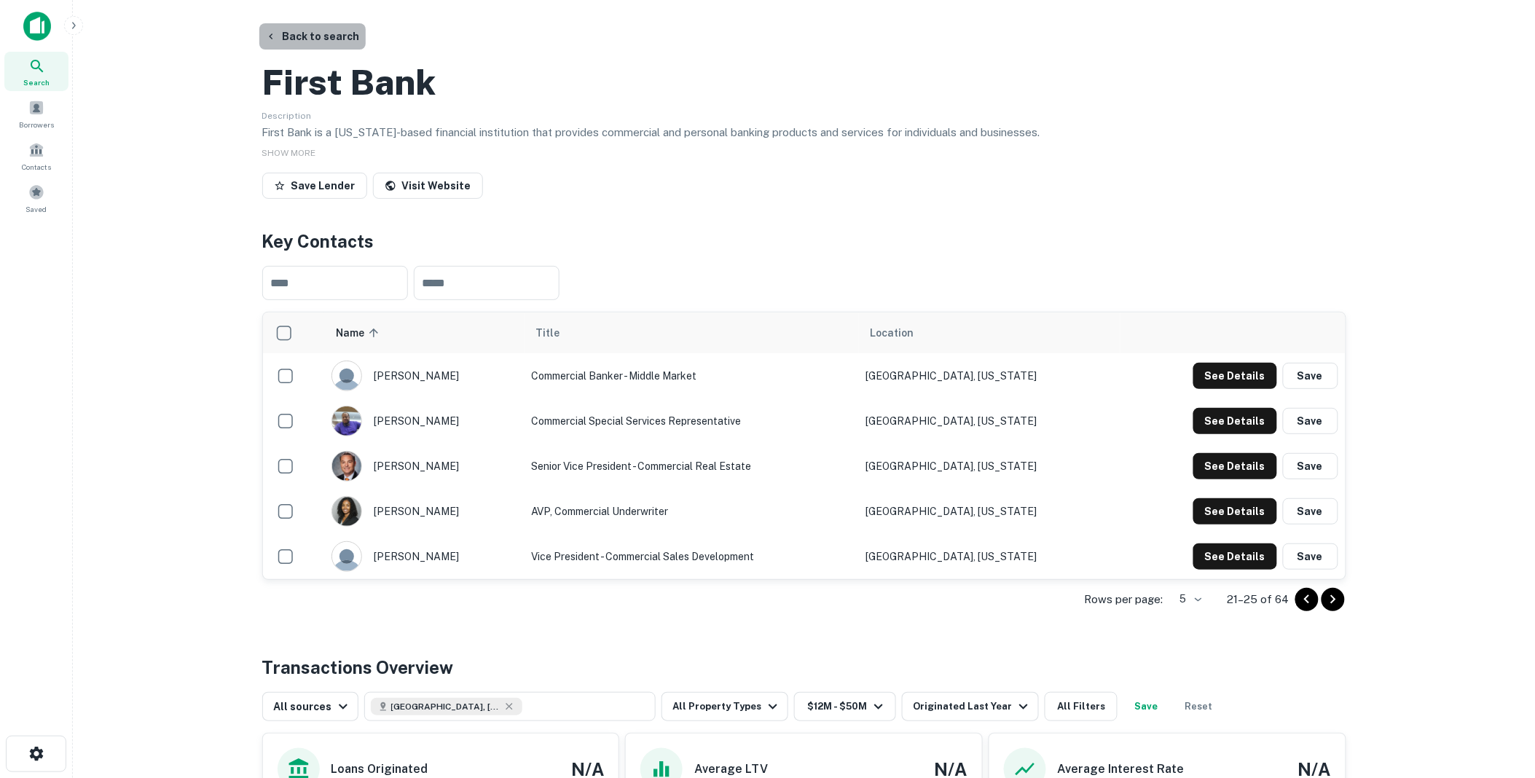
click at [323, 34] on button "Back to search" at bounding box center [312, 36] width 106 height 26
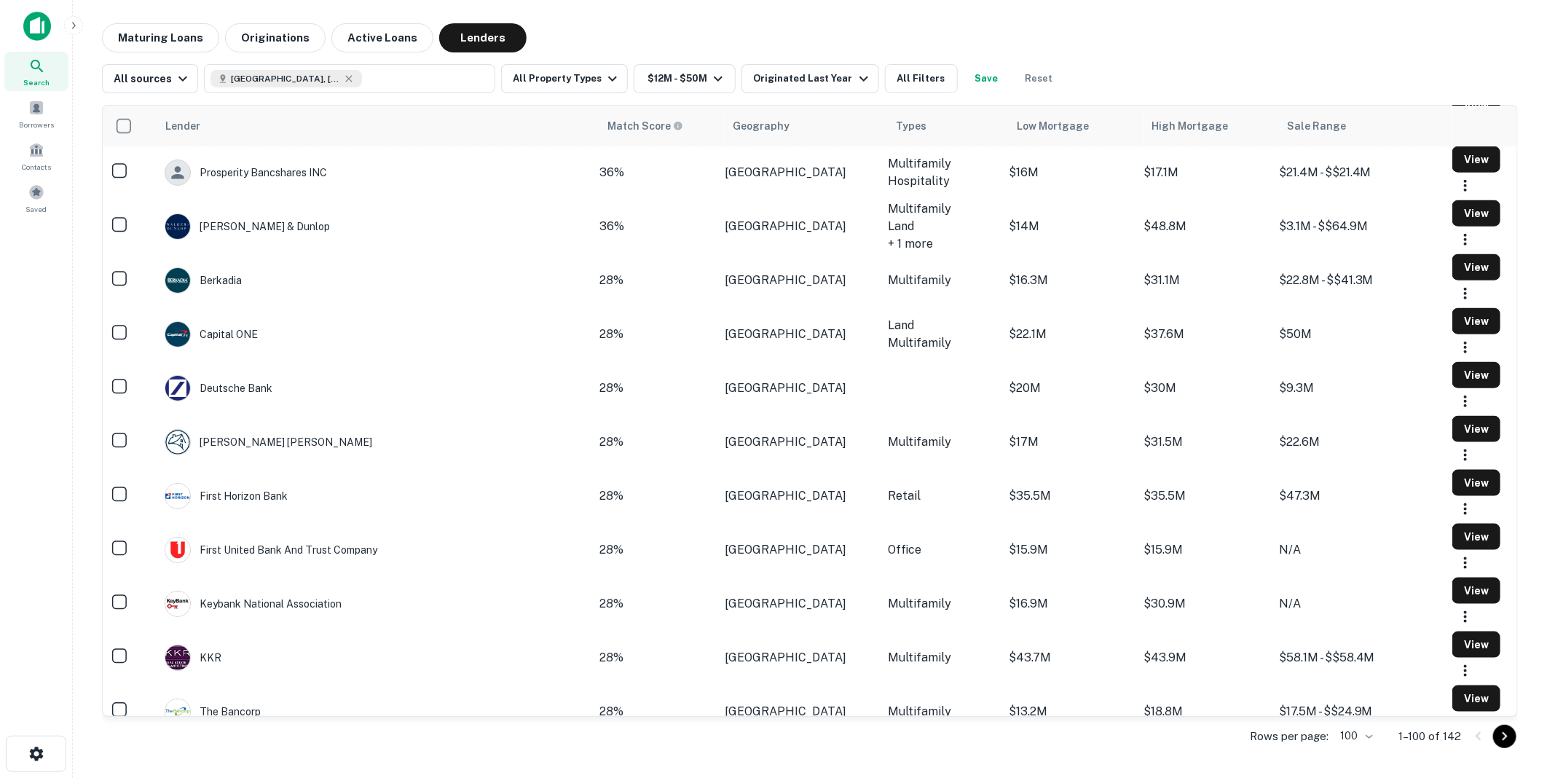
scroll to position [1052, 0]
